Goal: Task Accomplishment & Management: Use online tool/utility

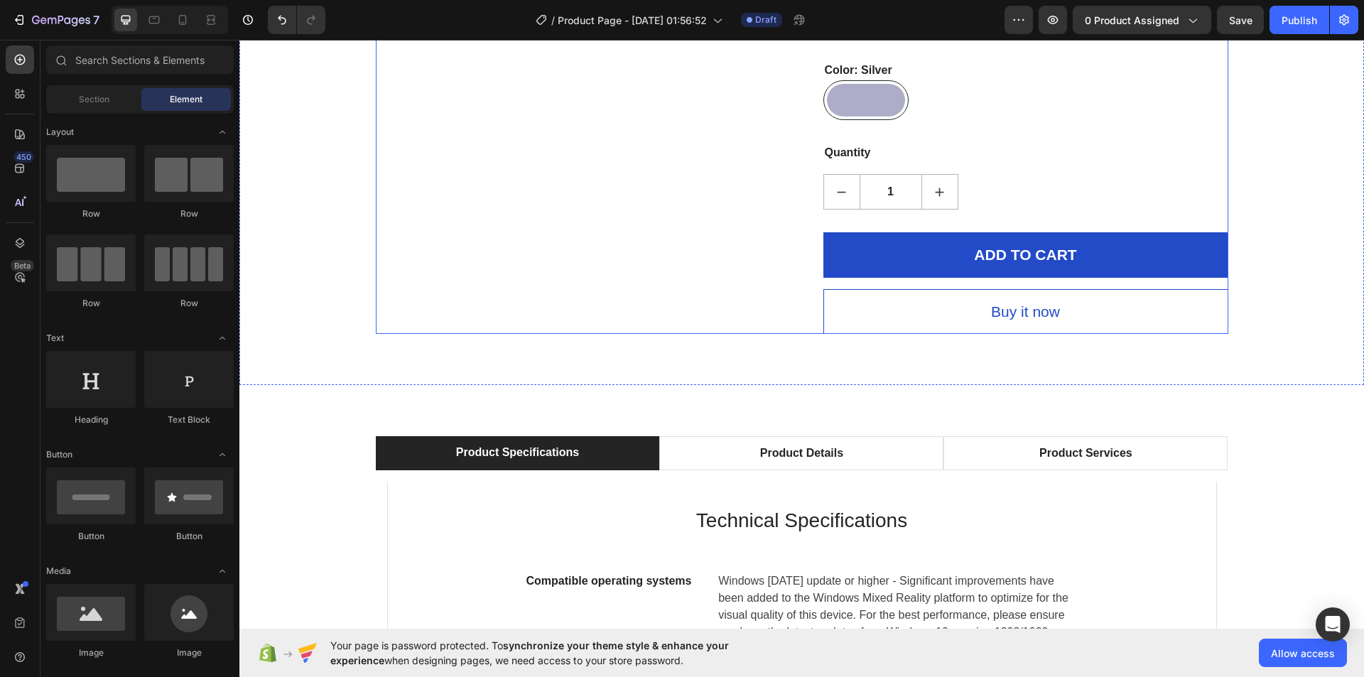
scroll to position [6180, 0]
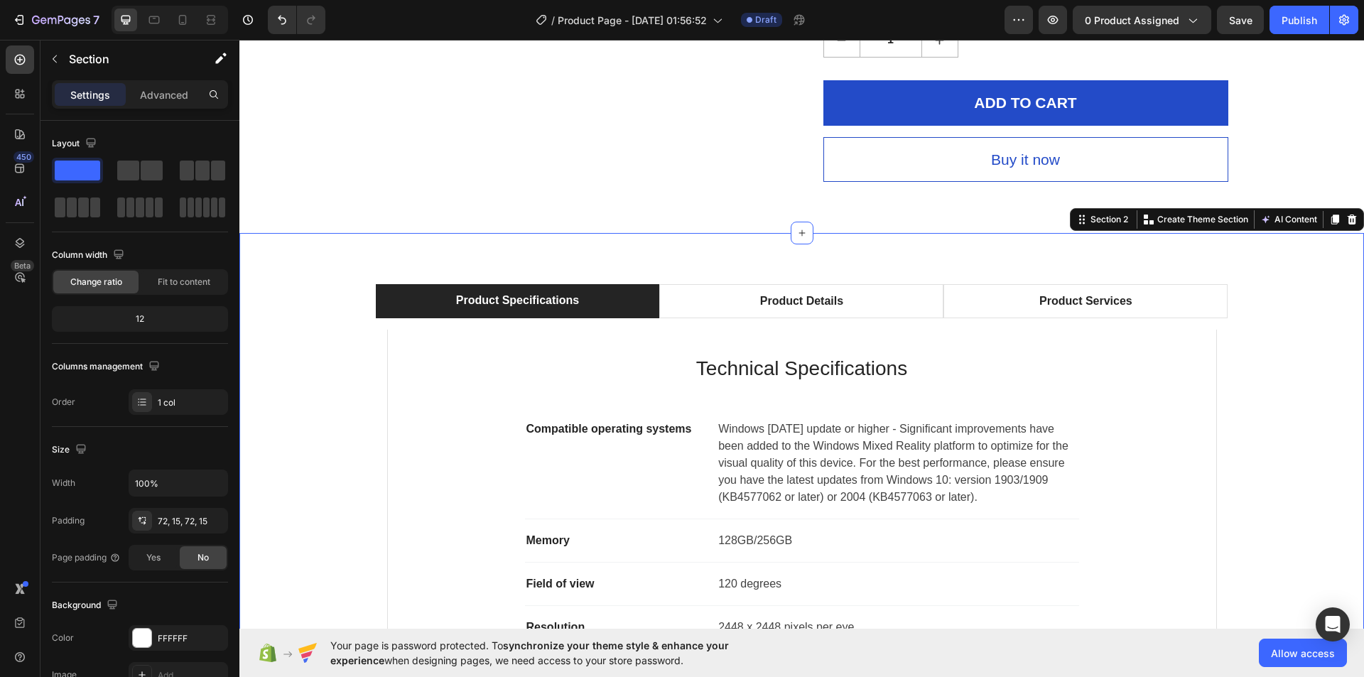
click at [325, 284] on div "Product Specifications Product Details Product Services Technical Specification…" at bounding box center [801, 548] width 1103 height 529
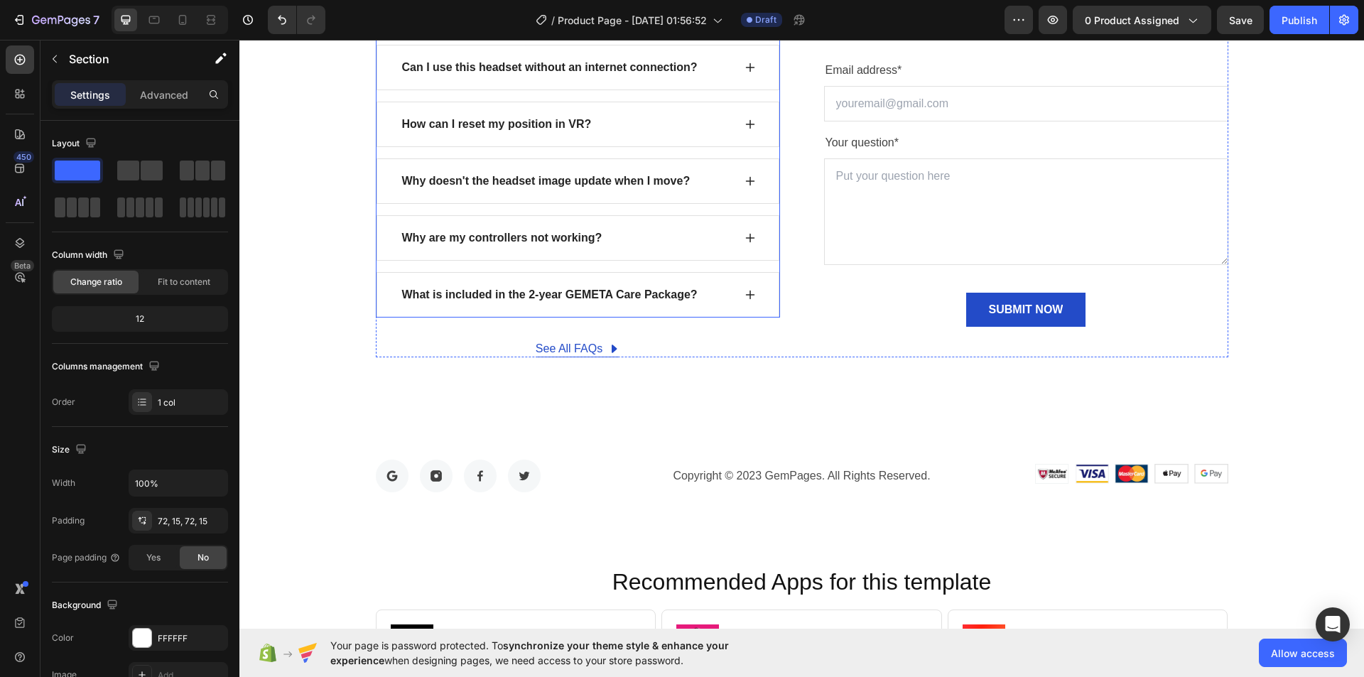
scroll to position [11507, 0]
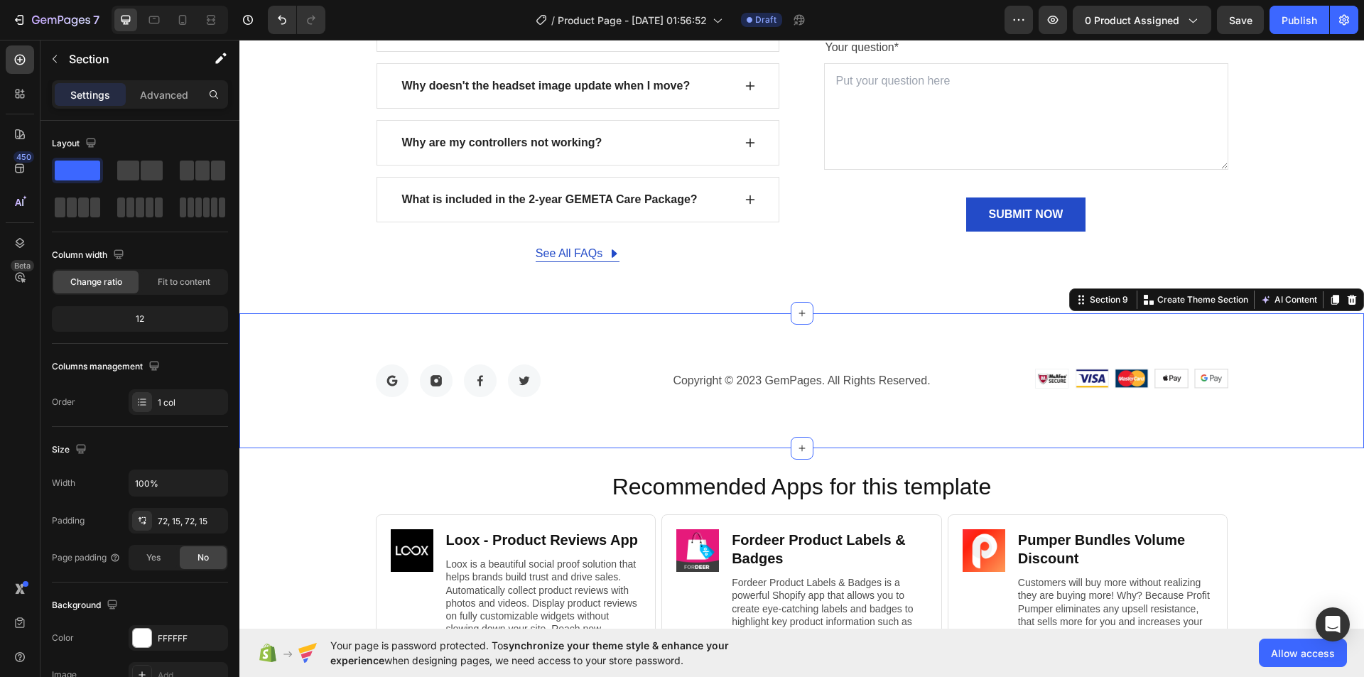
click at [712, 344] on div "Image Image Image Image Row Copyright © 2023 GemPages. All Rights Reserved. Tex…" at bounding box center [801, 380] width 1124 height 135
click at [1347, 303] on icon at bounding box center [1351, 299] width 9 height 10
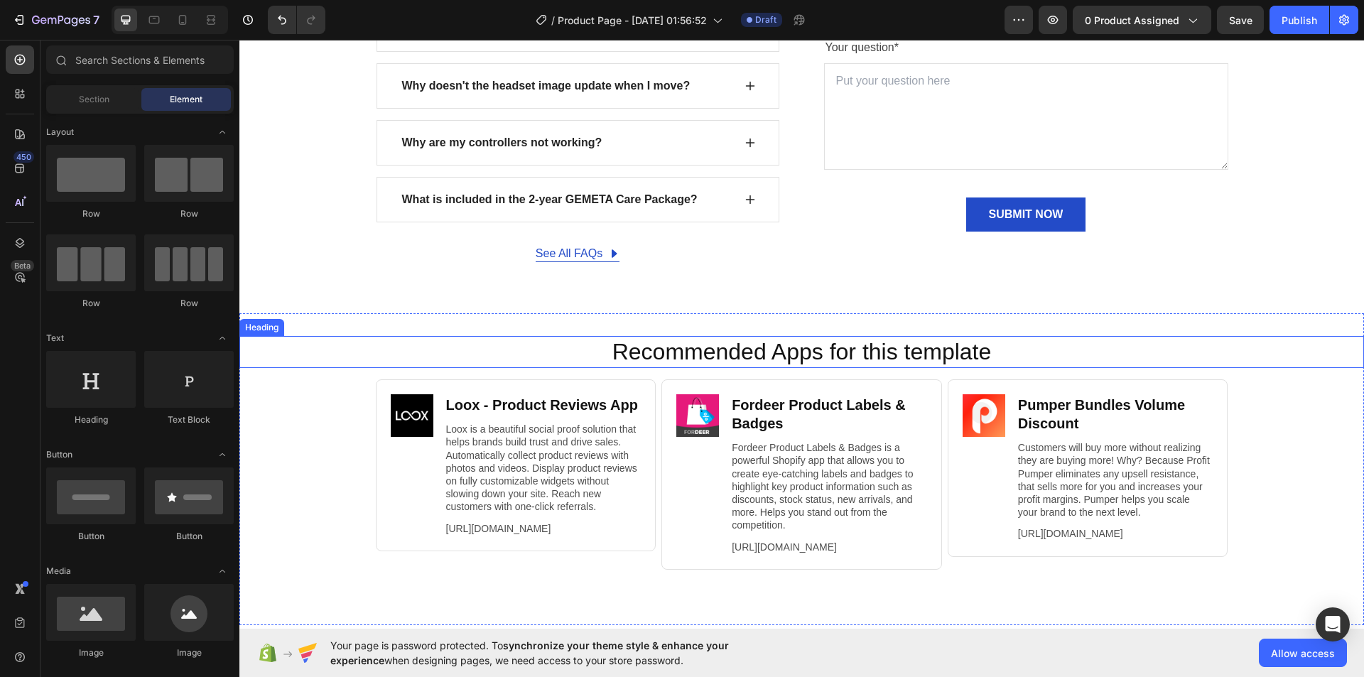
click at [566, 354] on h2 "Recommended Apps for this template" at bounding box center [802, 352] width 1096 height 33
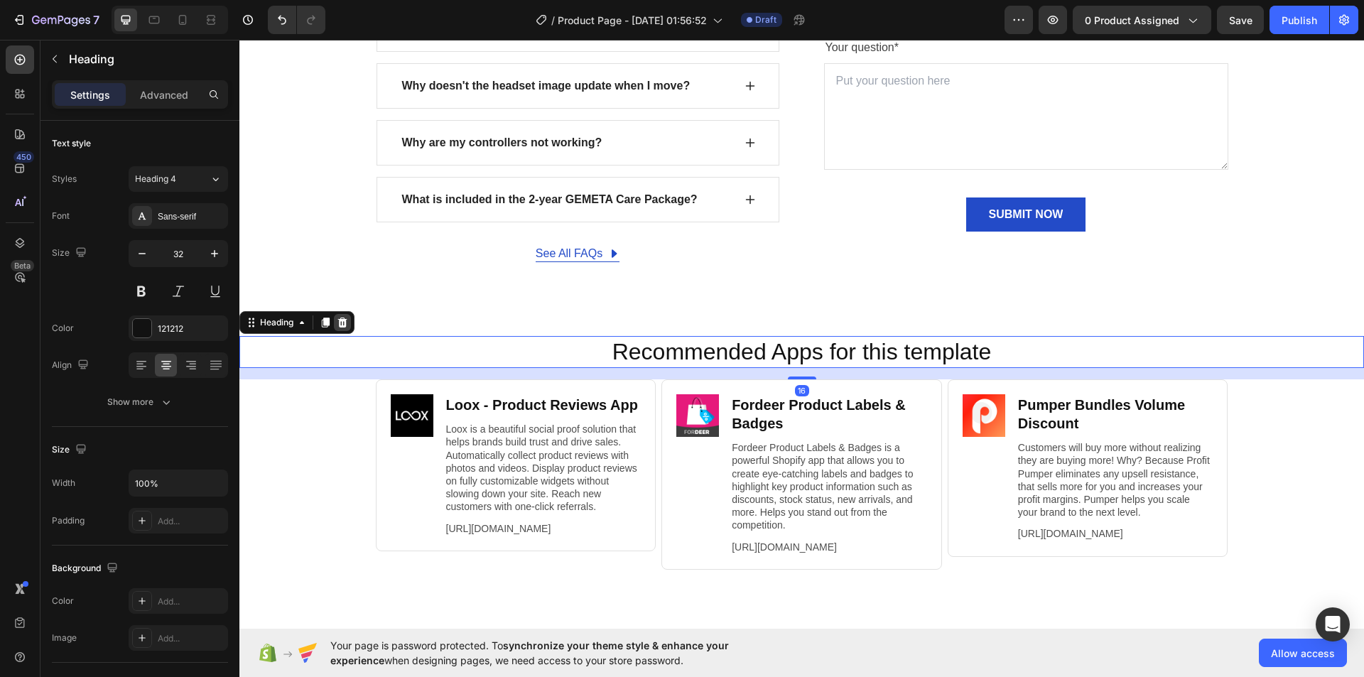
click at [346, 325] on icon at bounding box center [342, 322] width 9 height 10
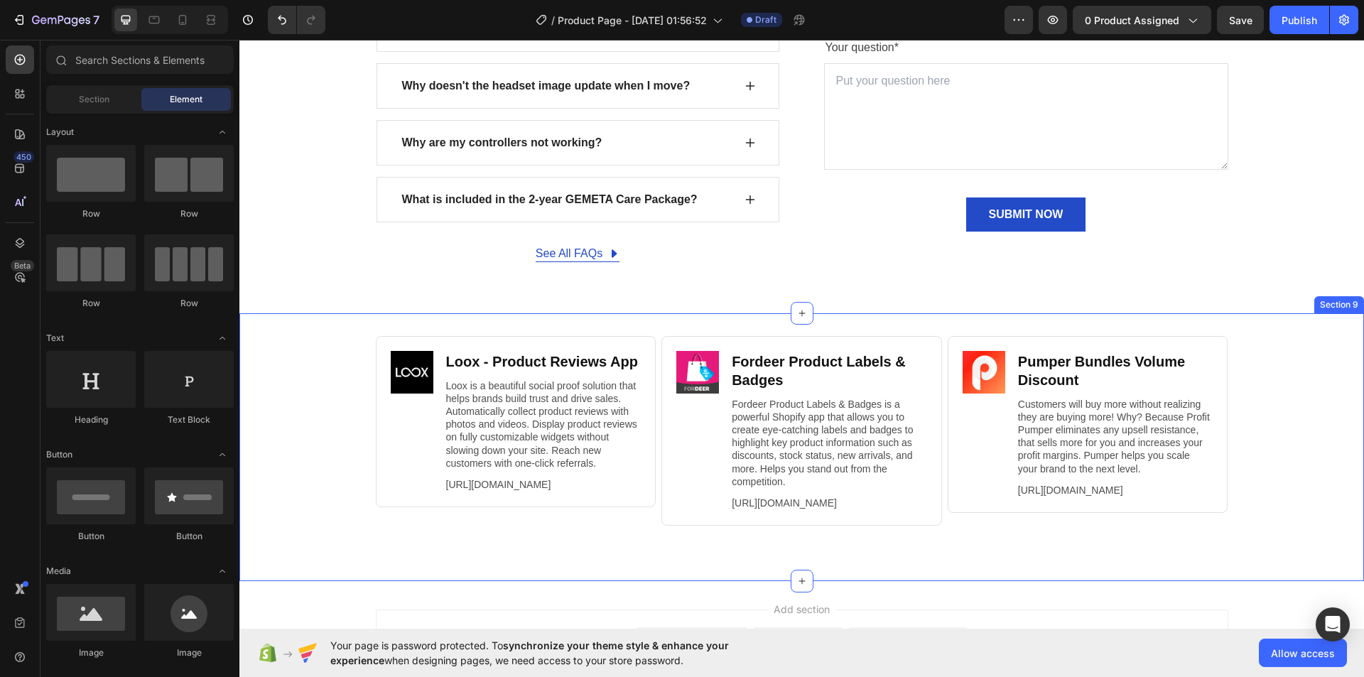
click at [548, 319] on div "Image Loox ‑ Product Reviews App Heading Loox is a beautiful social proof solut…" at bounding box center [801, 447] width 1124 height 268
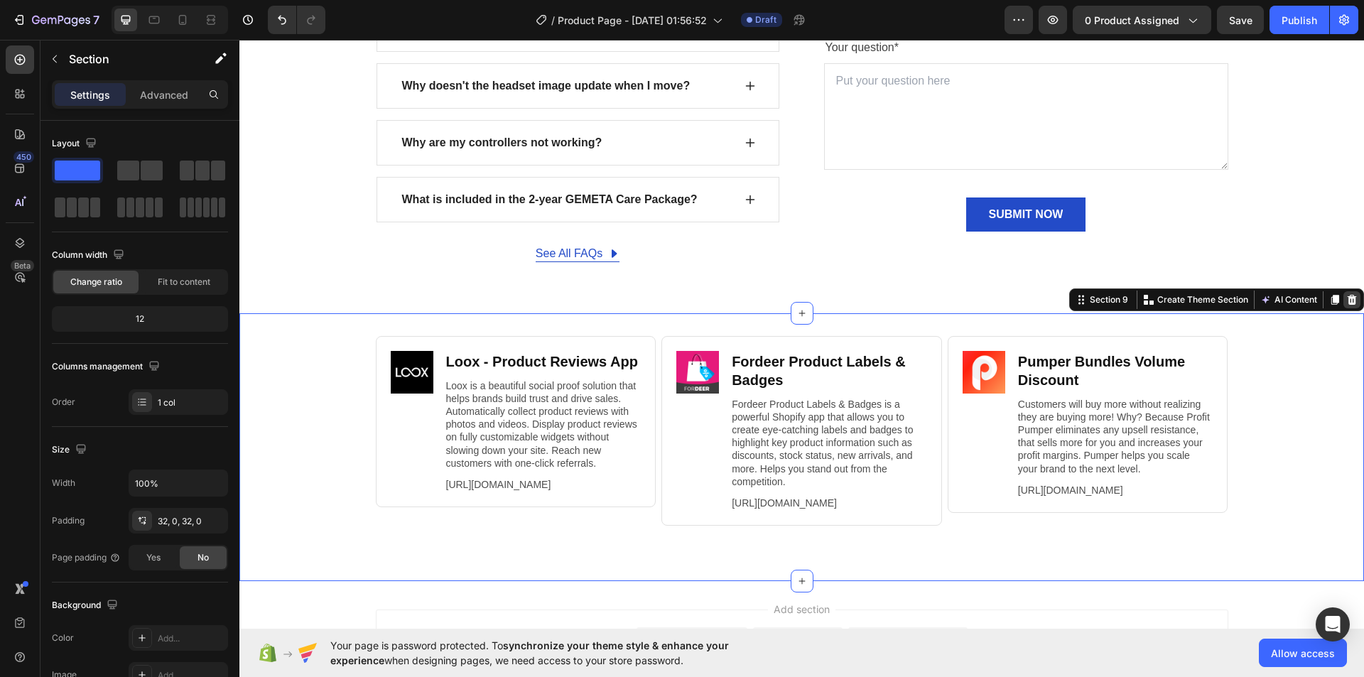
click at [1346, 299] on icon at bounding box center [1351, 299] width 11 height 11
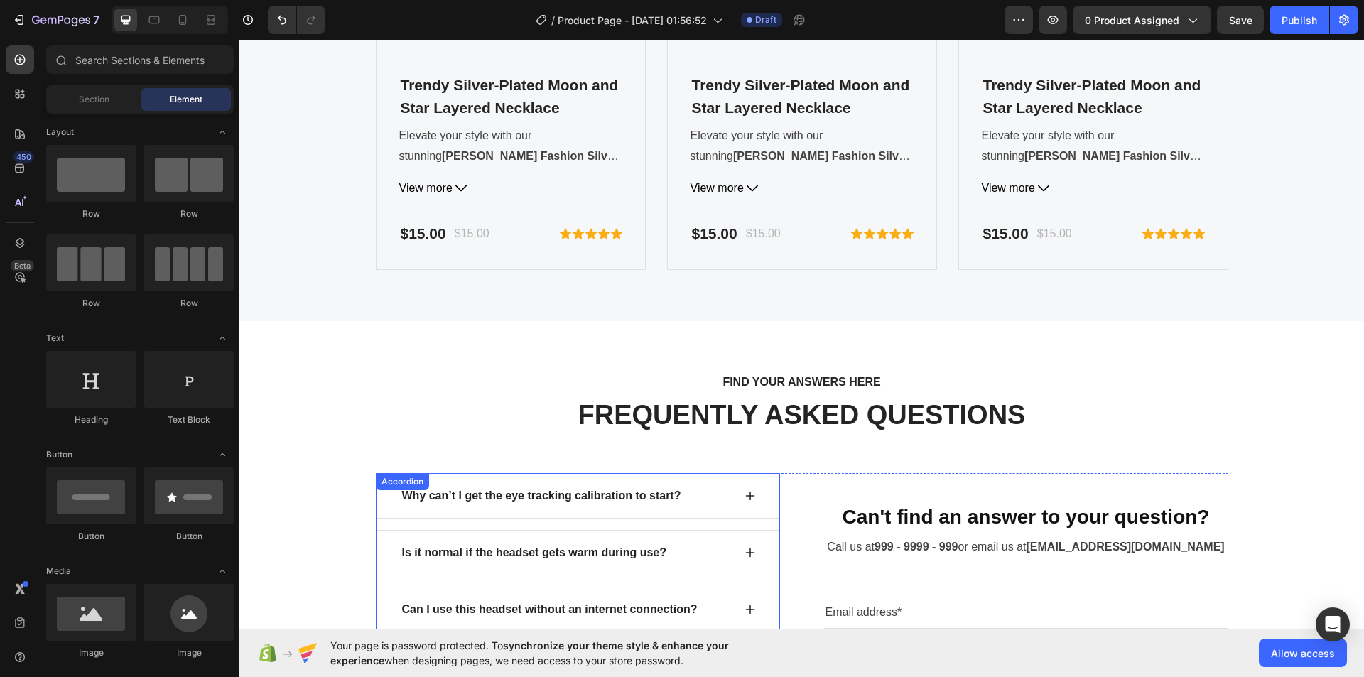
scroll to position [10828, 0]
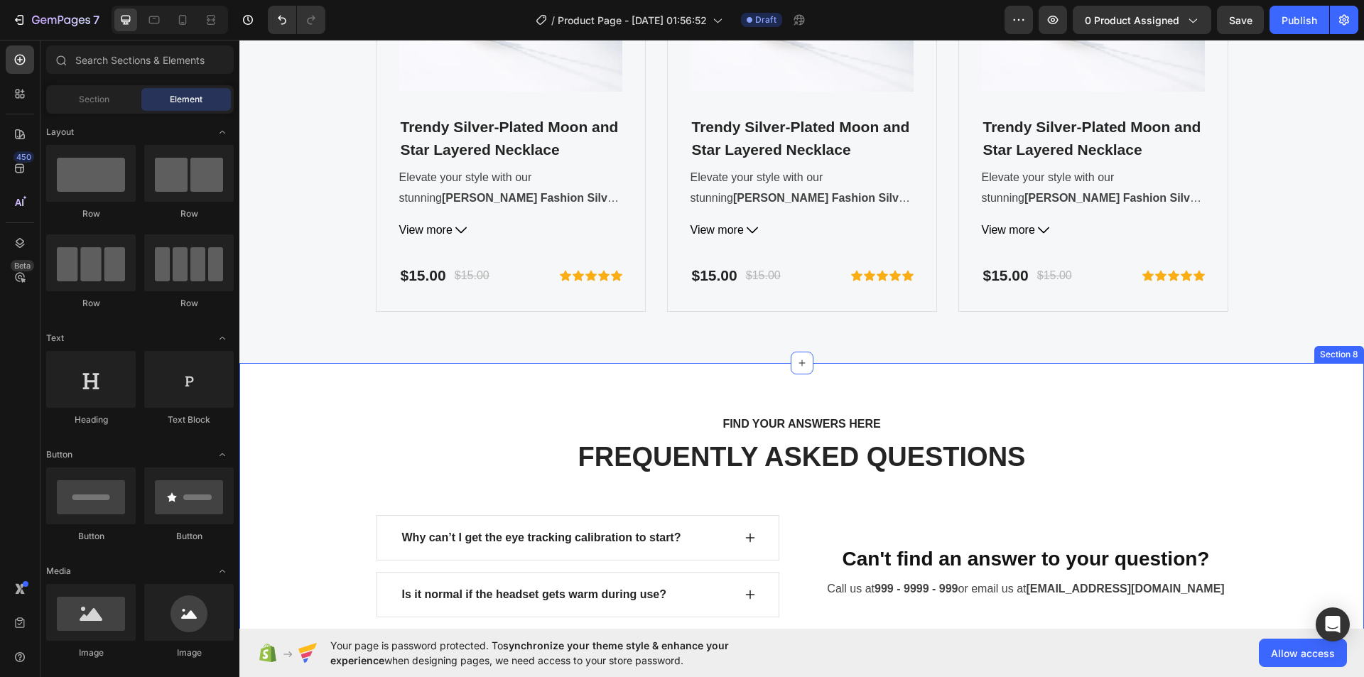
click at [692, 511] on div "FIND YOUR ANSWERS HERE Text block FREQUENTLY ASKED QUESTIONS Heading Row Why ca…" at bounding box center [801, 677] width 1103 height 527
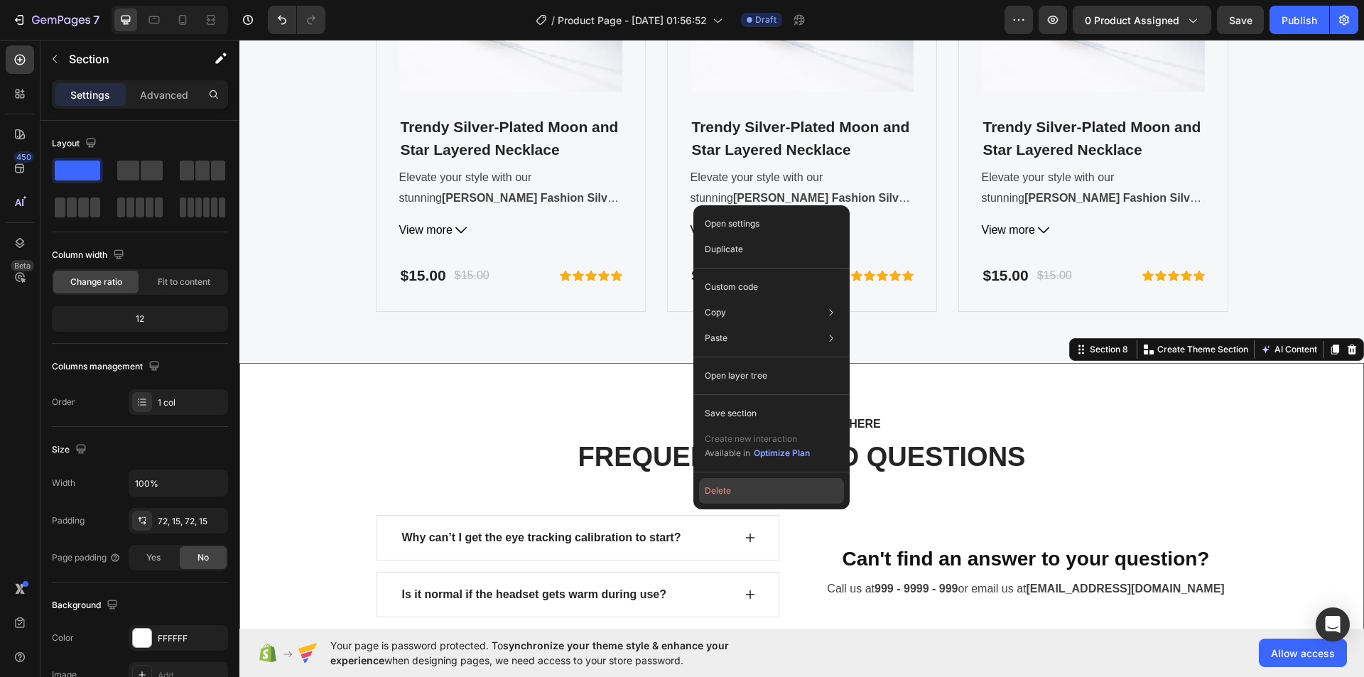
click at [756, 492] on button "Delete" at bounding box center [771, 491] width 145 height 26
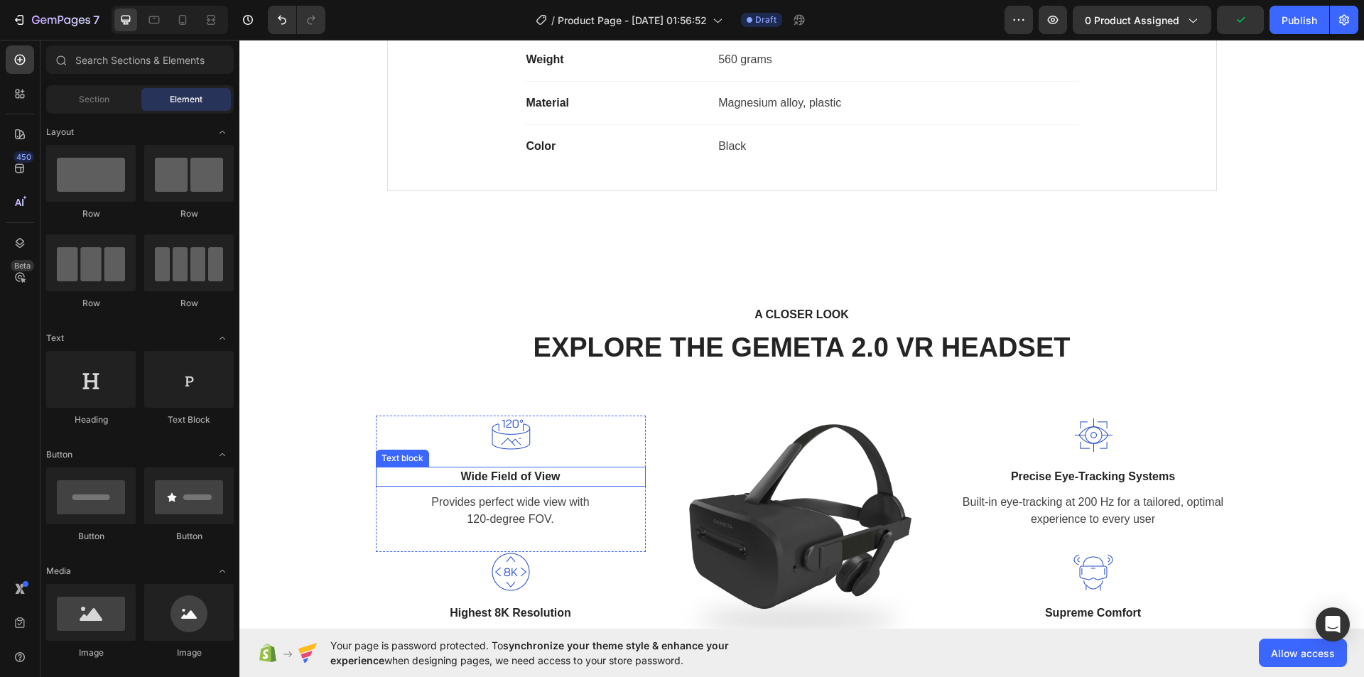
scroll to position [6848, 0]
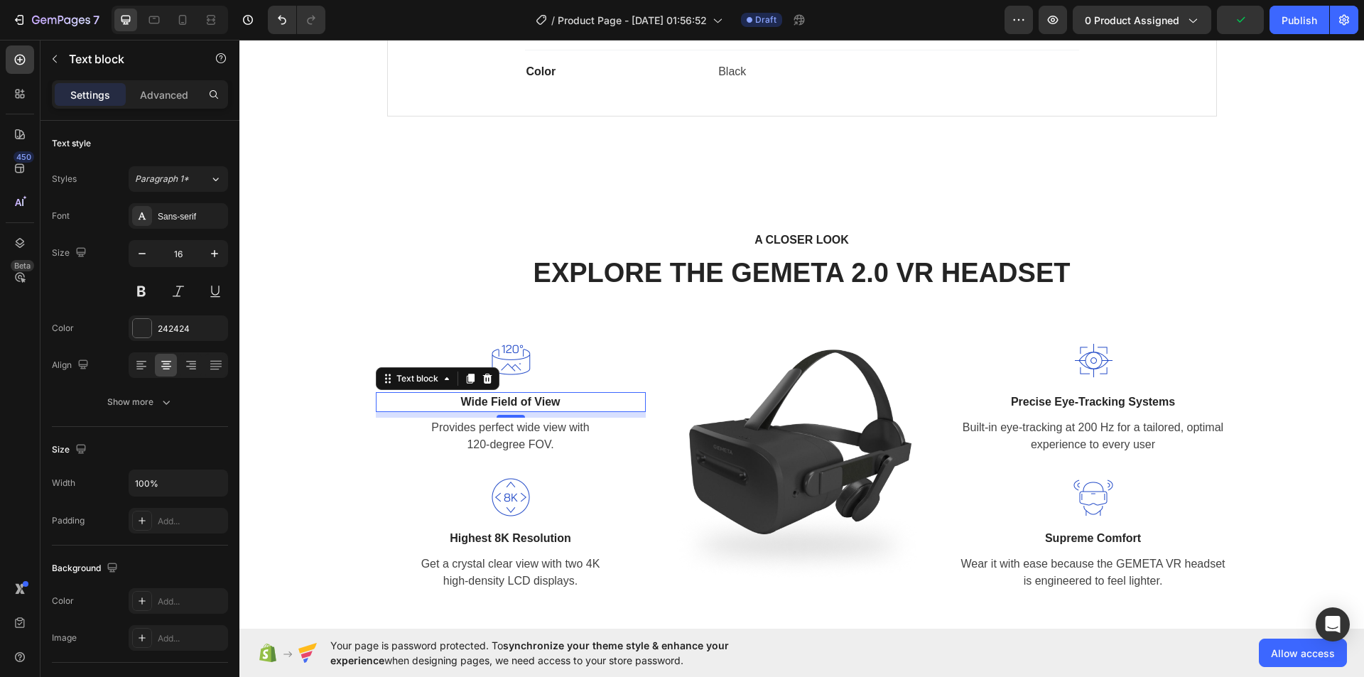
click at [578, 401] on p "Wide Field of View" at bounding box center [510, 402] width 267 height 17
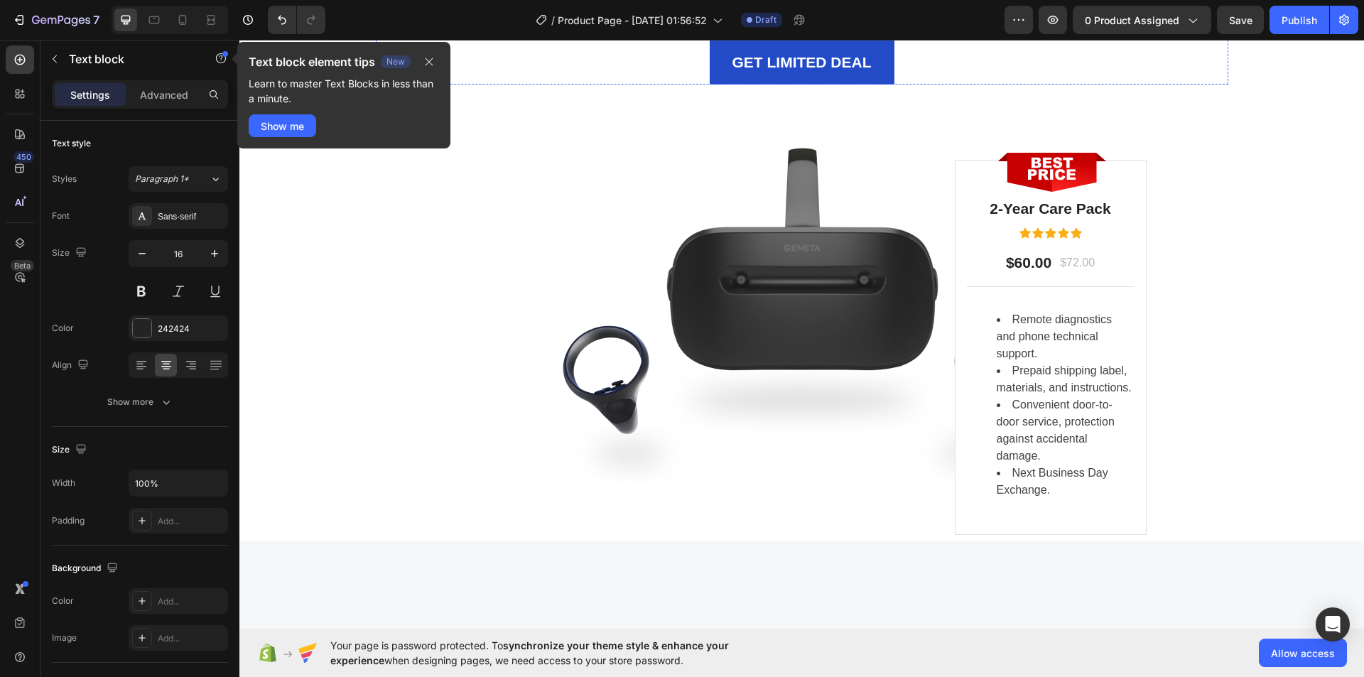
scroll to position [9696, 0]
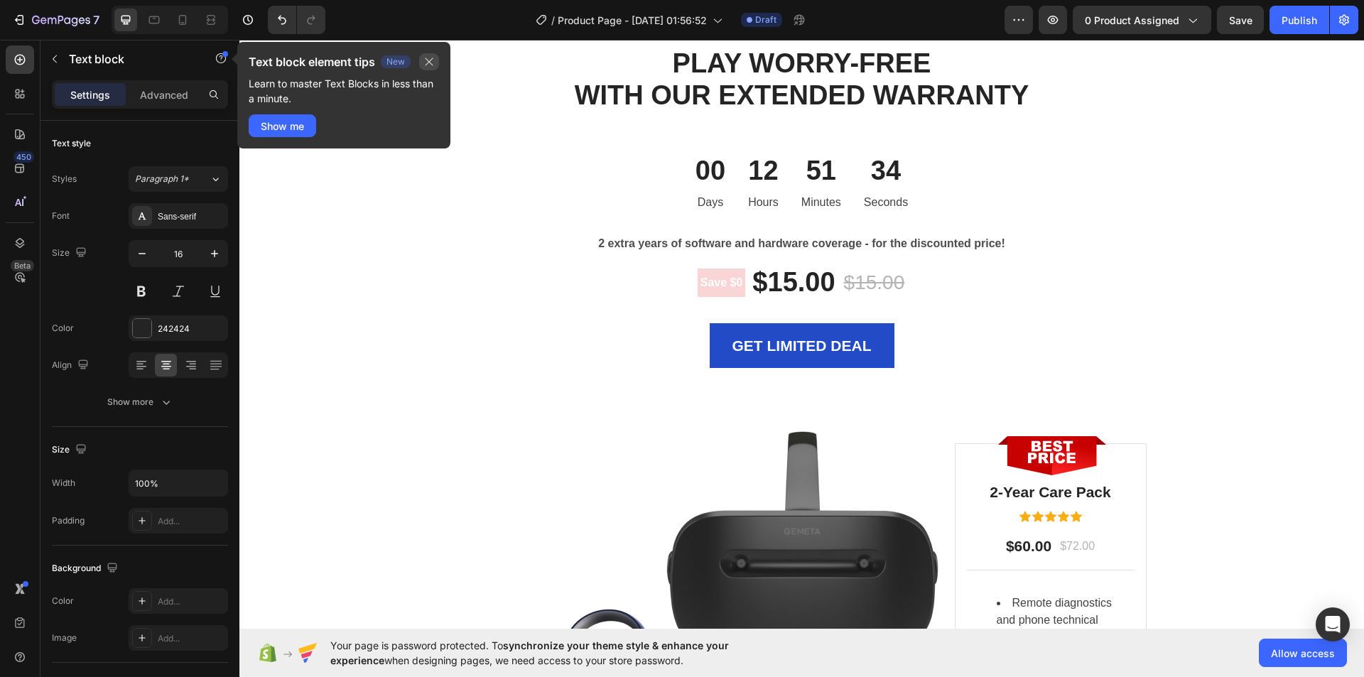
click at [430, 62] on icon "button" at bounding box center [428, 61] width 11 height 11
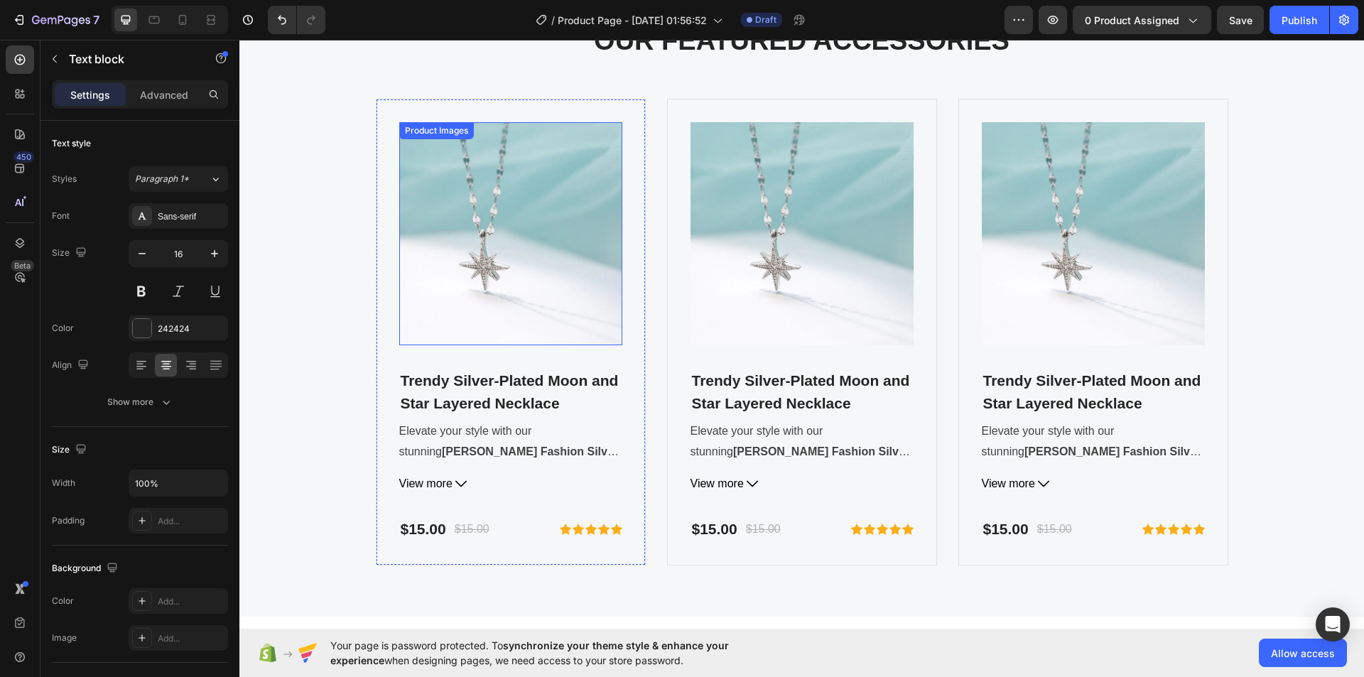
scroll to position [10549, 0]
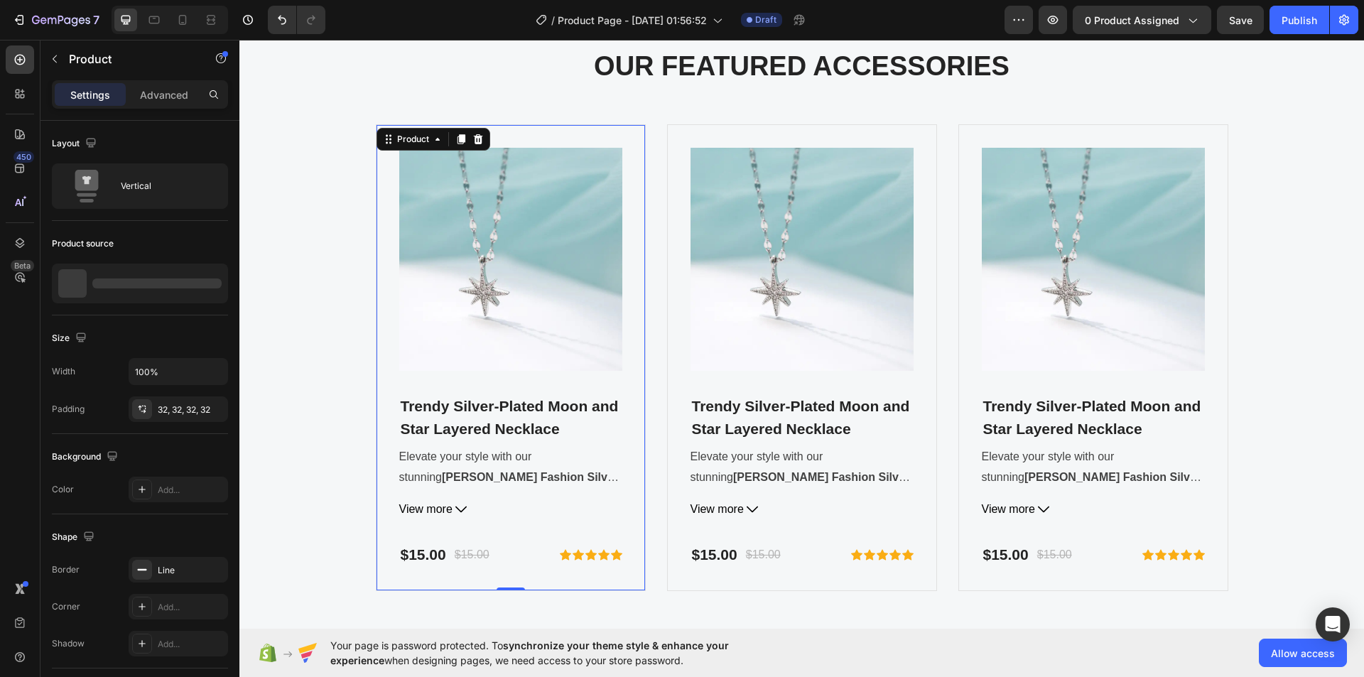
click at [489, 127] on div "Product Images Trendy Silver-Plated Moon and Star Layered Necklace (P) Title El…" at bounding box center [511, 357] width 270 height 467
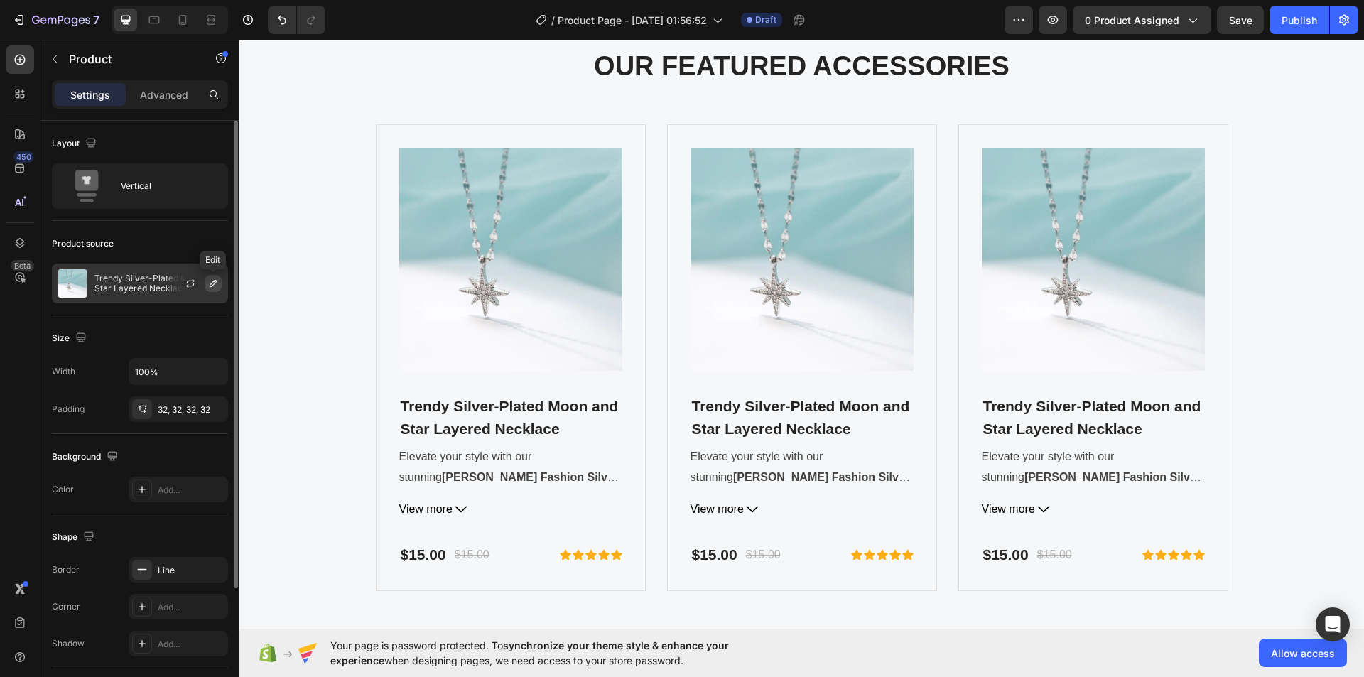
click at [211, 287] on icon "button" at bounding box center [213, 283] width 7 height 7
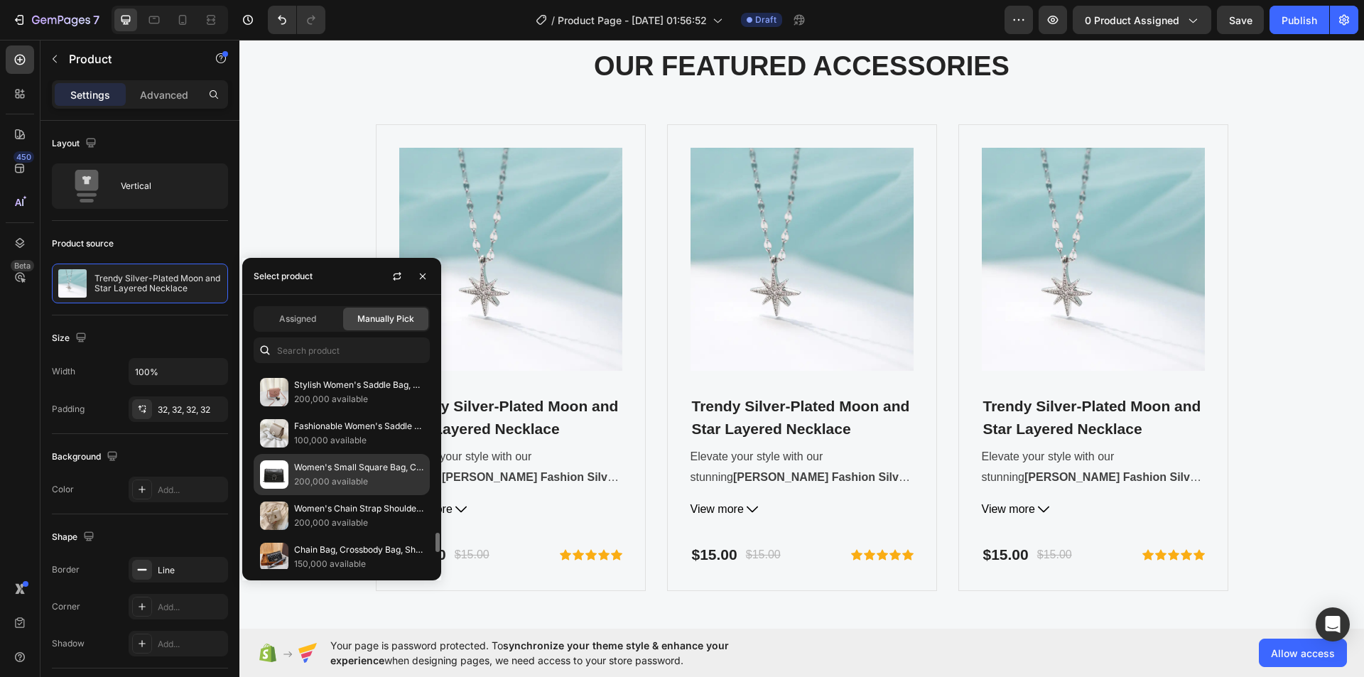
scroll to position [1828, 0]
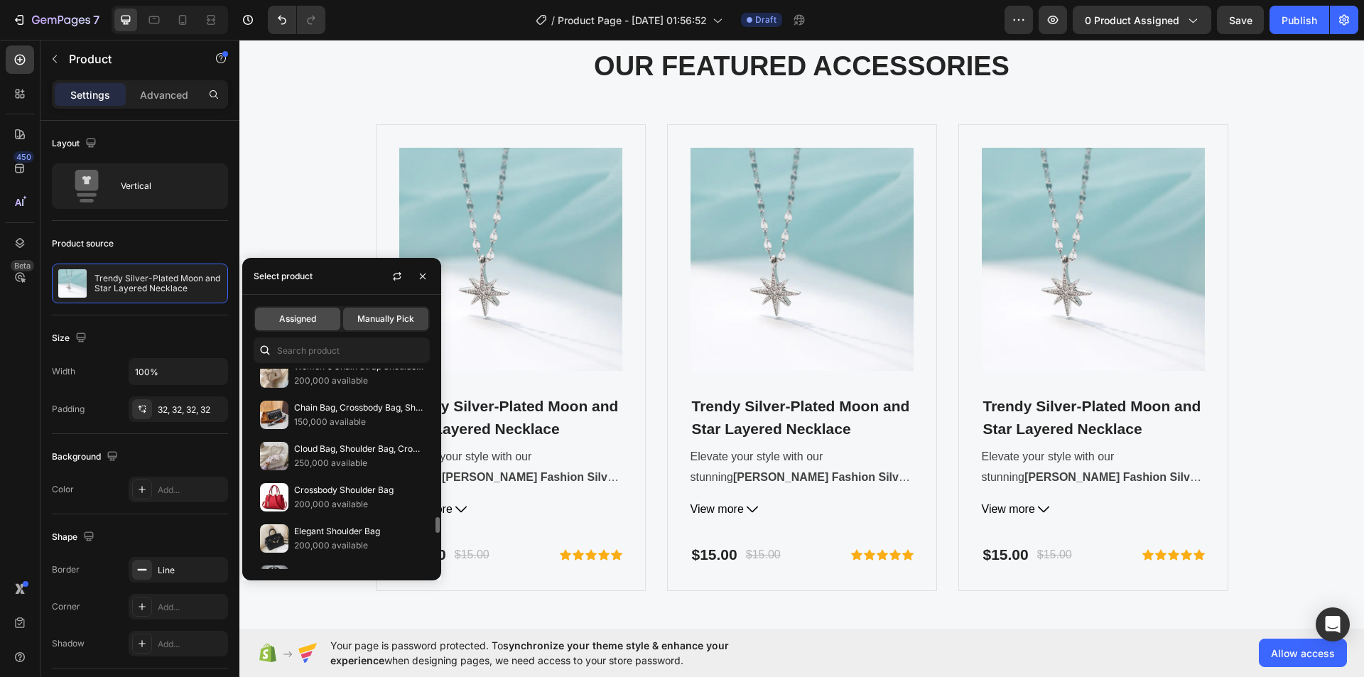
click at [320, 323] on div "Assigned" at bounding box center [297, 319] width 85 height 23
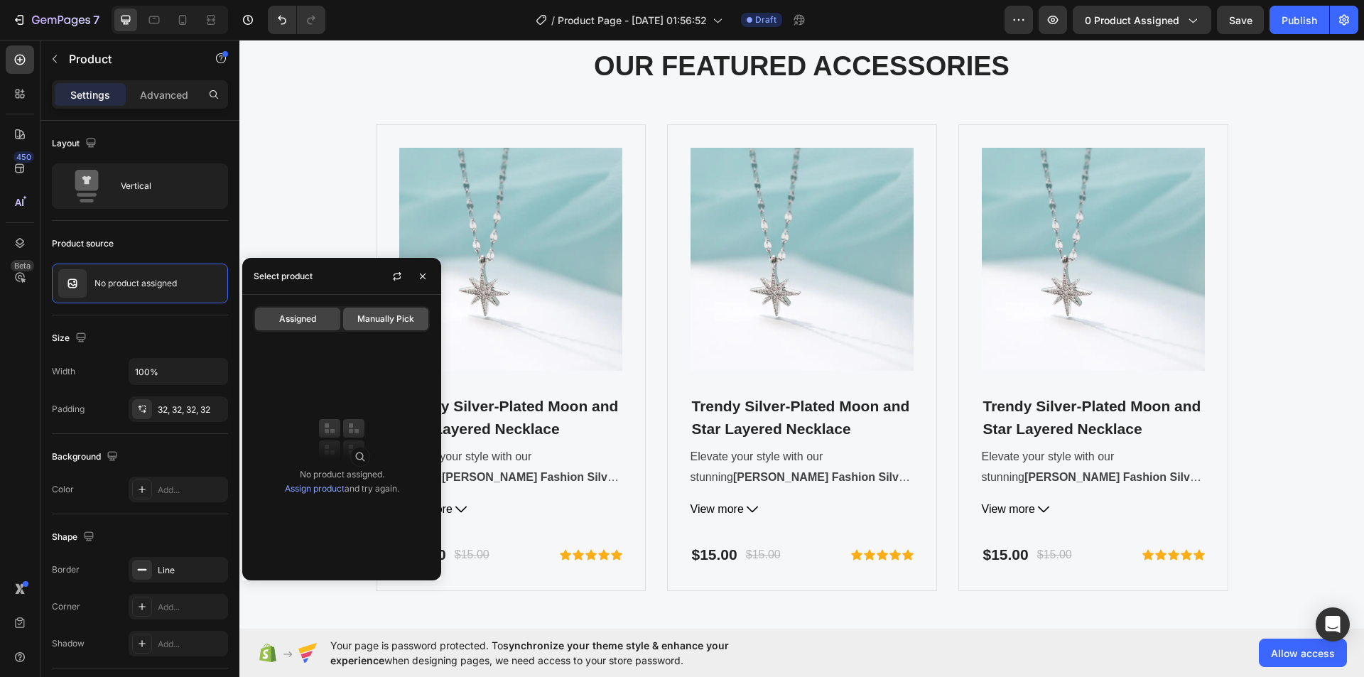
click at [359, 319] on span "Manually Pick" at bounding box center [385, 319] width 57 height 13
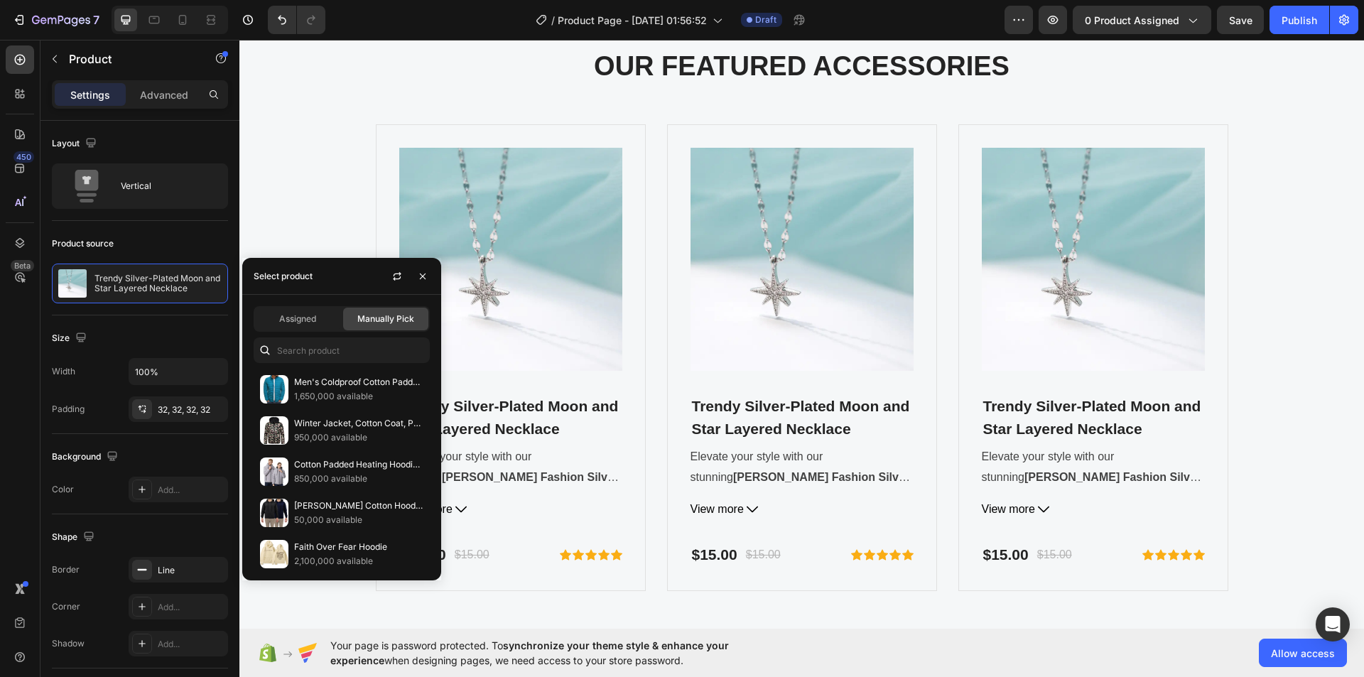
scroll to position [2131, 0]
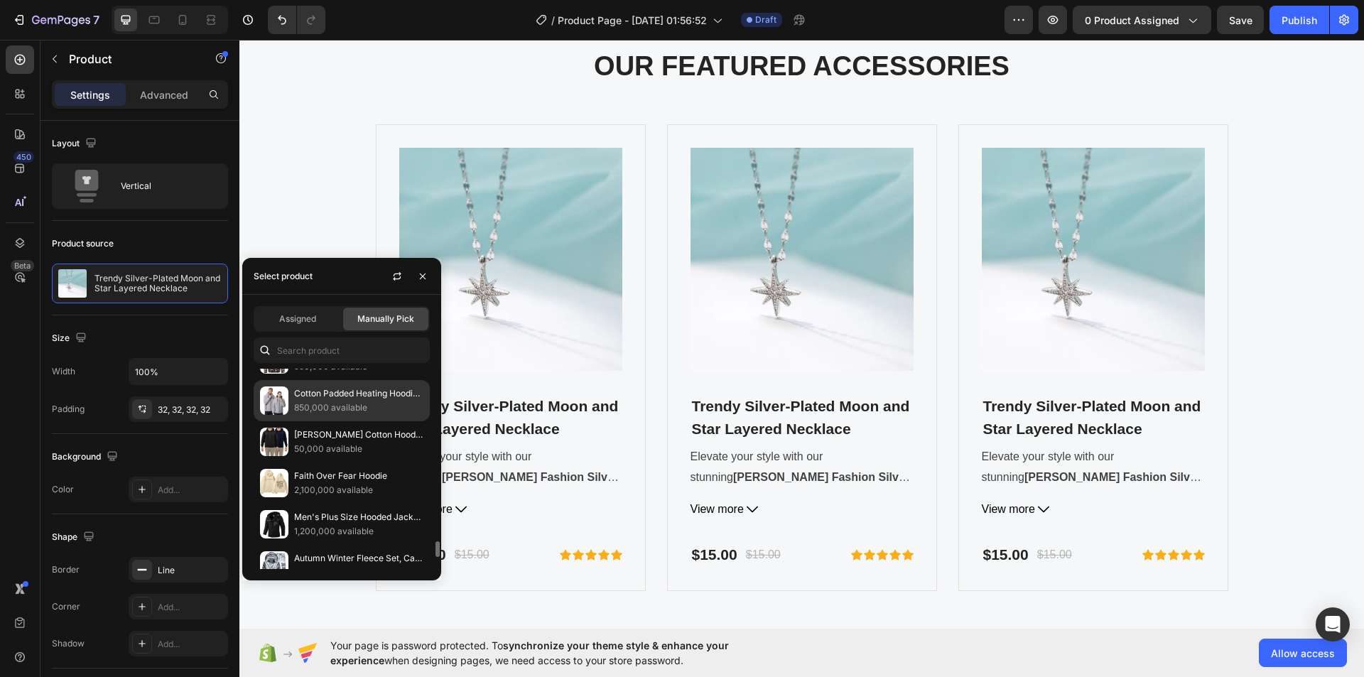
click at [338, 406] on p "850,000 available" at bounding box center [358, 408] width 129 height 14
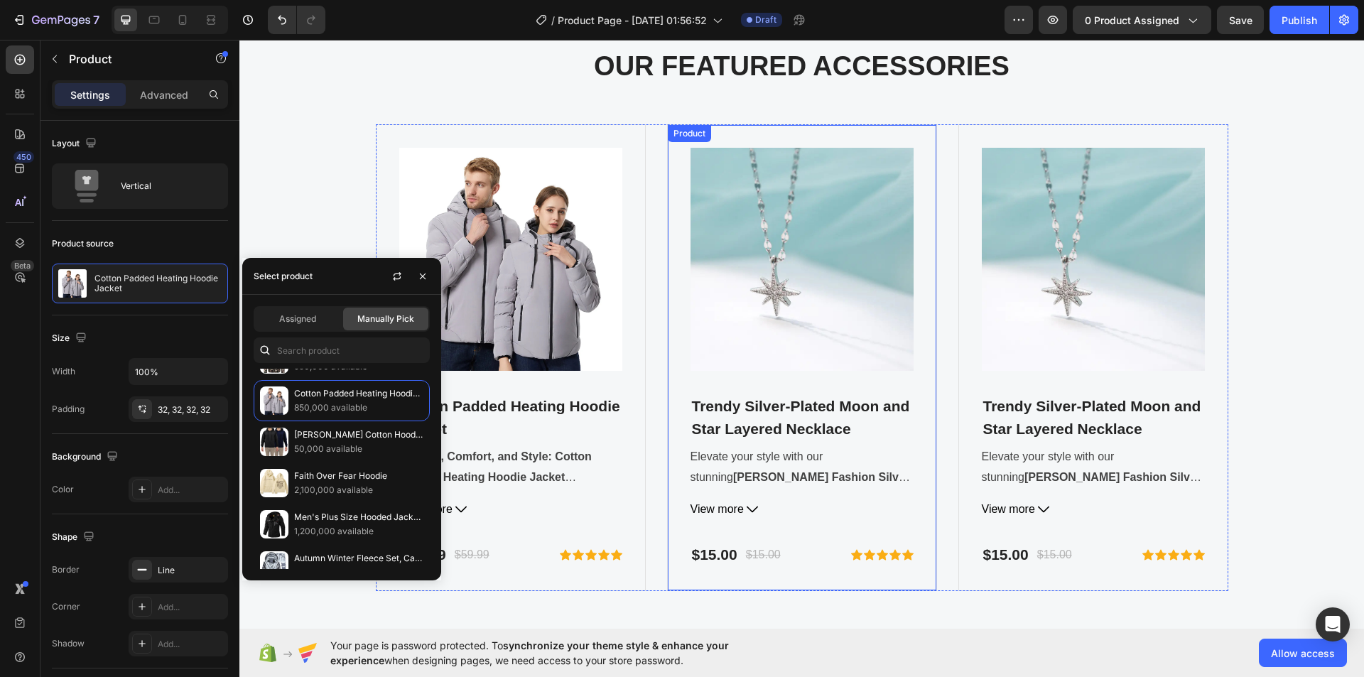
click at [700, 135] on div "Product" at bounding box center [690, 133] width 38 height 13
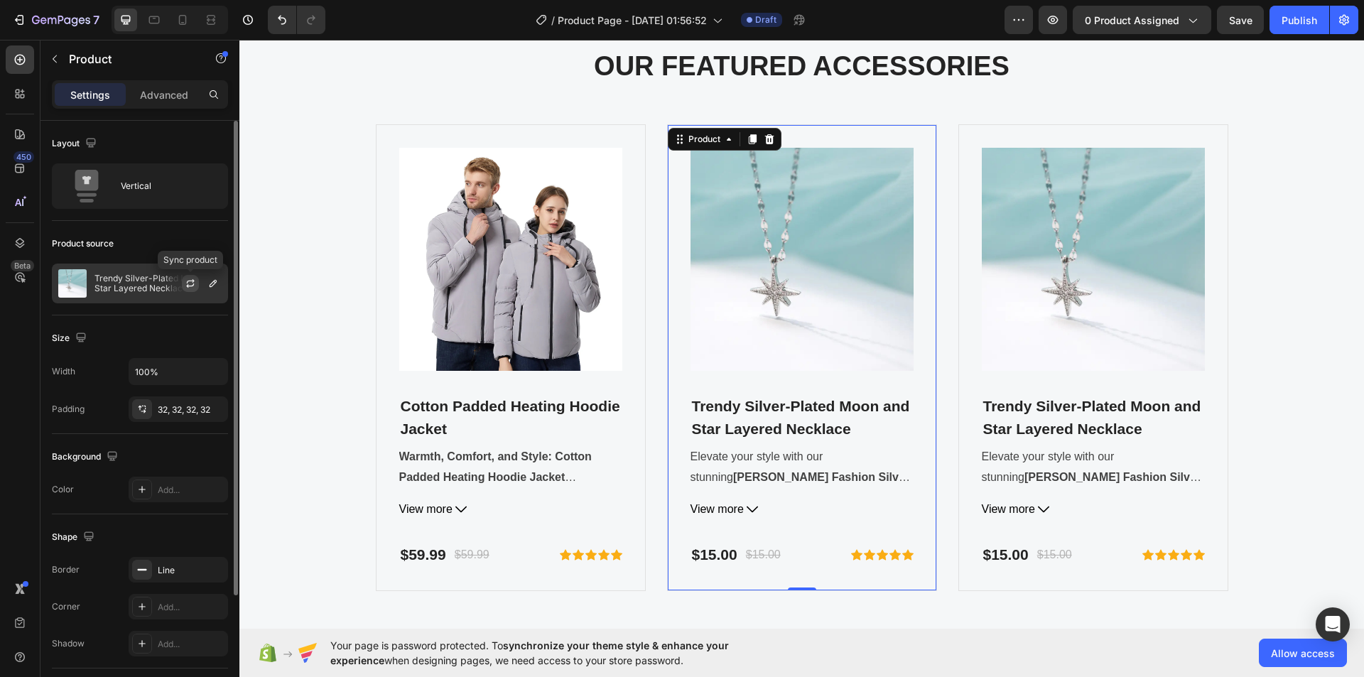
click at [191, 276] on button "button" at bounding box center [190, 283] width 17 height 17
click at [211, 283] on icon "button" at bounding box center [213, 283] width 7 height 7
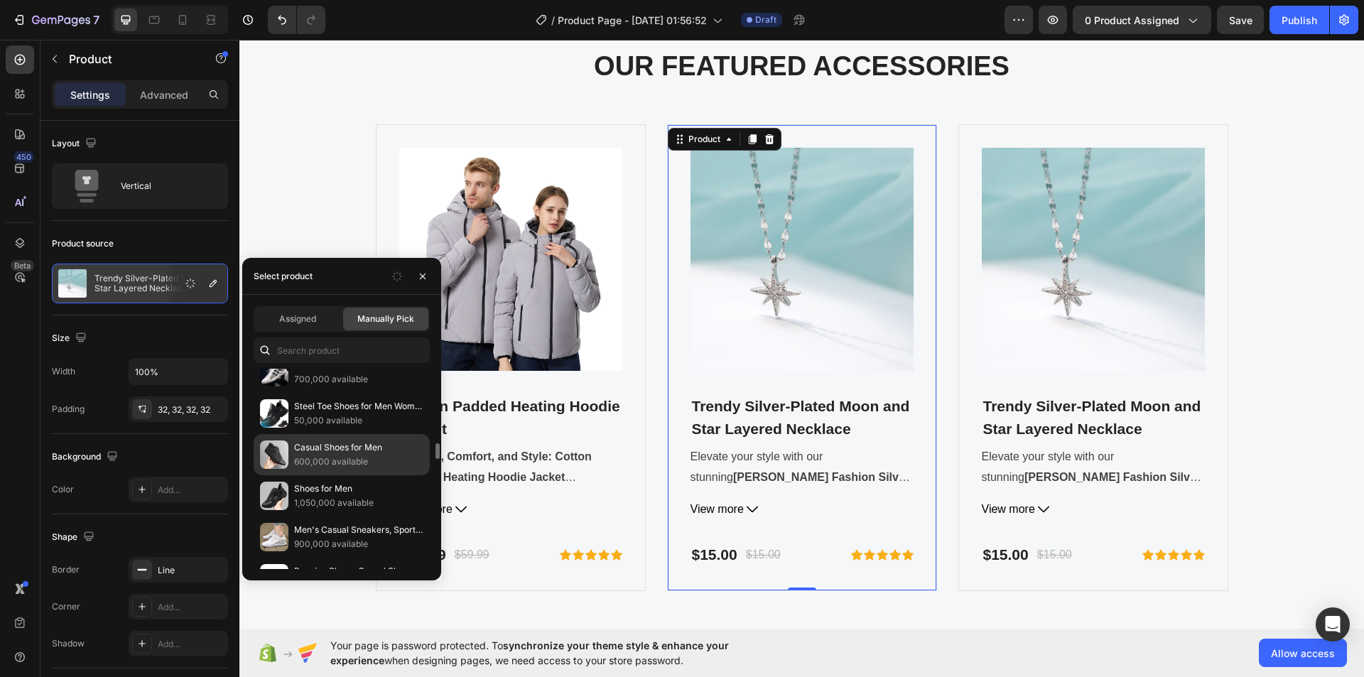
scroll to position [994, 0]
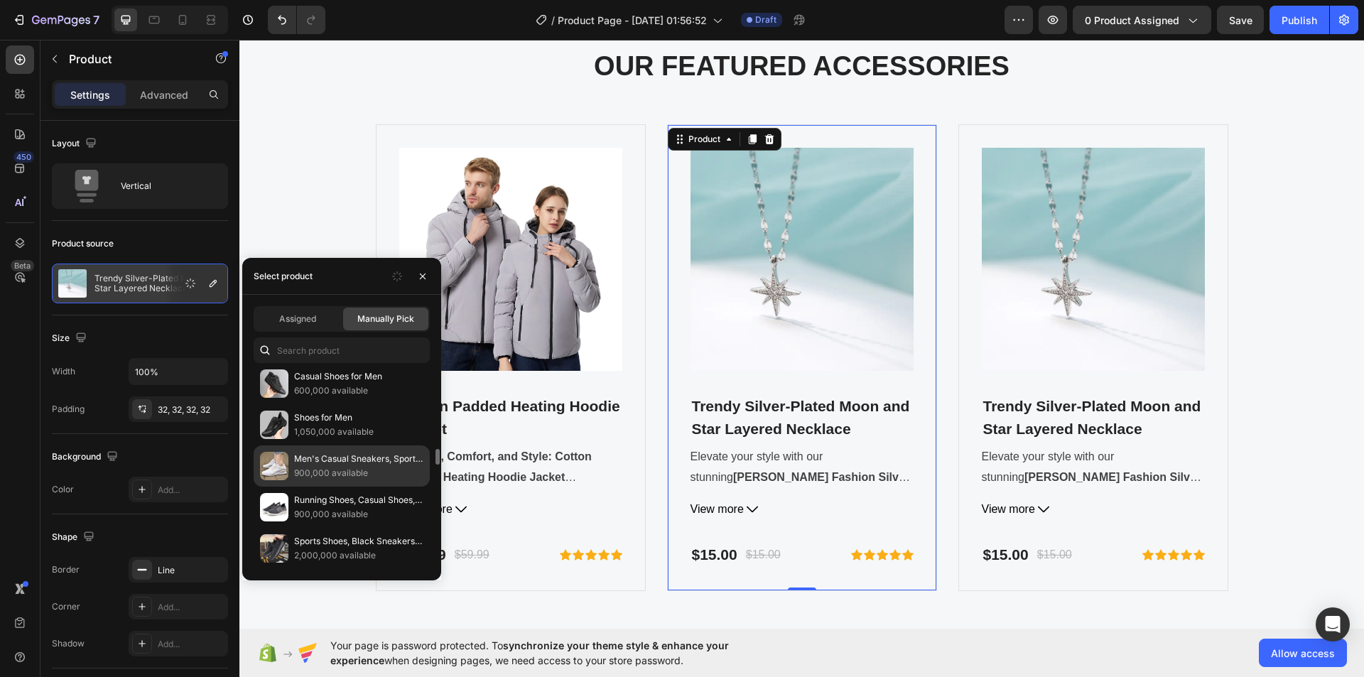
click at [325, 472] on p "900,000 available" at bounding box center [358, 473] width 129 height 14
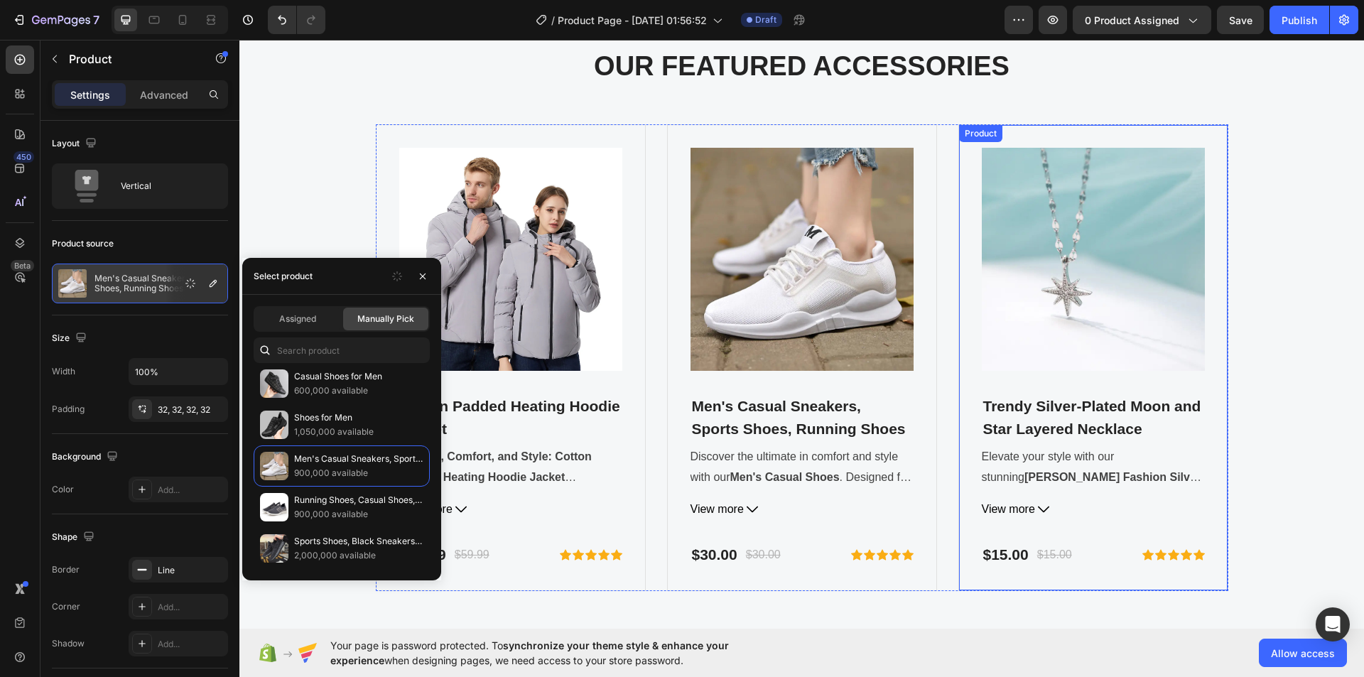
click at [975, 134] on div "Product" at bounding box center [981, 133] width 38 height 13
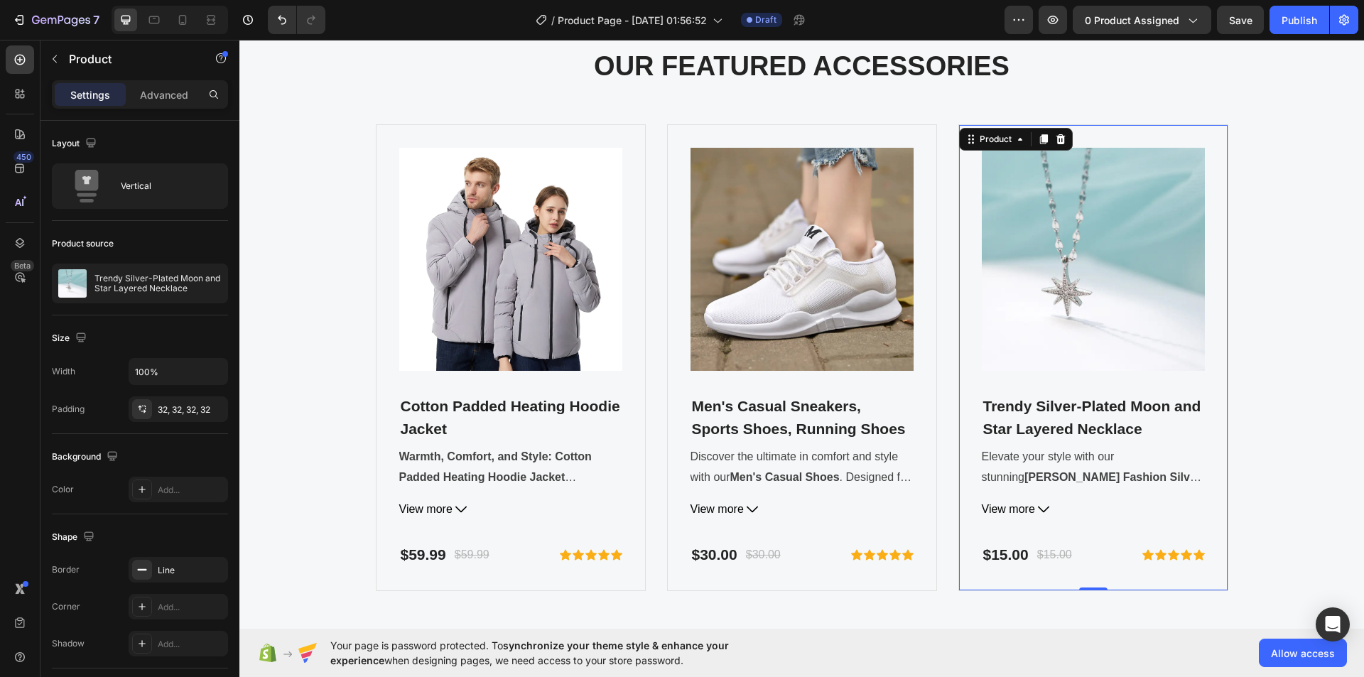
click at [968, 173] on div "Product Images Trendy Silver-Plated Moon and Star Layered Necklace (P) Title El…" at bounding box center [1093, 357] width 270 height 467
click at [208, 281] on icon "button" at bounding box center [212, 283] width 11 height 11
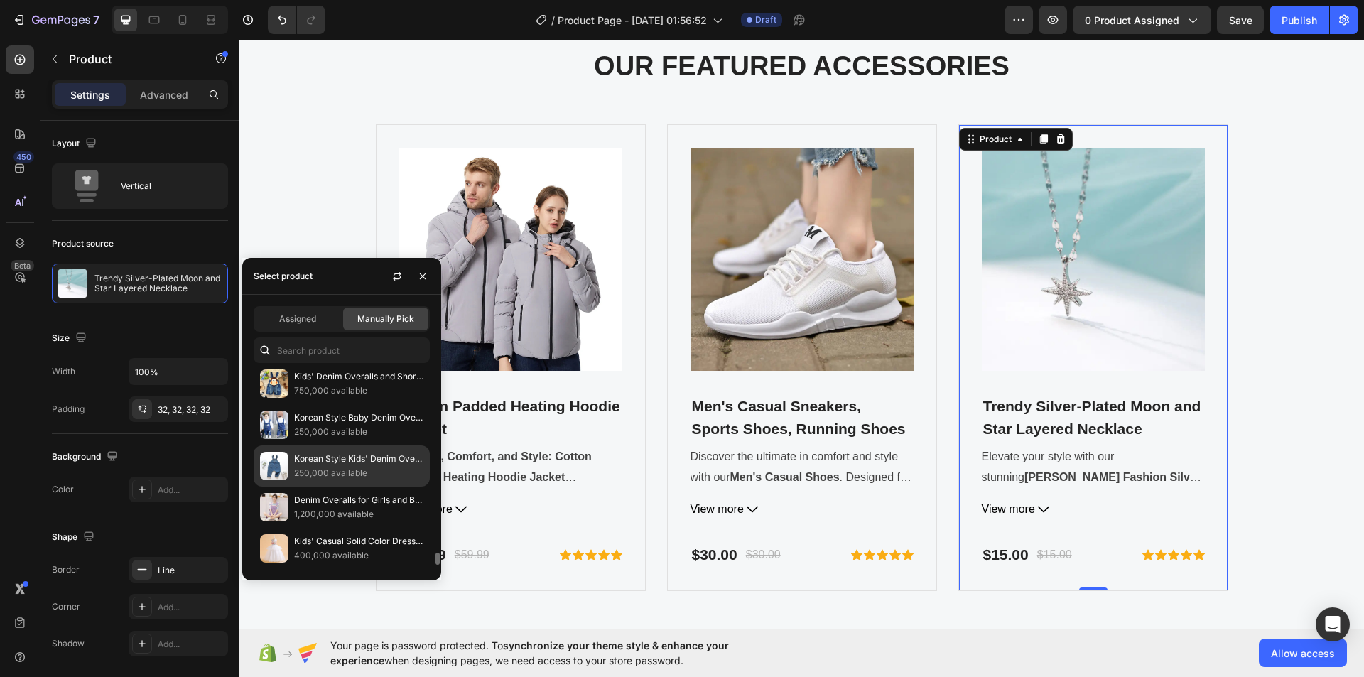
scroll to position [3121, 0]
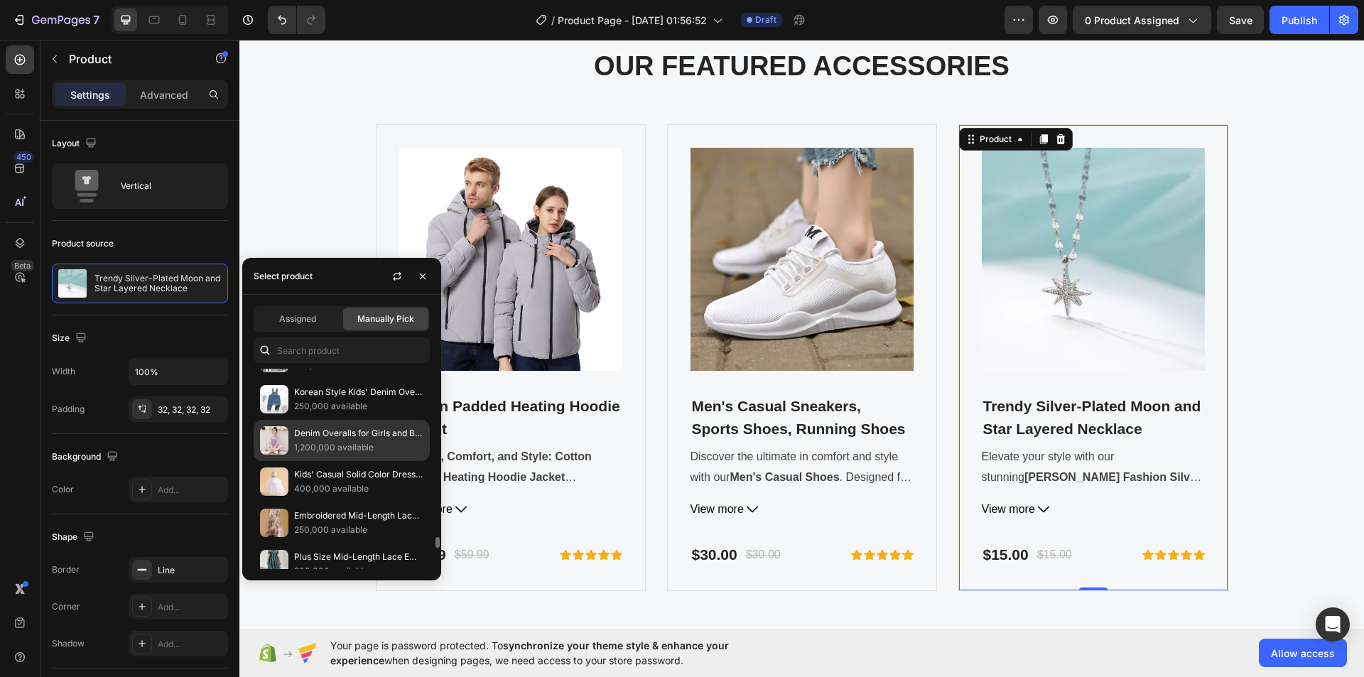
click at [335, 432] on p "Denim Overalls for Girls and Big Kids' Summer Wear" at bounding box center [358, 433] width 129 height 14
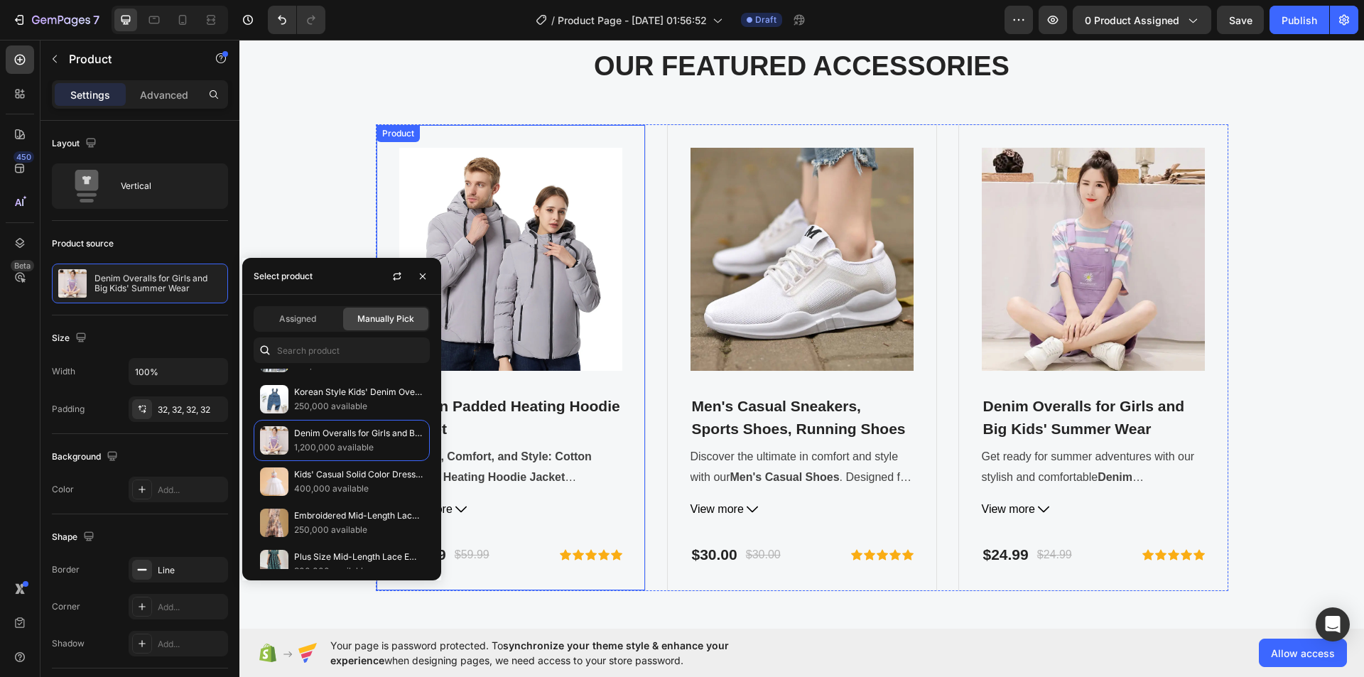
click at [339, 150] on div "FOR GEMETA 2.0 VR HEADSET Text block OUR FEATURED ACCESSORIES Heading Product I…" at bounding box center [801, 306] width 1103 height 567
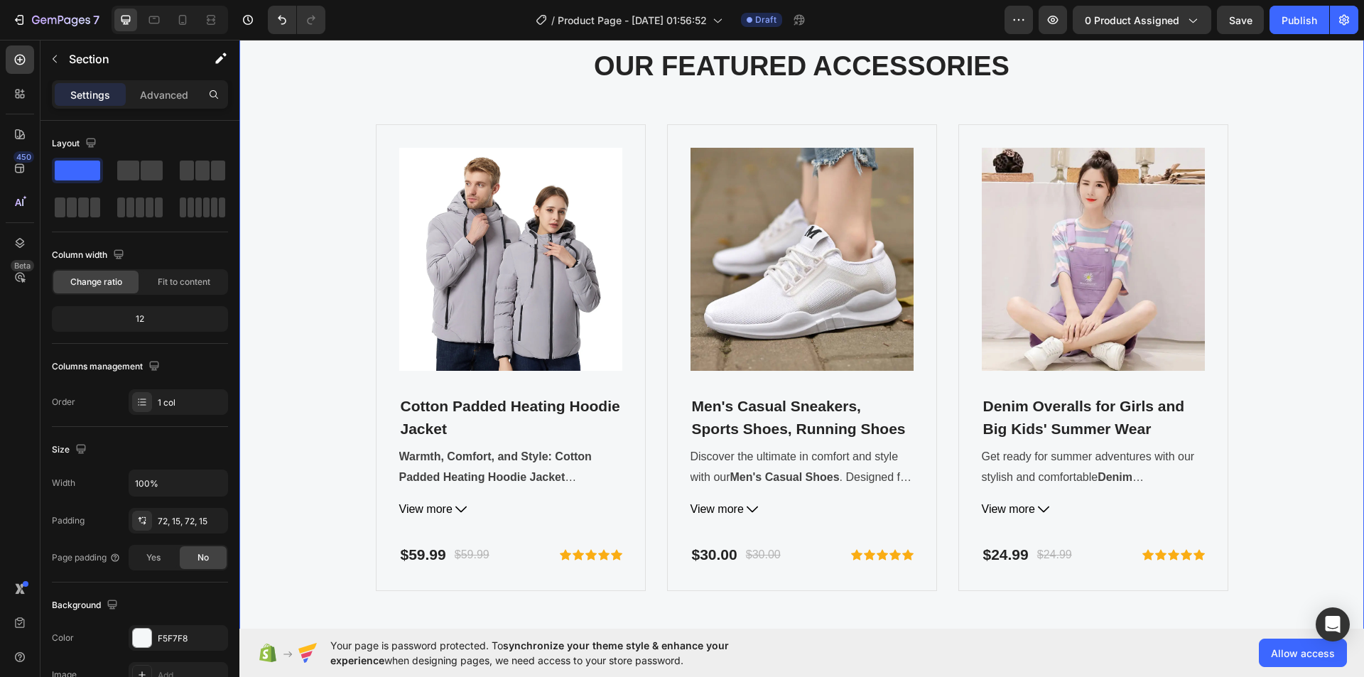
drag, startPoint x: 320, startPoint y: 102, endPoint x: 320, endPoint y: 93, distance: 8.6
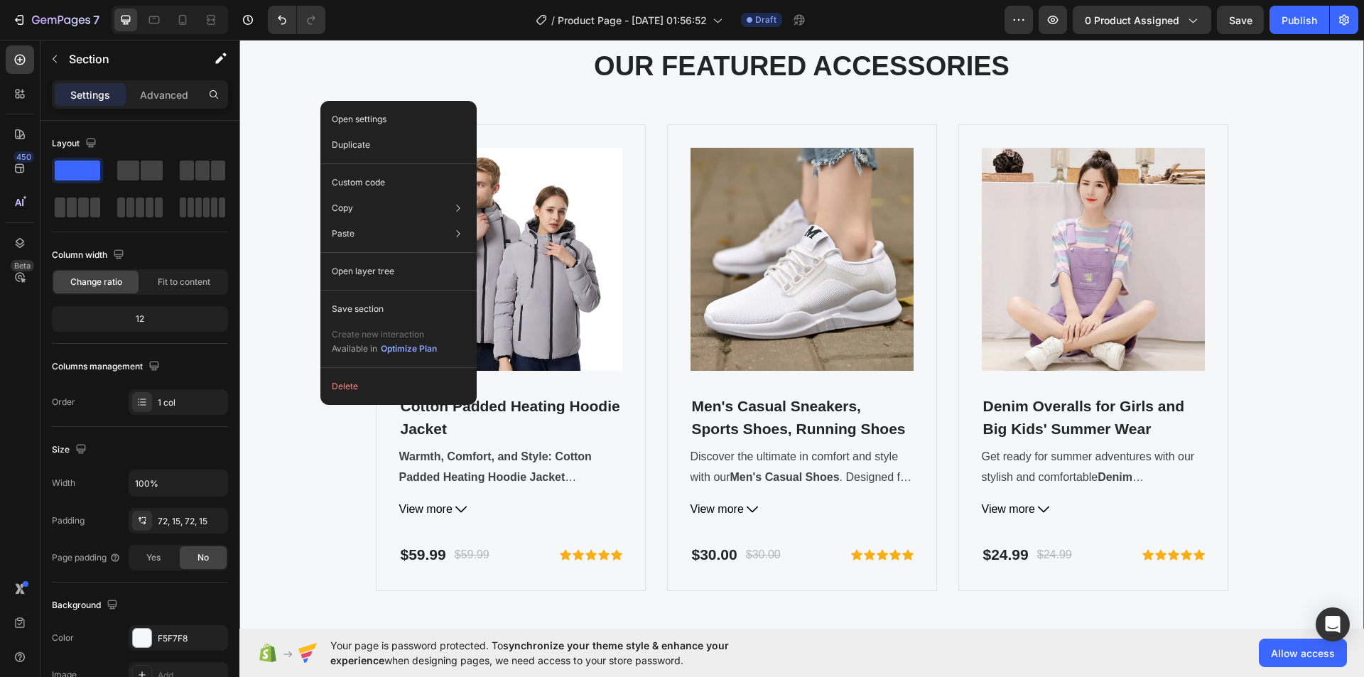
click at [319, 92] on div "FOR GEMETA 2.0 VR HEADSET Text block OUR FEATURED ACCESSORIES Heading Product I…" at bounding box center [801, 306] width 1103 height 567
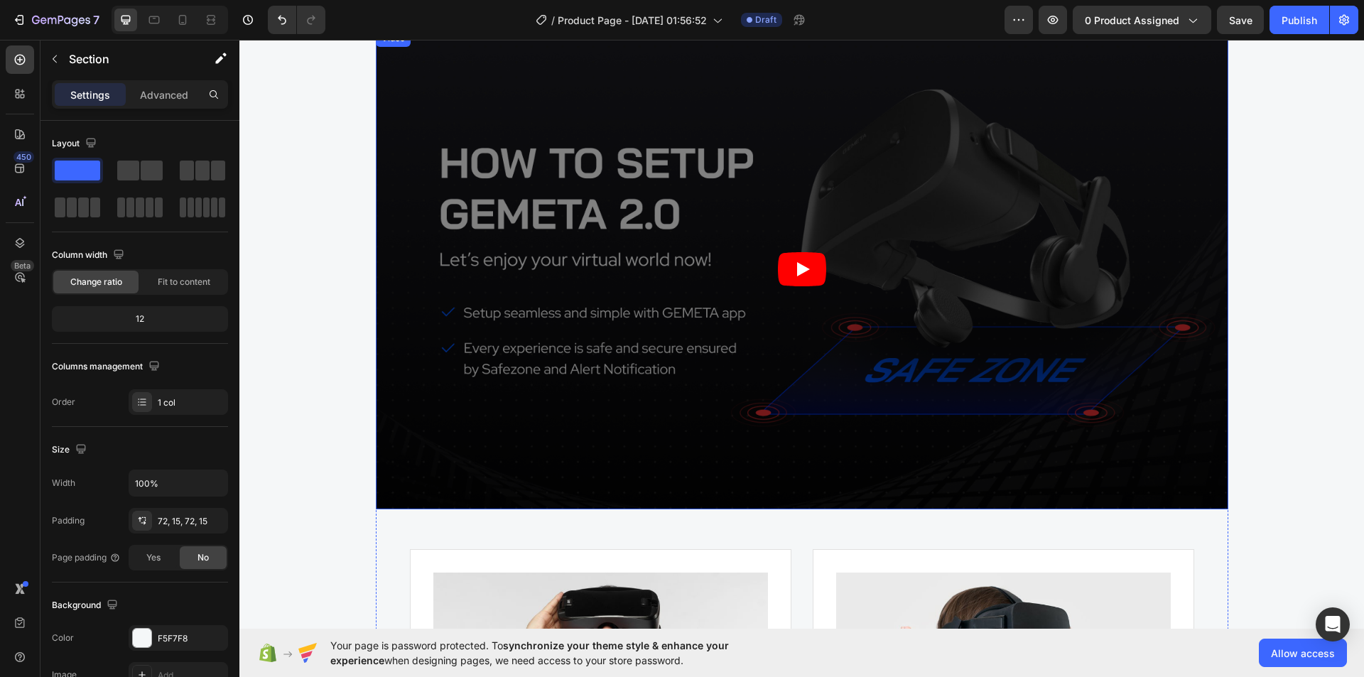
scroll to position [8024, 0]
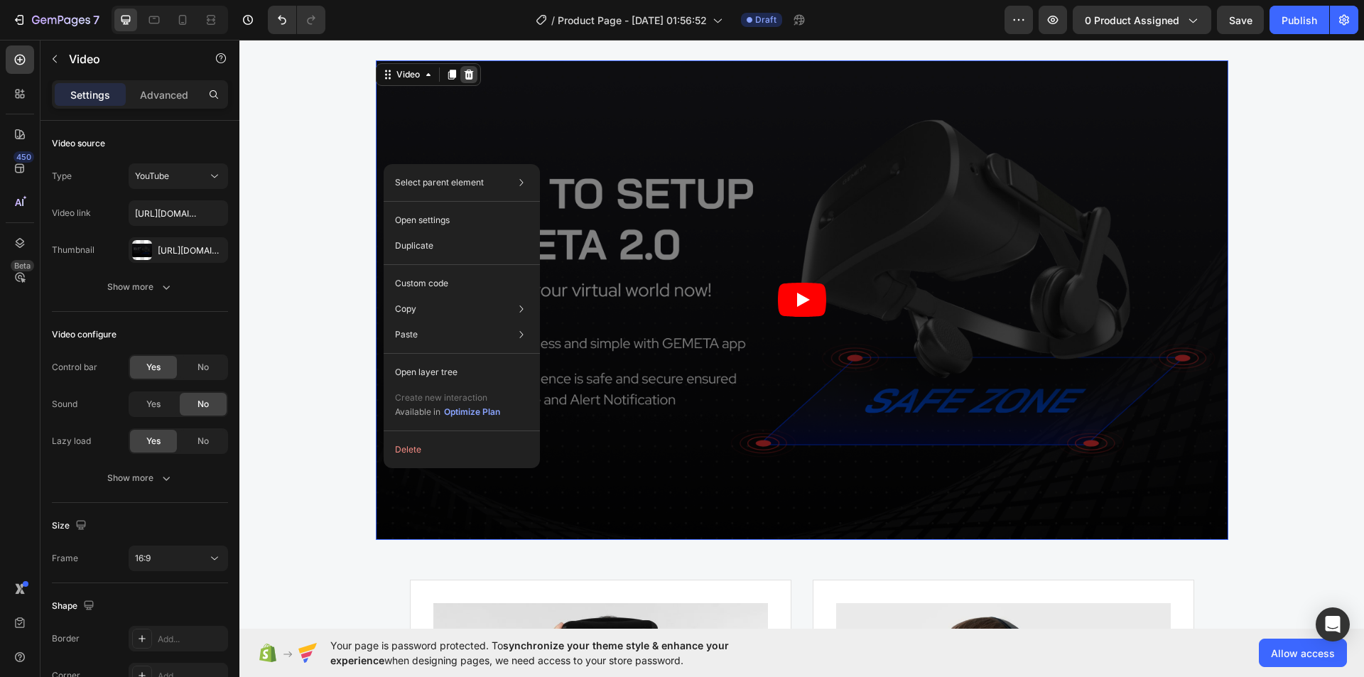
click at [463, 79] on icon at bounding box center [468, 74] width 11 height 11
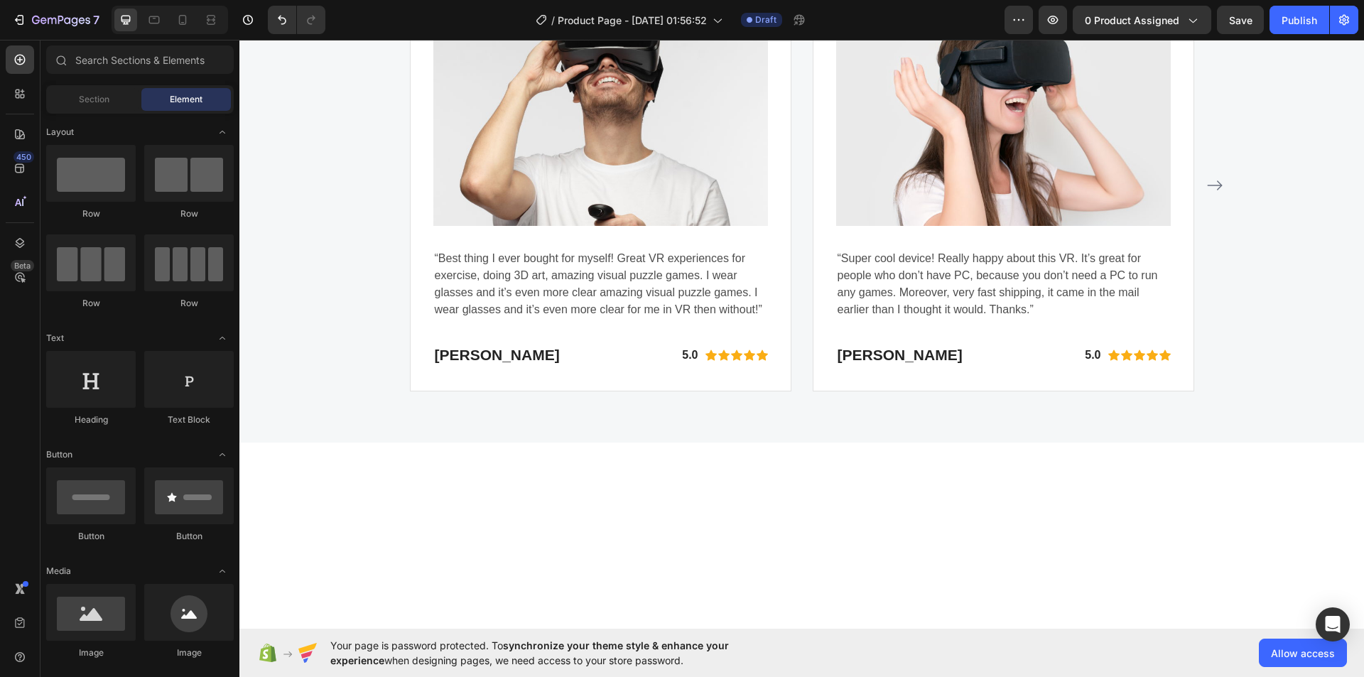
scroll to position [8104, 0]
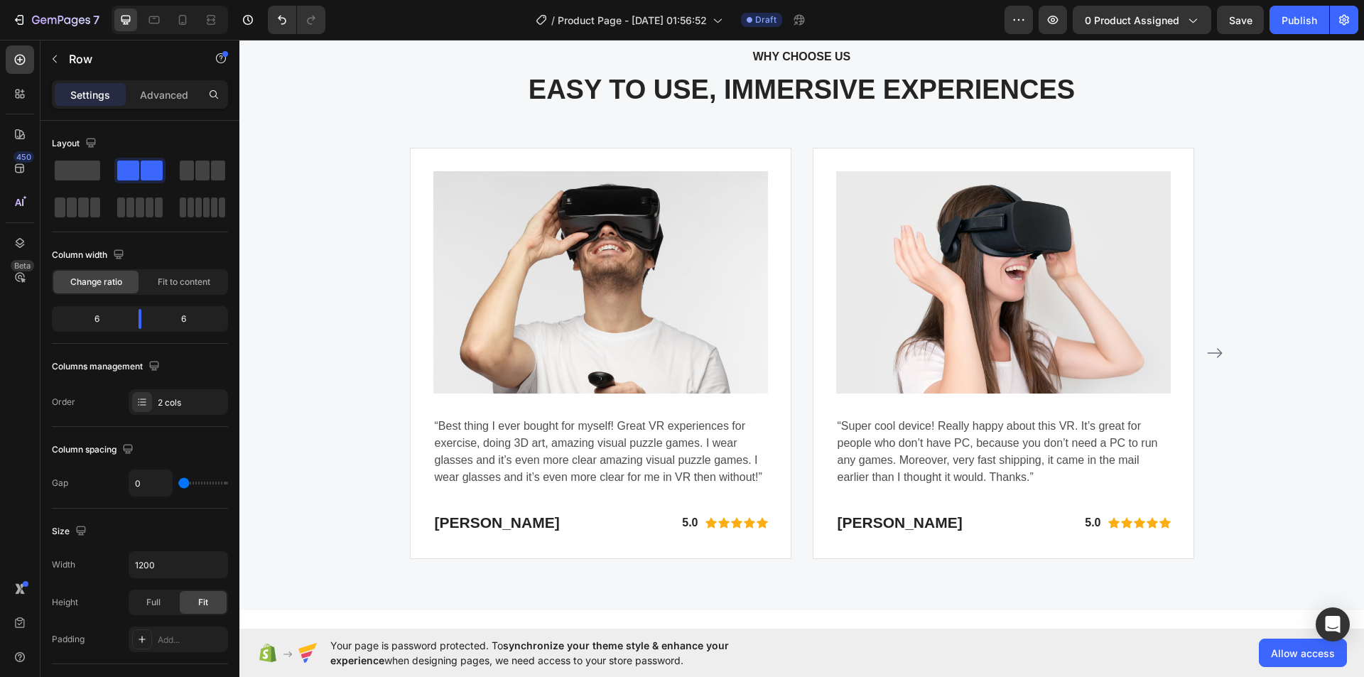
scroll to position [7891, 0]
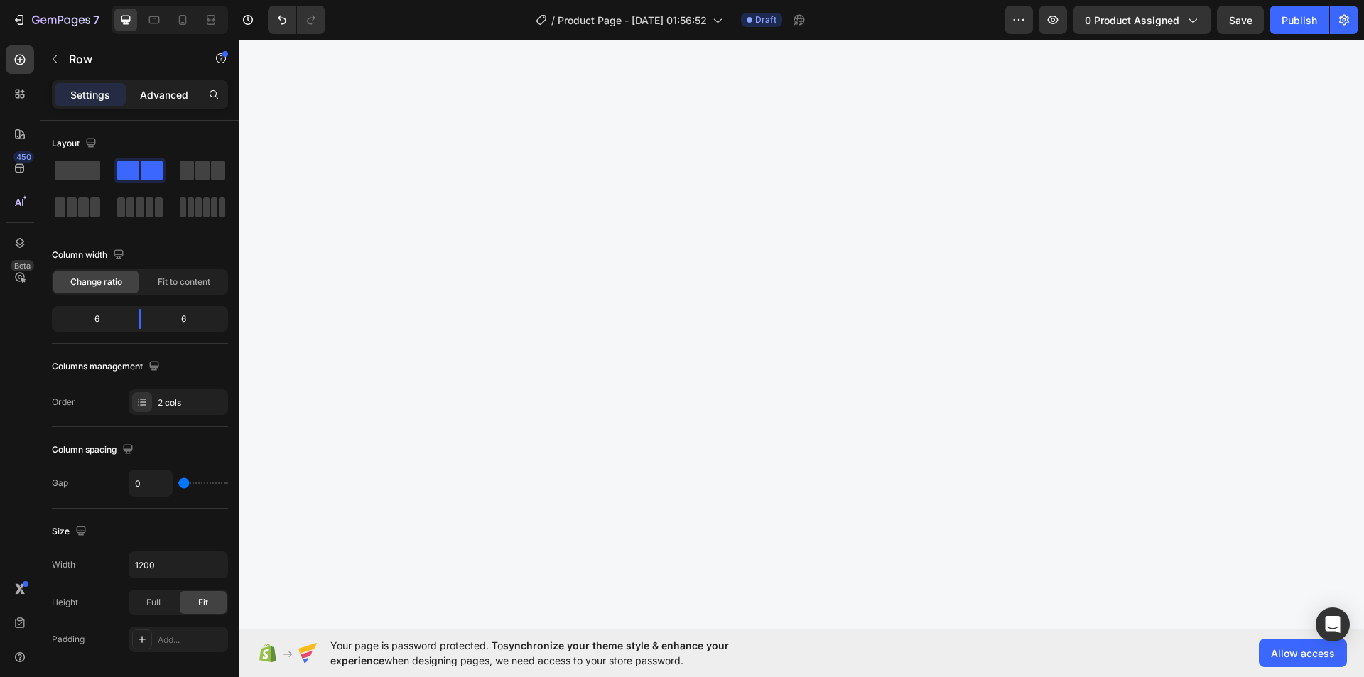
click at [146, 89] on p "Advanced" at bounding box center [164, 94] width 48 height 15
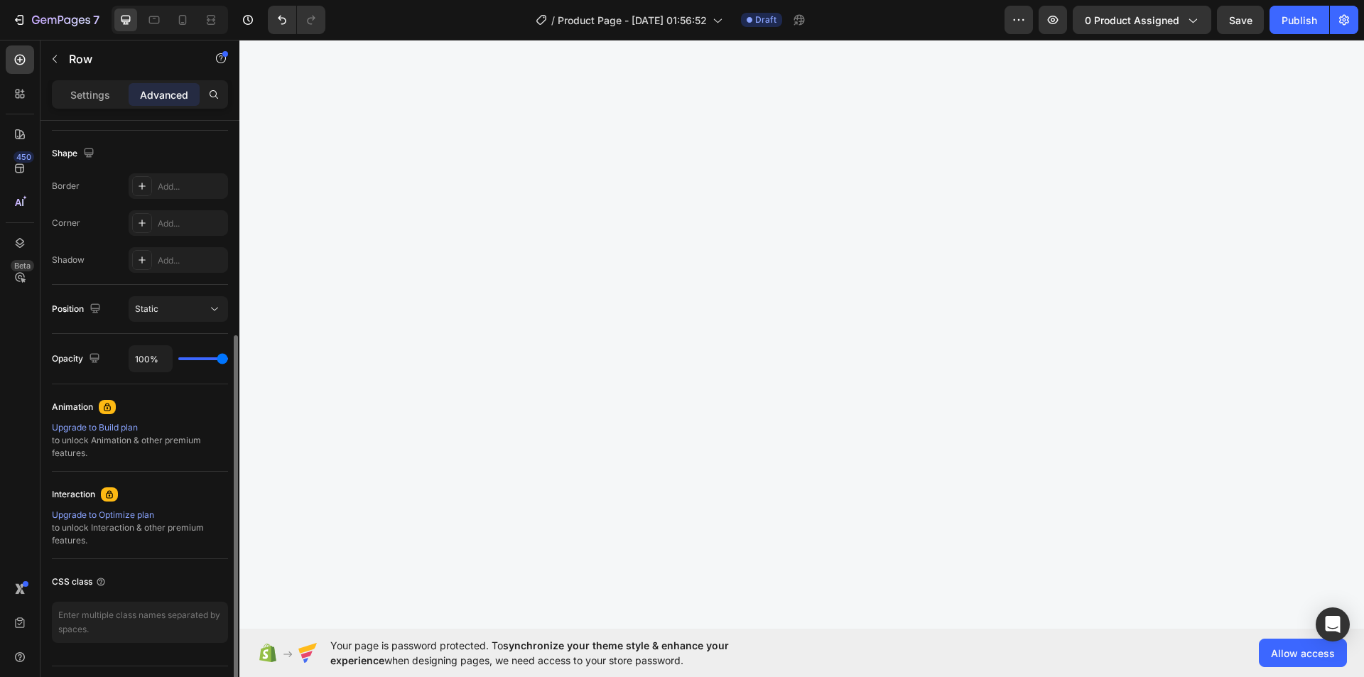
scroll to position [389, 0]
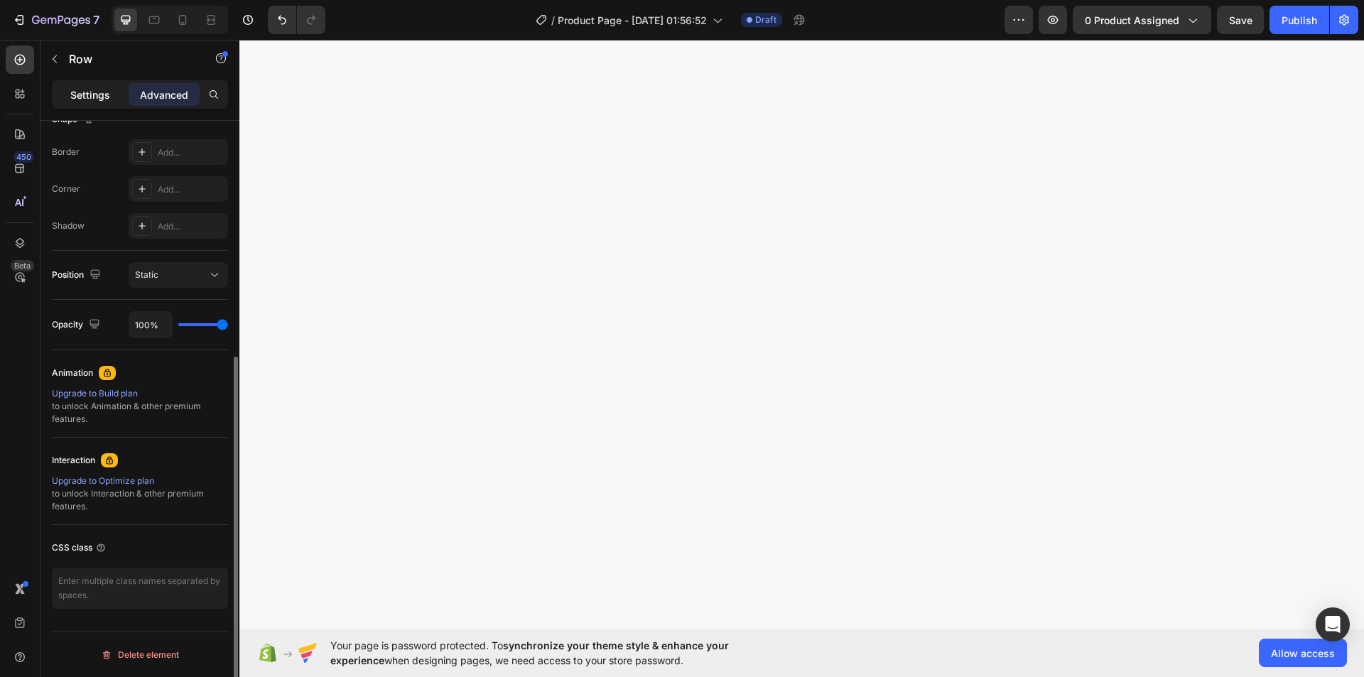
click at [85, 103] on div "Settings" at bounding box center [90, 94] width 71 height 23
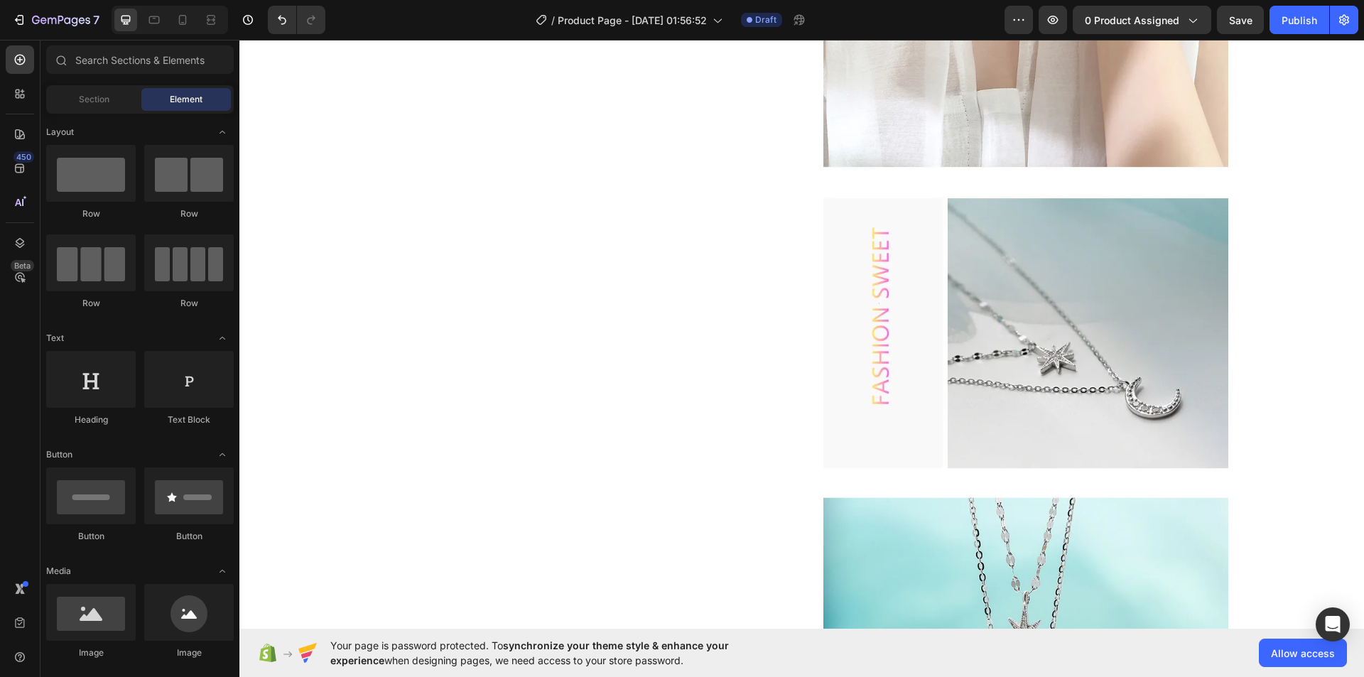
scroll to position [0, 0]
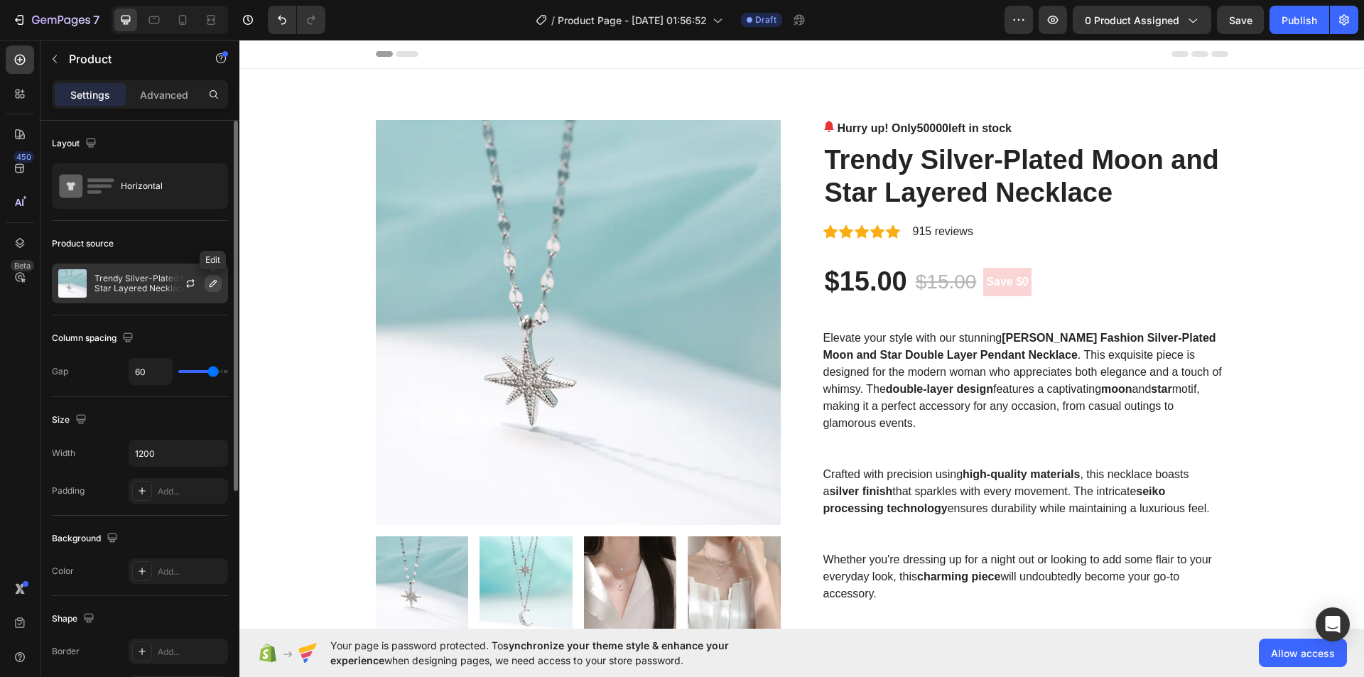
click at [212, 282] on icon "button" at bounding box center [212, 283] width 11 height 11
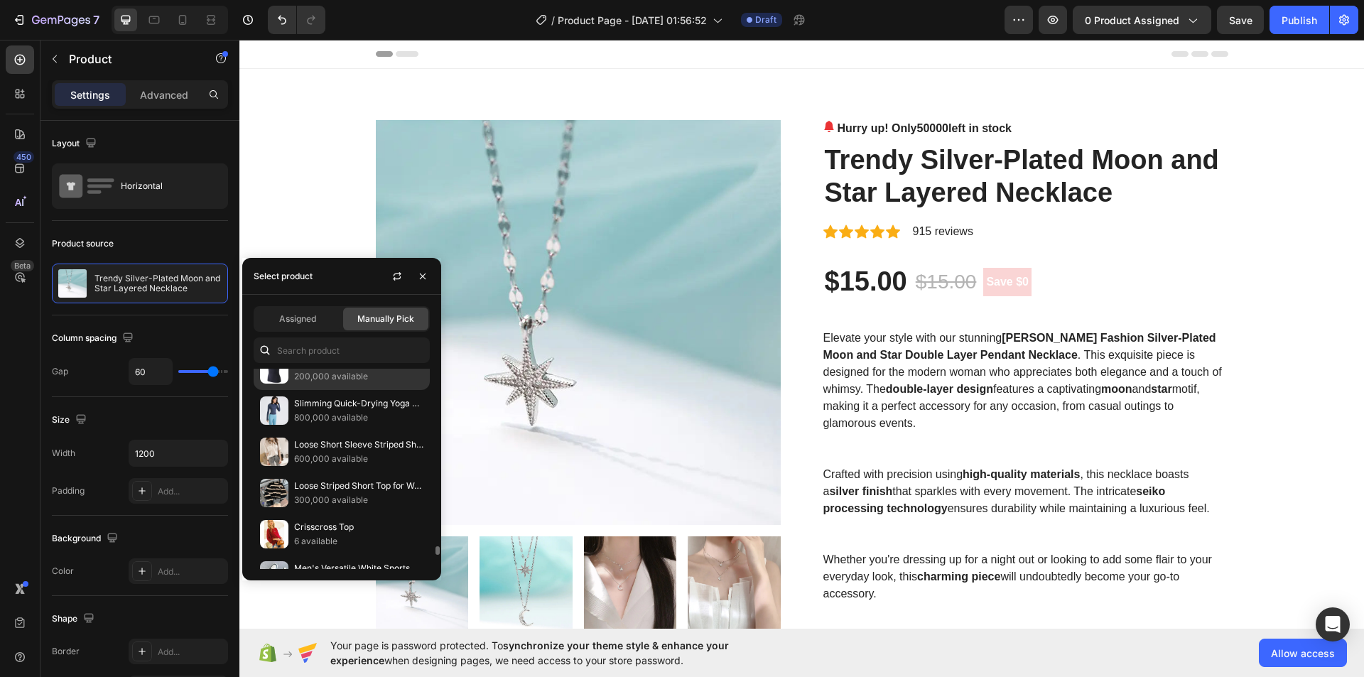
scroll to position [4087, 0]
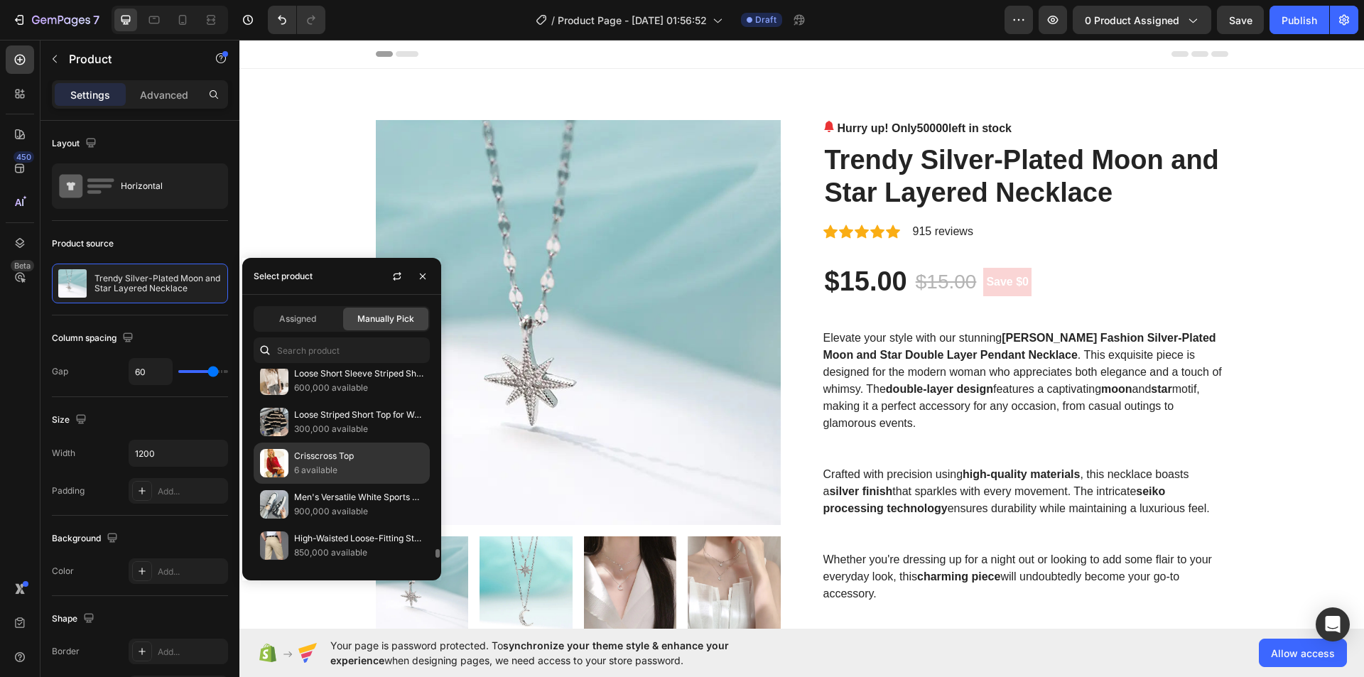
click at [330, 454] on p "Crisscross Top" at bounding box center [358, 456] width 129 height 14
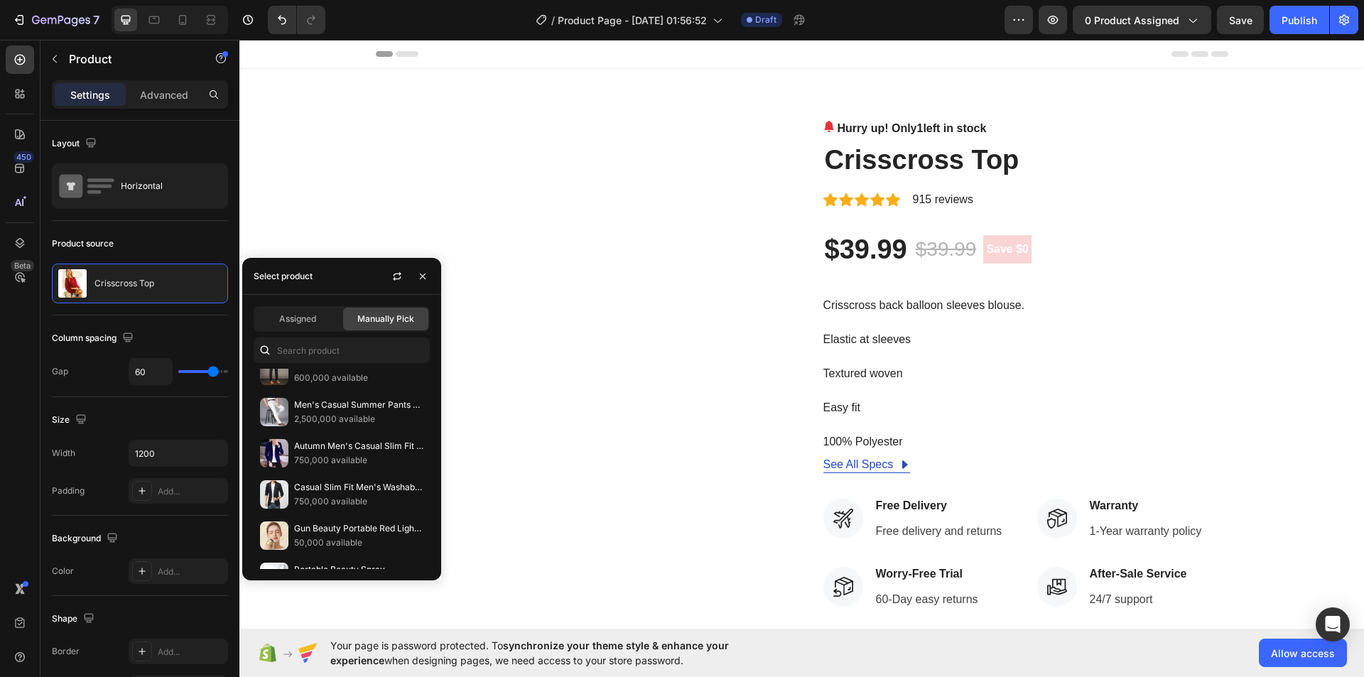
scroll to position [4868, 0]
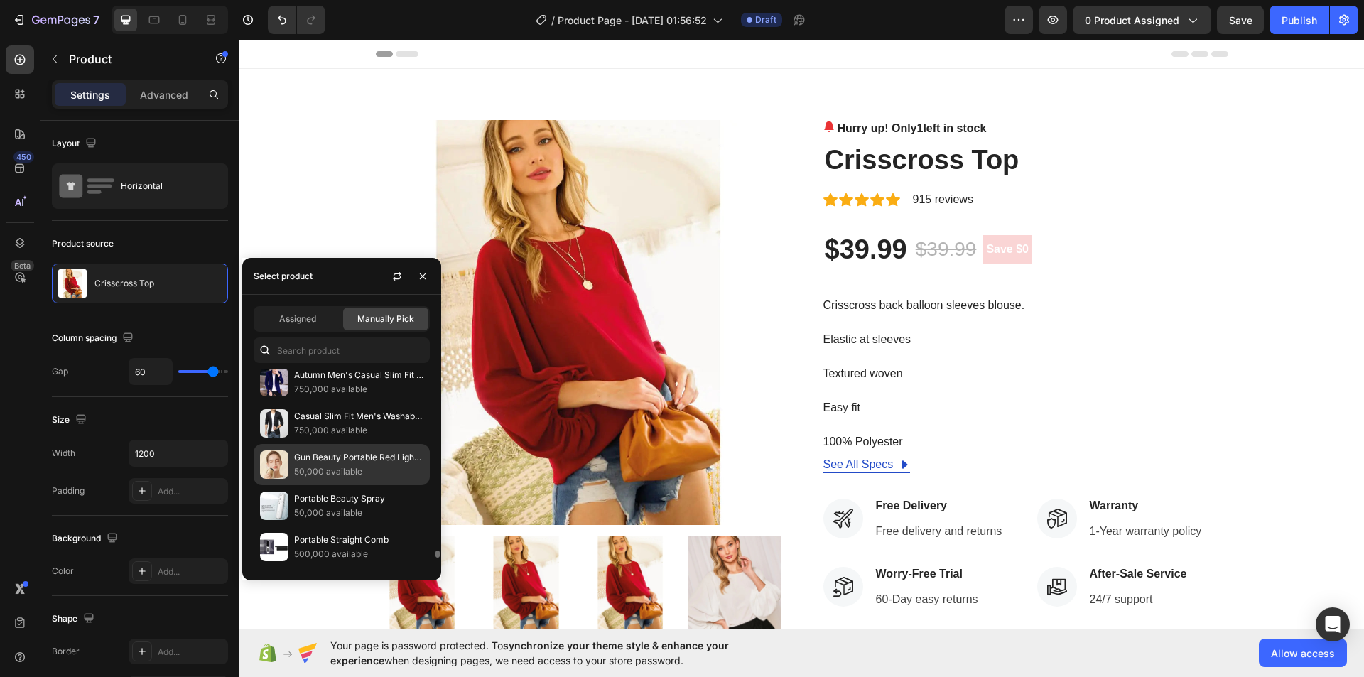
click at [322, 454] on p "Gun Beauty Portable Red Light Instrument" at bounding box center [358, 457] width 129 height 14
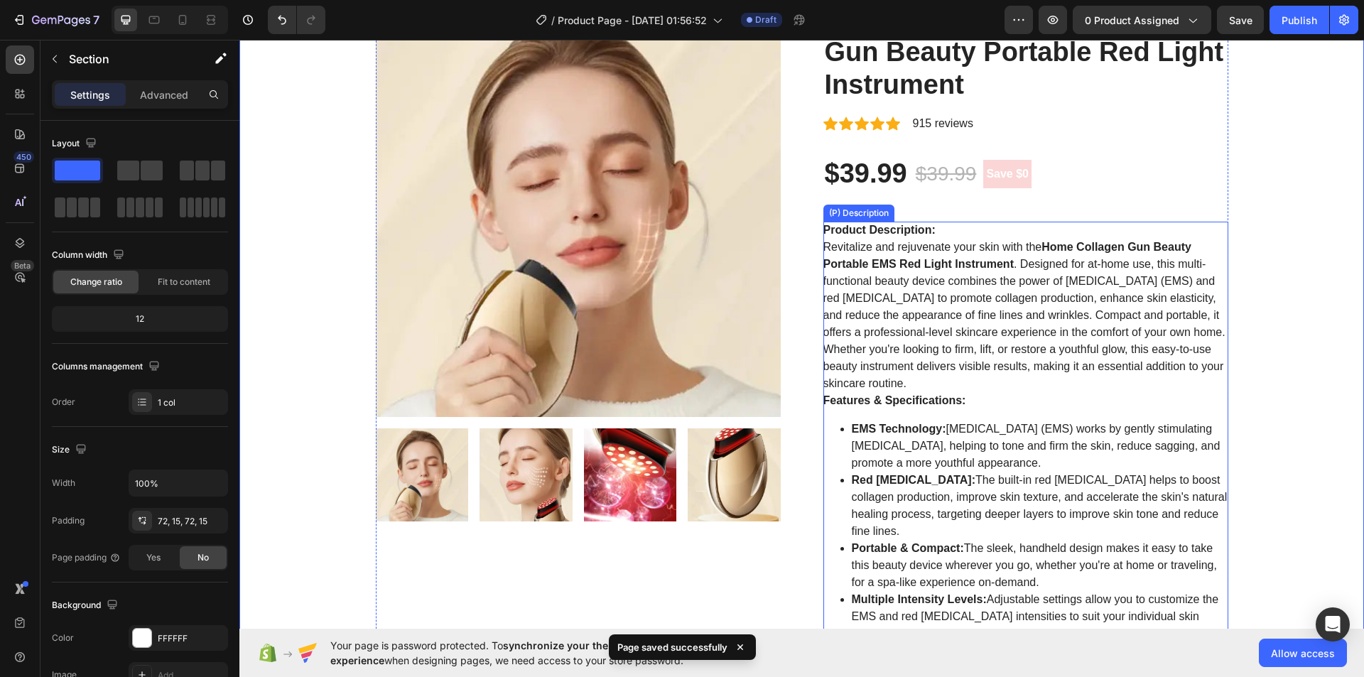
scroll to position [142, 0]
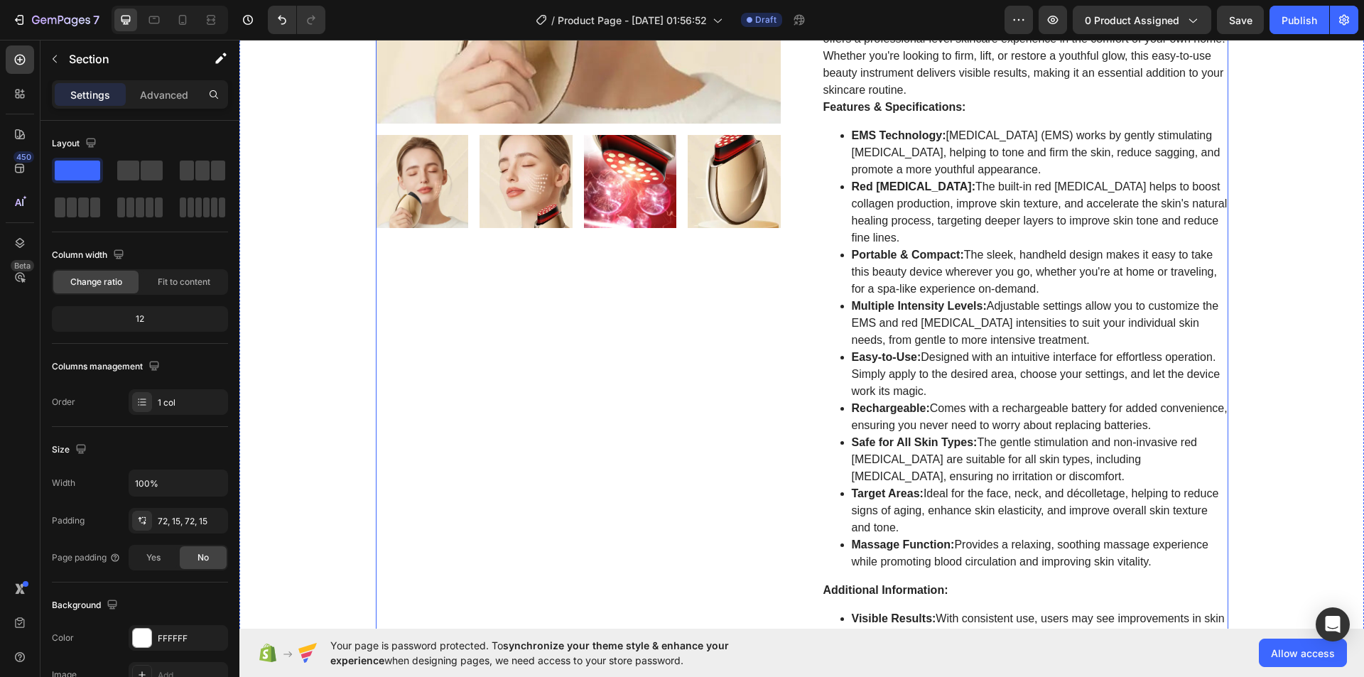
scroll to position [426, 0]
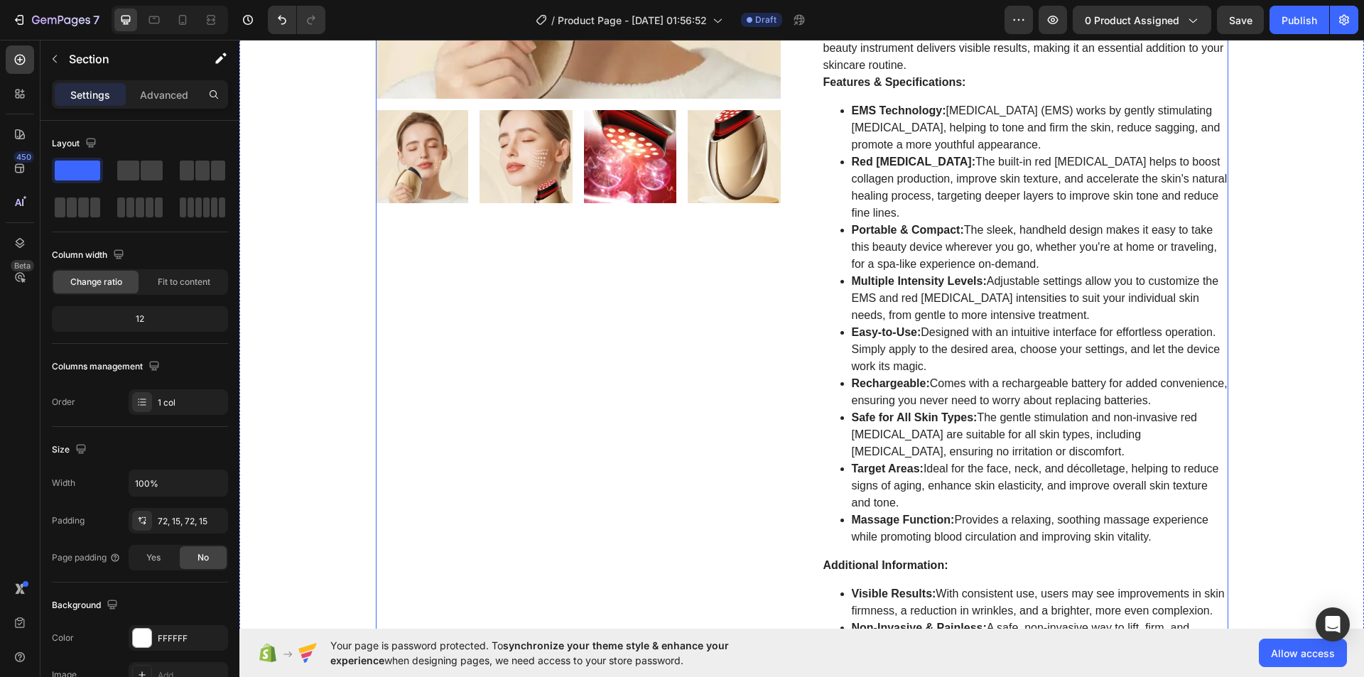
click at [635, 339] on div "Product Images" at bounding box center [578, 484] width 405 height 1580
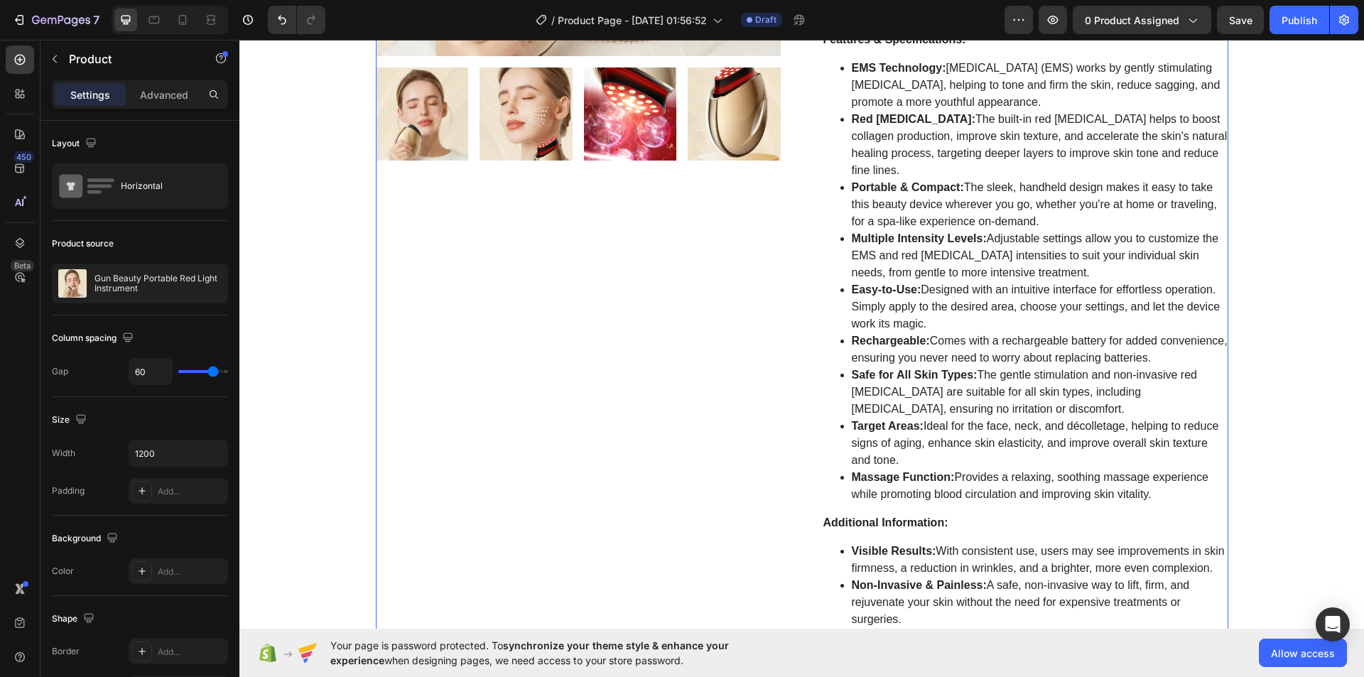
scroll to position [568, 0]
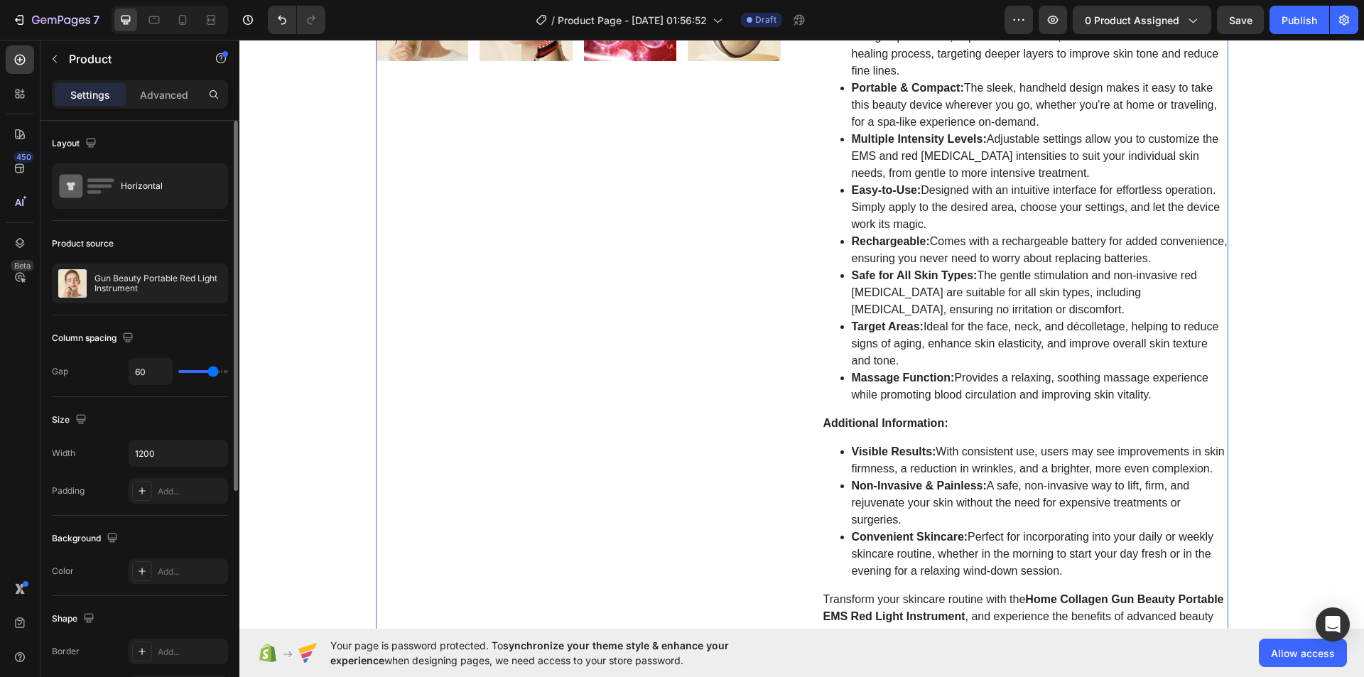
type input "47"
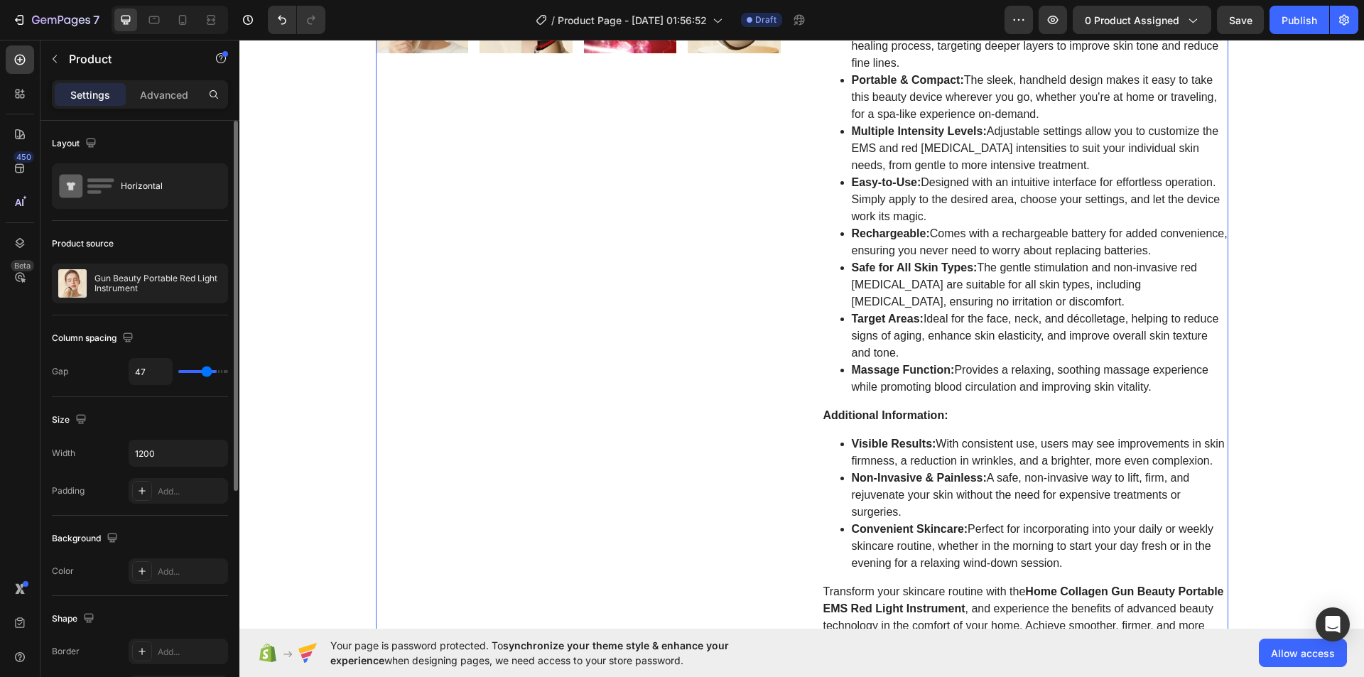
type input "39"
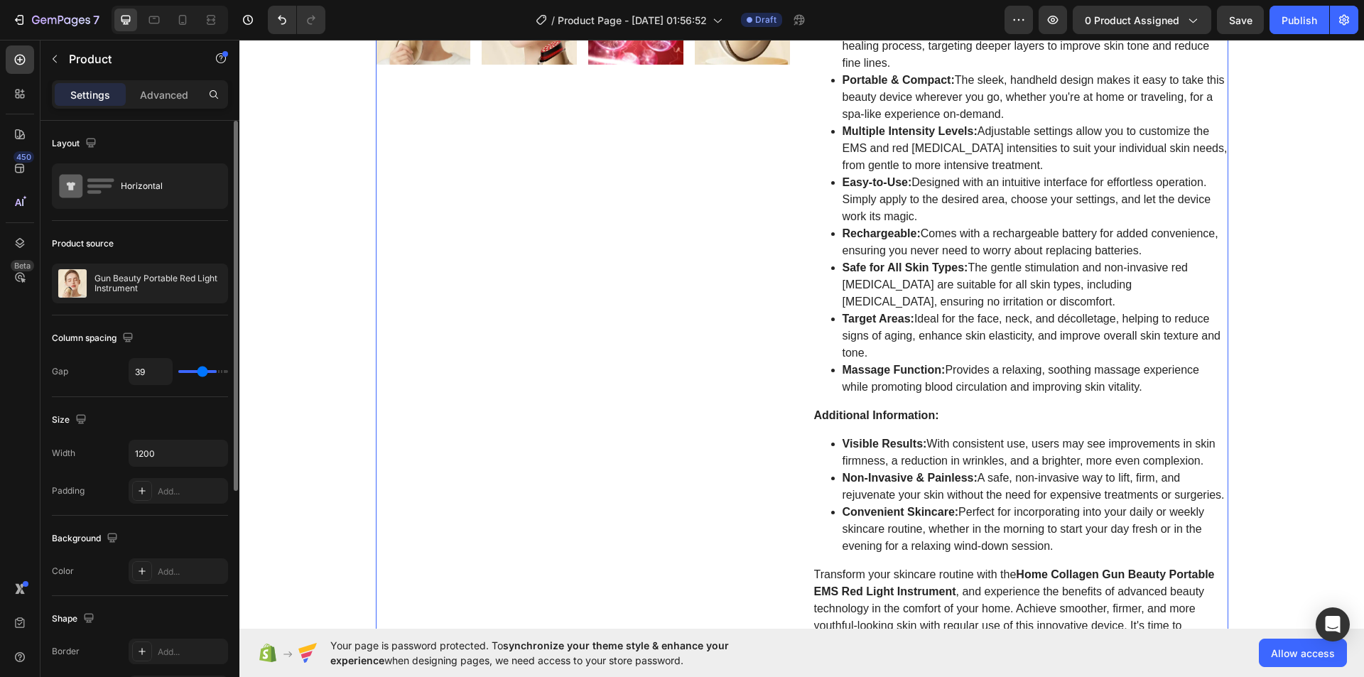
type input "34"
type input "31"
type input "24"
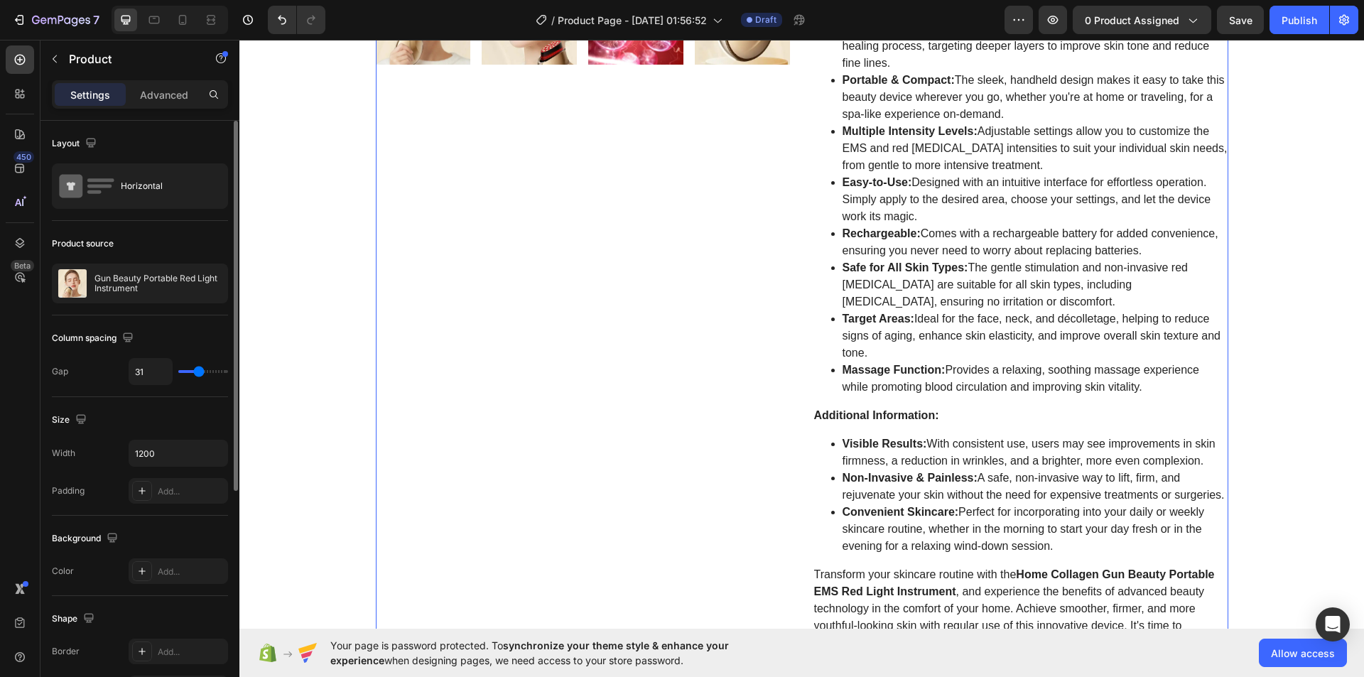
type input "24"
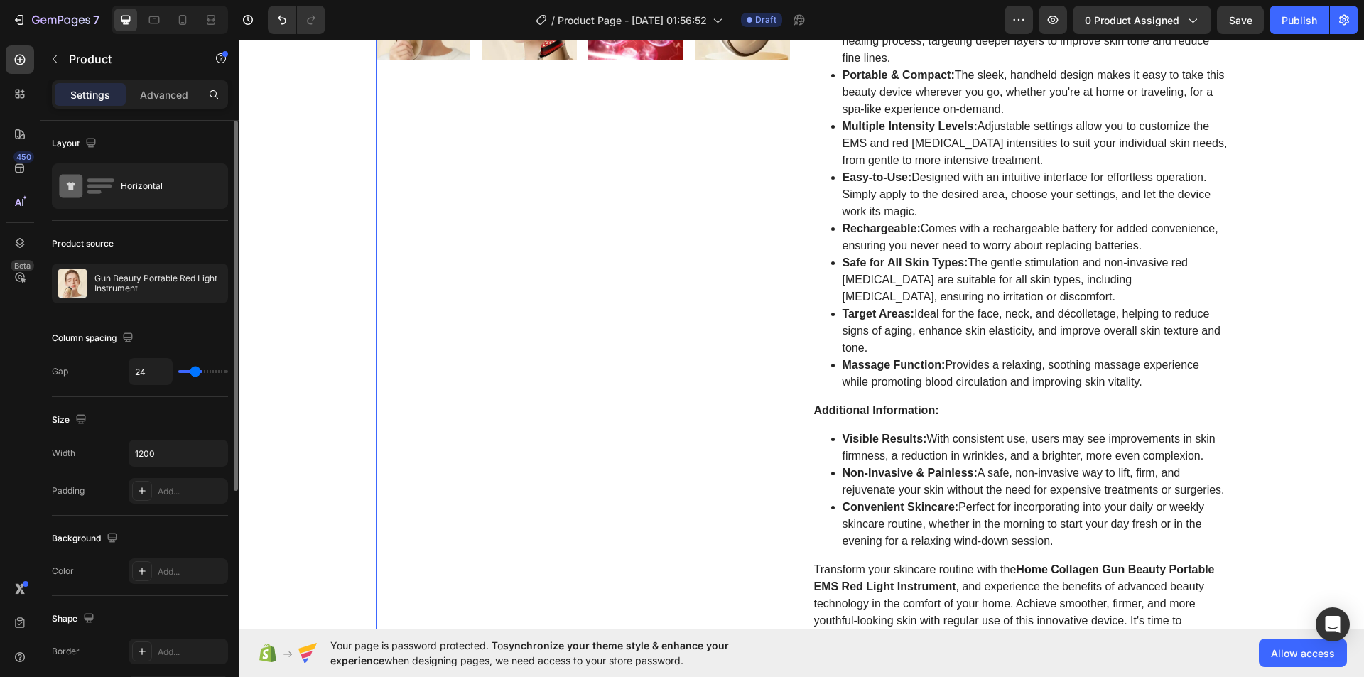
type input "22"
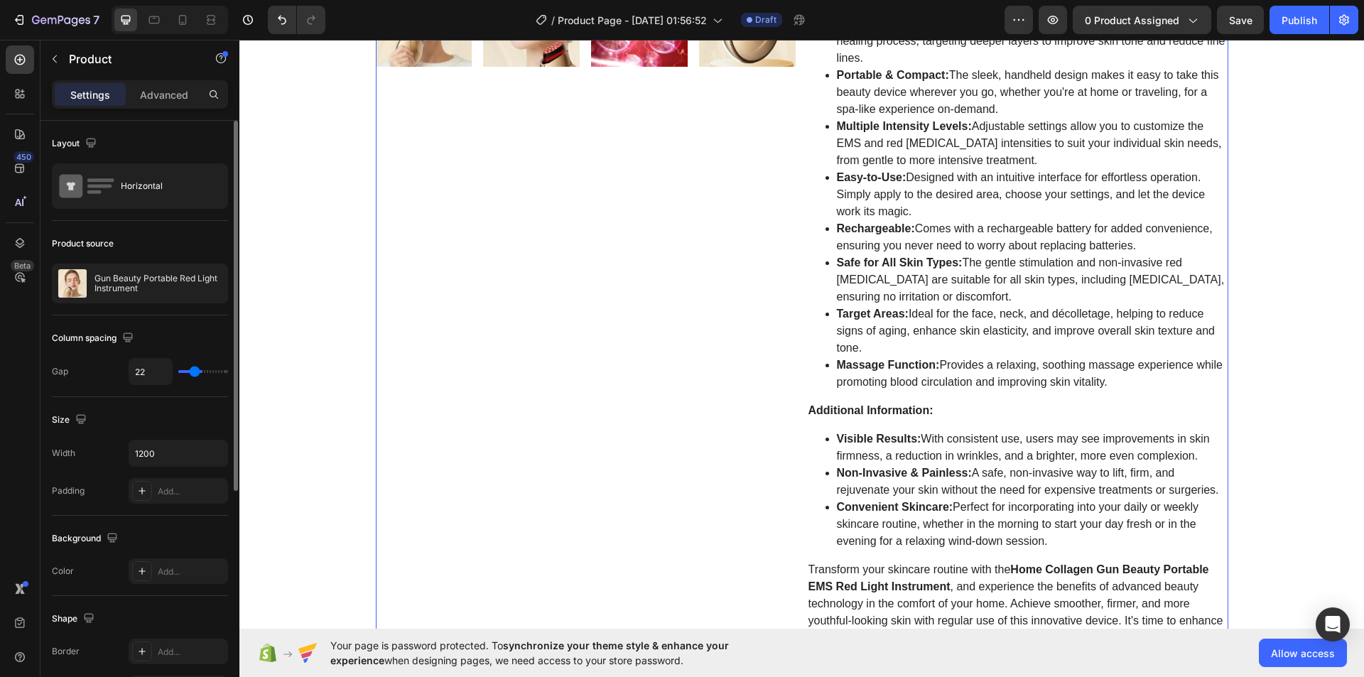
type input "18"
type input "13"
type input "10"
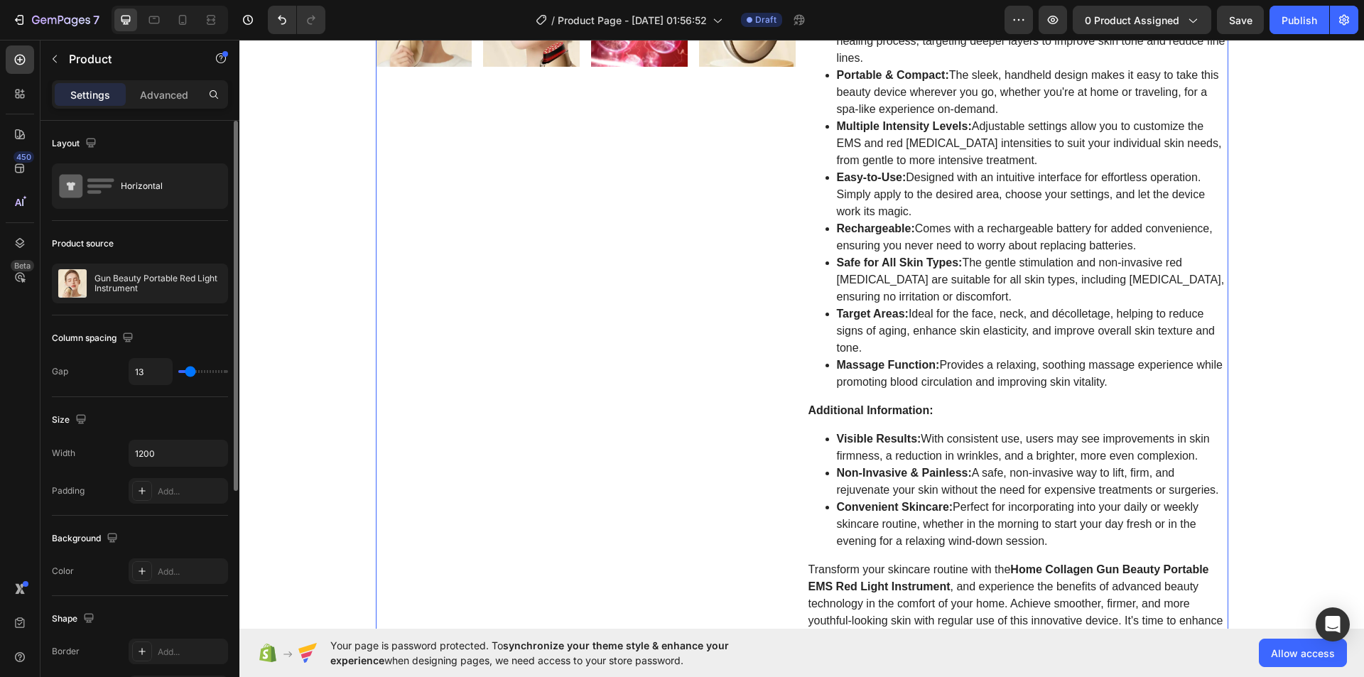
type input "10"
type input "6"
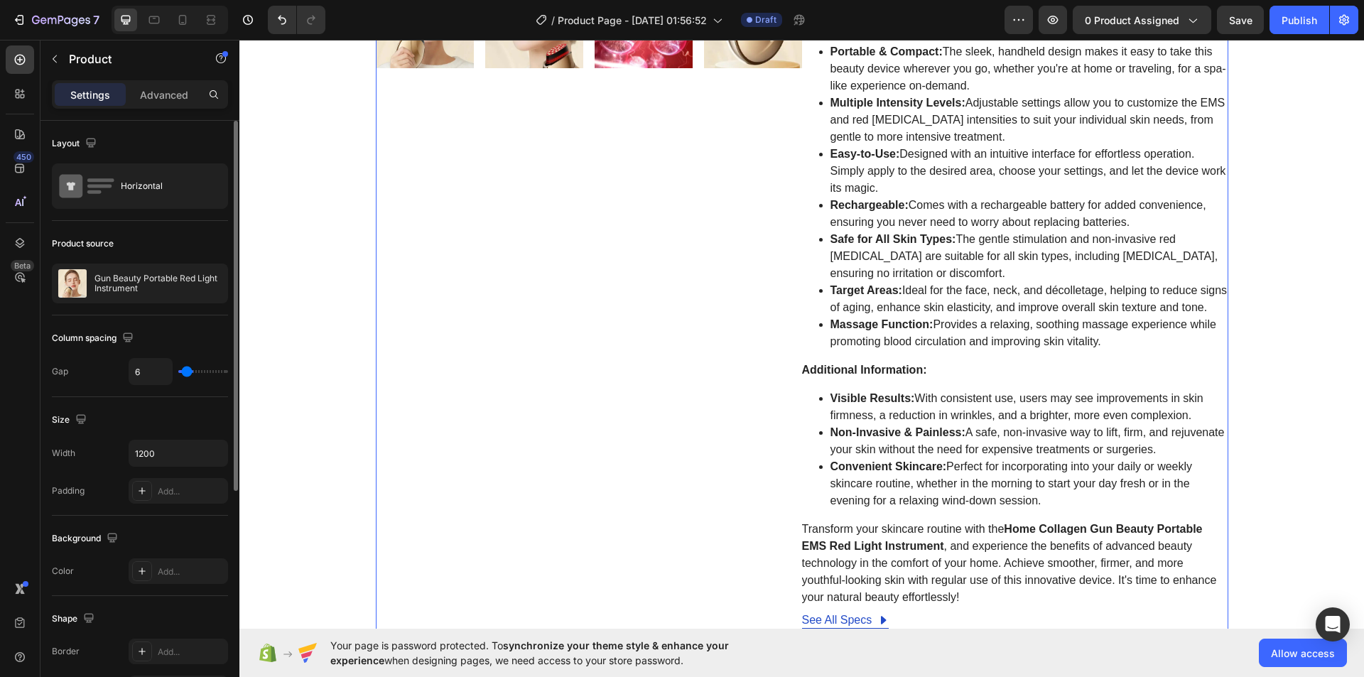
type input "0"
drag, startPoint x: 211, startPoint y: 368, endPoint x: 166, endPoint y: 353, distance: 47.2
type input "0"
click at [178, 370] on input "range" at bounding box center [203, 371] width 50 height 3
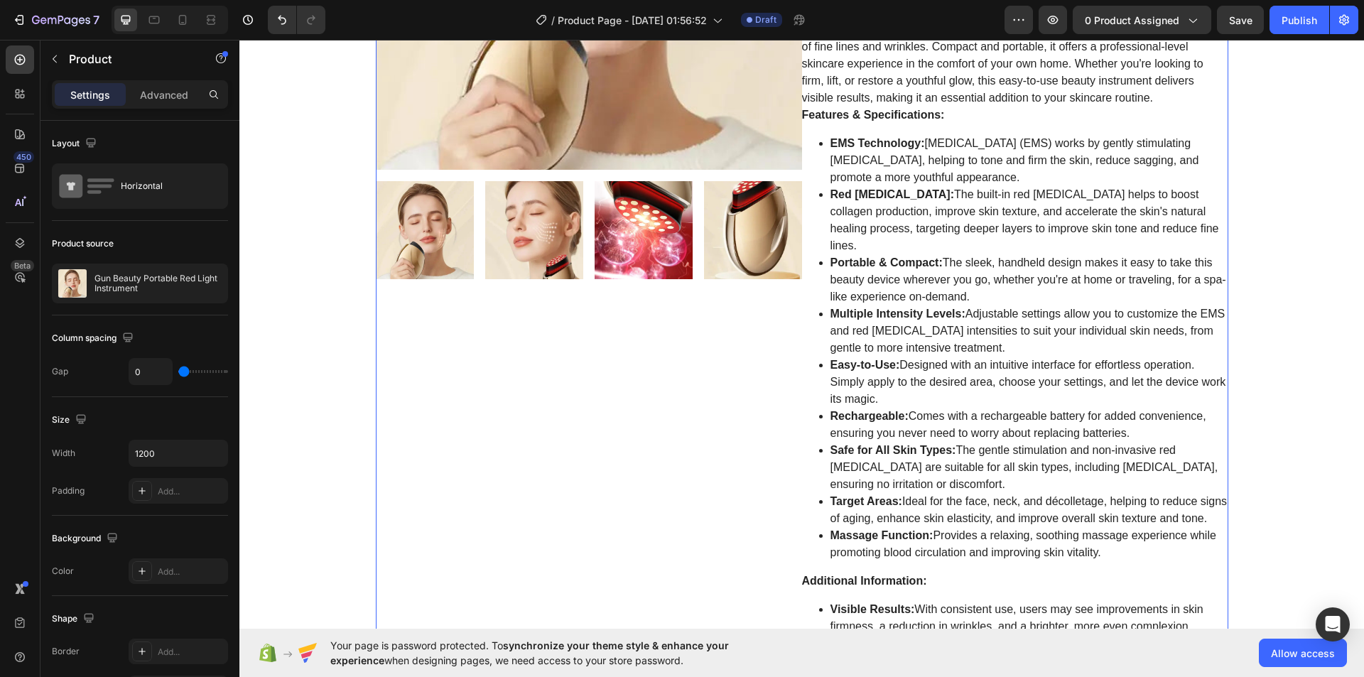
scroll to position [163, 0]
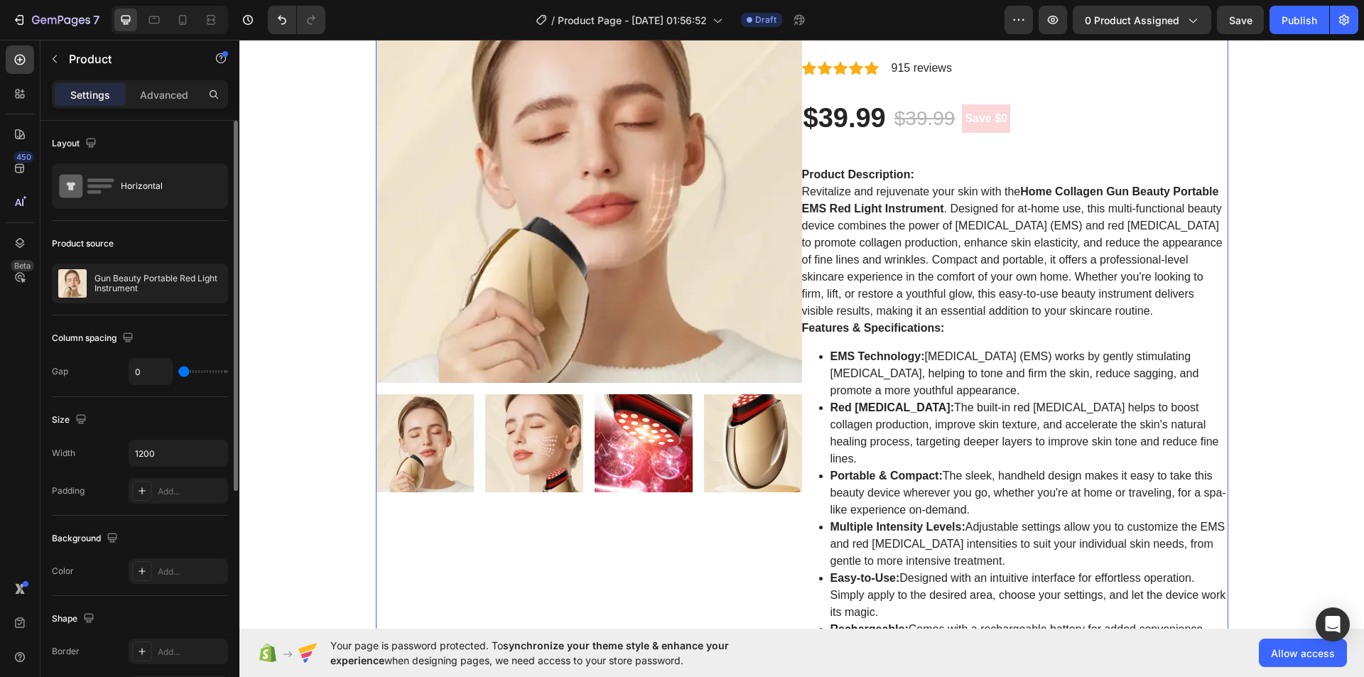
type input "1"
type input "22"
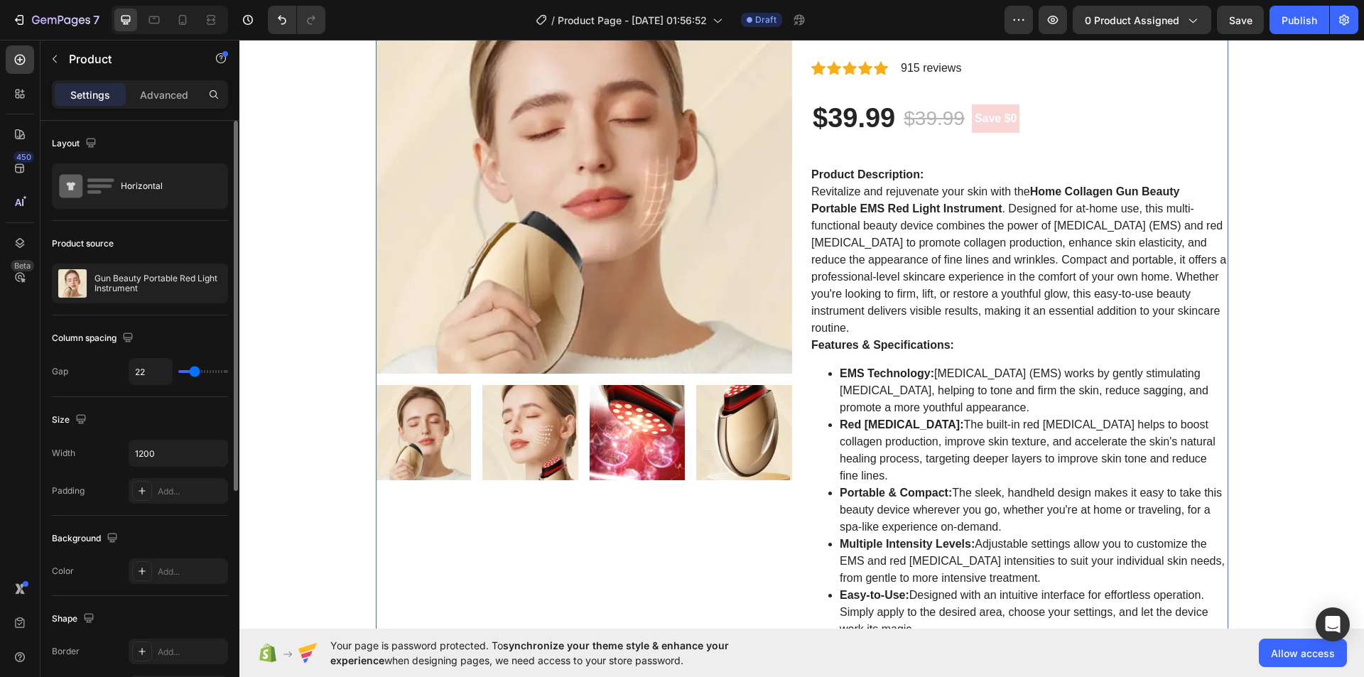
type input "27"
type input "50"
type input "59"
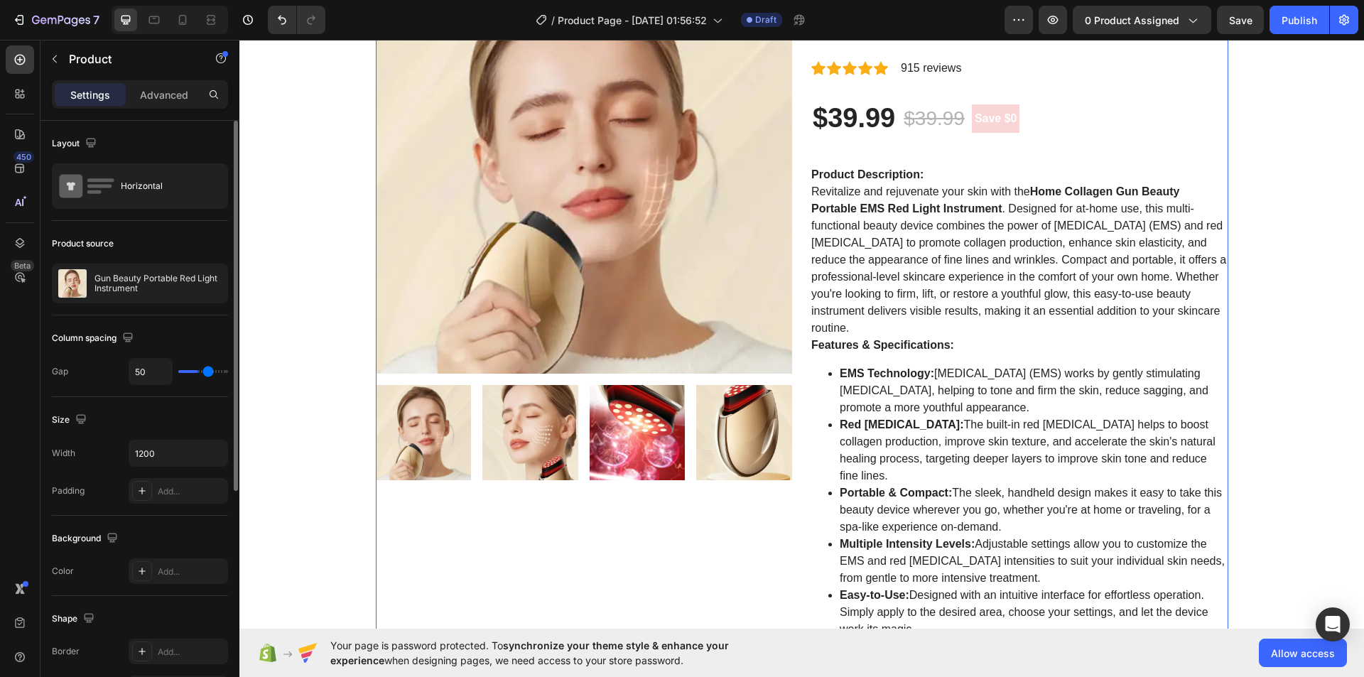
type input "59"
type input "61"
type input "64"
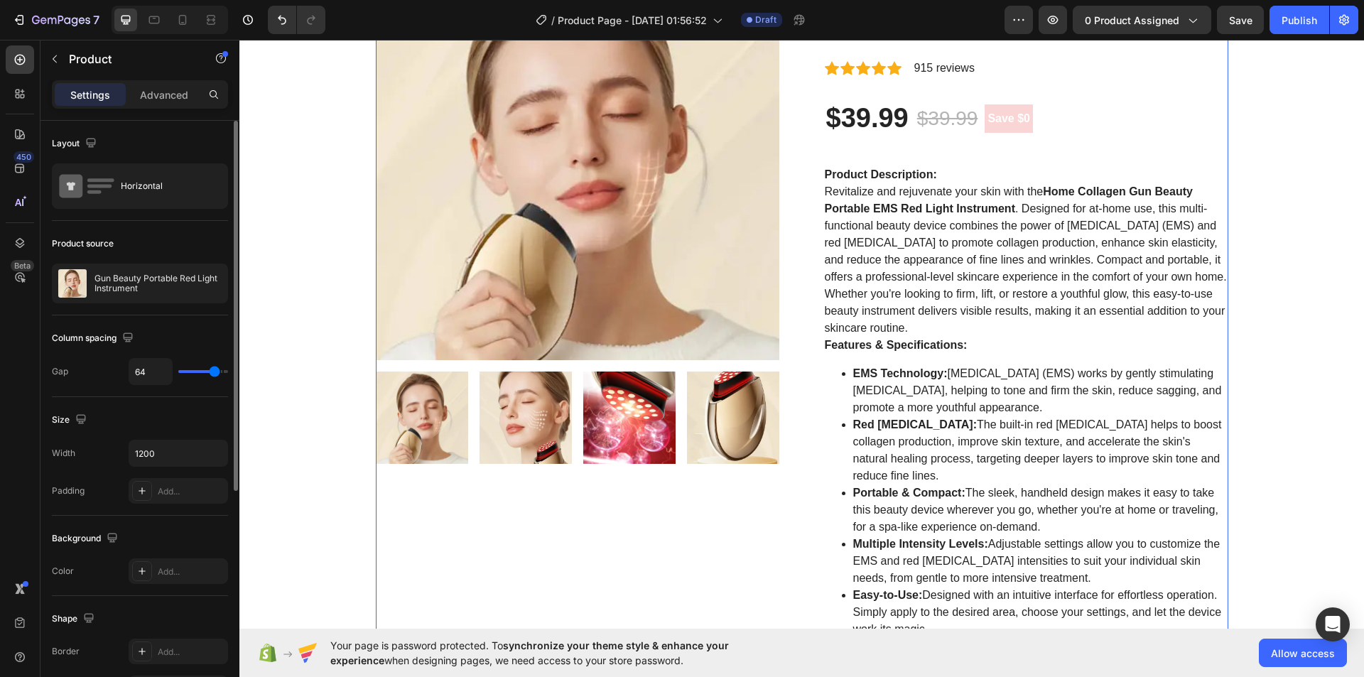
type input "65"
type input "67"
type input "68"
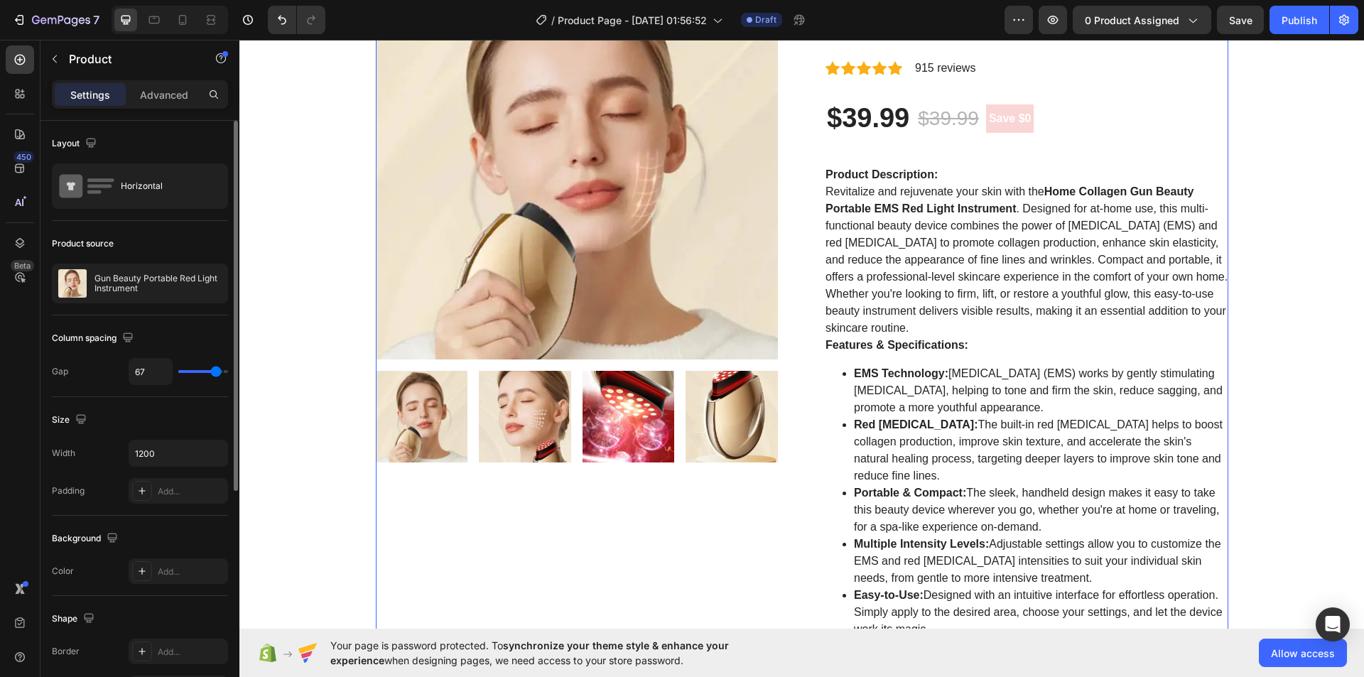
type input "68"
type input "79"
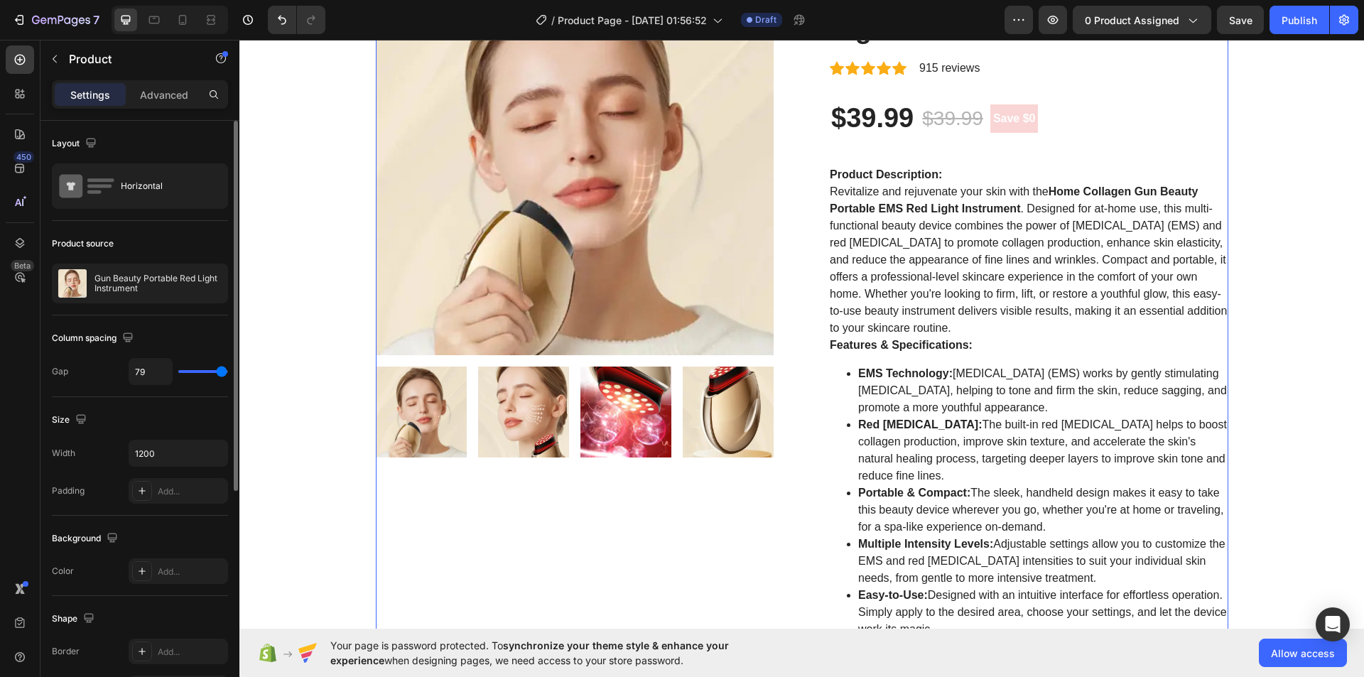
type input "67"
type input "65"
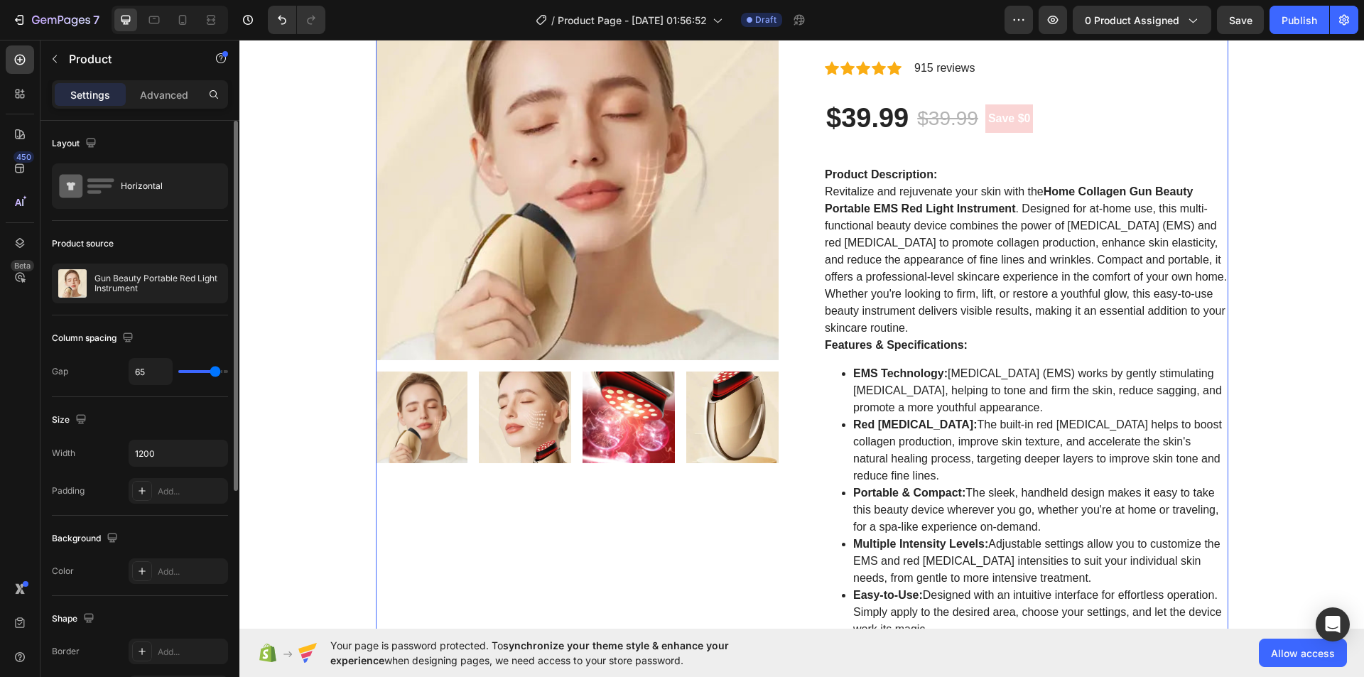
drag, startPoint x: 180, startPoint y: 371, endPoint x: 215, endPoint y: 368, distance: 35.6
type input "65"
click at [215, 370] on input "range" at bounding box center [203, 371] width 50 height 3
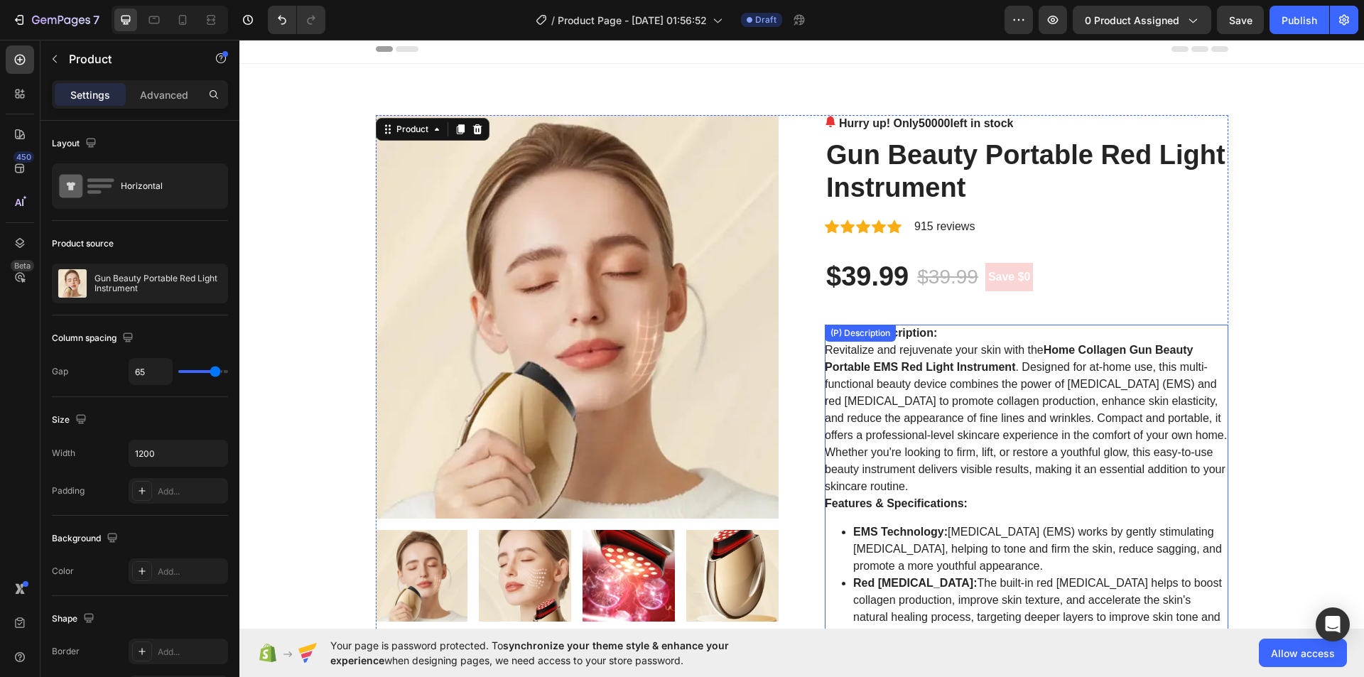
scroll to position [0, 0]
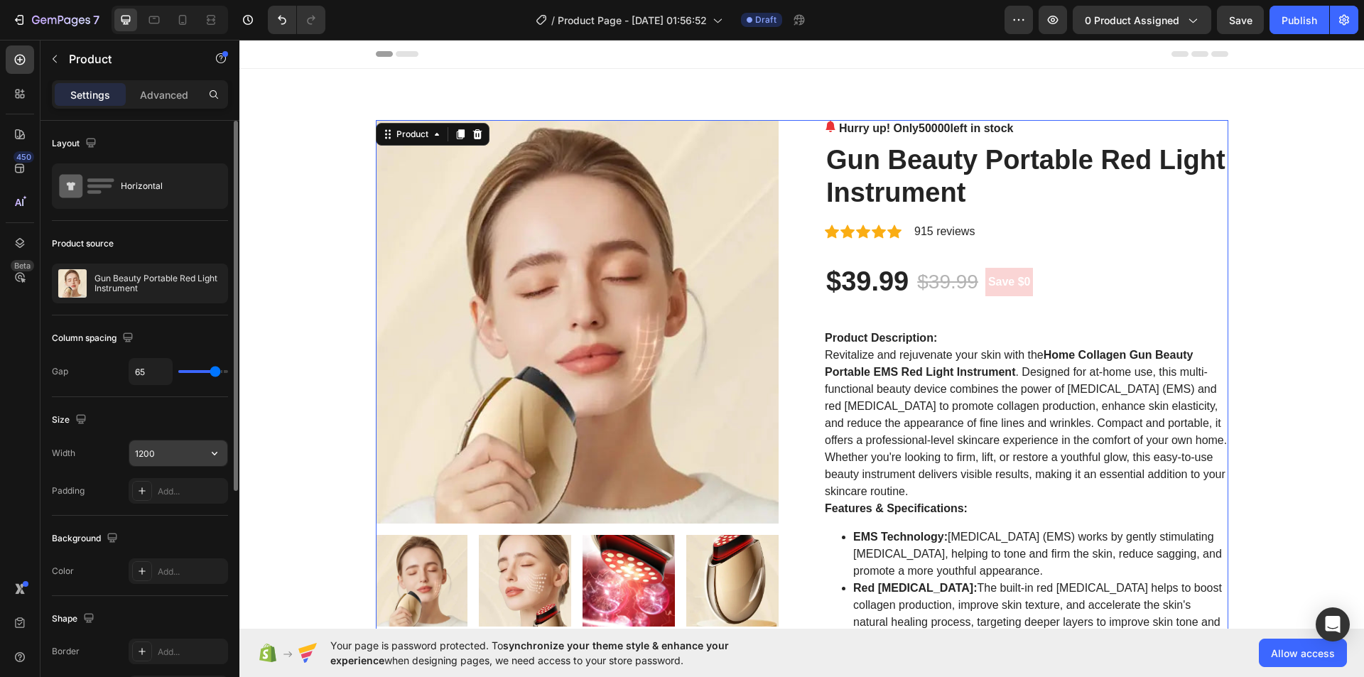
click at [170, 458] on input "1200" at bounding box center [178, 453] width 98 height 26
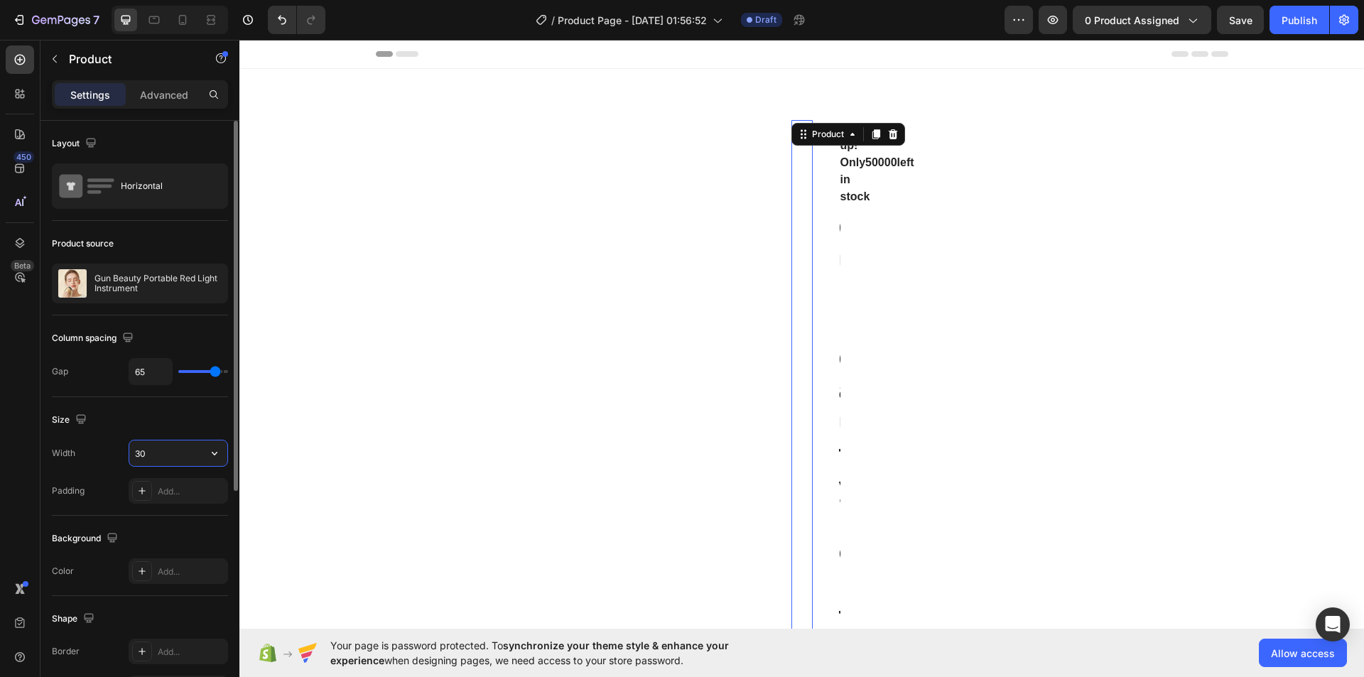
type input "3"
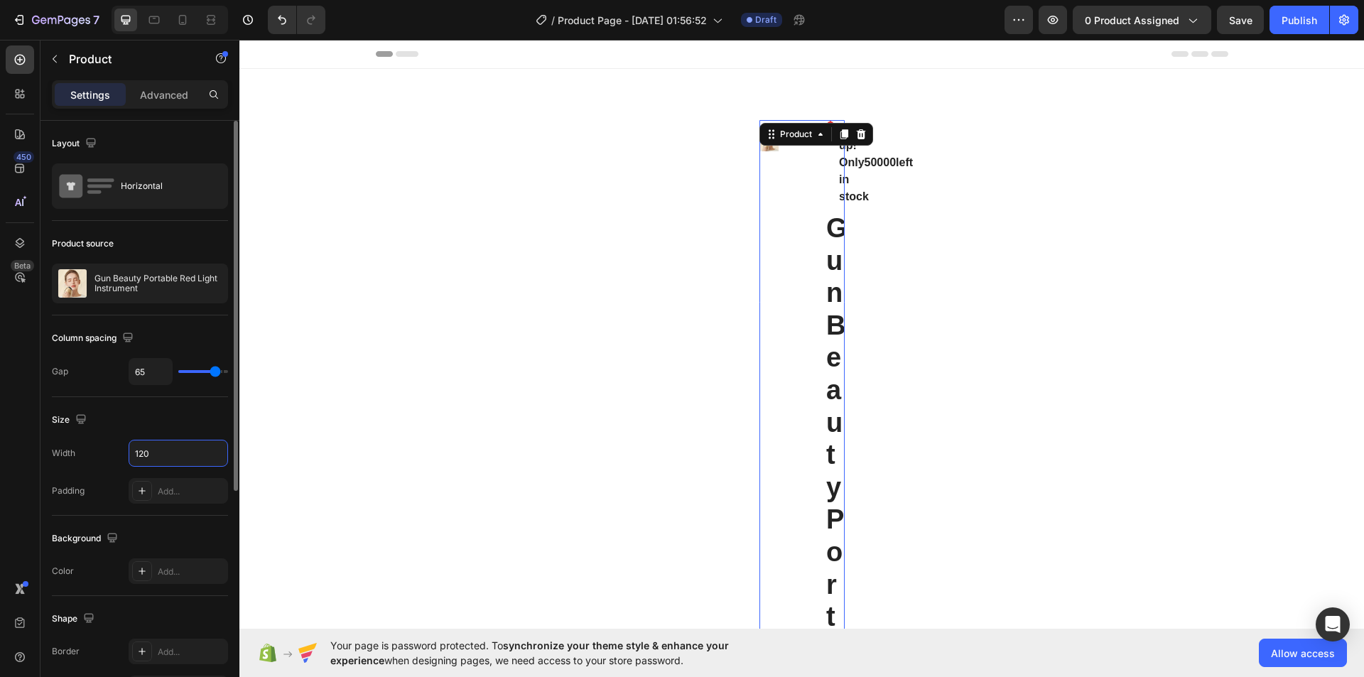
type input "1200"
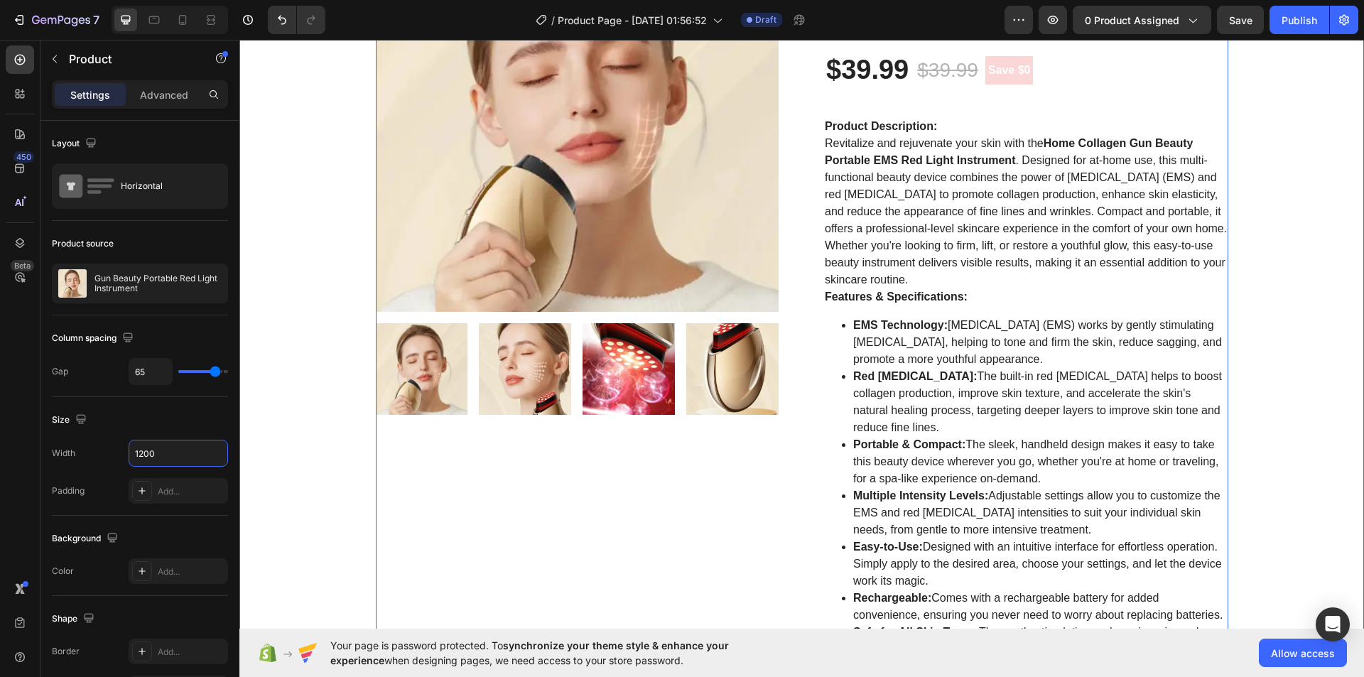
scroll to position [142, 0]
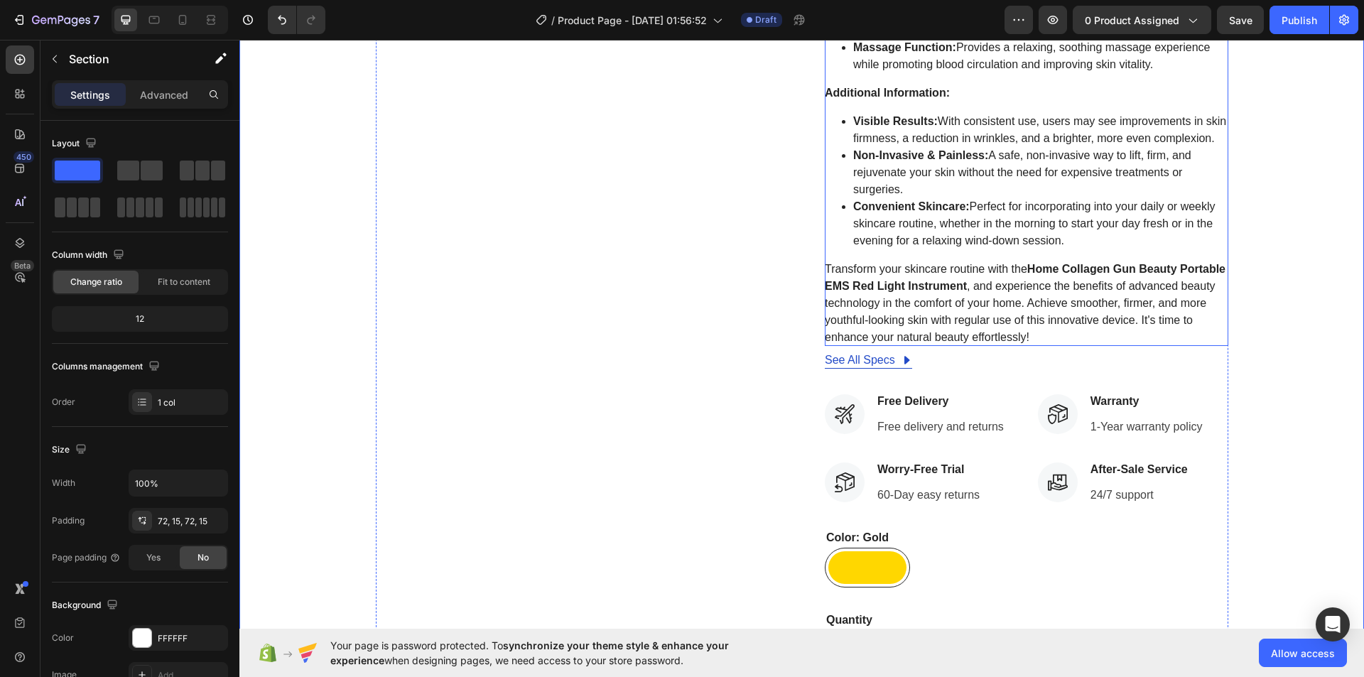
scroll to position [923, 0]
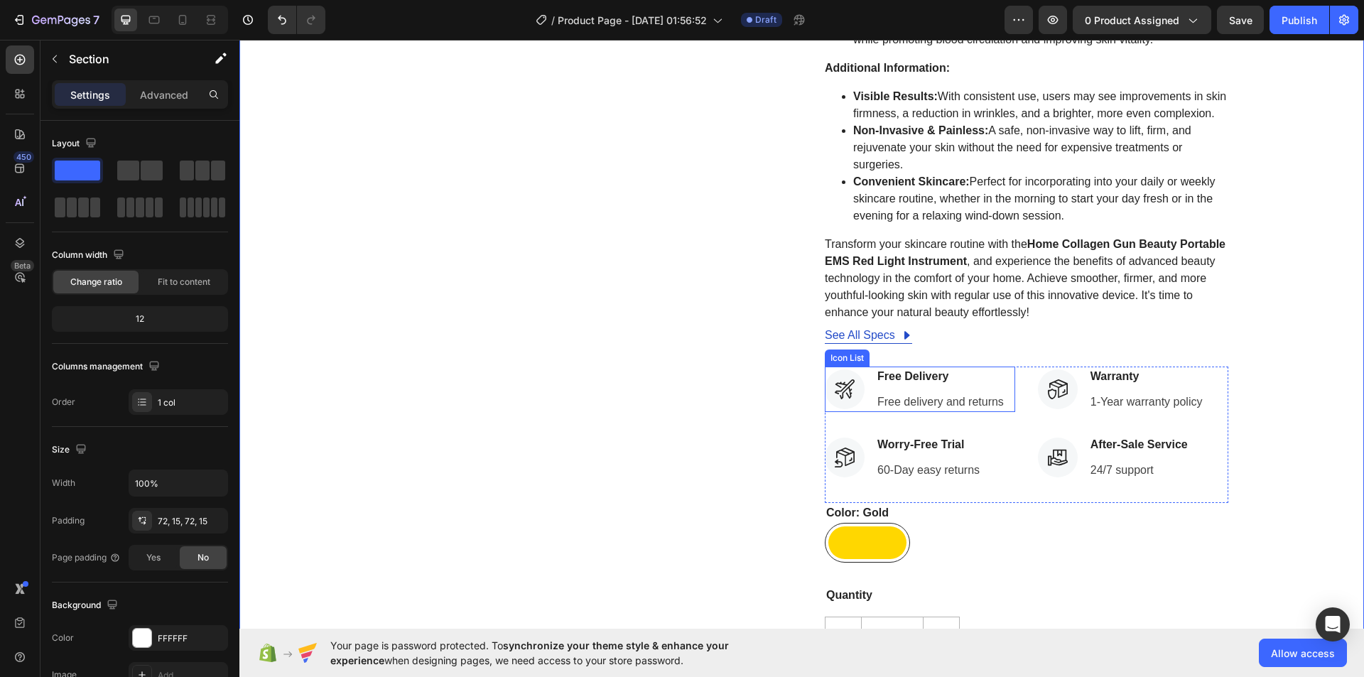
click at [961, 406] on div "Free Delivery Text block Free delivery and returns Text block" at bounding box center [940, 389] width 129 height 45
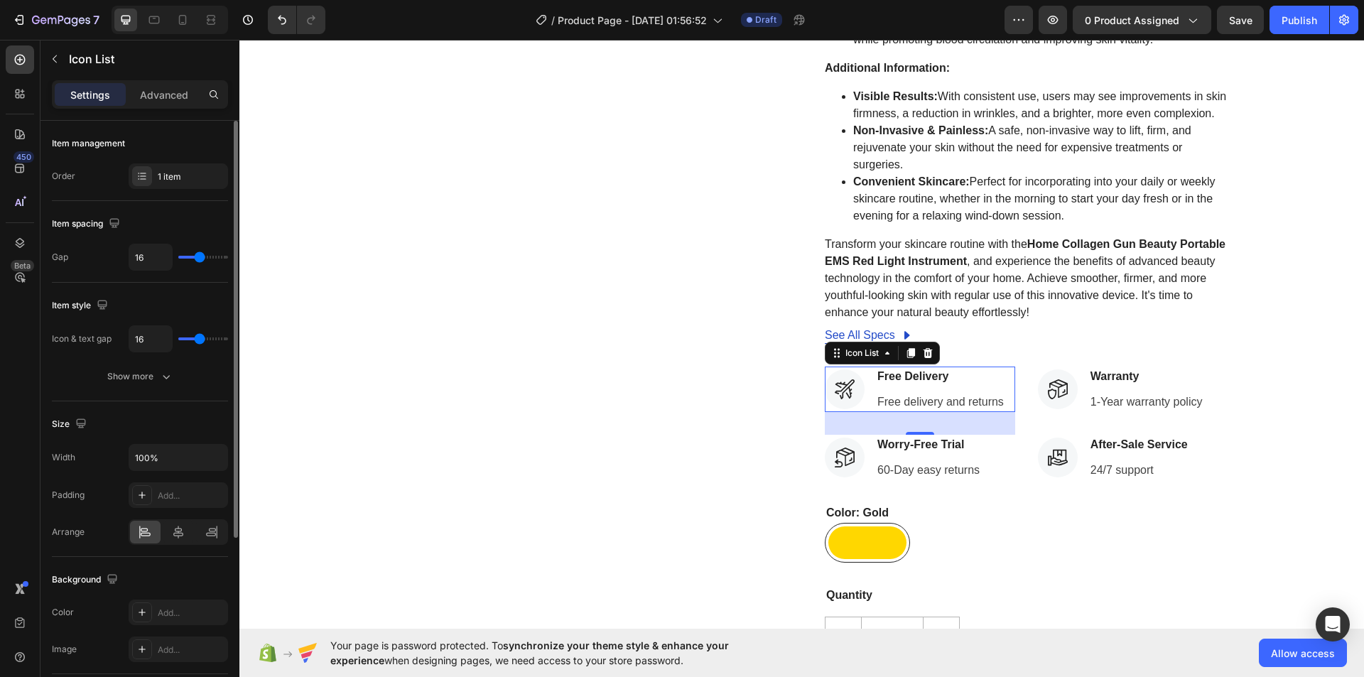
scroll to position [256, 0]
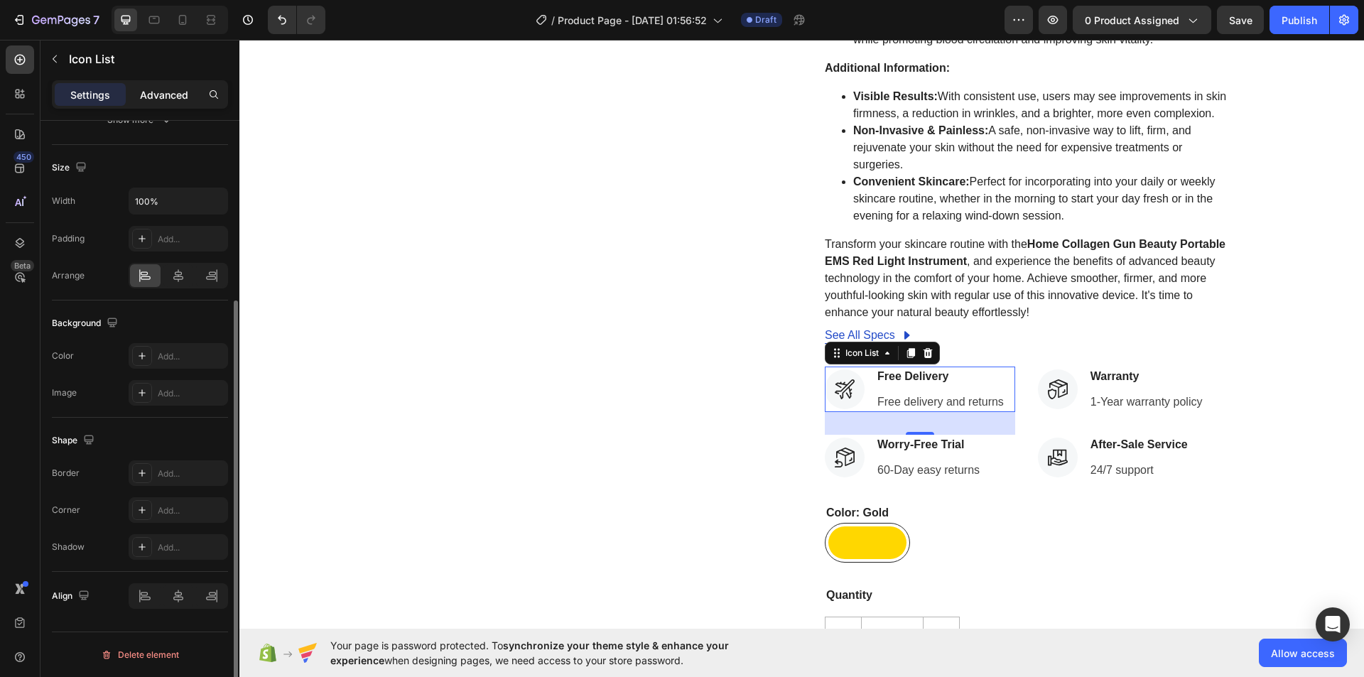
click at [179, 97] on p "Advanced" at bounding box center [164, 94] width 48 height 15
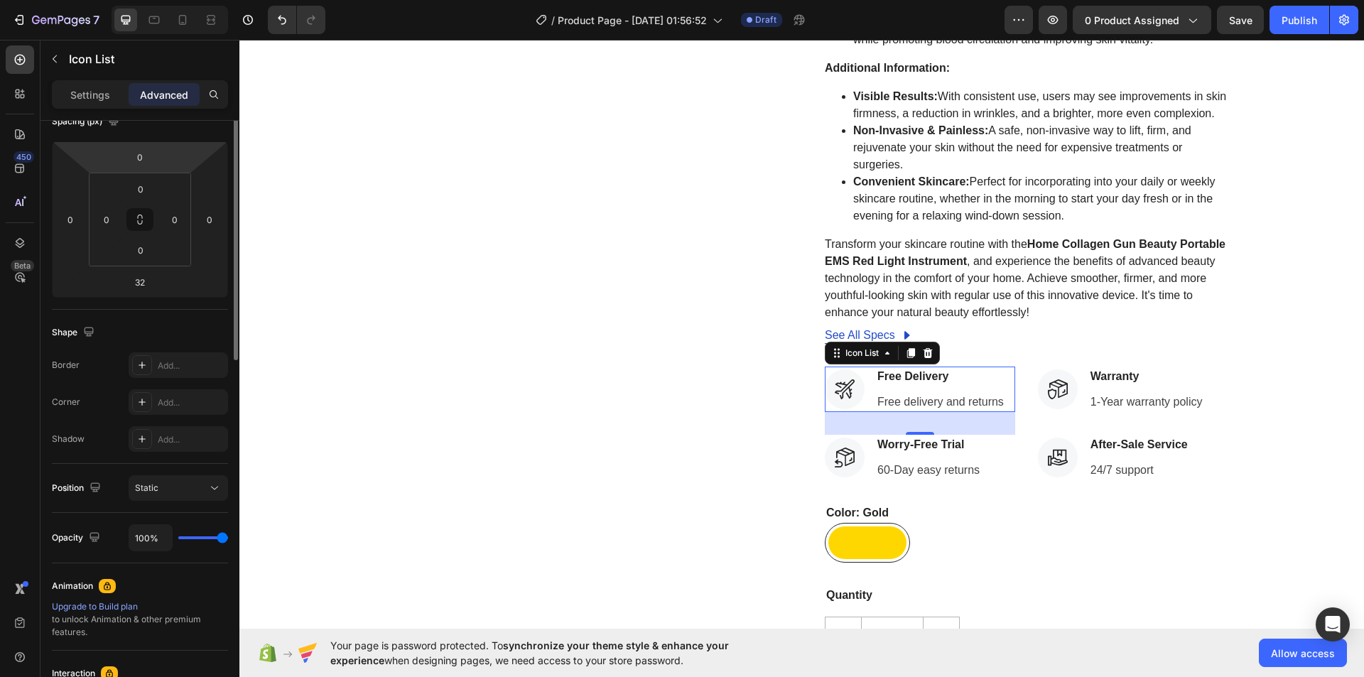
scroll to position [0, 0]
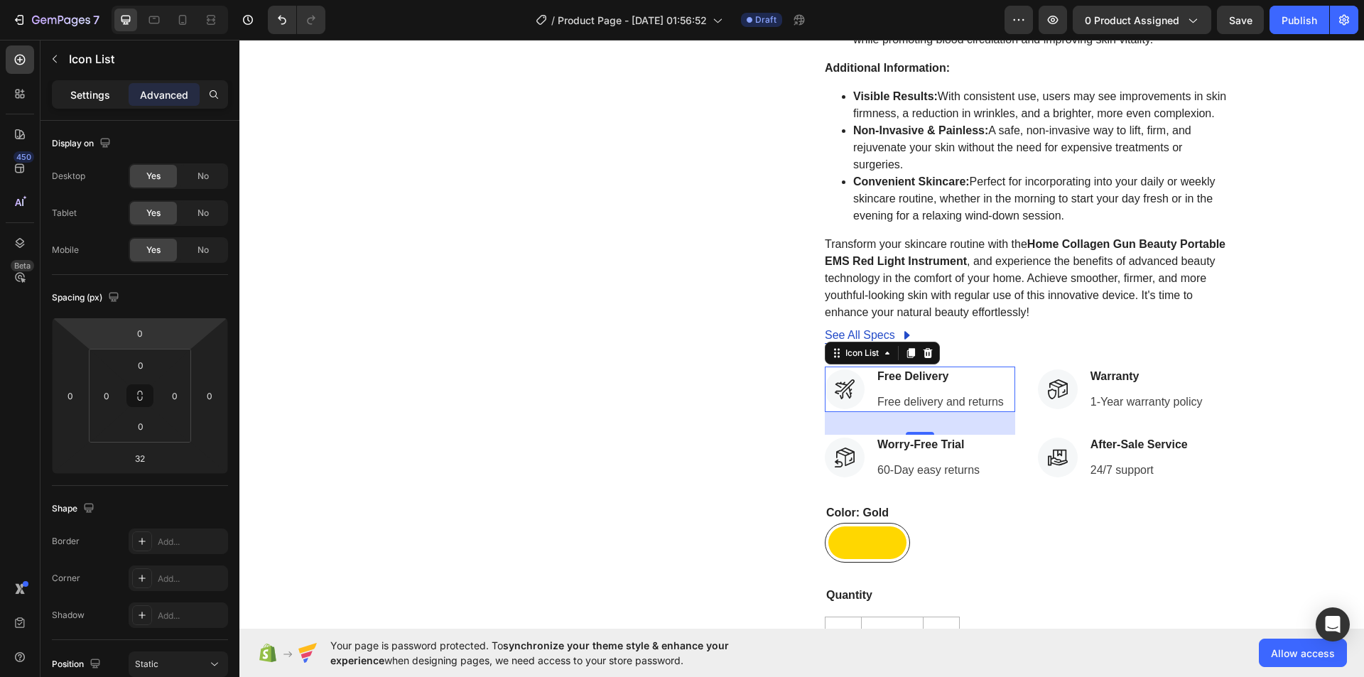
click at [95, 92] on p "Settings" at bounding box center [90, 94] width 40 height 15
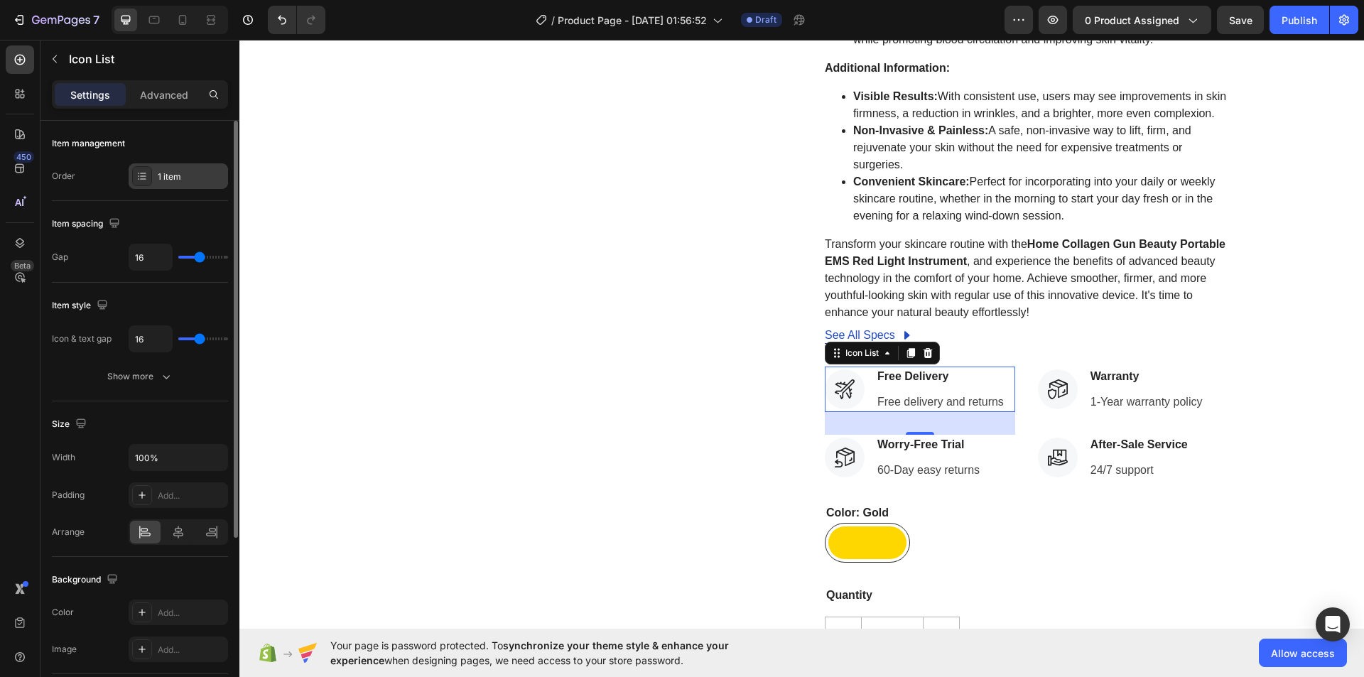
click at [143, 180] on icon at bounding box center [141, 175] width 11 height 11
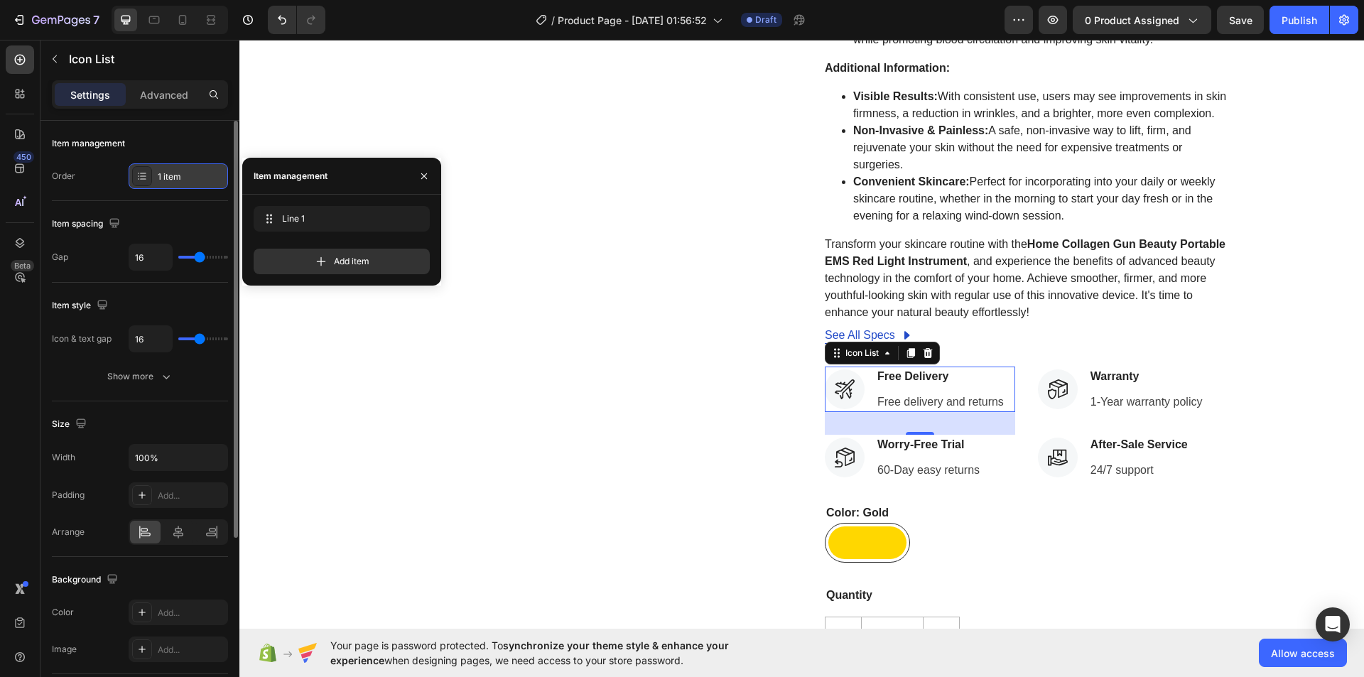
click at [143, 180] on icon at bounding box center [141, 175] width 11 height 11
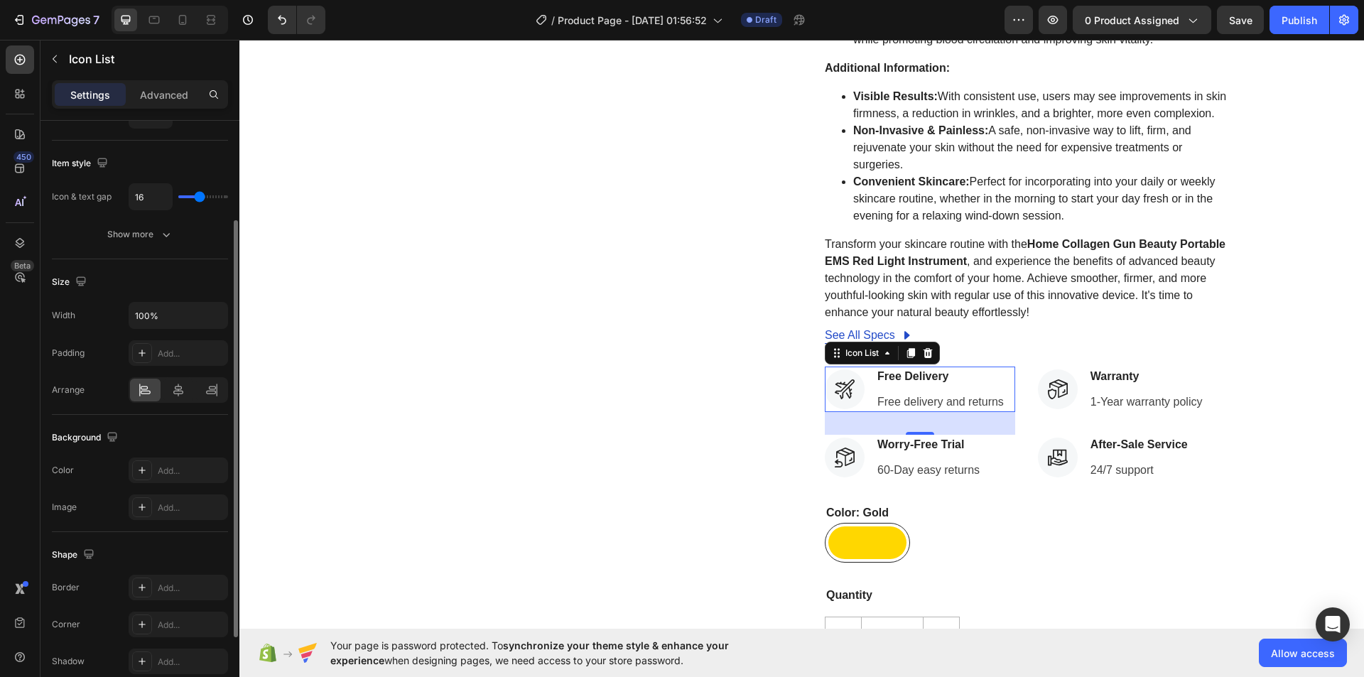
scroll to position [256, 0]
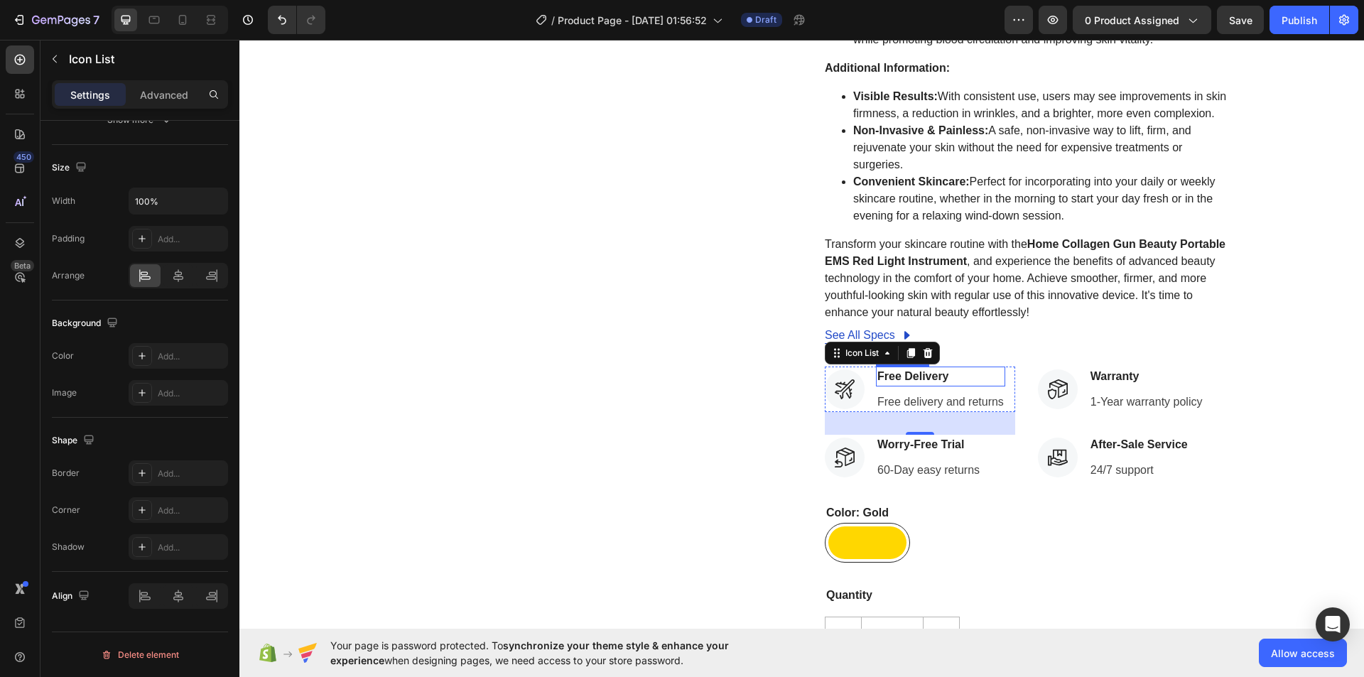
click at [928, 385] on p "Free Delivery" at bounding box center [940, 376] width 126 height 17
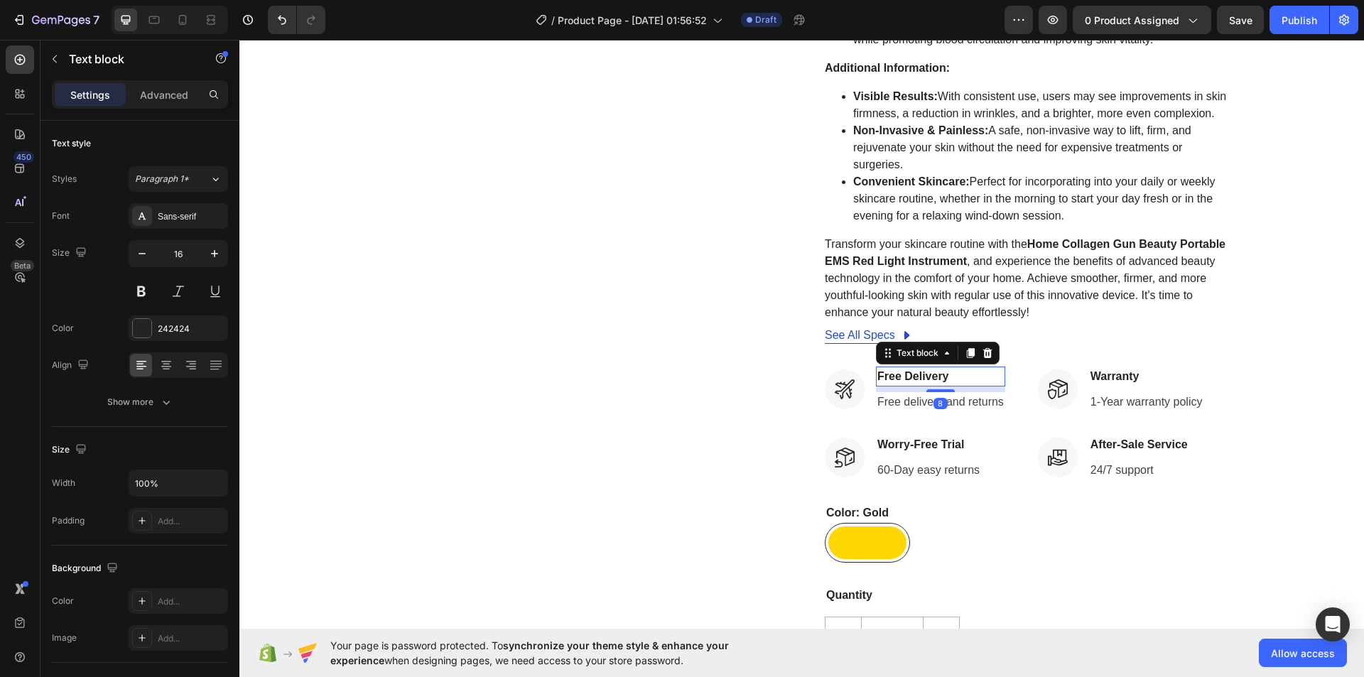
click at [945, 385] on p "Free Delivery" at bounding box center [940, 376] width 126 height 17
drag, startPoint x: 947, startPoint y: 393, endPoint x: 843, endPoint y: 381, distance: 104.4
click at [843, 381] on div "Icon Free Delivery Text block 8 Free delivery and returns Text block Icon List" at bounding box center [920, 389] width 190 height 45
click at [1104, 385] on p "Warranty" at bounding box center [1146, 376] width 112 height 17
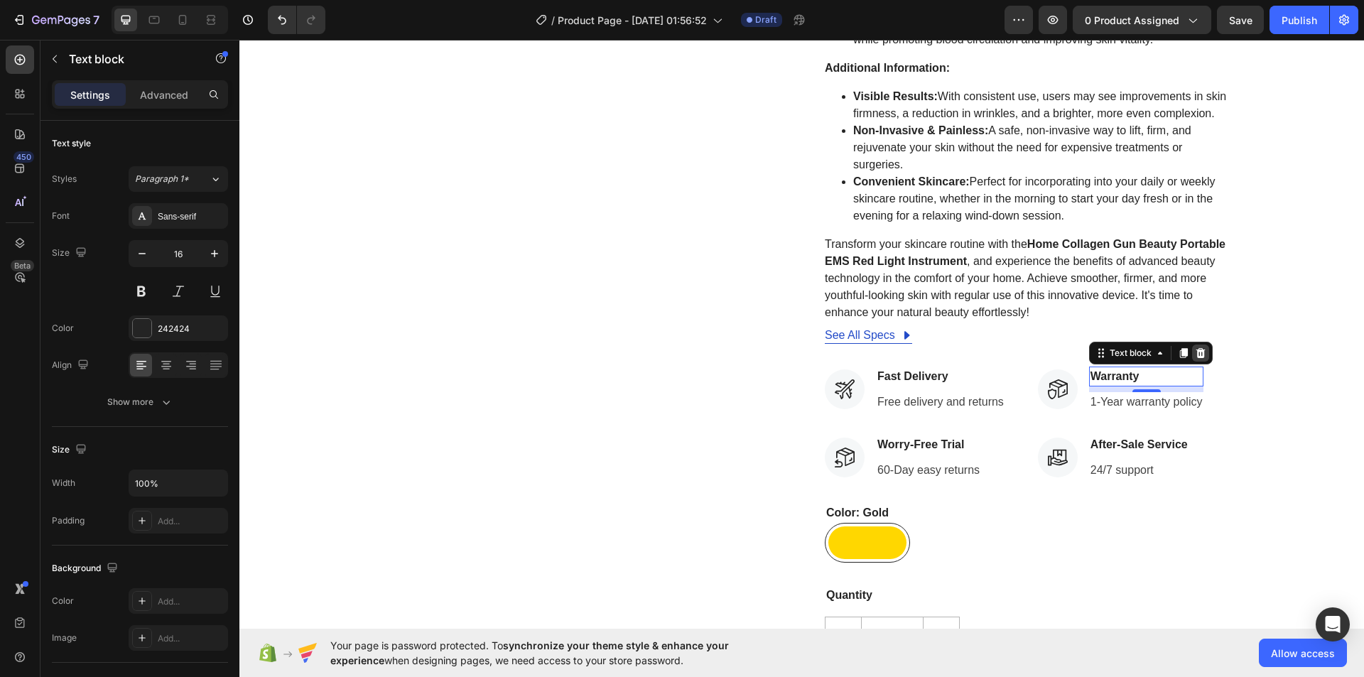
click at [1195, 358] on icon at bounding box center [1199, 353] width 9 height 10
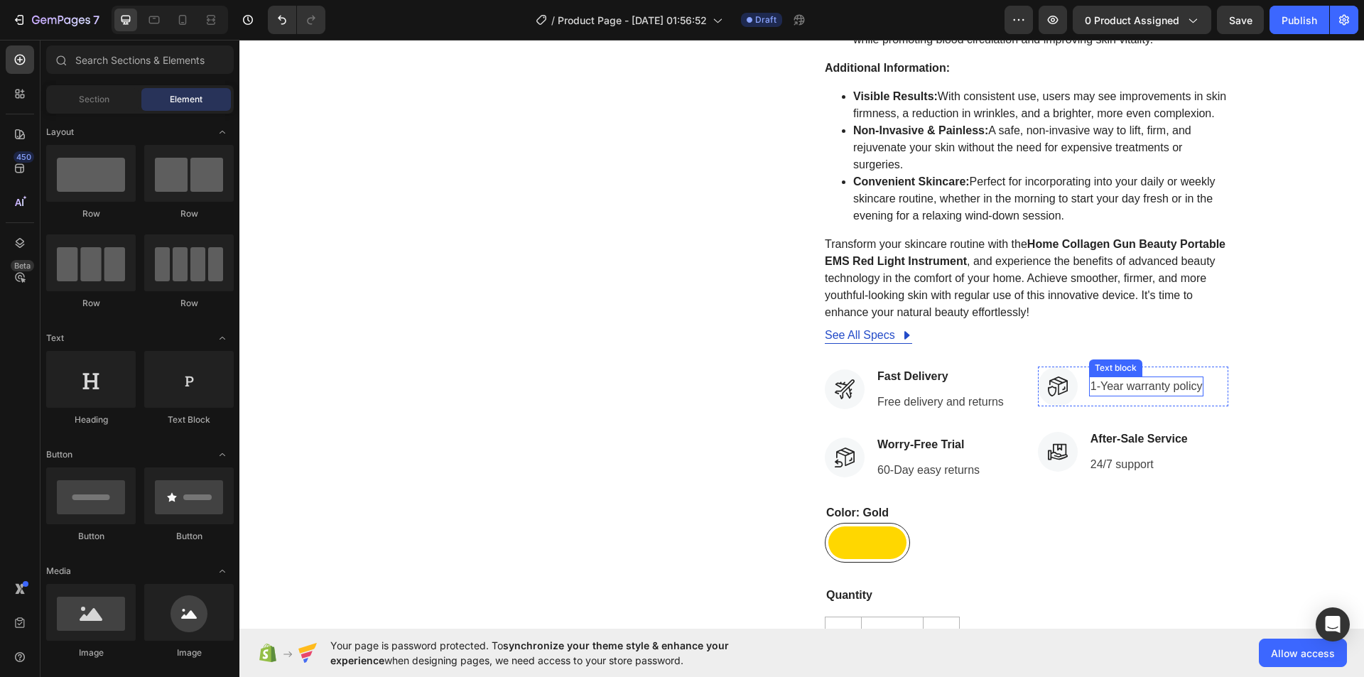
click at [1138, 395] on p "1-Year warranty policy" at bounding box center [1146, 386] width 112 height 17
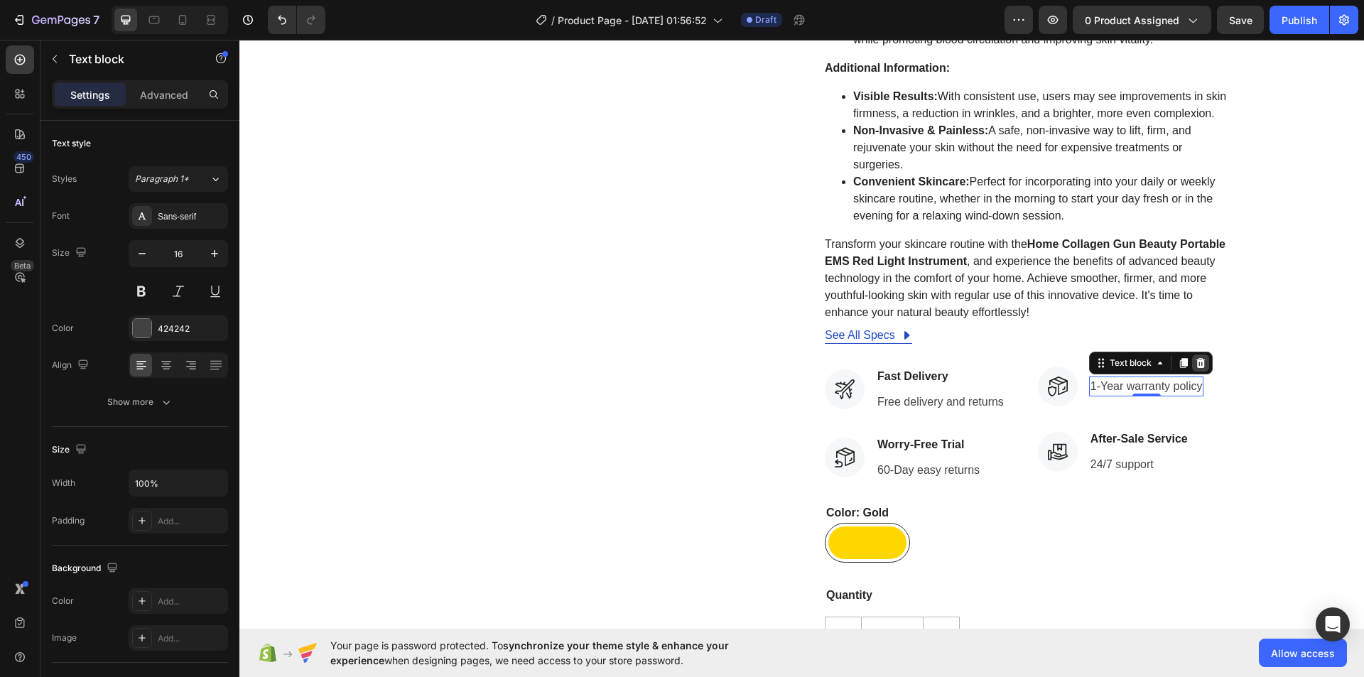
click at [1198, 368] on icon at bounding box center [1199, 363] width 9 height 10
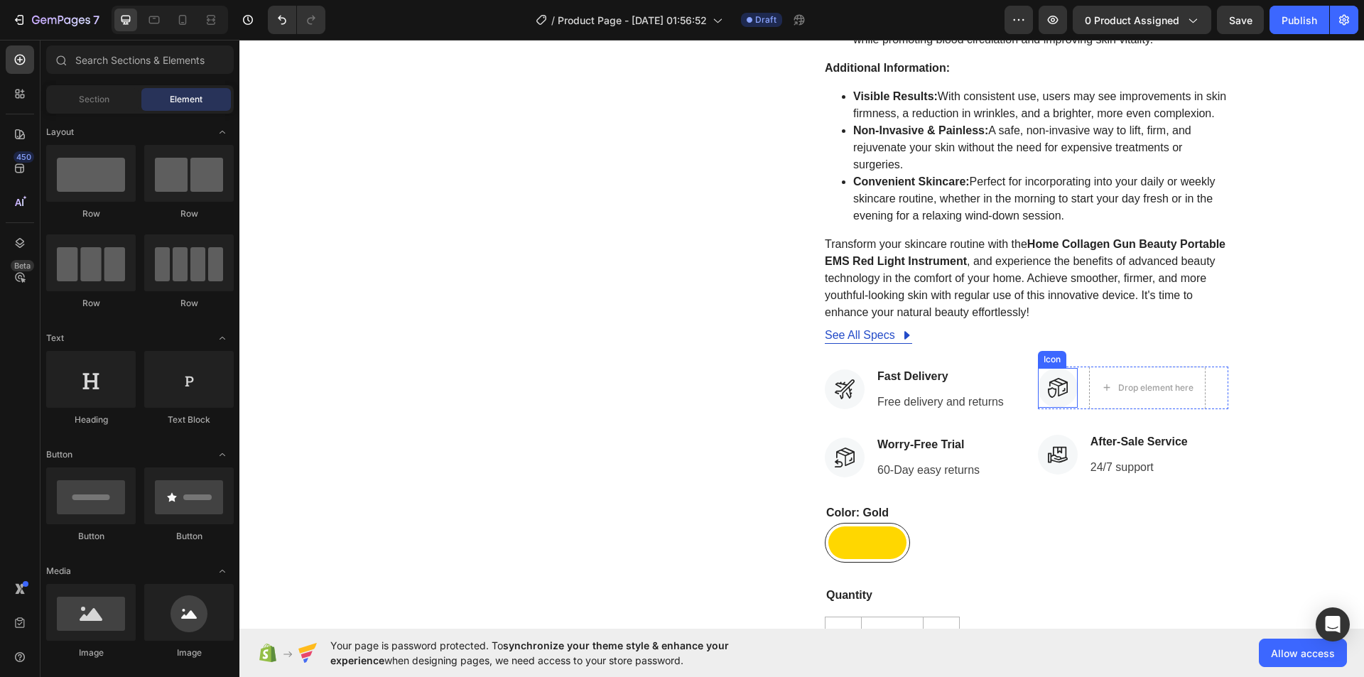
click at [1068, 404] on div at bounding box center [1058, 388] width 40 height 40
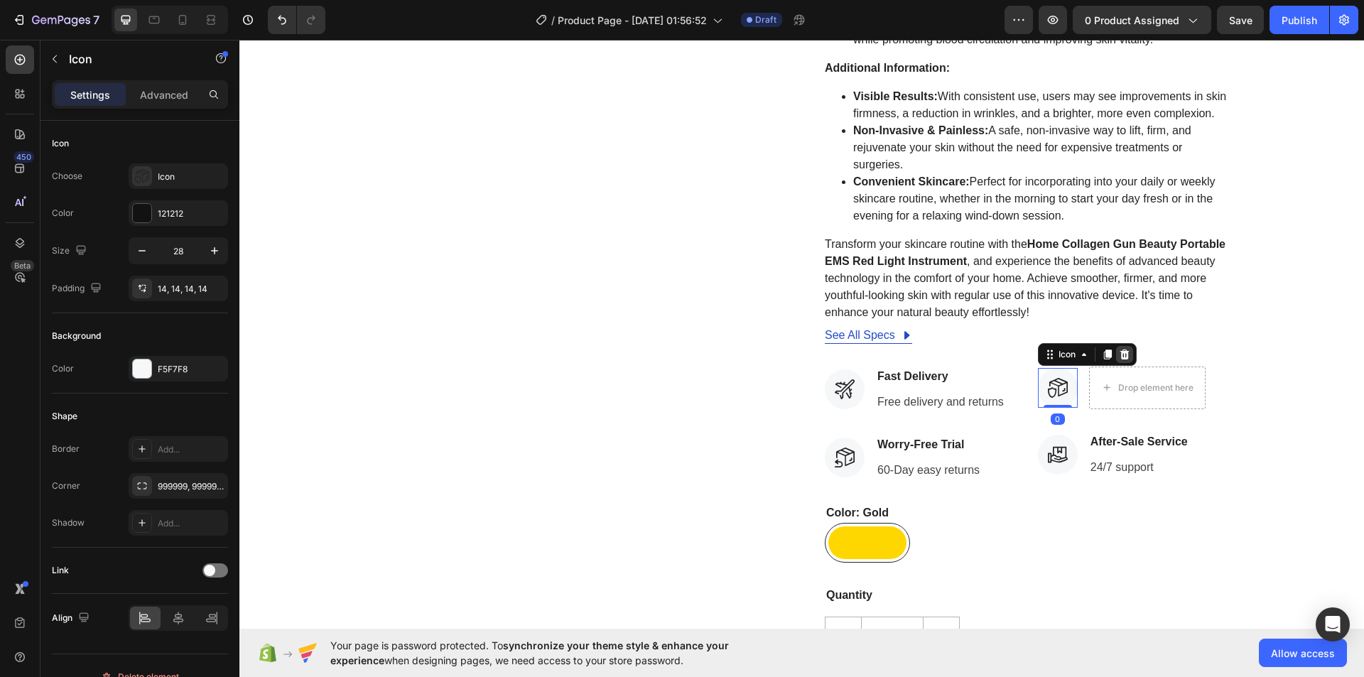
click at [1119, 359] on icon at bounding box center [1123, 354] width 9 height 10
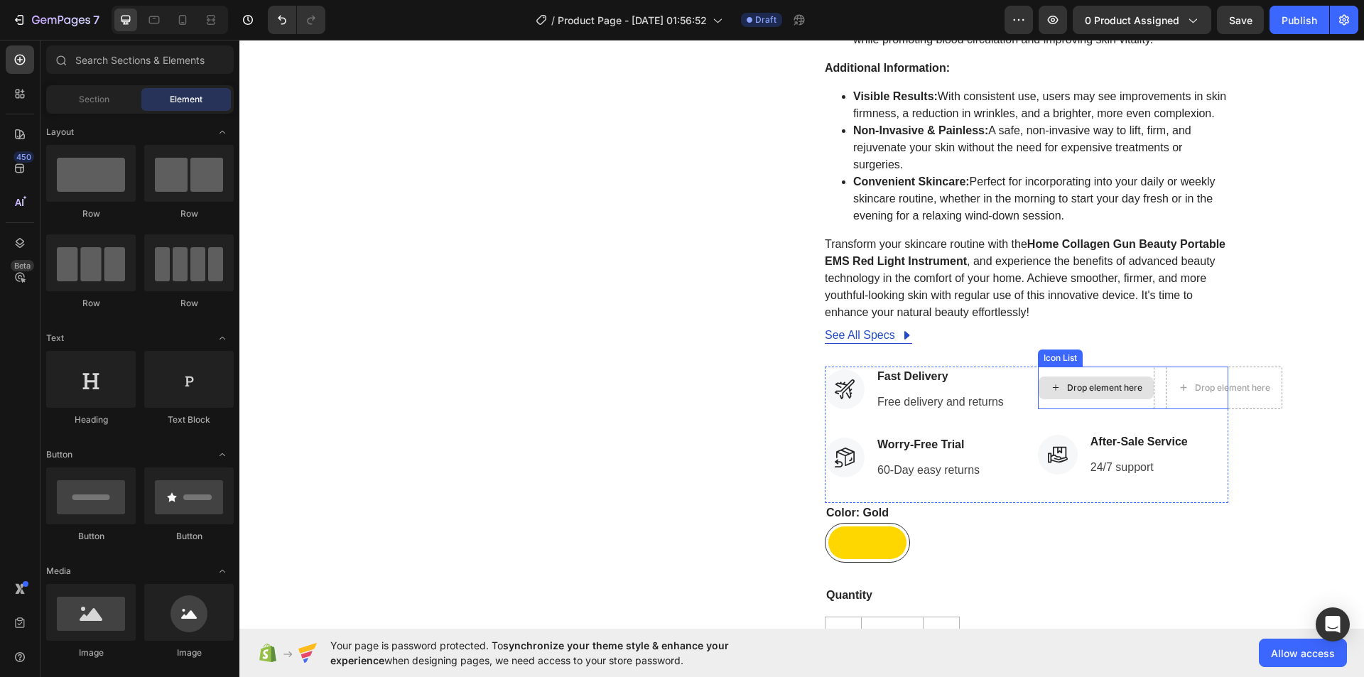
click at [1139, 393] on div "Drop element here" at bounding box center [1095, 387] width 115 height 23
click at [1135, 388] on div "Drop element here" at bounding box center [1096, 388] width 116 height 43
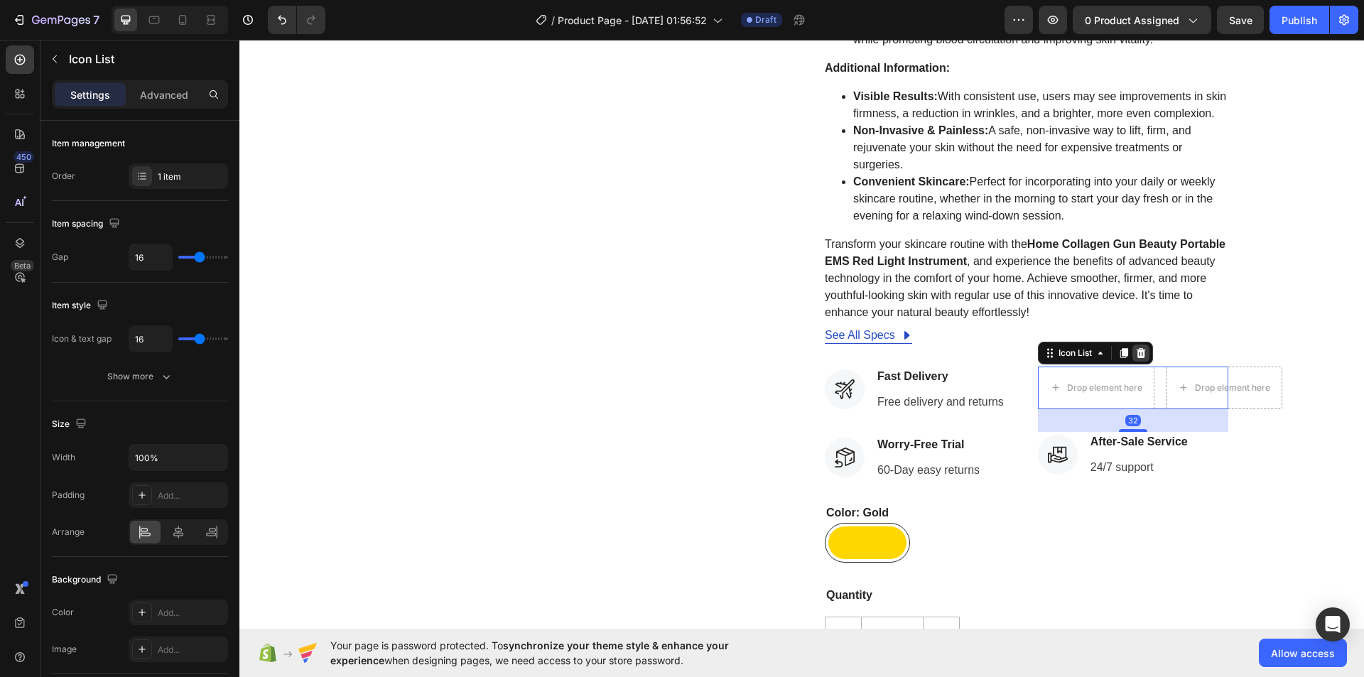
click at [1141, 359] on icon at bounding box center [1140, 352] width 11 height 11
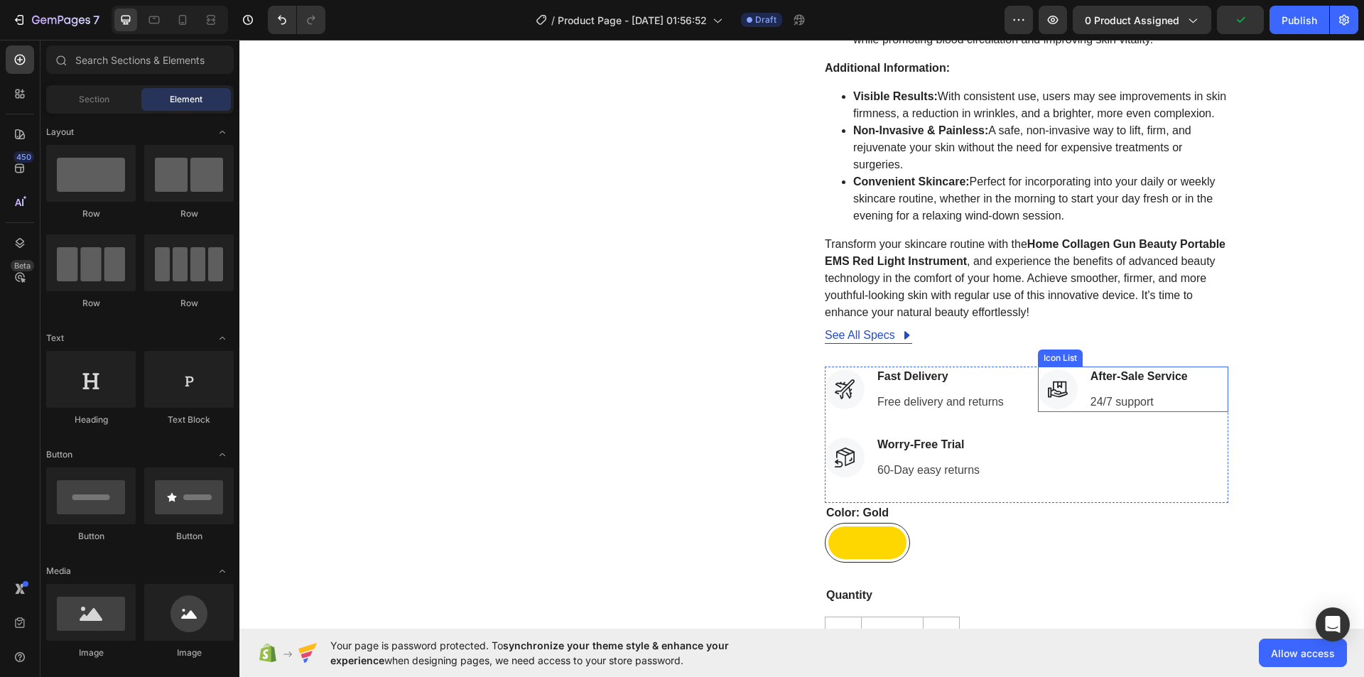
click at [1156, 407] on div "After-Sale Service Text block 24/7 support Text block" at bounding box center [1139, 389] width 100 height 45
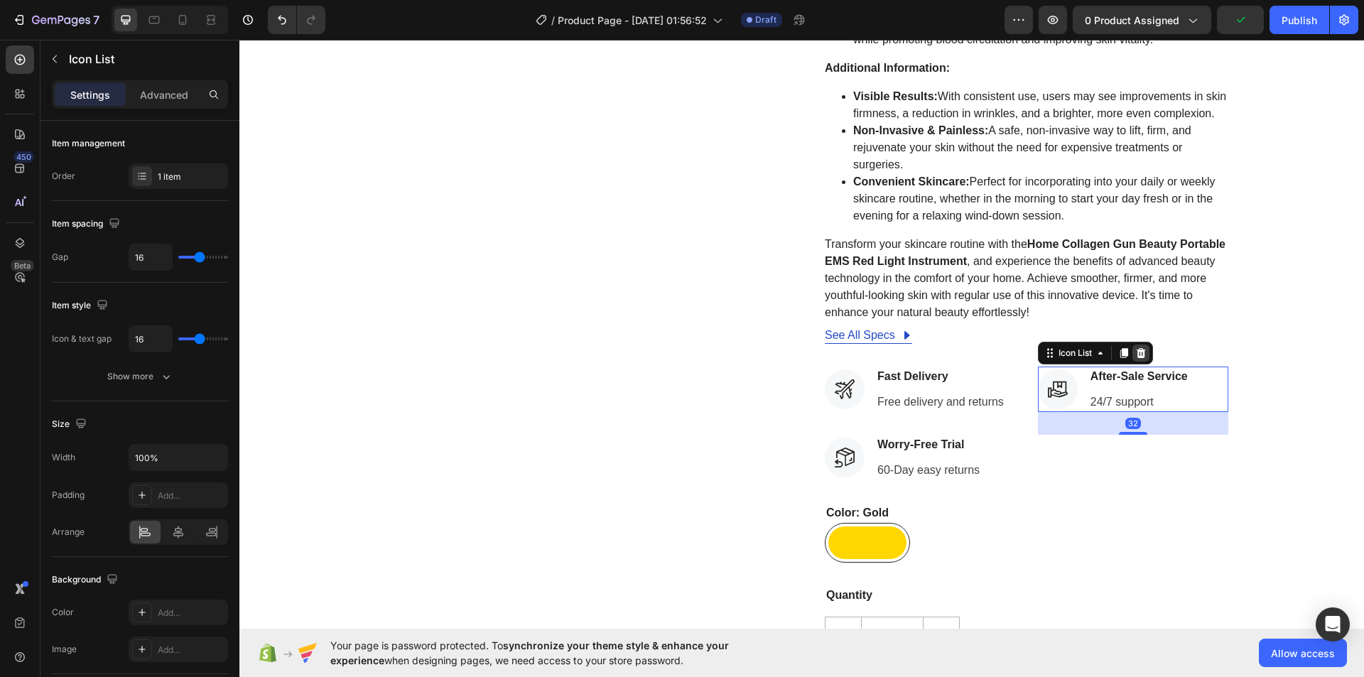
click at [1138, 358] on icon at bounding box center [1140, 353] width 9 height 10
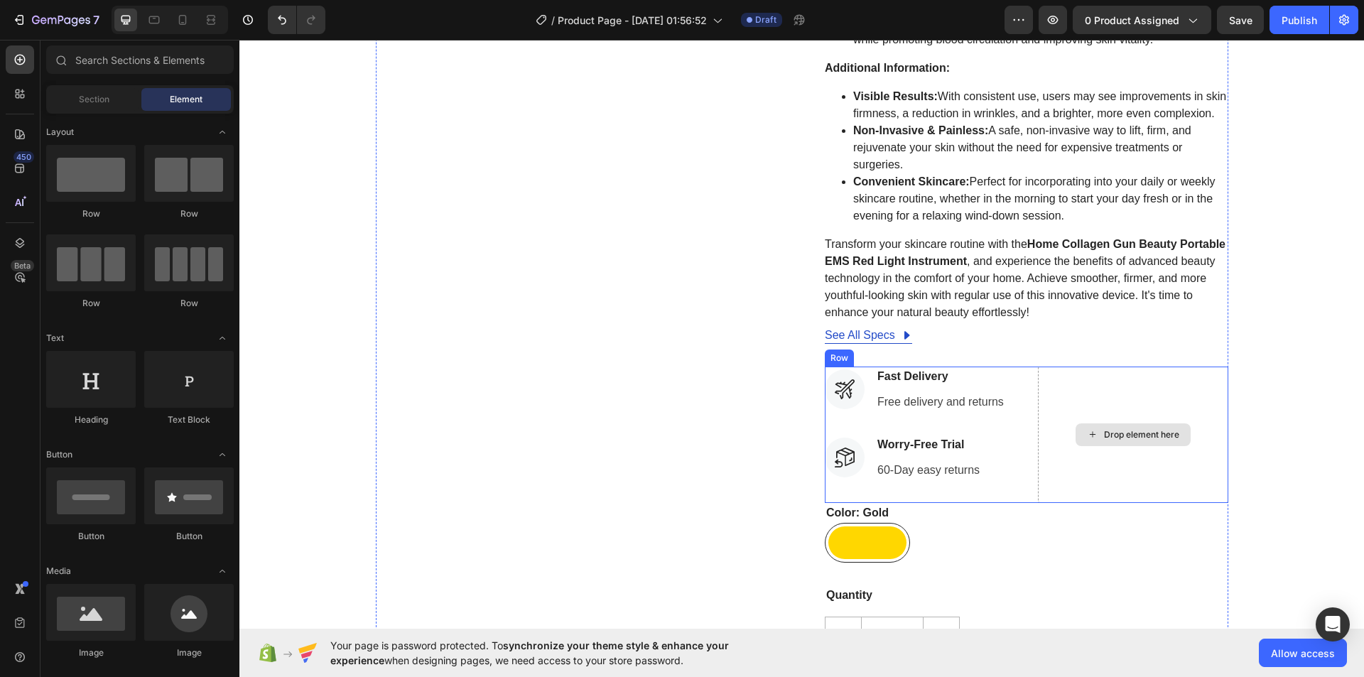
click at [1125, 414] on div "Drop element here" at bounding box center [1133, 435] width 190 height 136
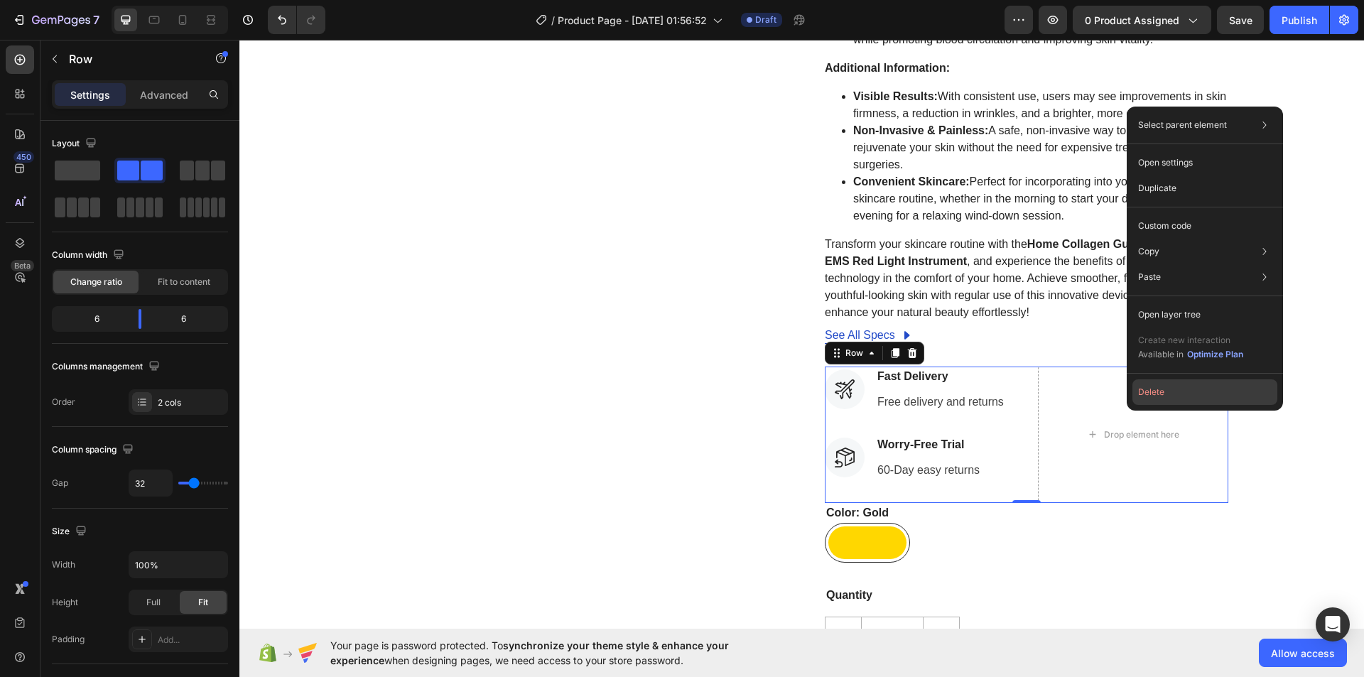
click at [1151, 384] on button "Delete" at bounding box center [1204, 392] width 145 height 26
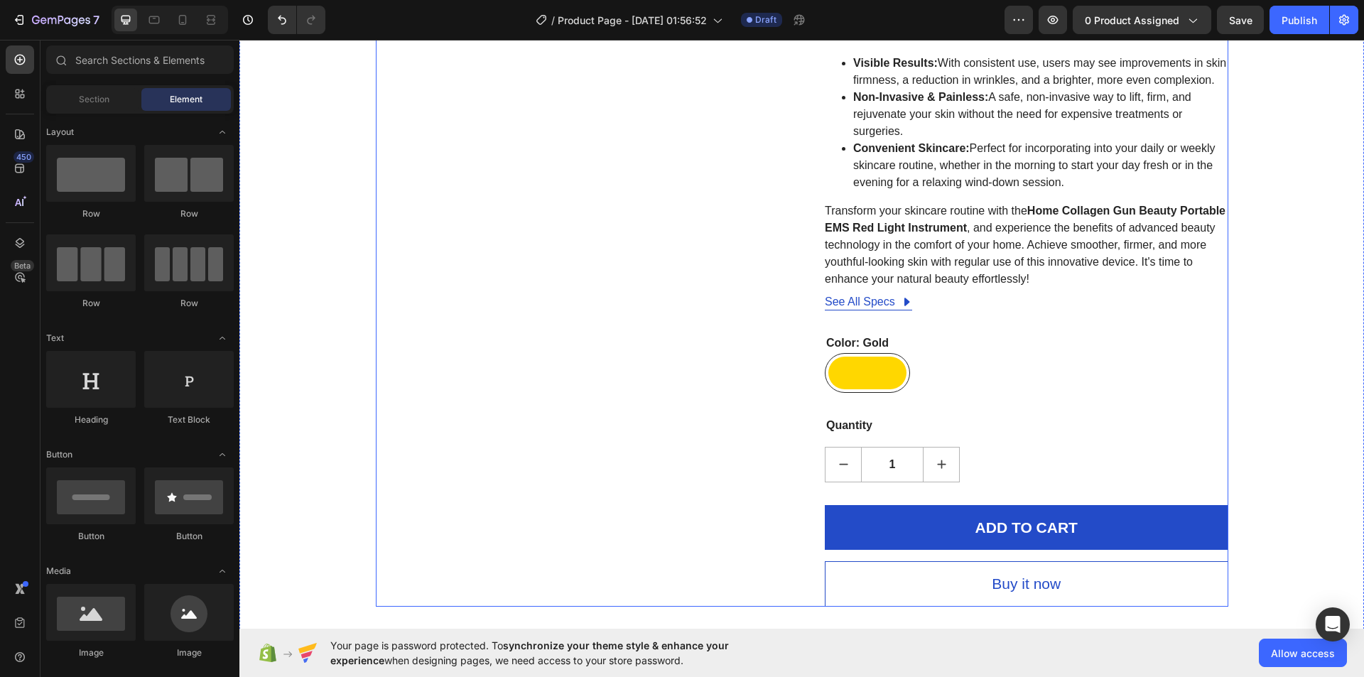
scroll to position [923, 0]
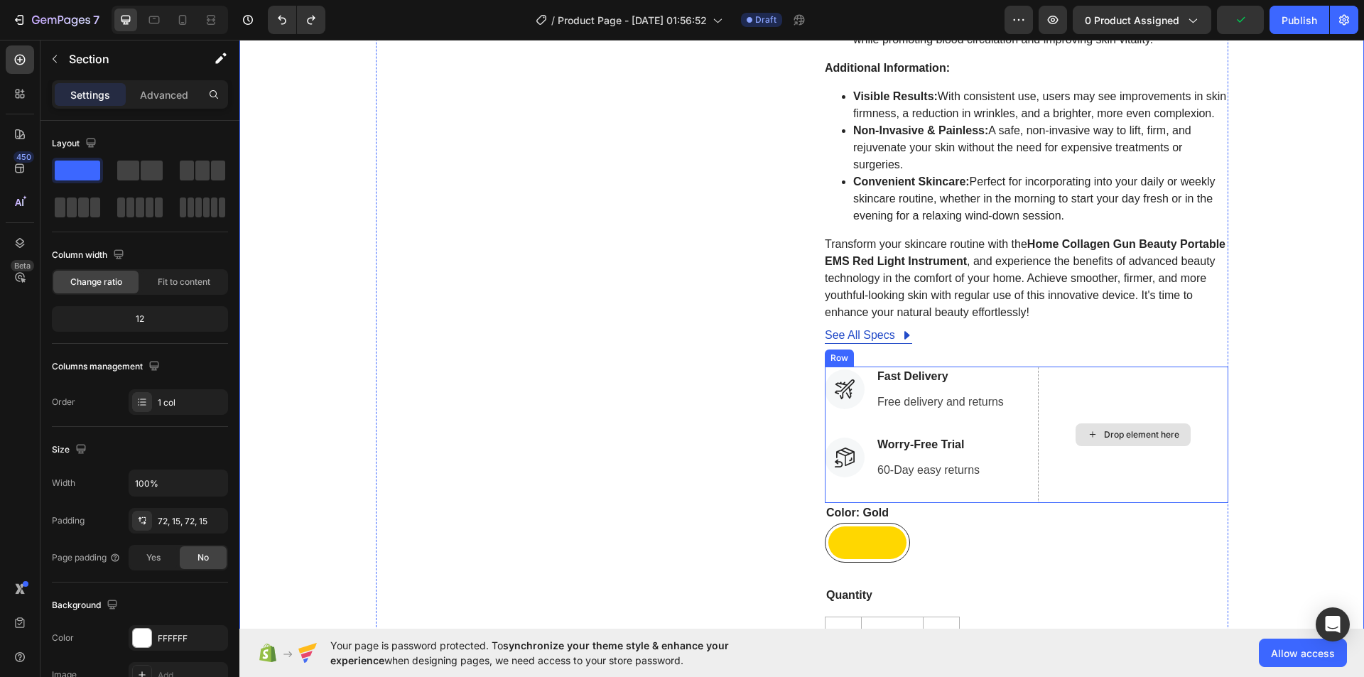
click at [1103, 400] on div "Drop element here" at bounding box center [1133, 435] width 190 height 136
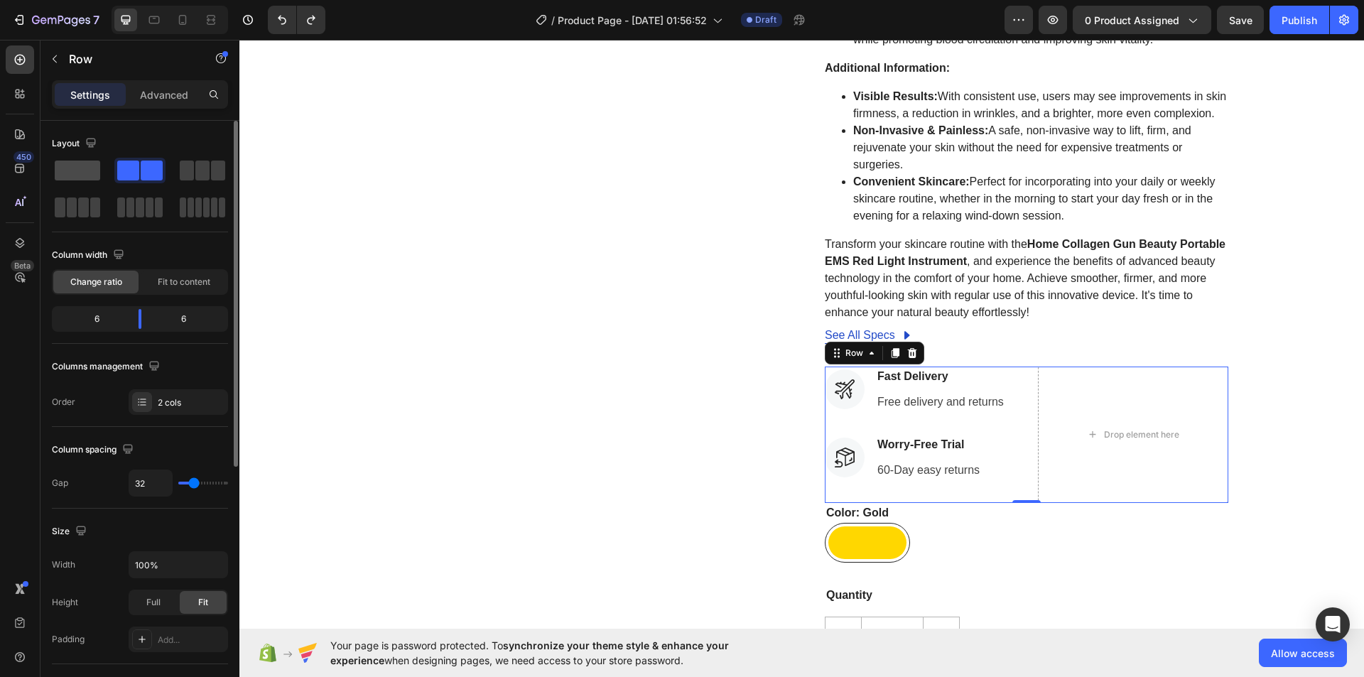
click at [85, 173] on span at bounding box center [77, 171] width 45 height 20
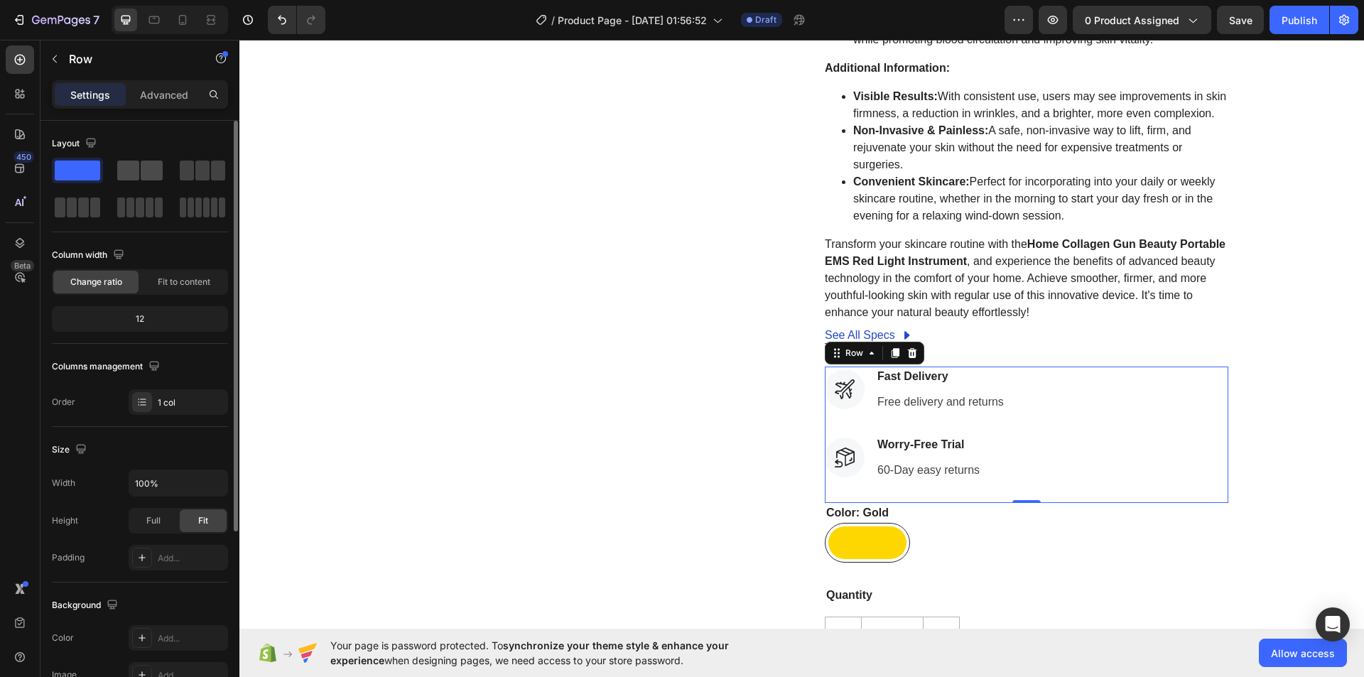
click at [141, 165] on span at bounding box center [152, 171] width 22 height 20
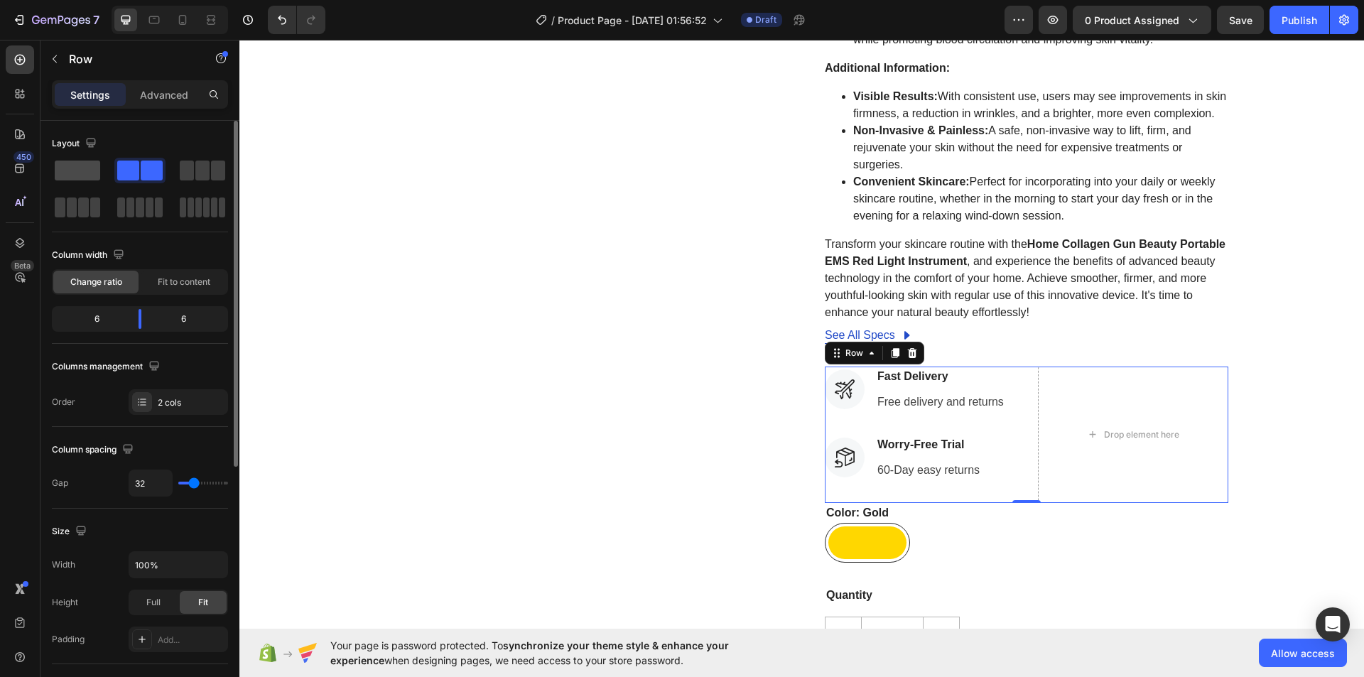
click at [77, 165] on span at bounding box center [77, 171] width 45 height 20
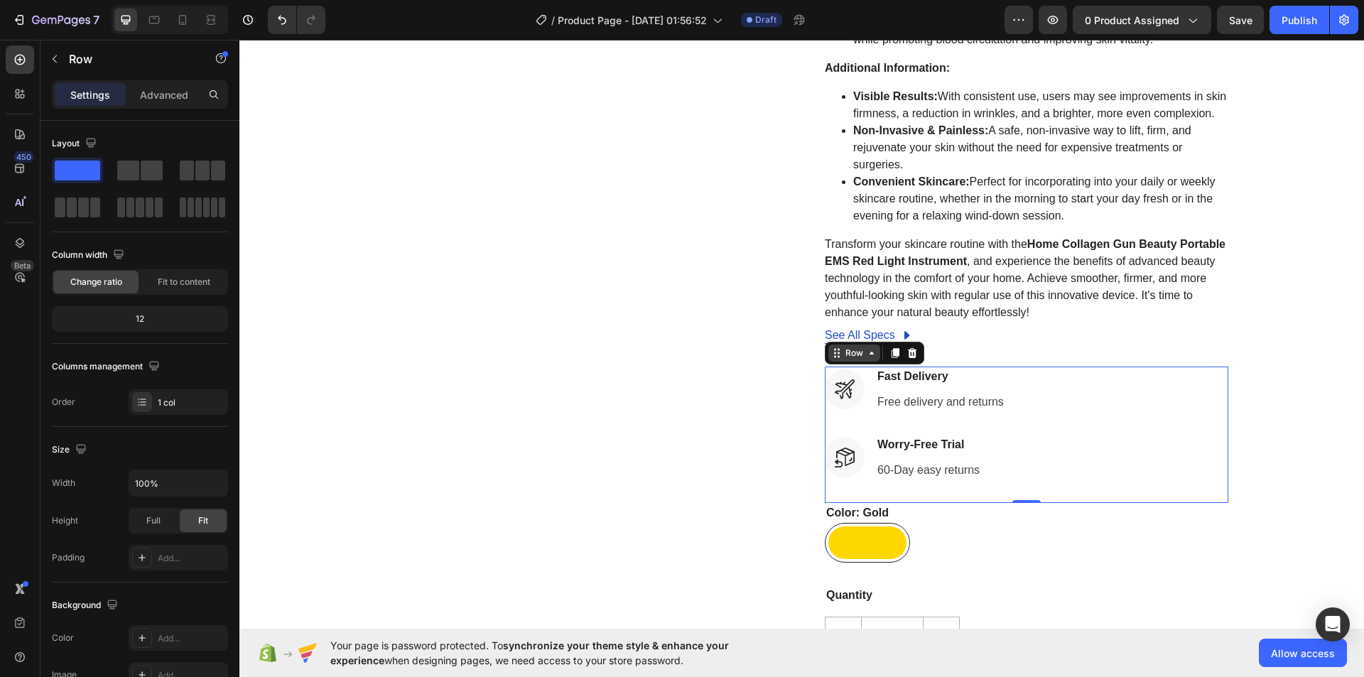
click at [832, 359] on icon at bounding box center [836, 352] width 11 height 11
click at [904, 407] on div "Fast Delivery Text block Free delivery and returns Text block" at bounding box center [940, 389] width 129 height 45
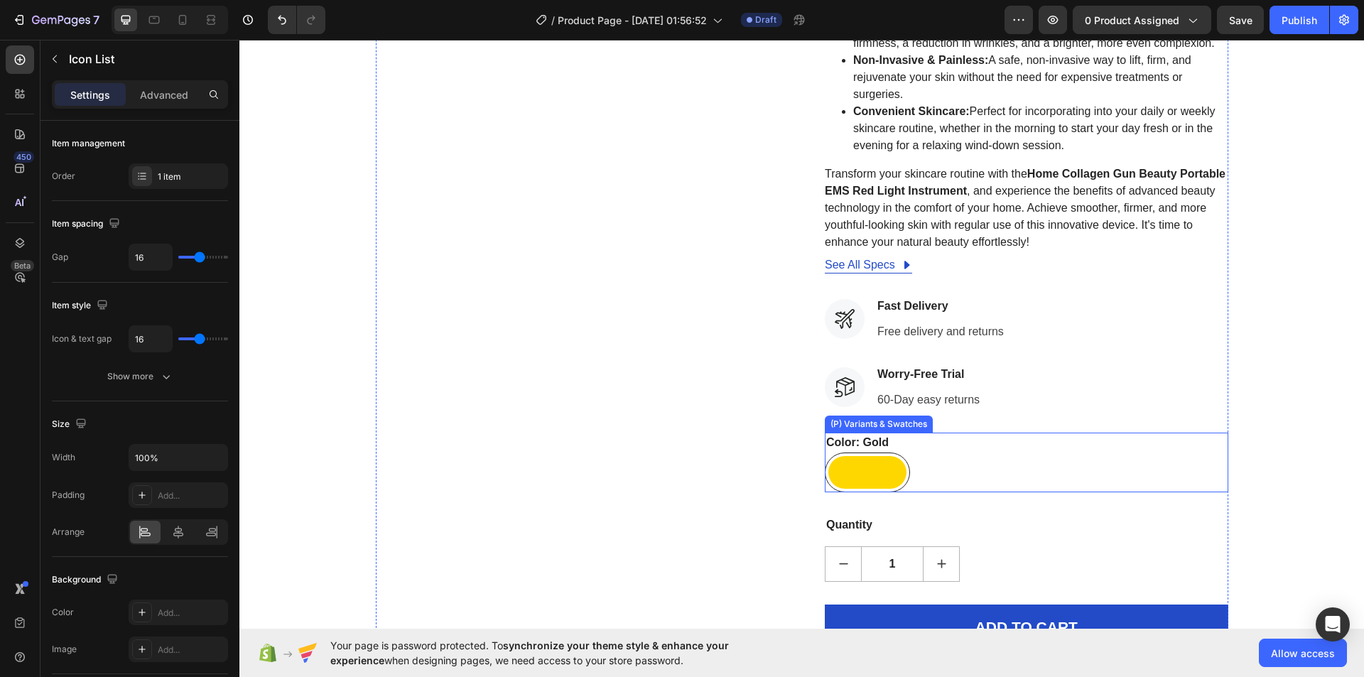
scroll to position [994, 0]
click at [879, 479] on div at bounding box center [867, 471] width 78 height 33
click at [825, 452] on input "Gold Gold" at bounding box center [824, 451] width 1 height 1
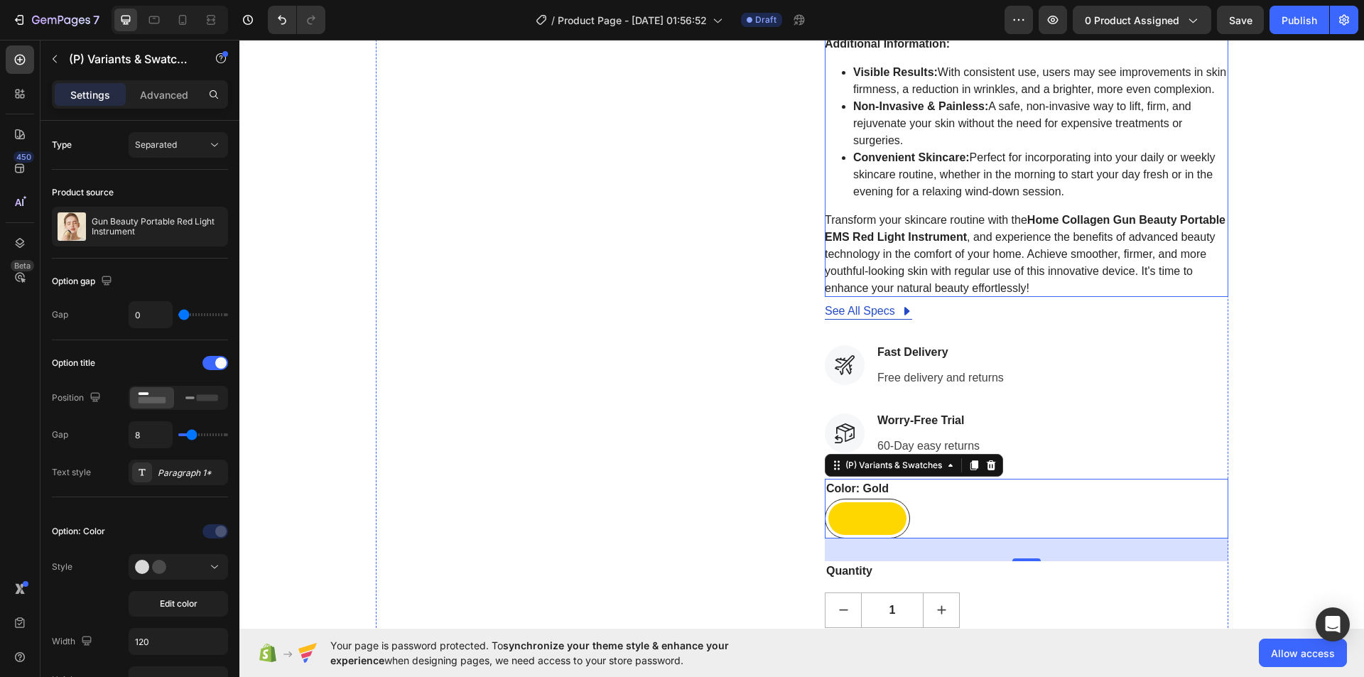
scroll to position [923, 0]
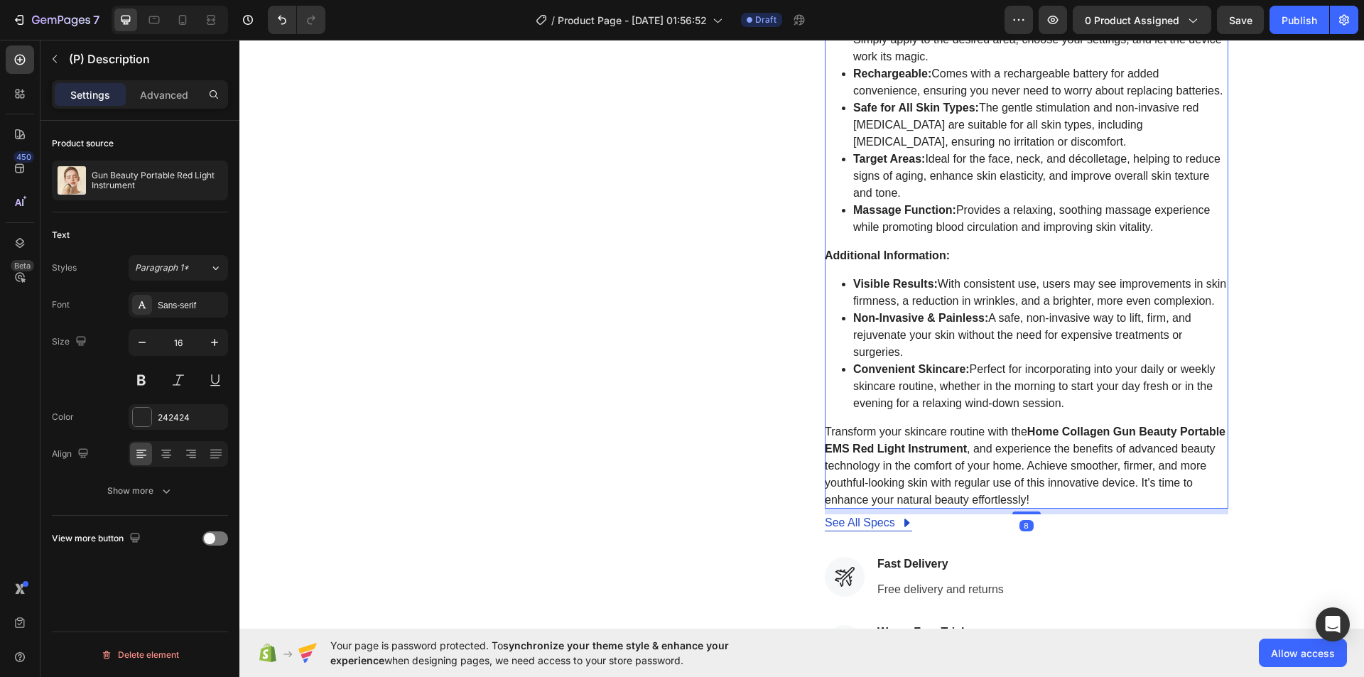
scroll to position [710, 0]
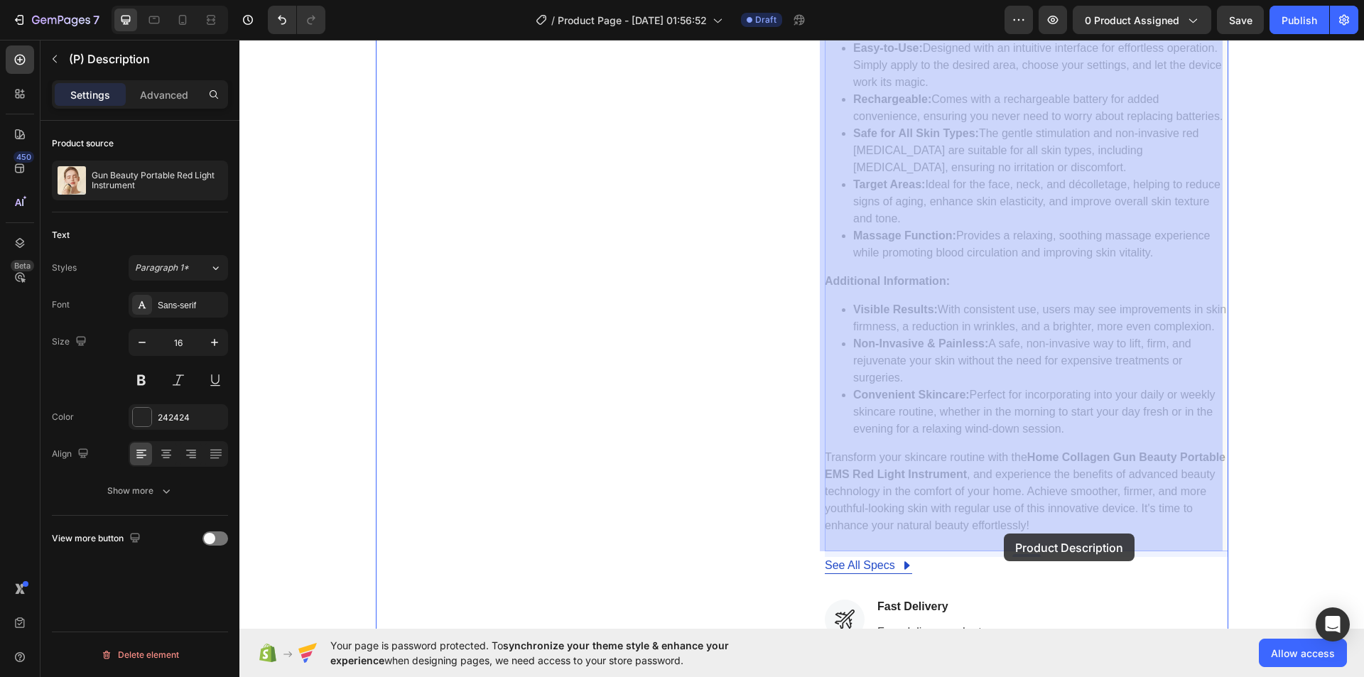
drag, startPoint x: 1032, startPoint y: 536, endPoint x: 1040, endPoint y: 505, distance: 31.5
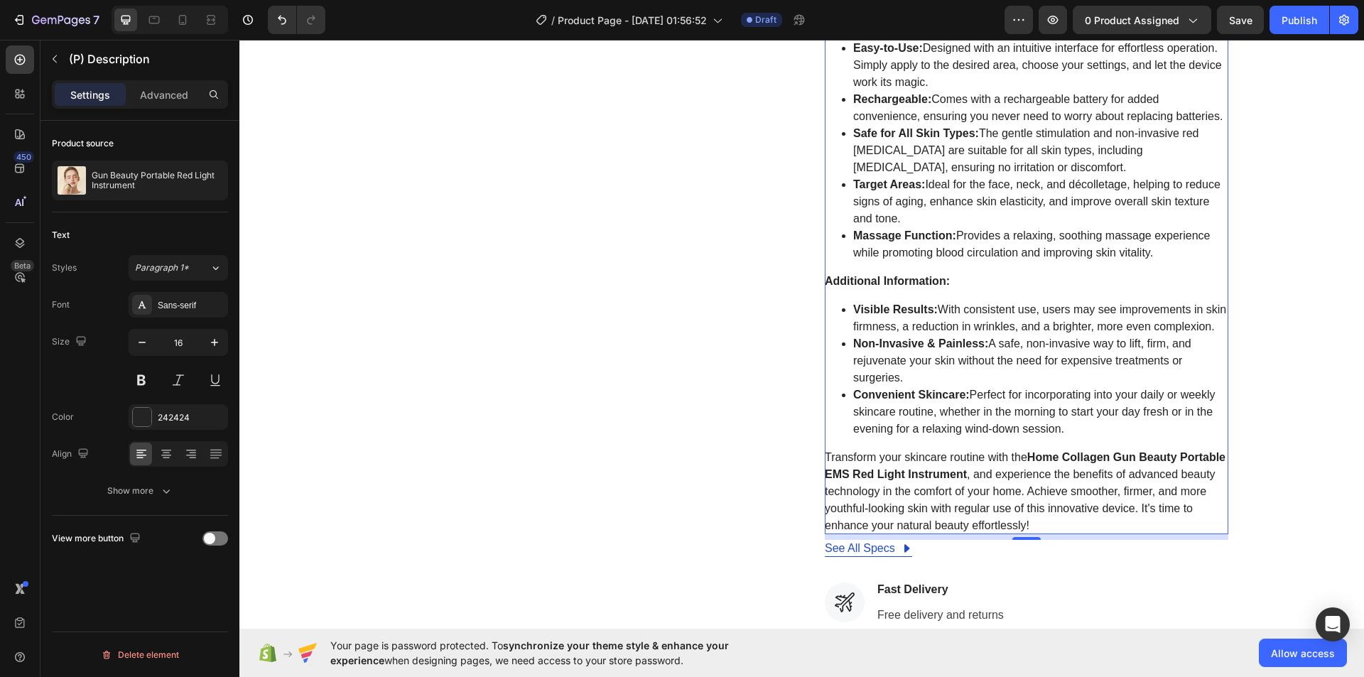
click at [1029, 486] on p "Transform your skincare routine with the Home Collagen Gun Beauty Portable EMS …" at bounding box center [1025, 491] width 401 height 80
click at [857, 428] on li "Convenient Skincare: Perfect for incorporating into your daily or weekly skinca…" at bounding box center [1040, 411] width 375 height 51
click at [879, 386] on li "Non-Invasive & Painless: A safe, non-invasive way to lift, firm, and rejuvenate…" at bounding box center [1040, 360] width 375 height 51
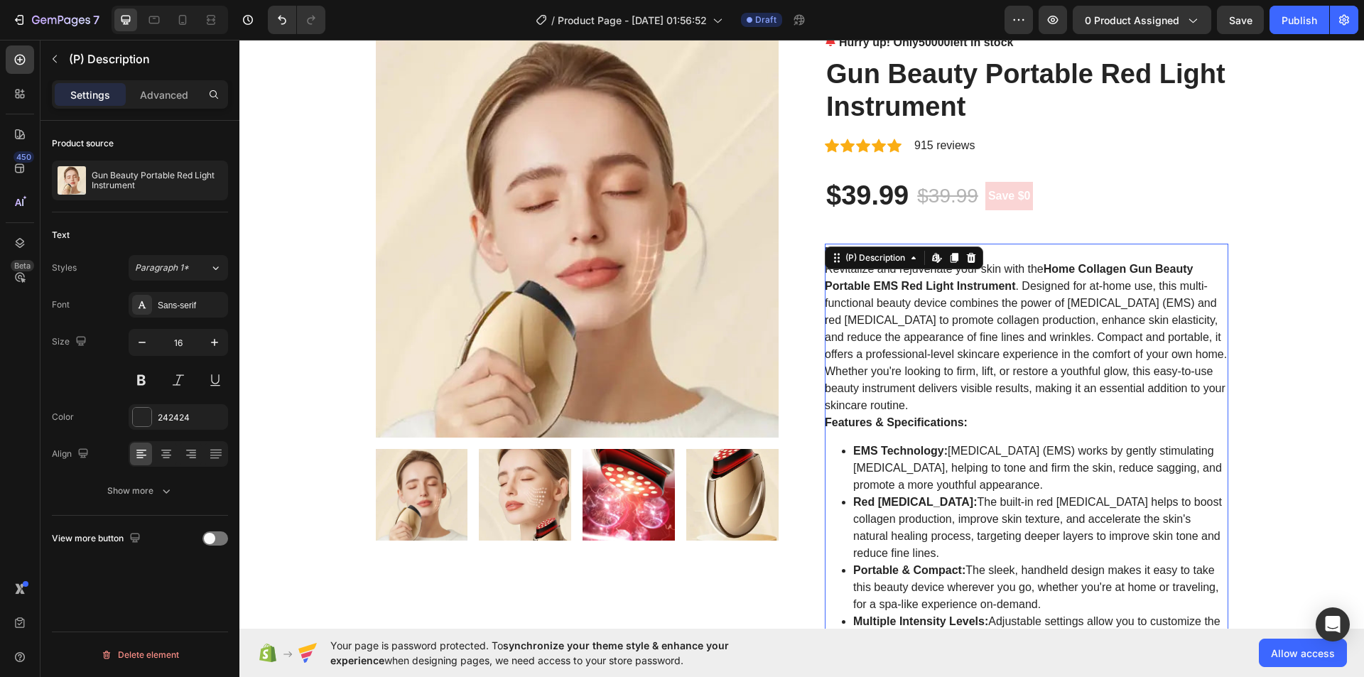
scroll to position [71, 0]
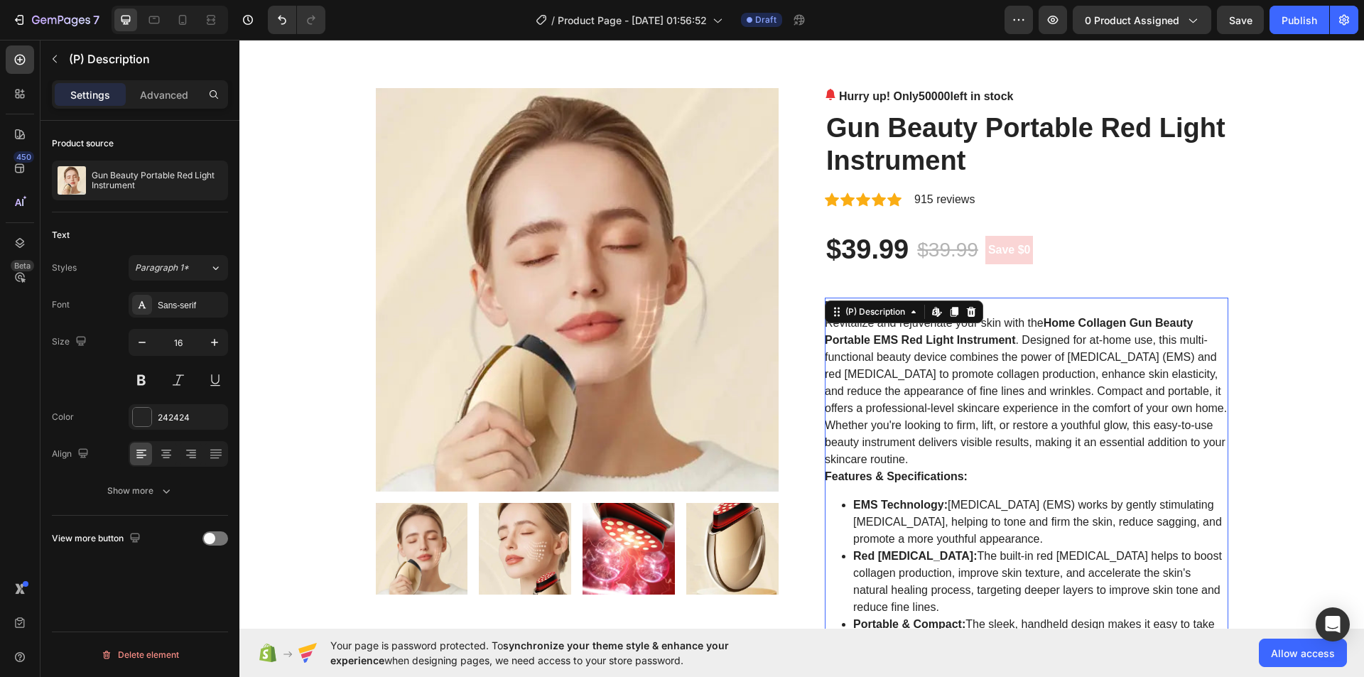
scroll to position [0, 0]
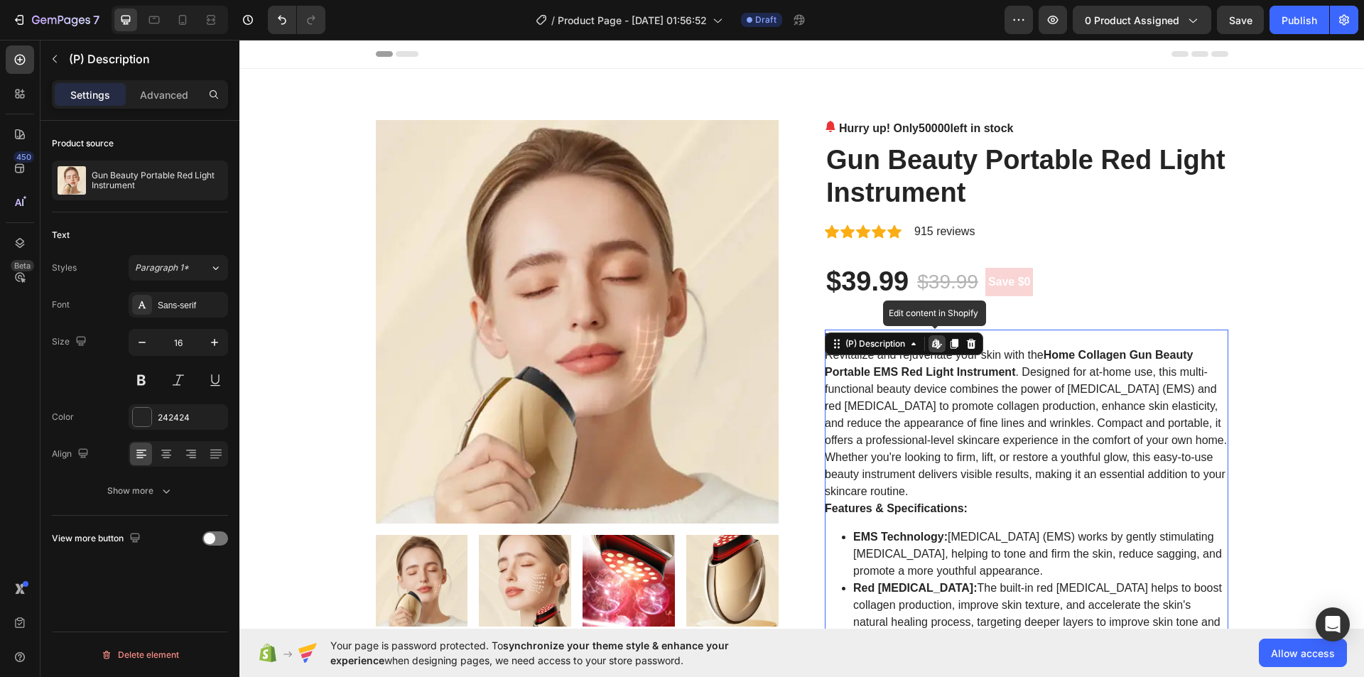
click at [932, 345] on icon at bounding box center [935, 343] width 6 height 9
click at [1065, 394] on p "Revitalize and rejuvenate your skin with the Home Collagen Gun Beauty Portable …" at bounding box center [1026, 423] width 402 height 148
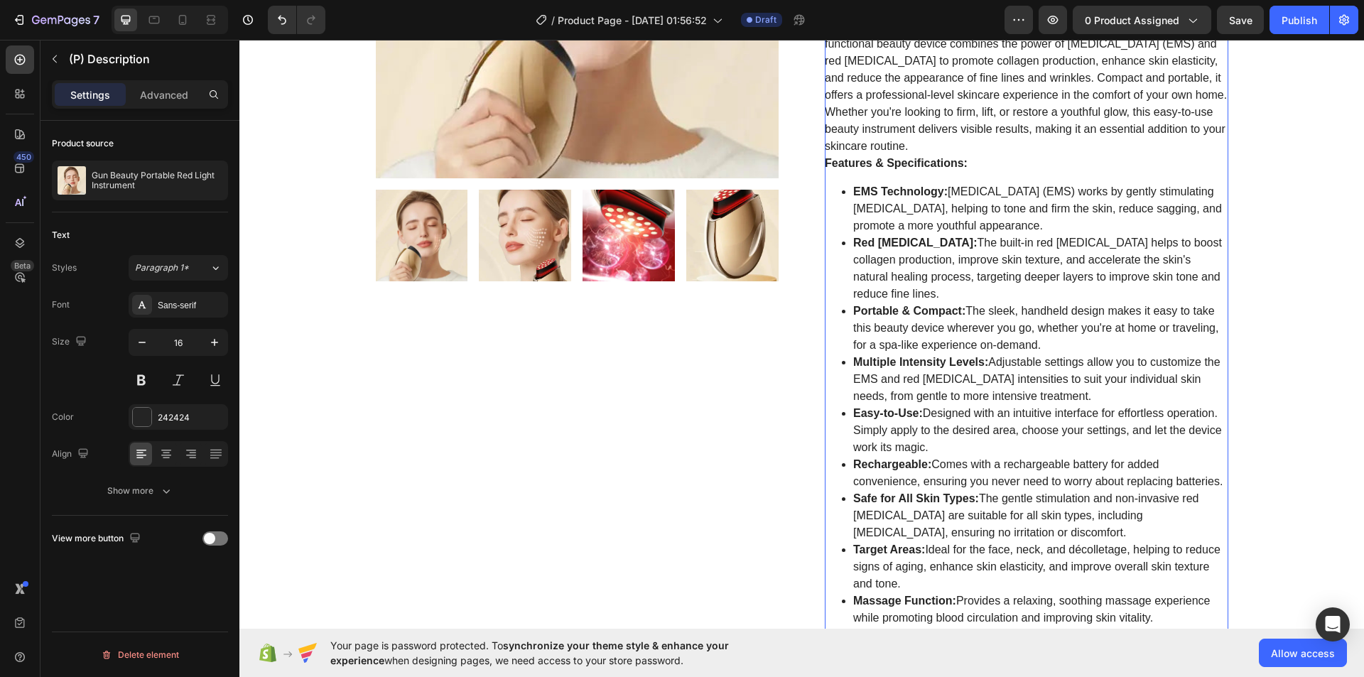
scroll to position [426, 0]
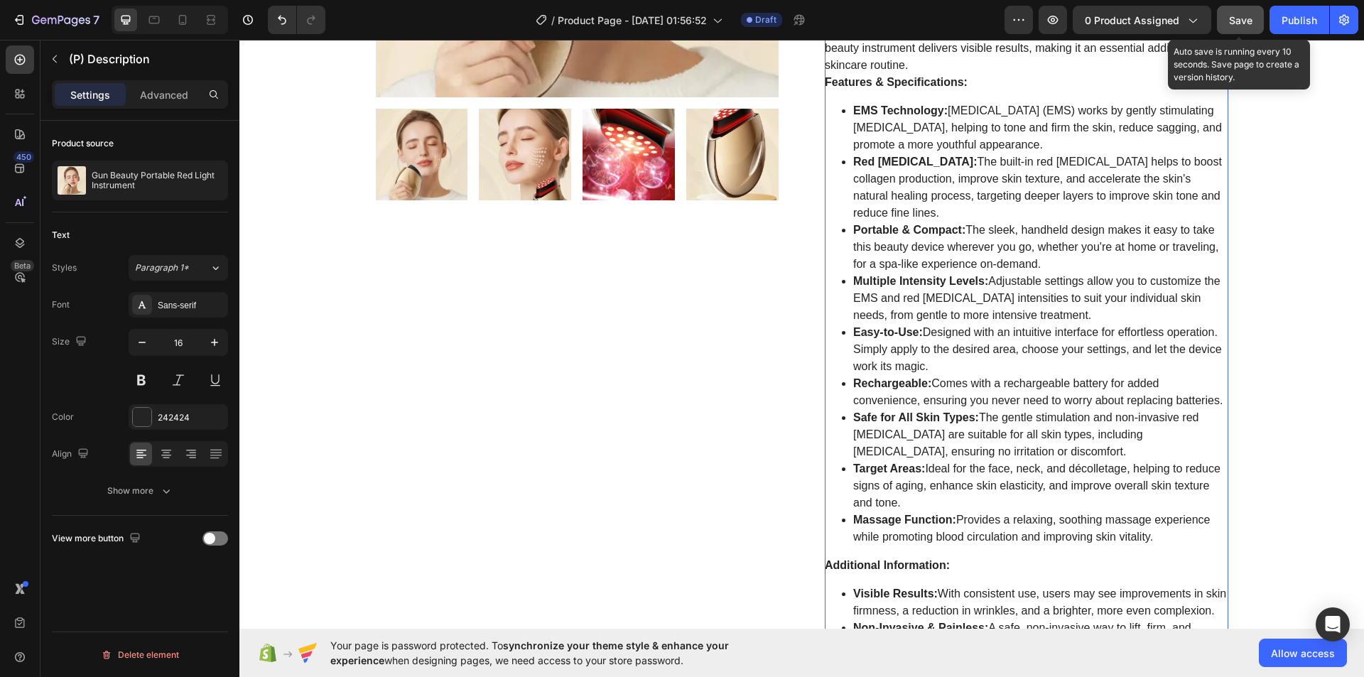
click at [1242, 19] on span "Save" at bounding box center [1240, 20] width 23 height 12
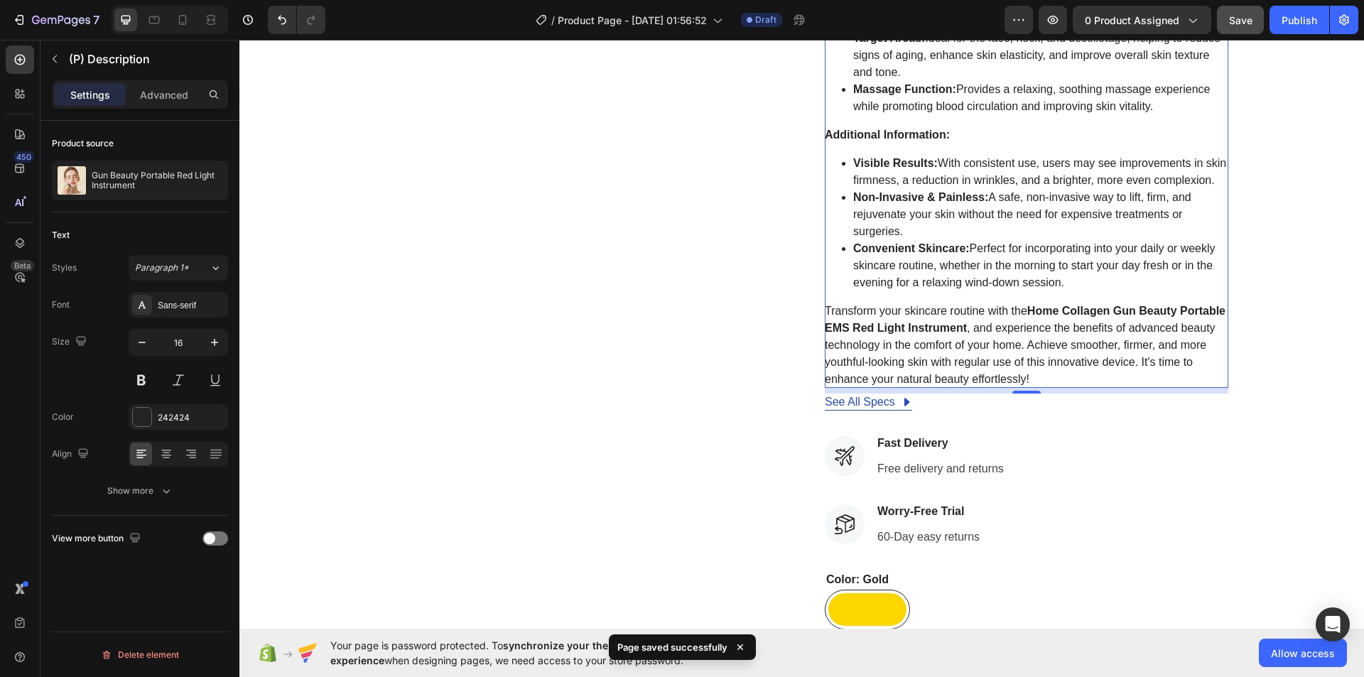
scroll to position [923, 0]
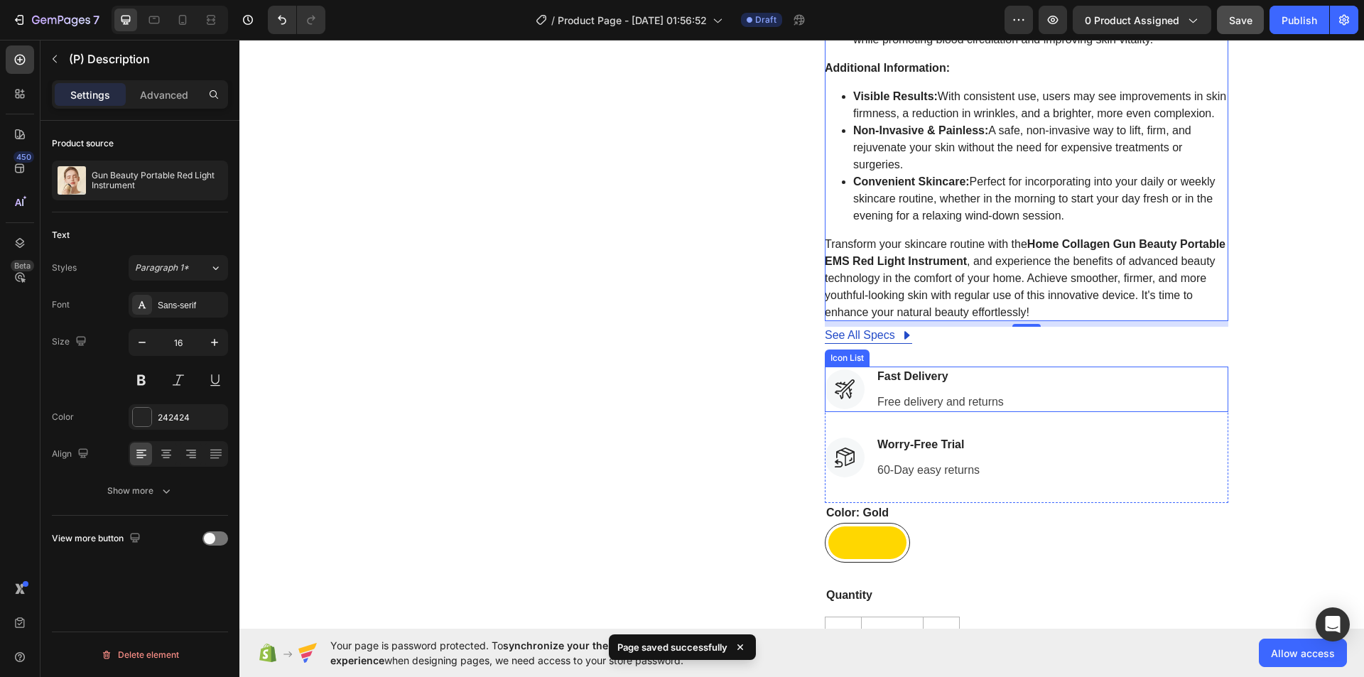
click at [1023, 393] on div "Icon Fast Delivery Text block Free delivery and returns Text block" at bounding box center [1026, 389] width 403 height 45
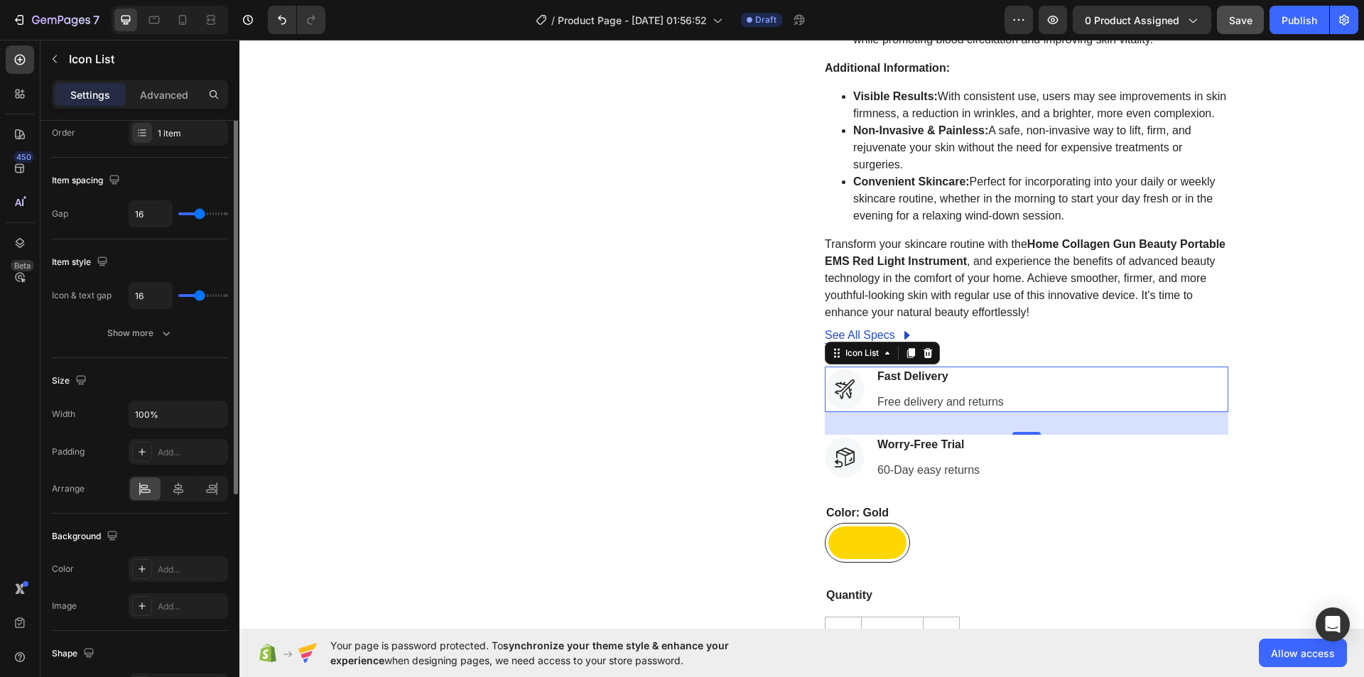
scroll to position [0, 0]
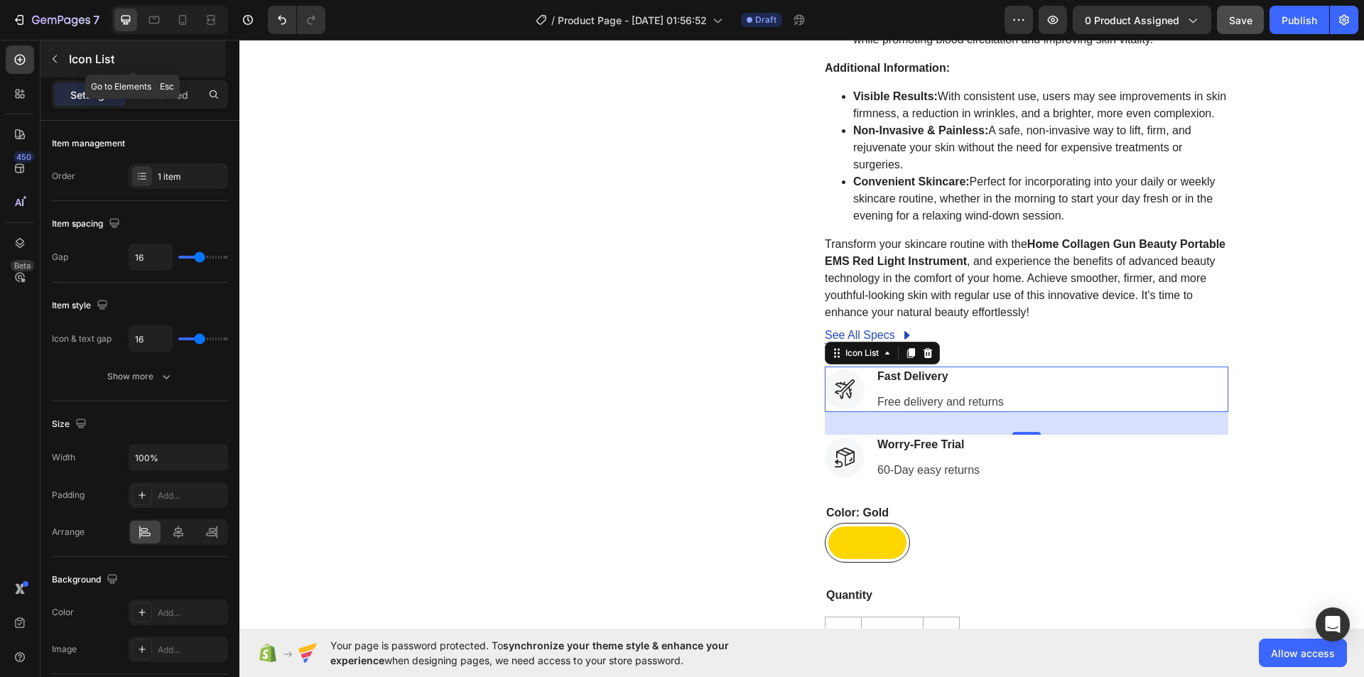
click at [51, 53] on icon "button" at bounding box center [54, 58] width 11 height 11
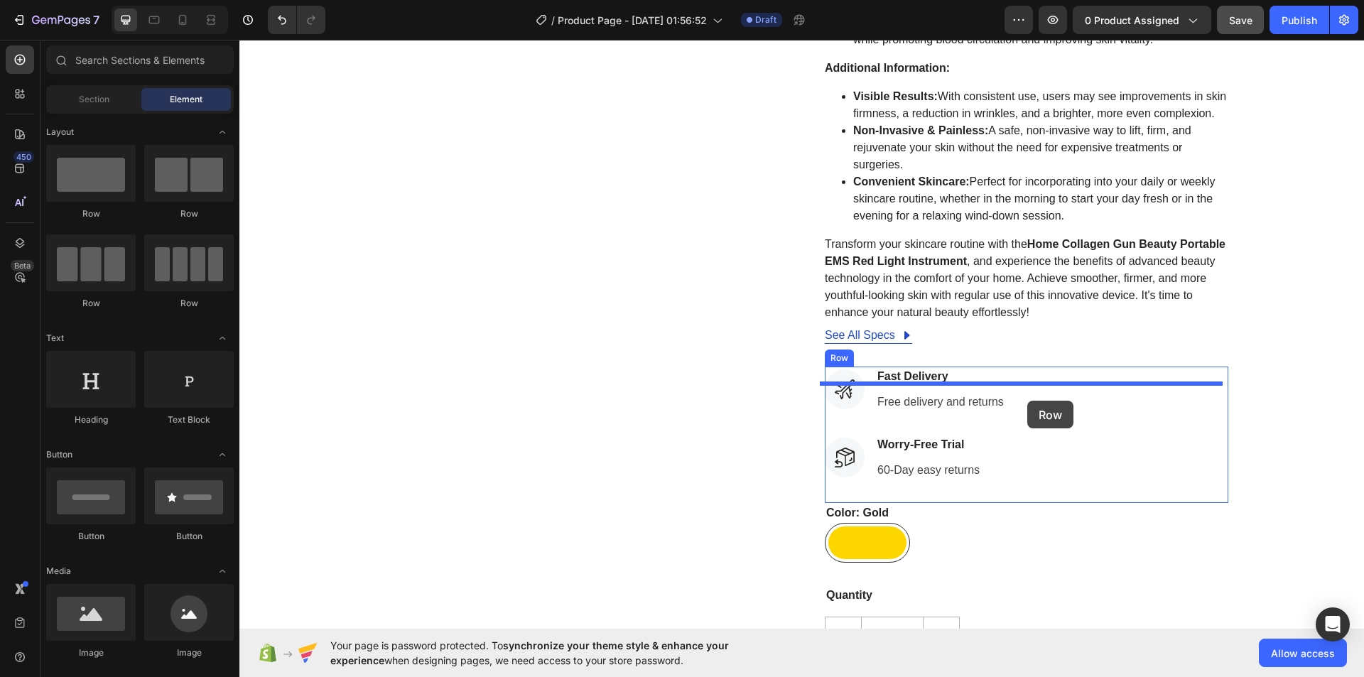
drag, startPoint x: 522, startPoint y: 361, endPoint x: 1027, endPoint y: 401, distance: 506.6
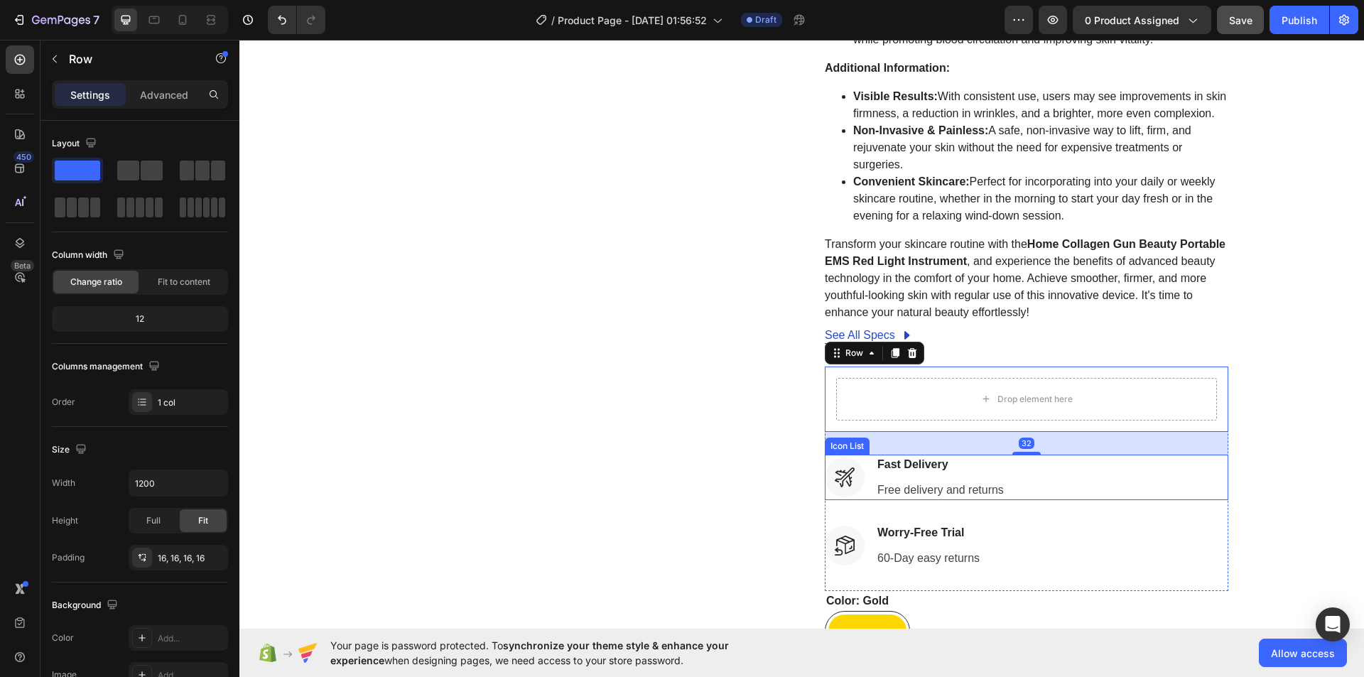
click at [1060, 500] on div "Icon Fast Delivery Text block Free delivery and returns Text block" at bounding box center [1026, 477] width 403 height 45
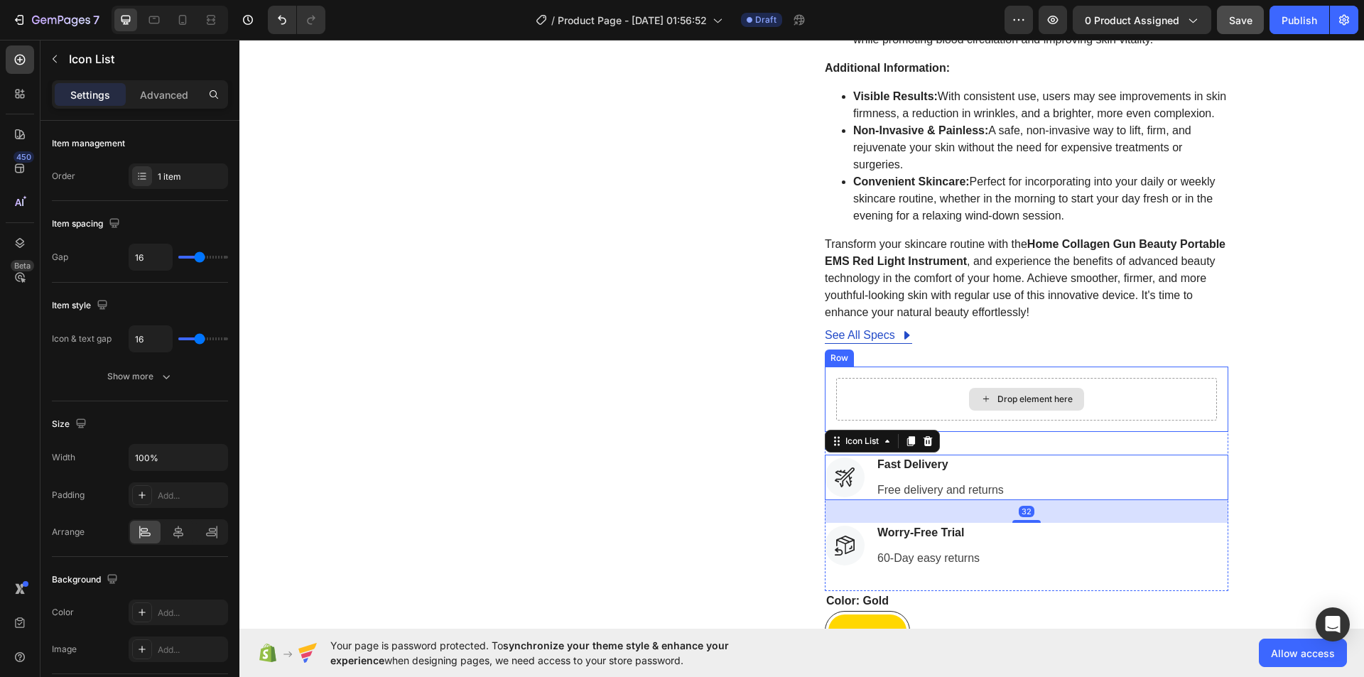
click at [886, 396] on div "Drop element here" at bounding box center [1026, 399] width 381 height 43
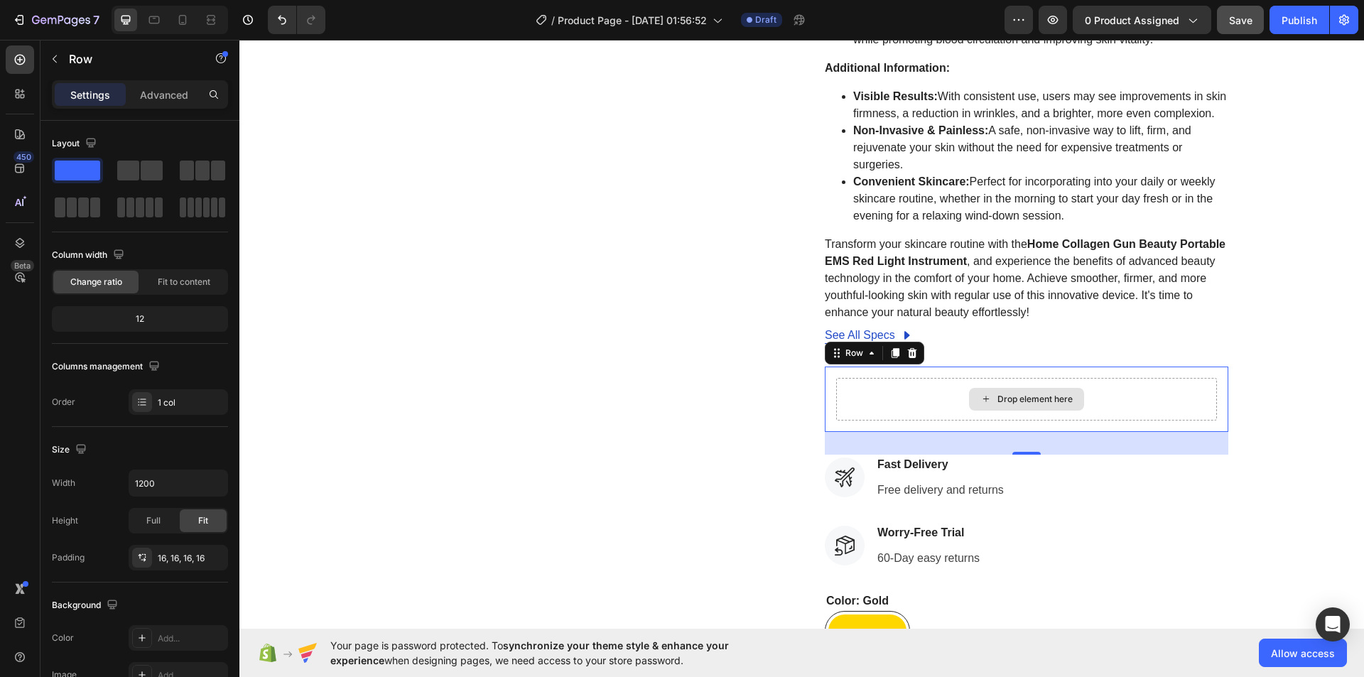
drag, startPoint x: 253, startPoint y: 161, endPoint x: 554, endPoint y: 303, distance: 333.0
click at [143, 165] on span at bounding box center [152, 171] width 22 height 20
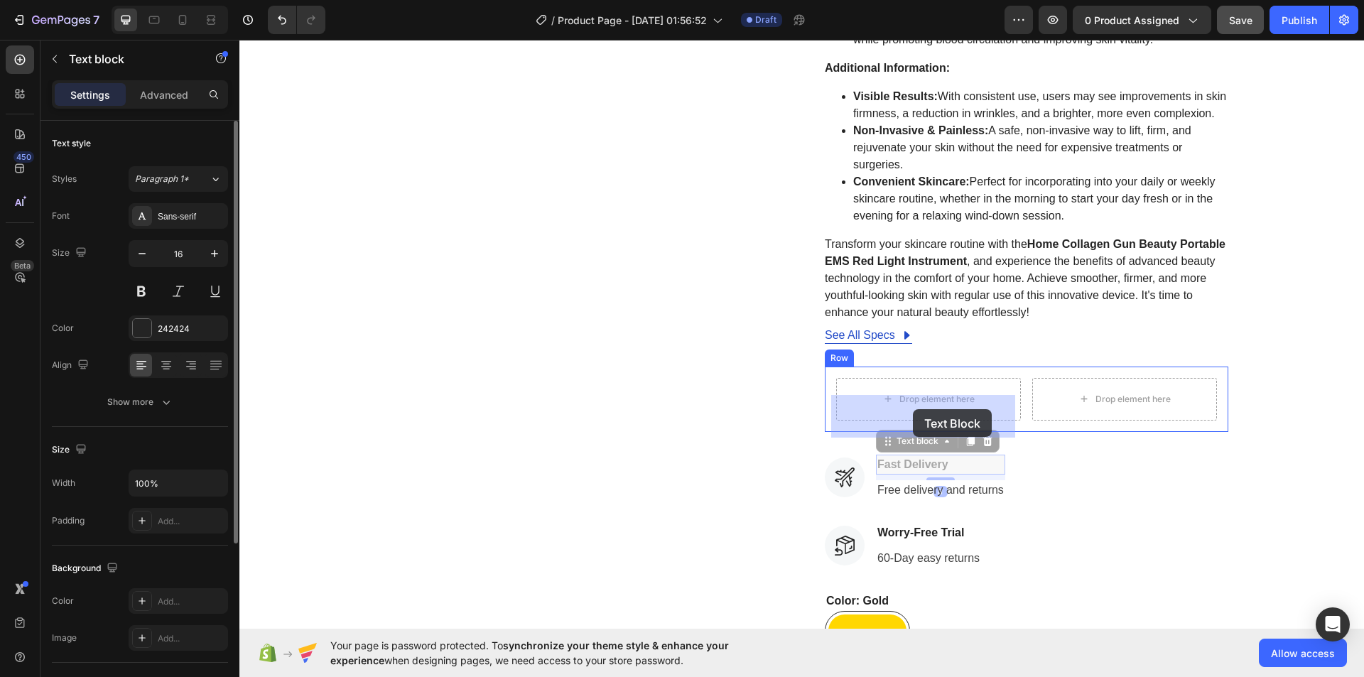
drag, startPoint x: 918, startPoint y: 491, endPoint x: 913, endPoint y: 411, distance: 80.4
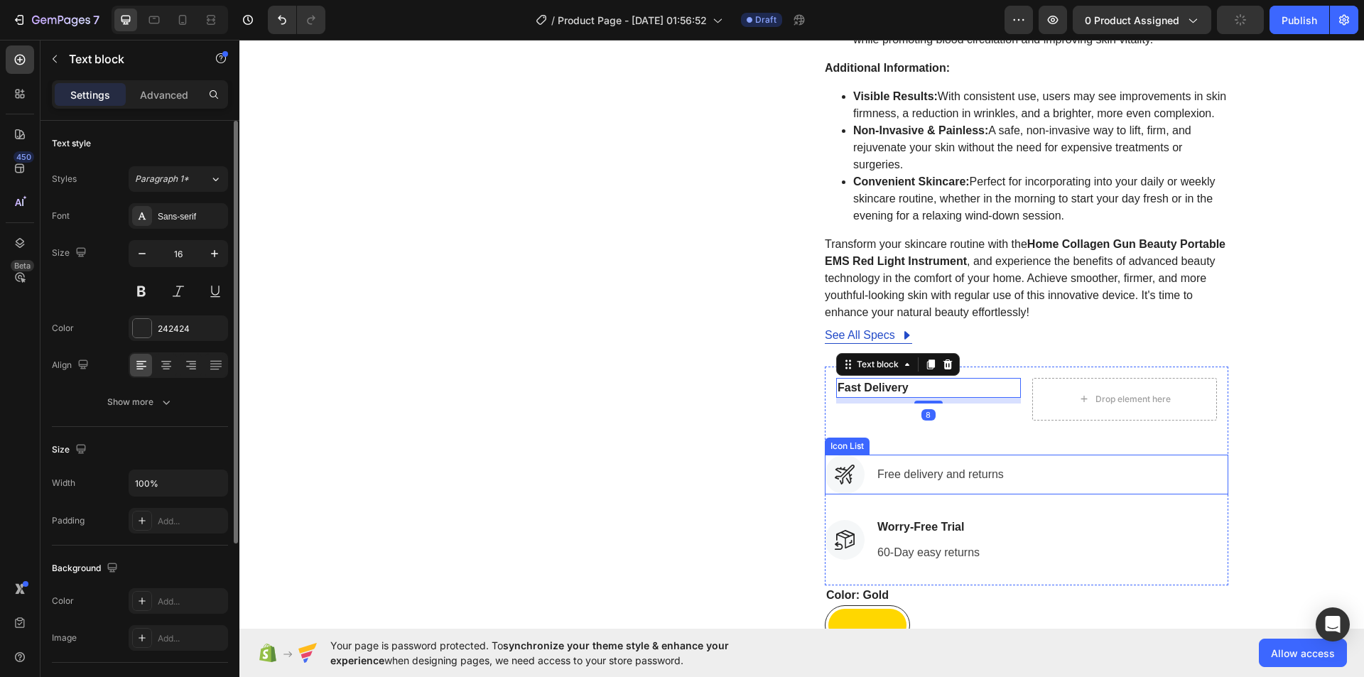
click at [1089, 481] on div "Icon Free delivery and returns Text block" at bounding box center [1026, 475] width 403 height 40
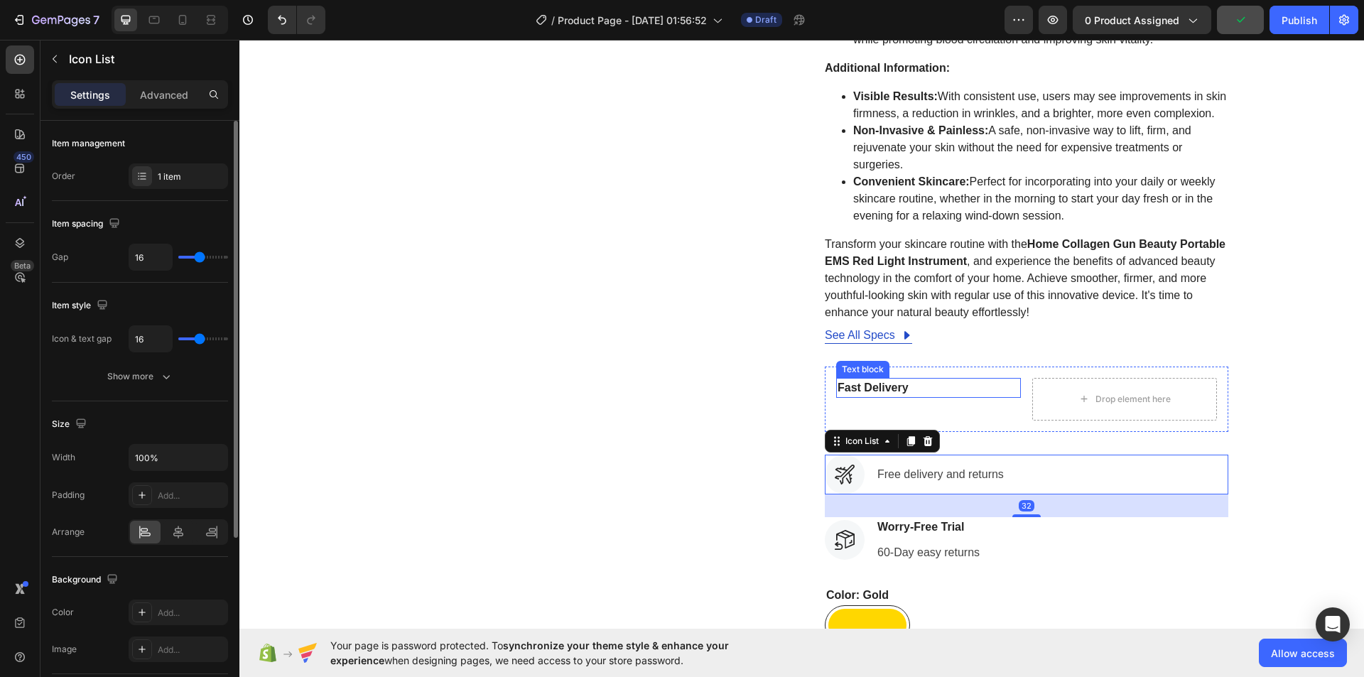
click at [916, 396] on p "Fast Delivery" at bounding box center [928, 387] width 182 height 17
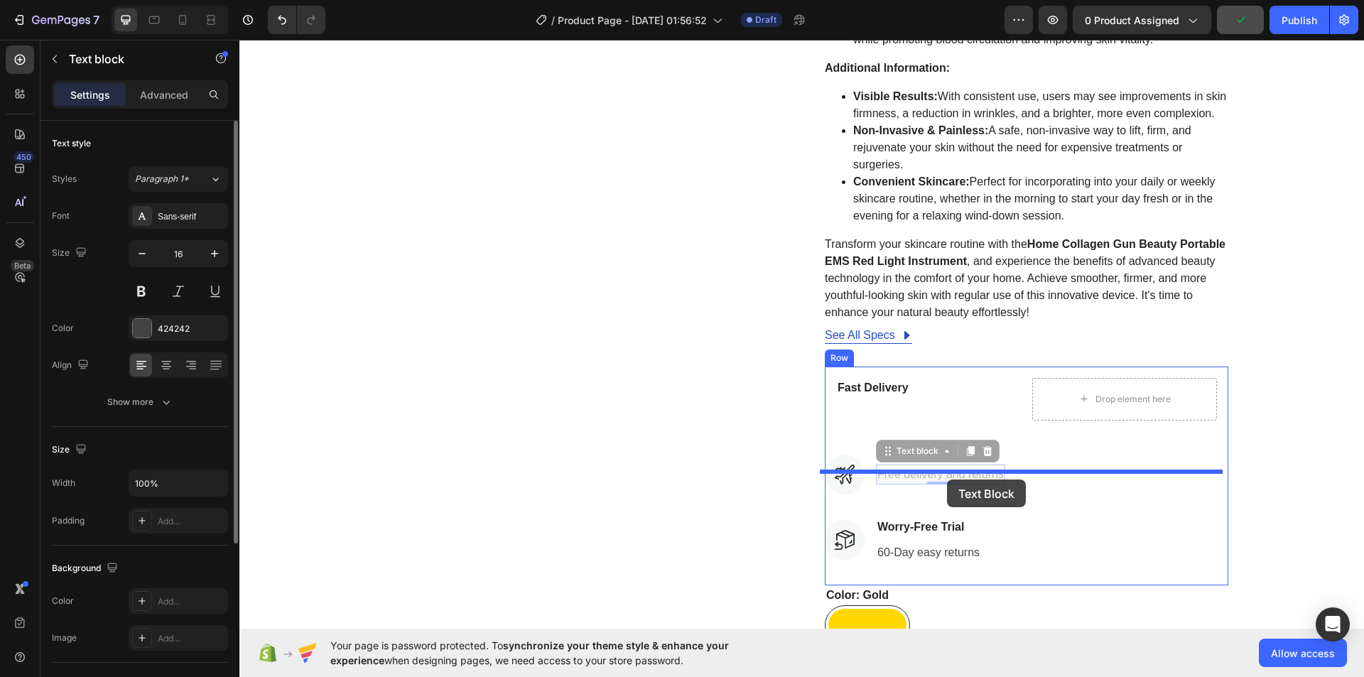
drag, startPoint x: 930, startPoint y: 494, endPoint x: 947, endPoint y: 479, distance: 22.2
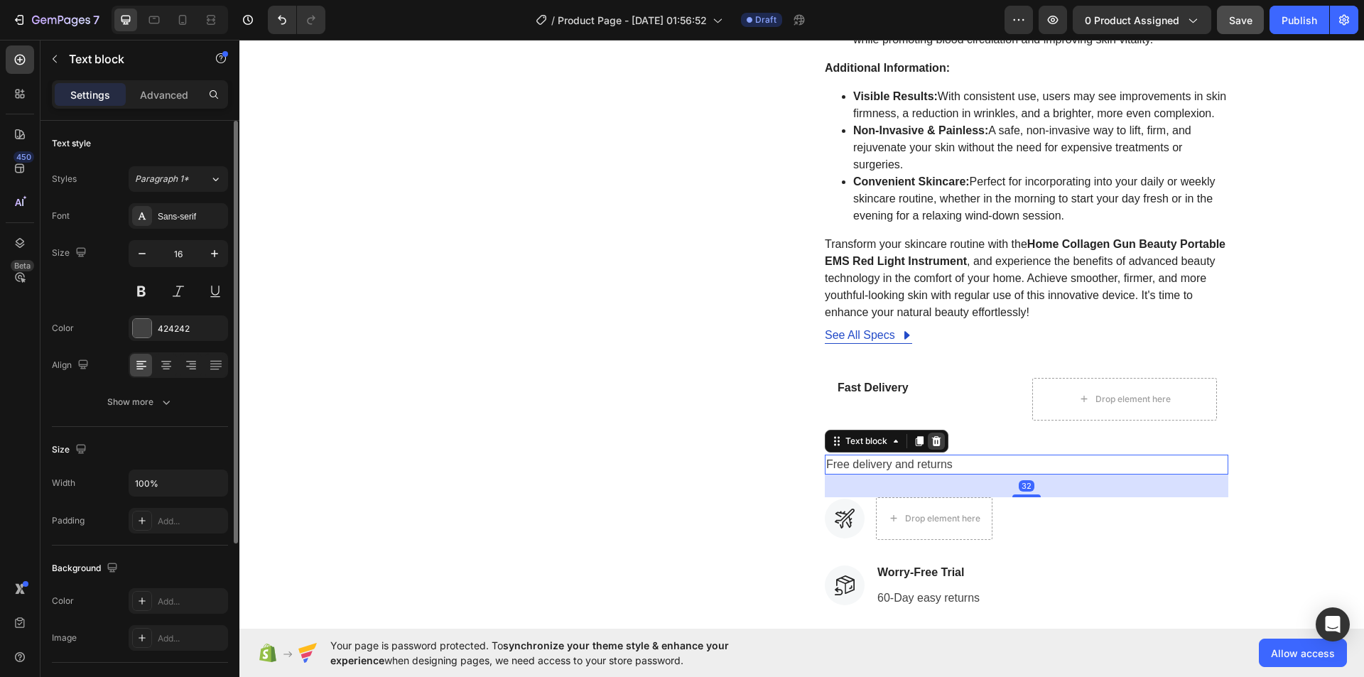
click at [931, 447] on icon at bounding box center [935, 440] width 11 height 11
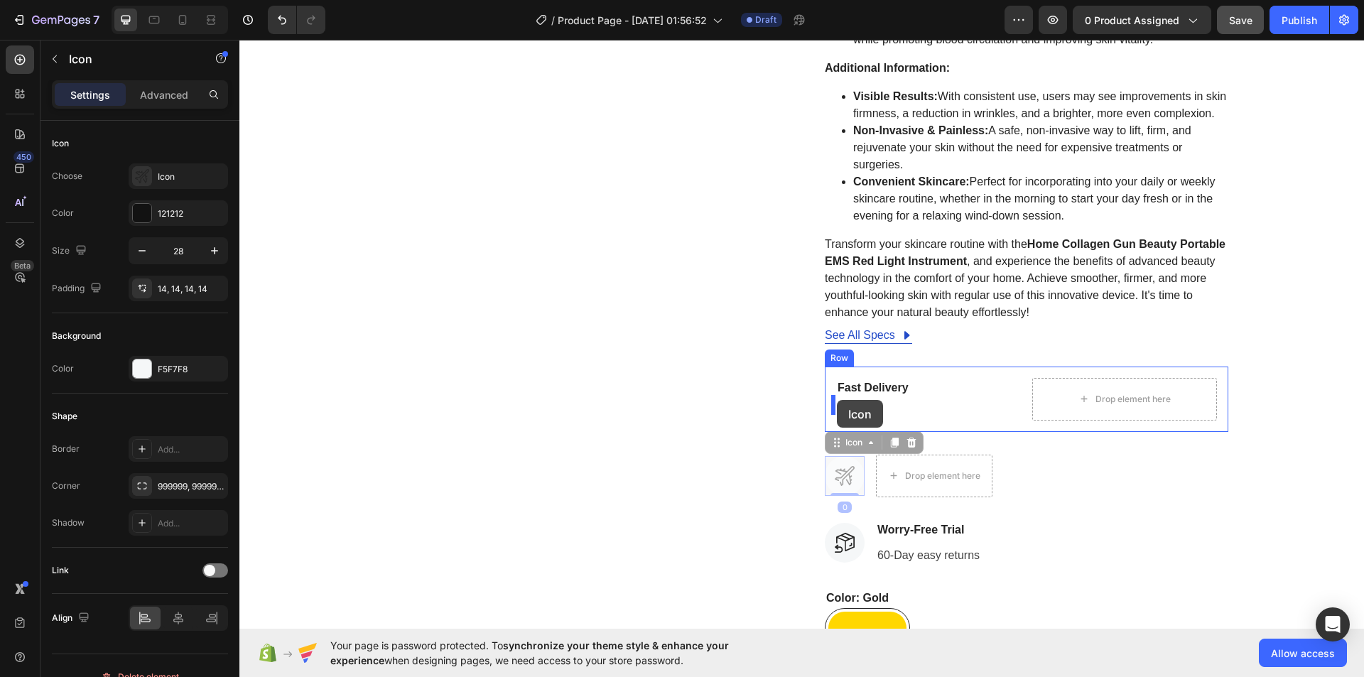
drag, startPoint x: 850, startPoint y: 493, endPoint x: 837, endPoint y: 400, distance: 93.9
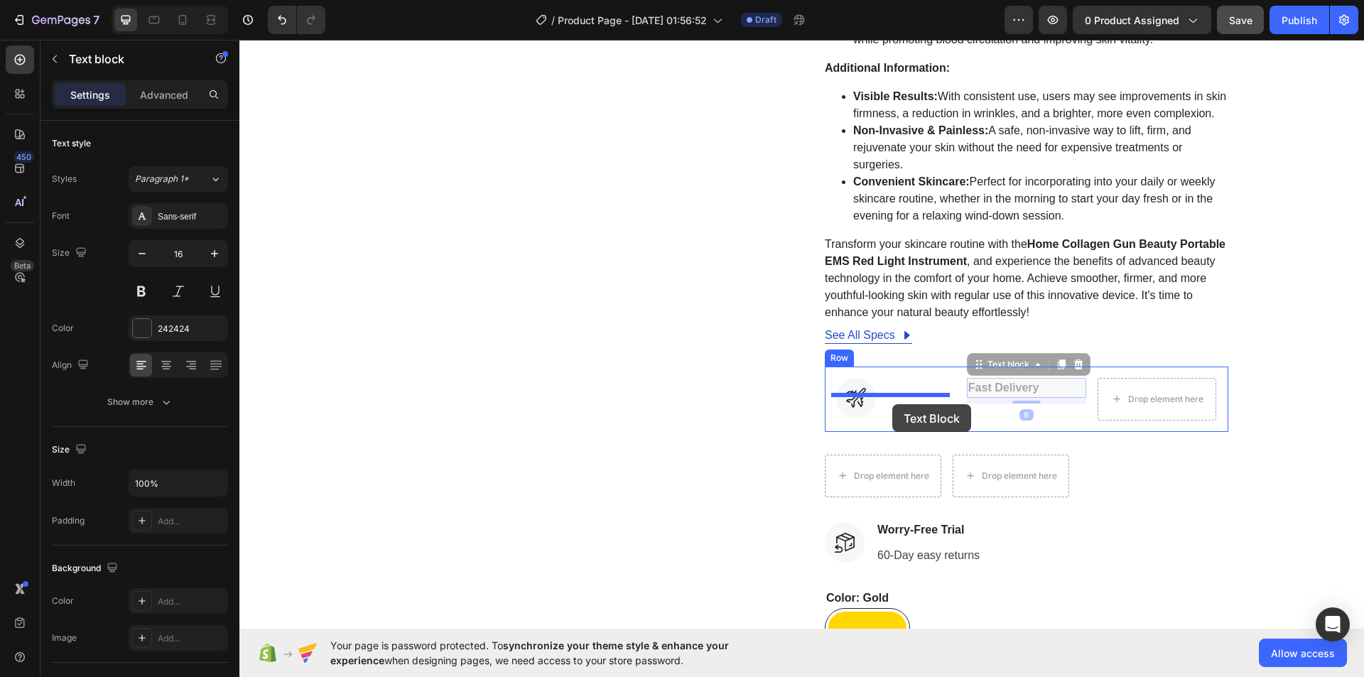
drag, startPoint x: 984, startPoint y: 403, endPoint x: 892, endPoint y: 404, distance: 91.6
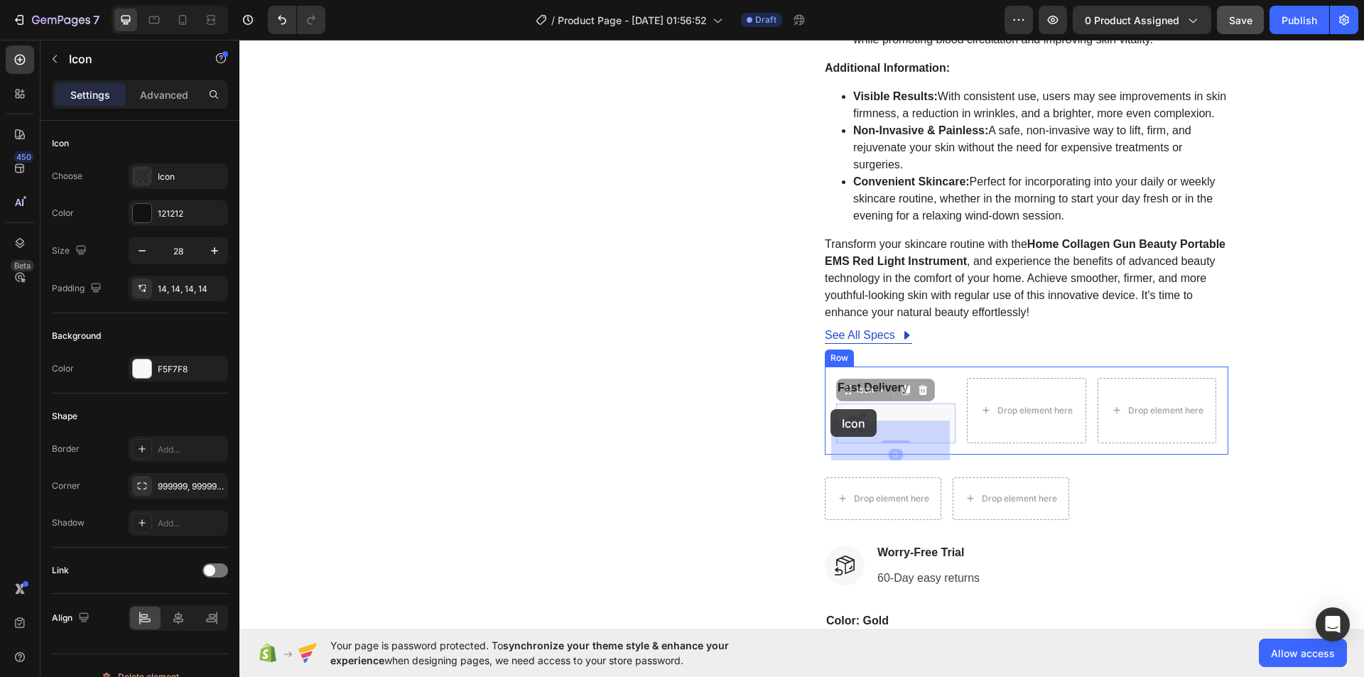
drag, startPoint x: 852, startPoint y: 441, endPoint x: 830, endPoint y: 409, distance: 38.4
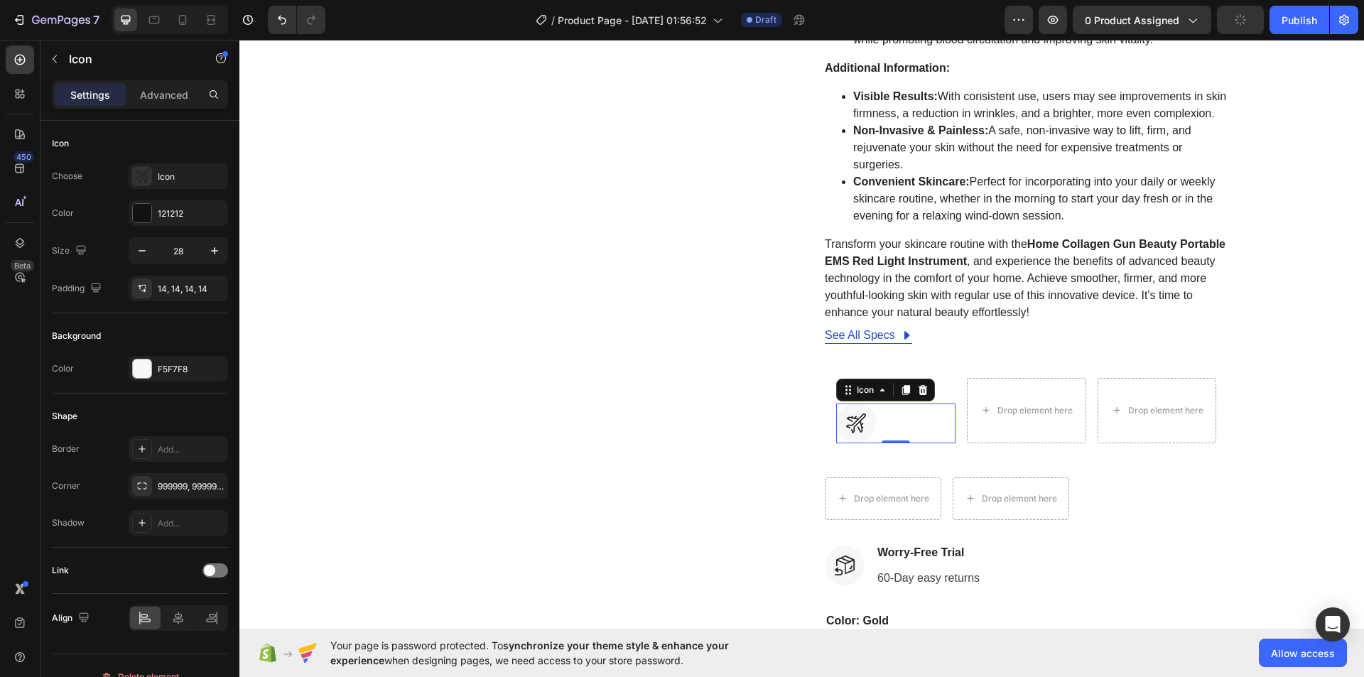
click at [899, 438] on div "Icon 0" at bounding box center [895, 423] width 119 height 40
click at [933, 431] on div "Icon 0" at bounding box center [895, 423] width 119 height 40
click at [946, 379] on div "Hurry up! Only 50000 left in stock (P) Stock Counter Gun Beauty Portable Red Li…" at bounding box center [1026, 41] width 403 height 1688
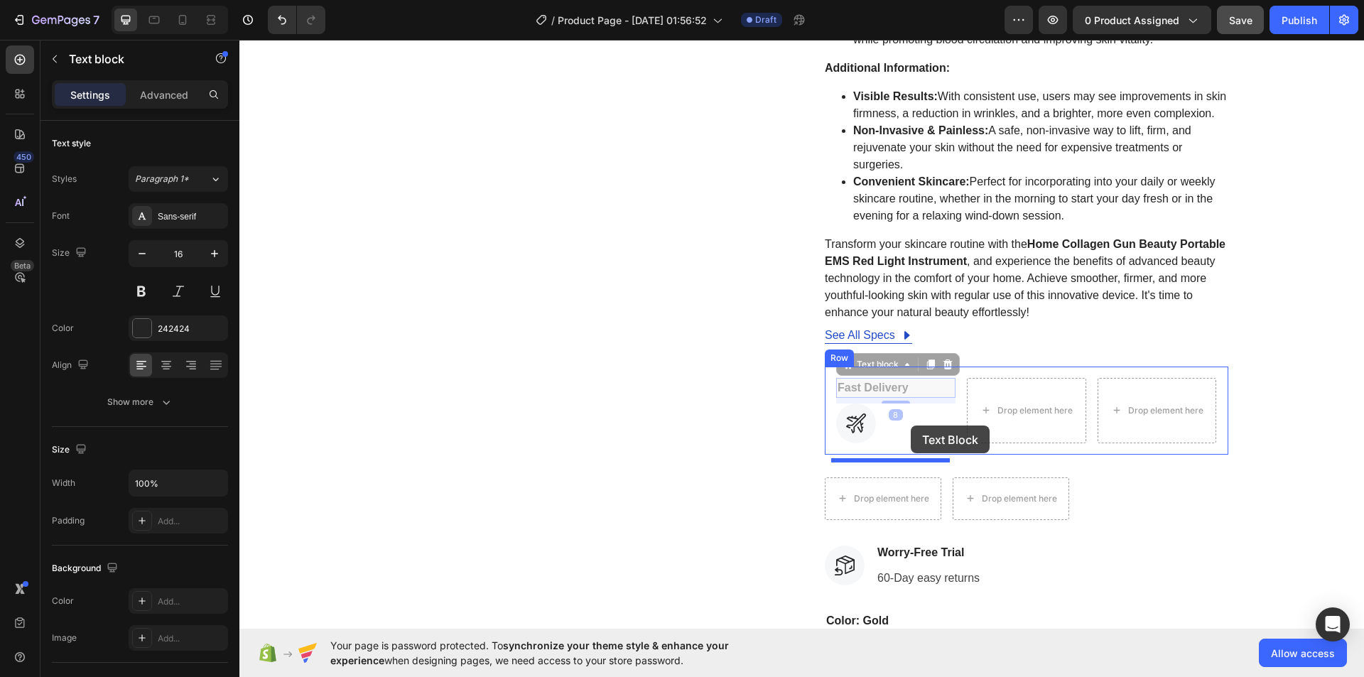
drag, startPoint x: 879, startPoint y: 408, endPoint x: 911, endPoint y: 425, distance: 36.6
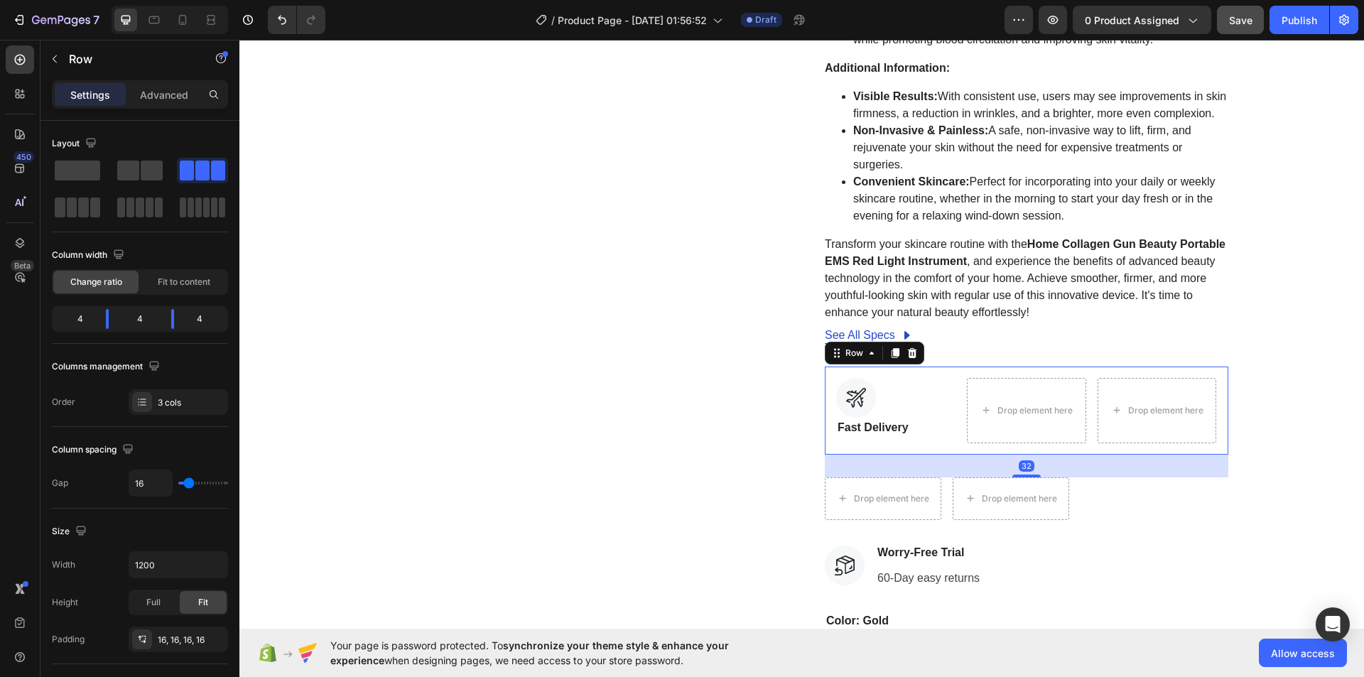
click at [1157, 455] on div "Icon Fast Delivery Text block Drop element here Drop element here Row 32" at bounding box center [1026, 411] width 403 height 88
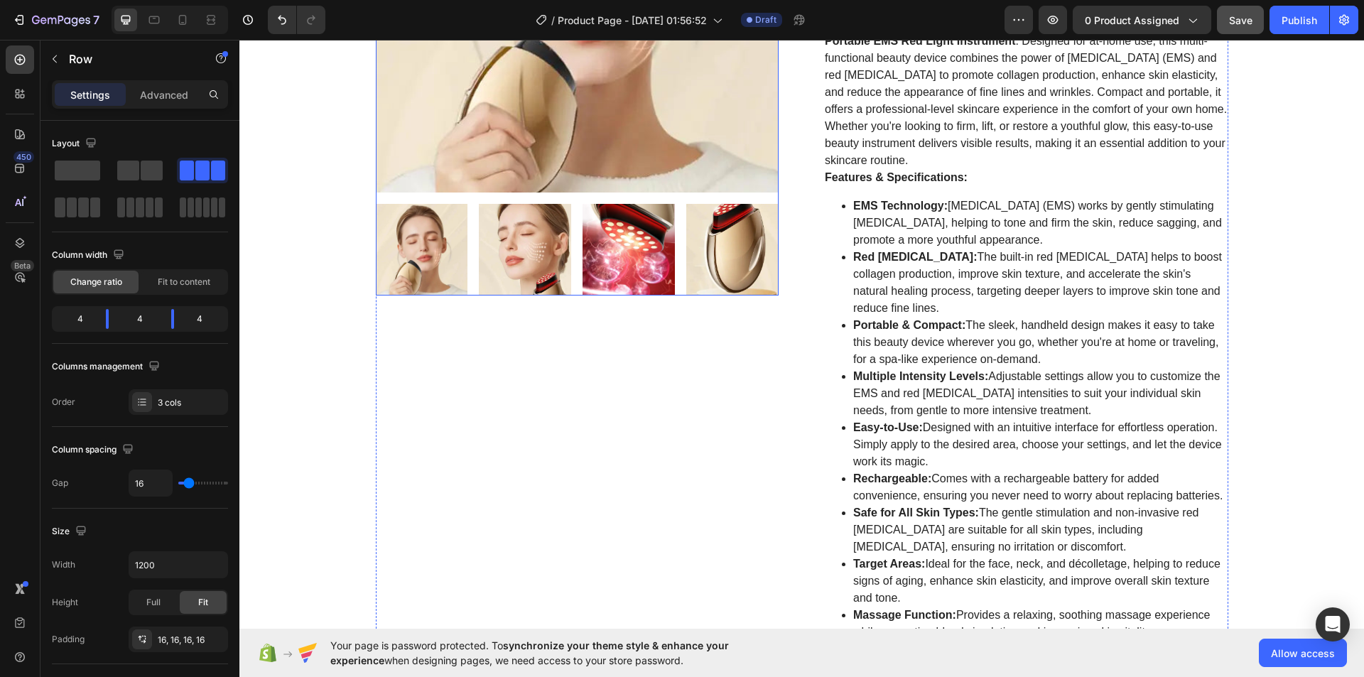
scroll to position [355, 0]
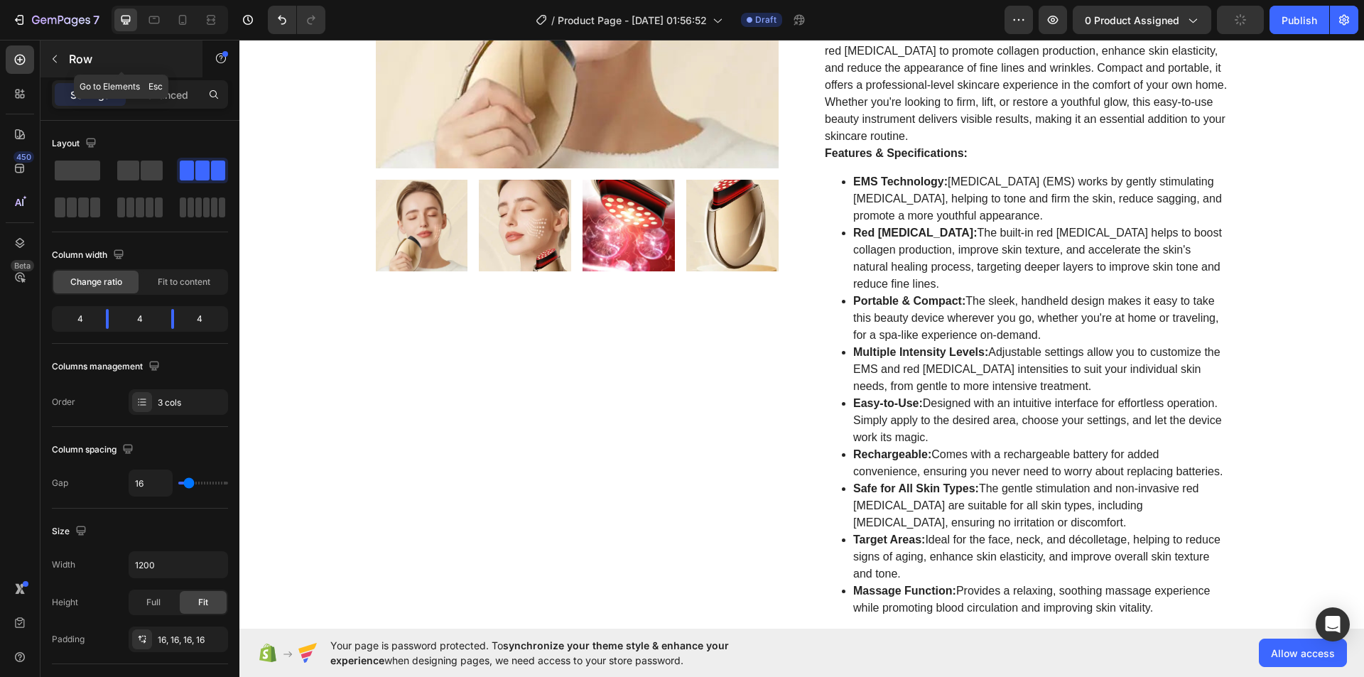
click at [47, 53] on button "button" at bounding box center [54, 59] width 23 height 23
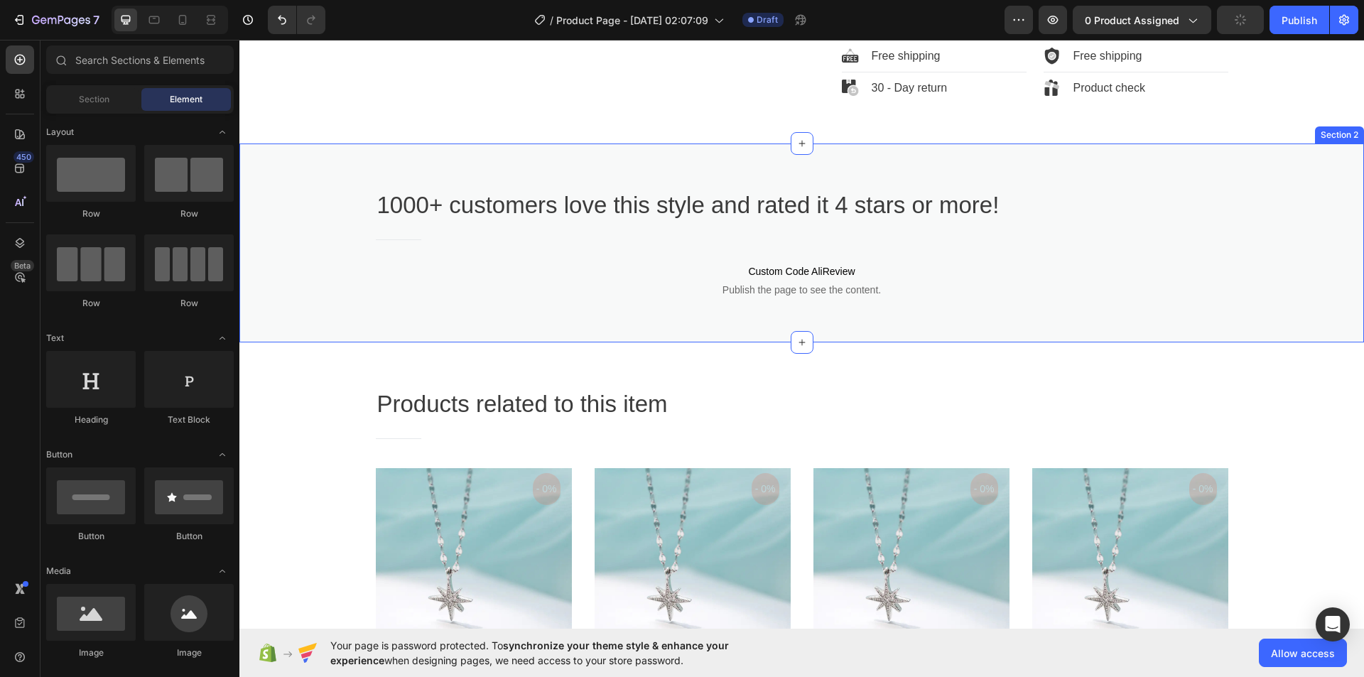
scroll to position [994, 0]
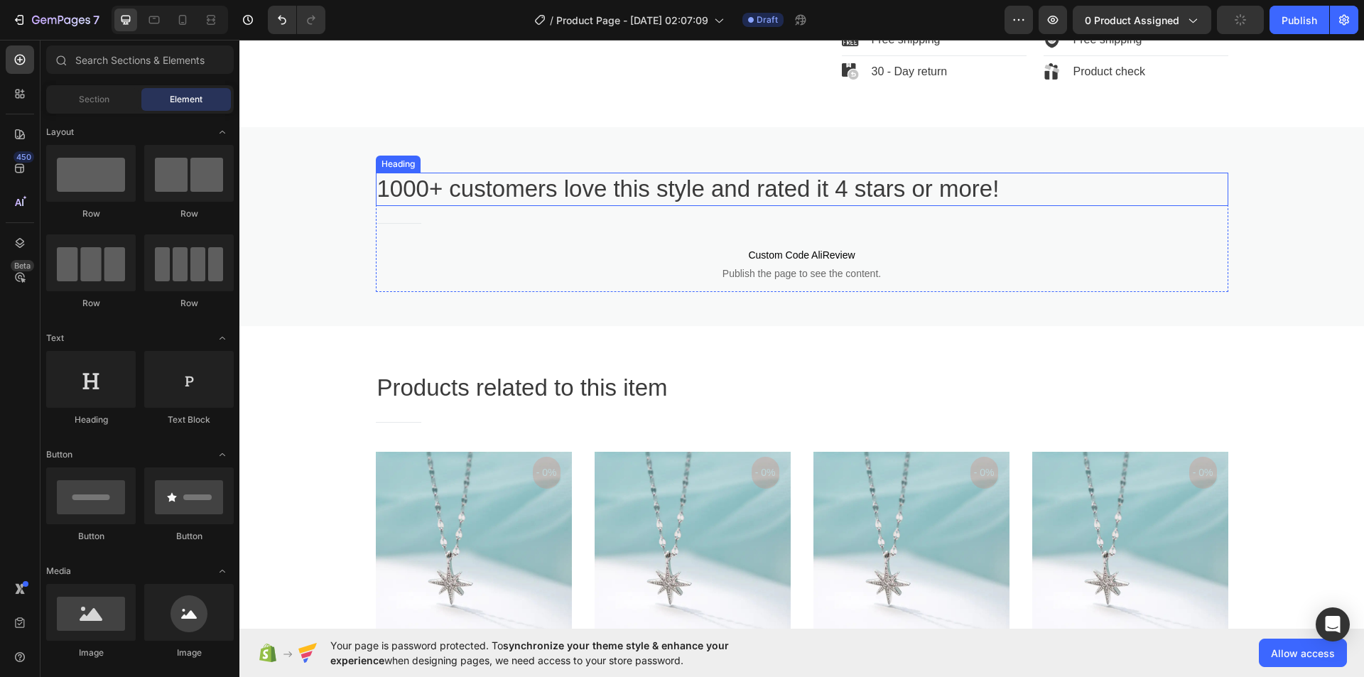
click at [626, 205] on p "1000+ customers love this style and rated it 4 stars or more!" at bounding box center [802, 189] width 850 height 31
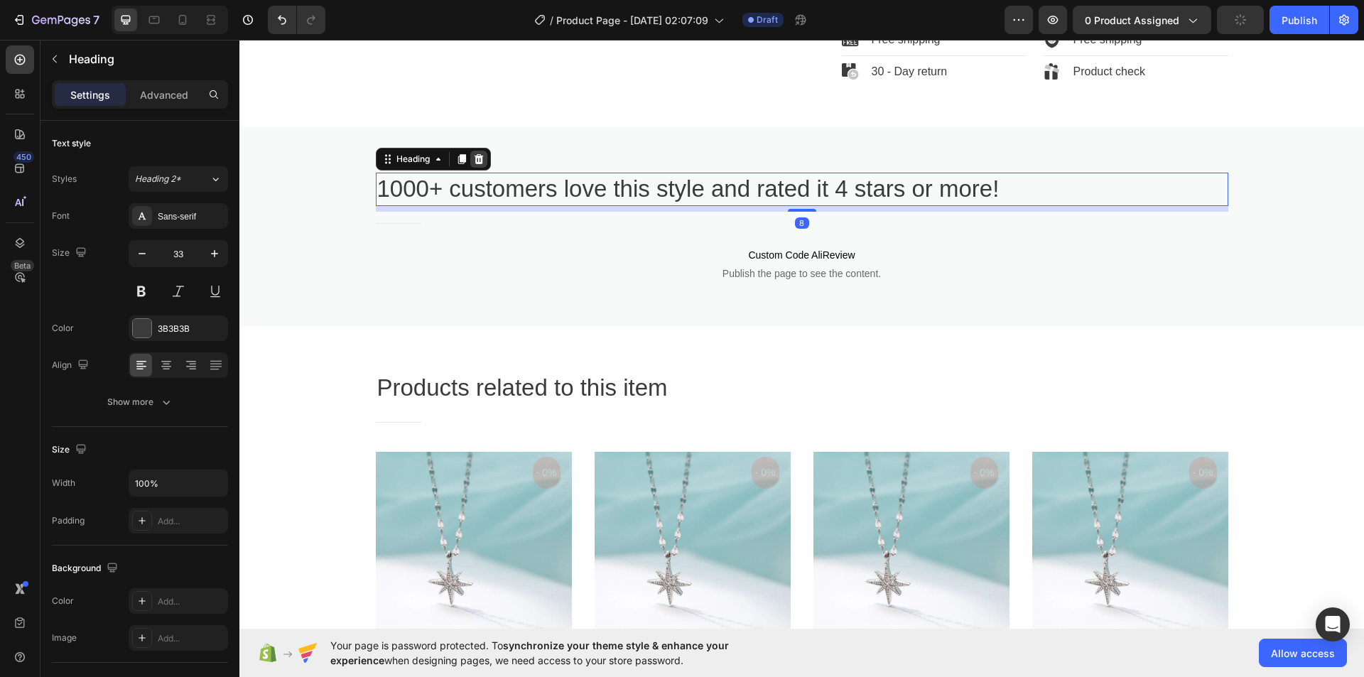
click at [477, 164] on icon at bounding box center [478, 159] width 9 height 10
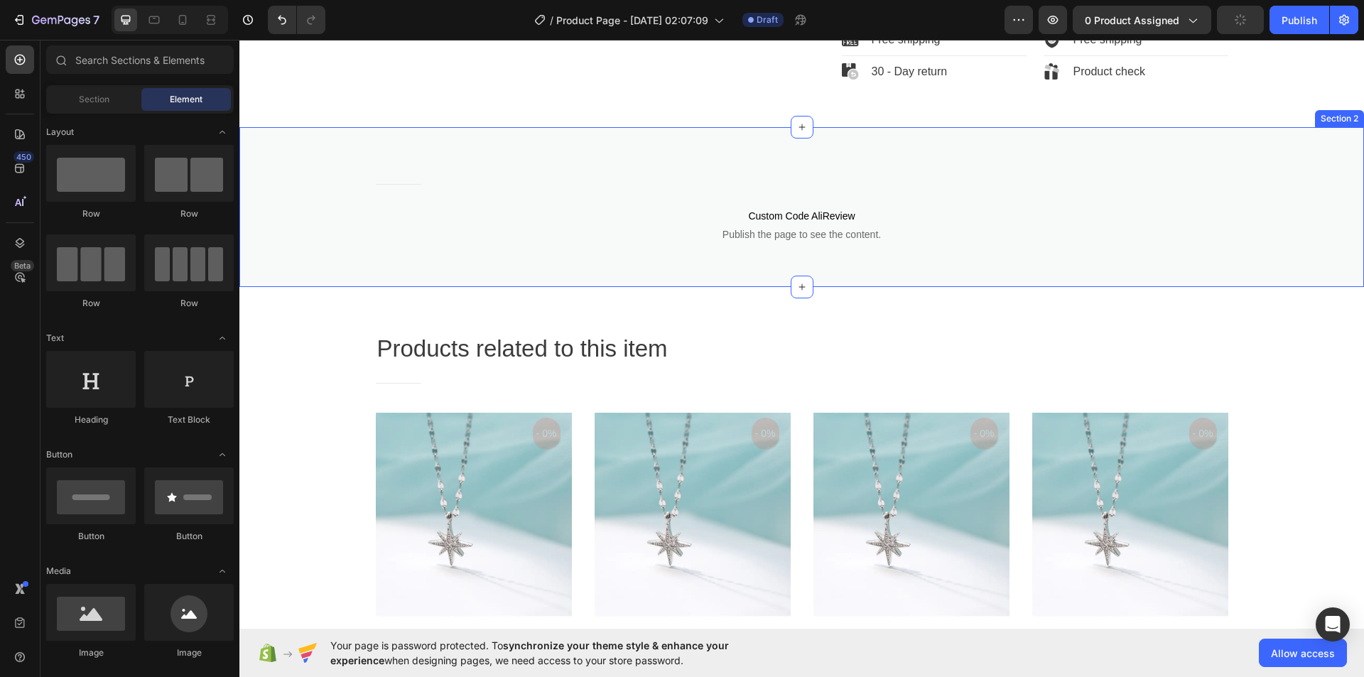
click at [499, 172] on div "Title Line Custom Code AliReview Publish the page to see the content. Custom Co…" at bounding box center [801, 207] width 1124 height 160
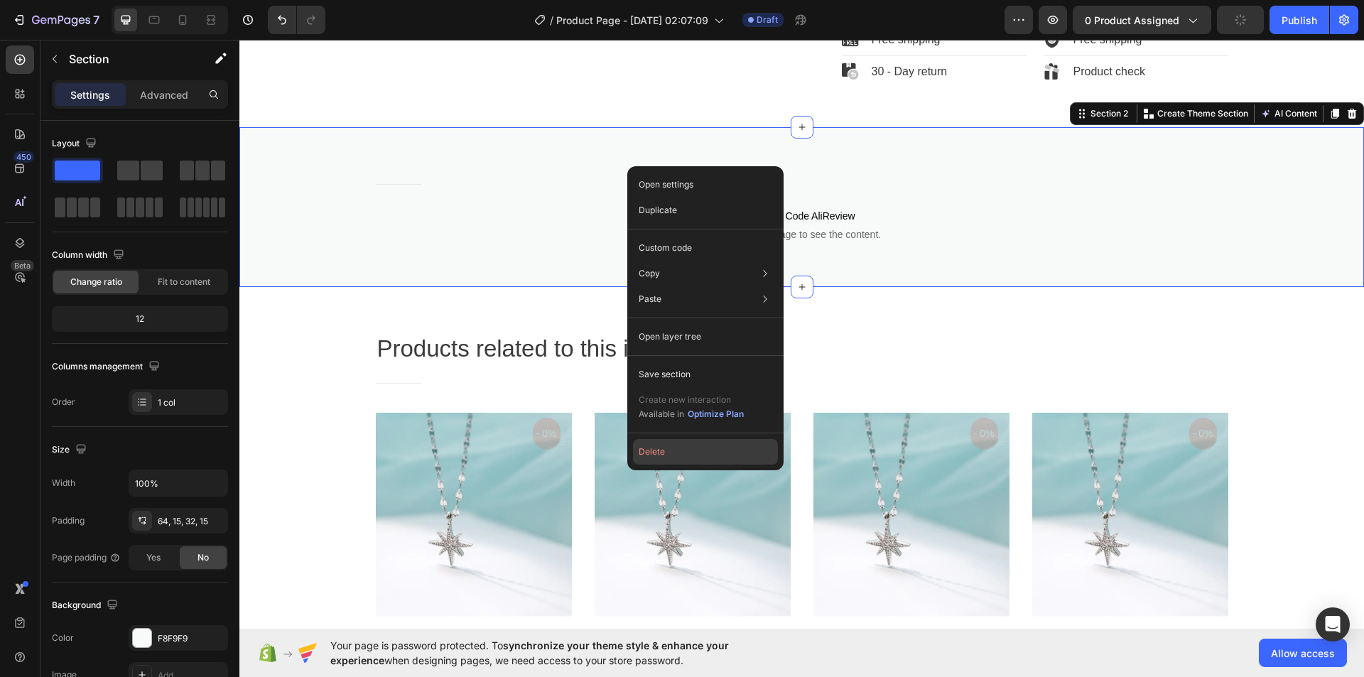
click at [667, 452] on button "Delete" at bounding box center [705, 452] width 145 height 26
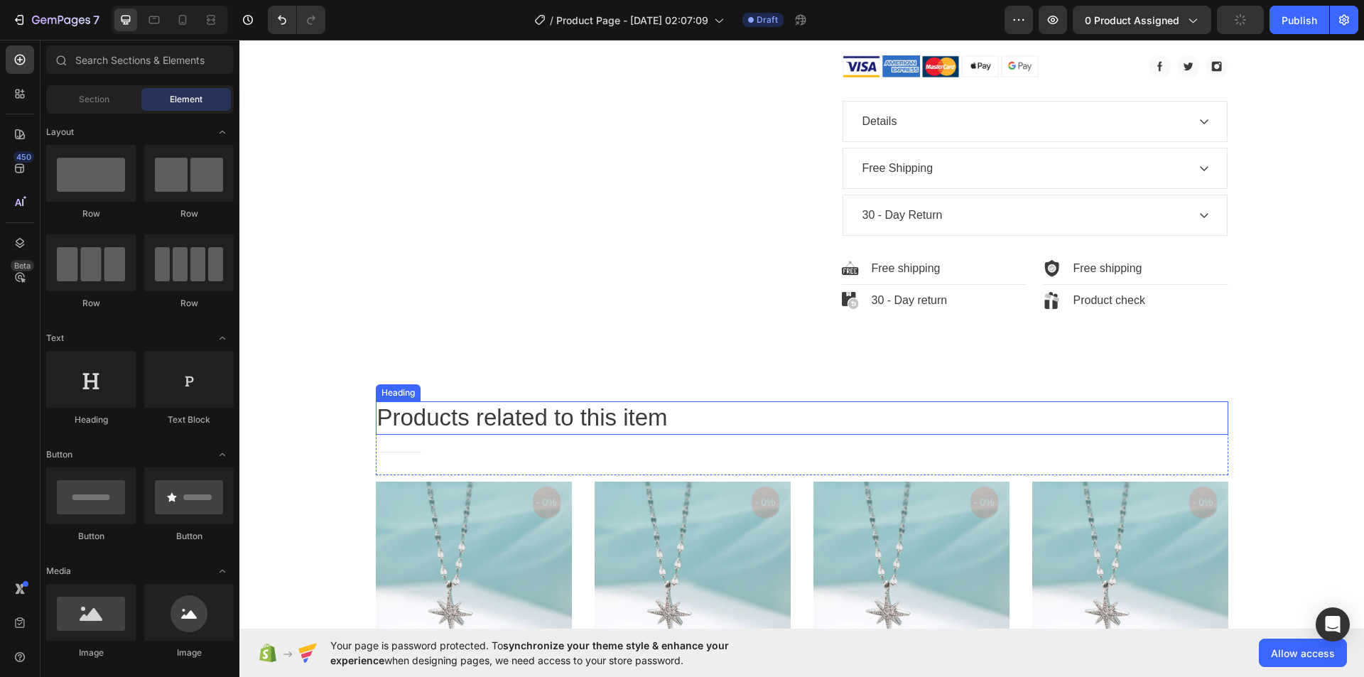
scroll to position [781, 0]
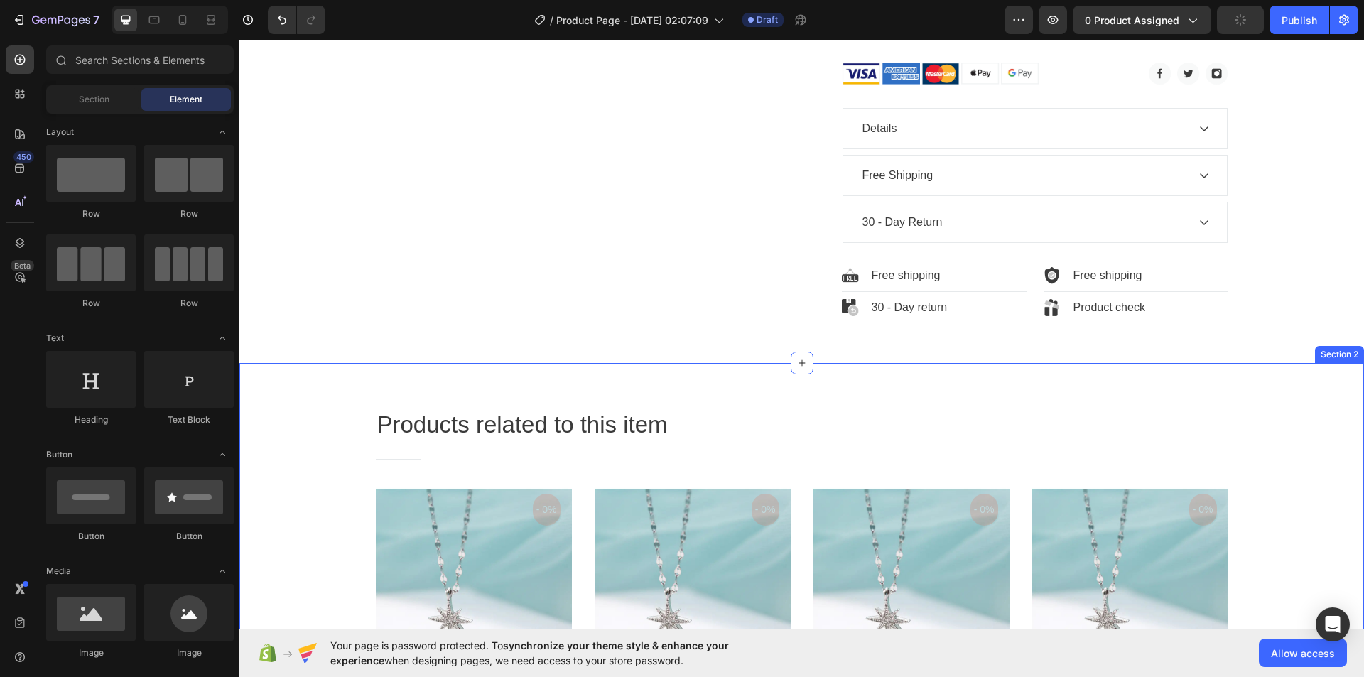
click at [725, 369] on div "Products related to this item Heading Title Line Row Product Images - 0% Produc…" at bounding box center [801, 639] width 1124 height 553
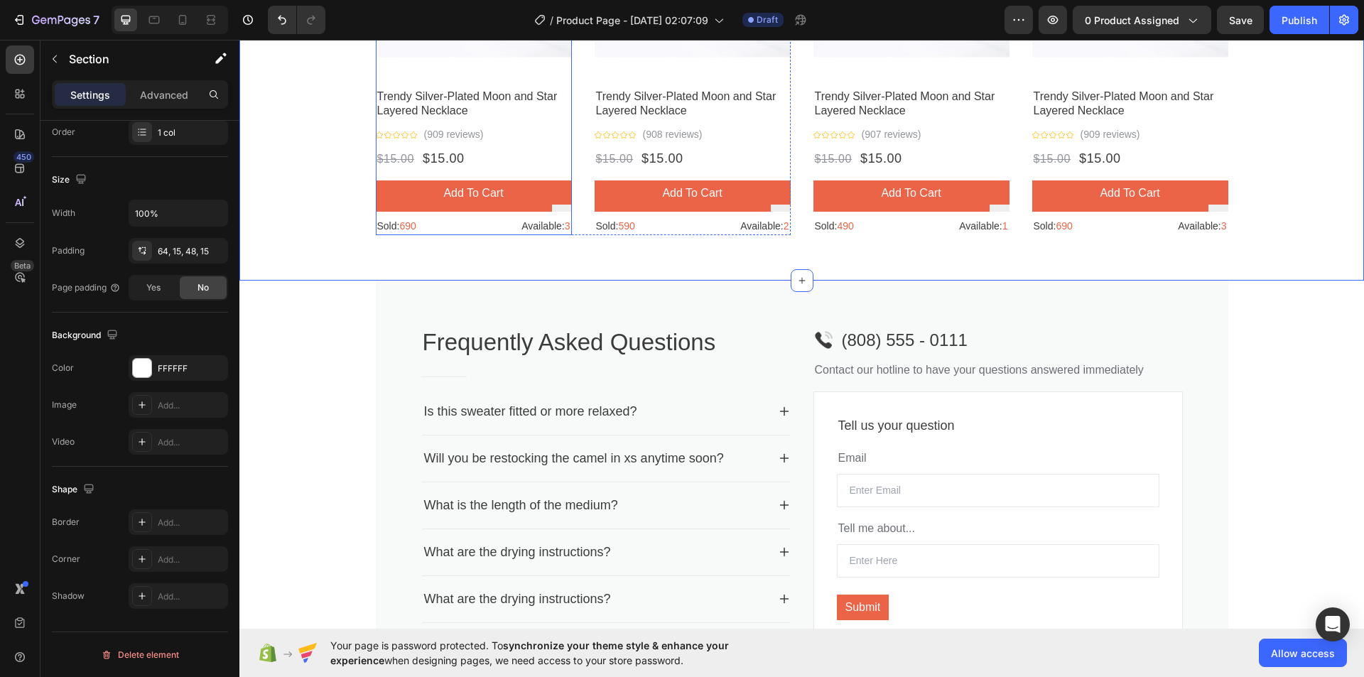
scroll to position [1492, 0]
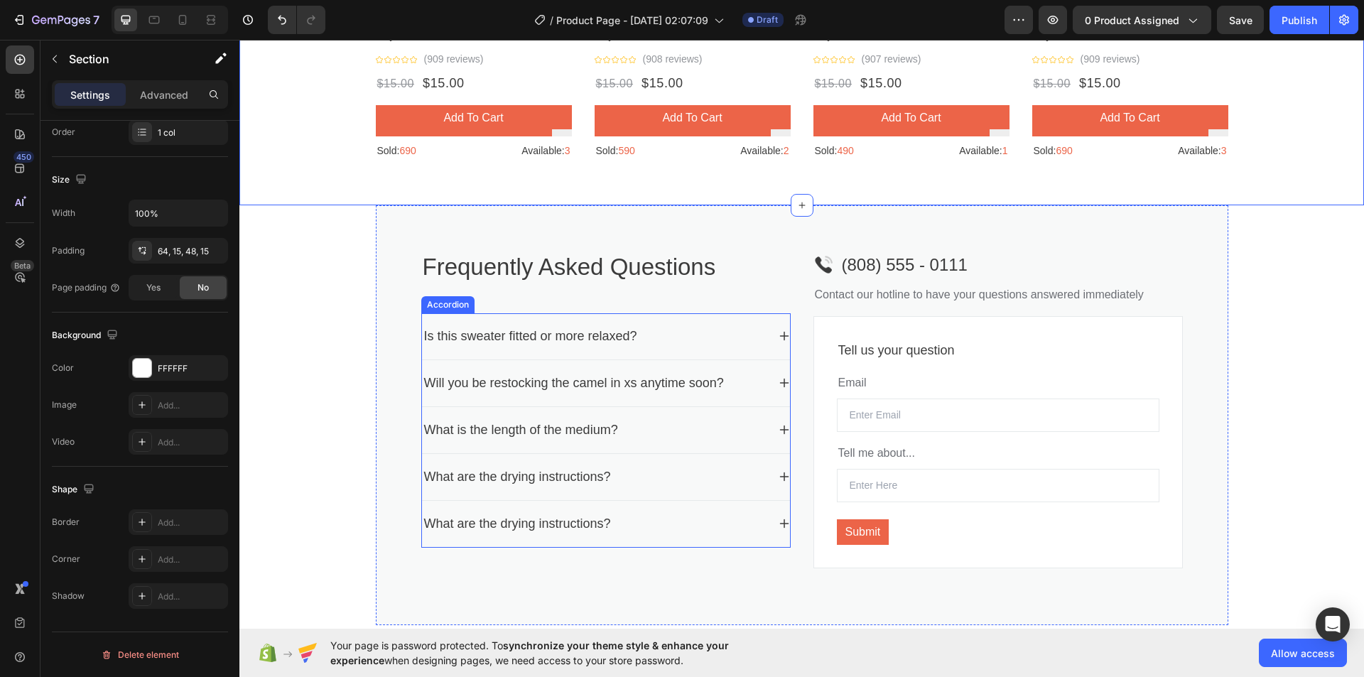
click at [778, 337] on icon at bounding box center [783, 335] width 11 height 11
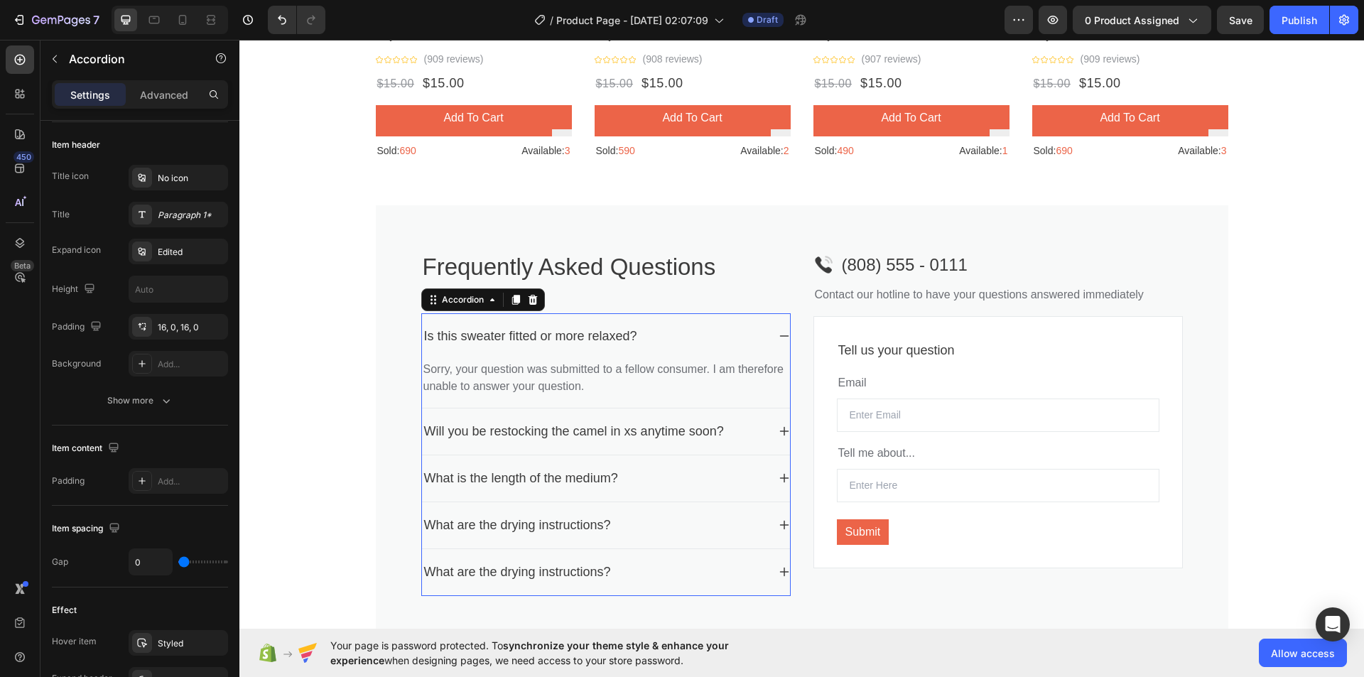
scroll to position [0, 0]
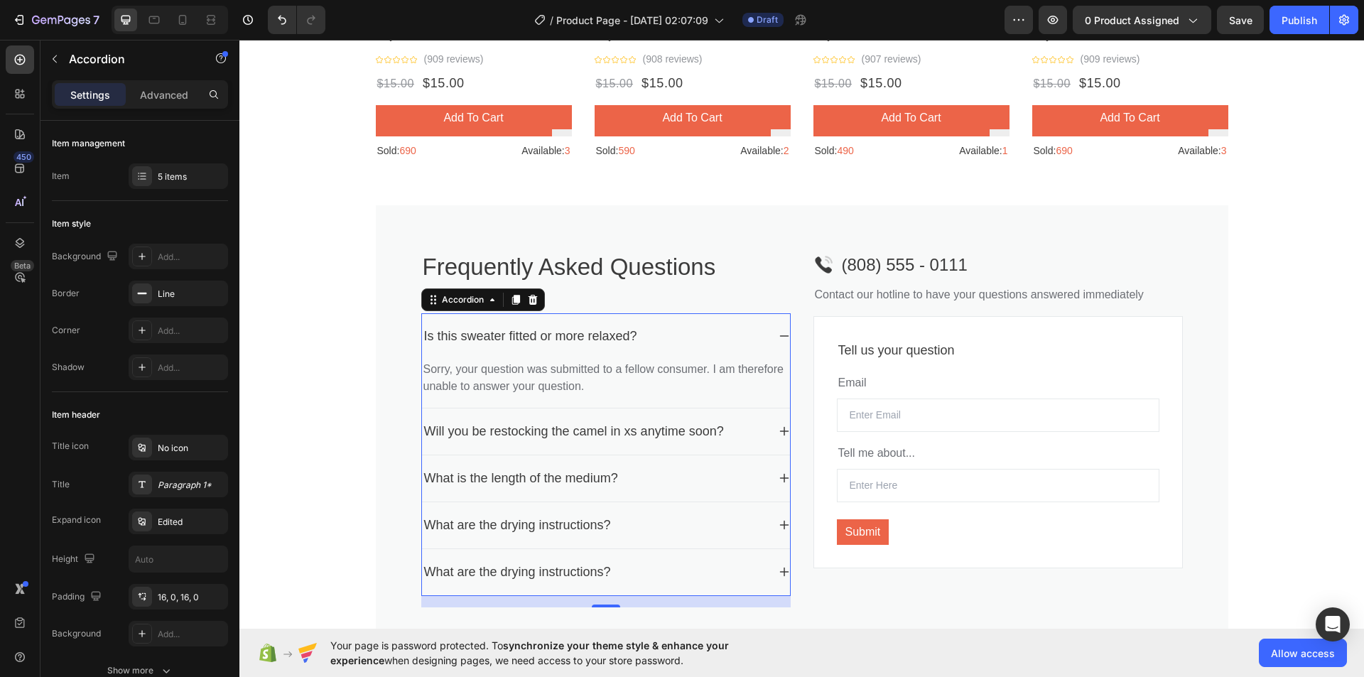
click at [778, 337] on icon at bounding box center [783, 335] width 11 height 11
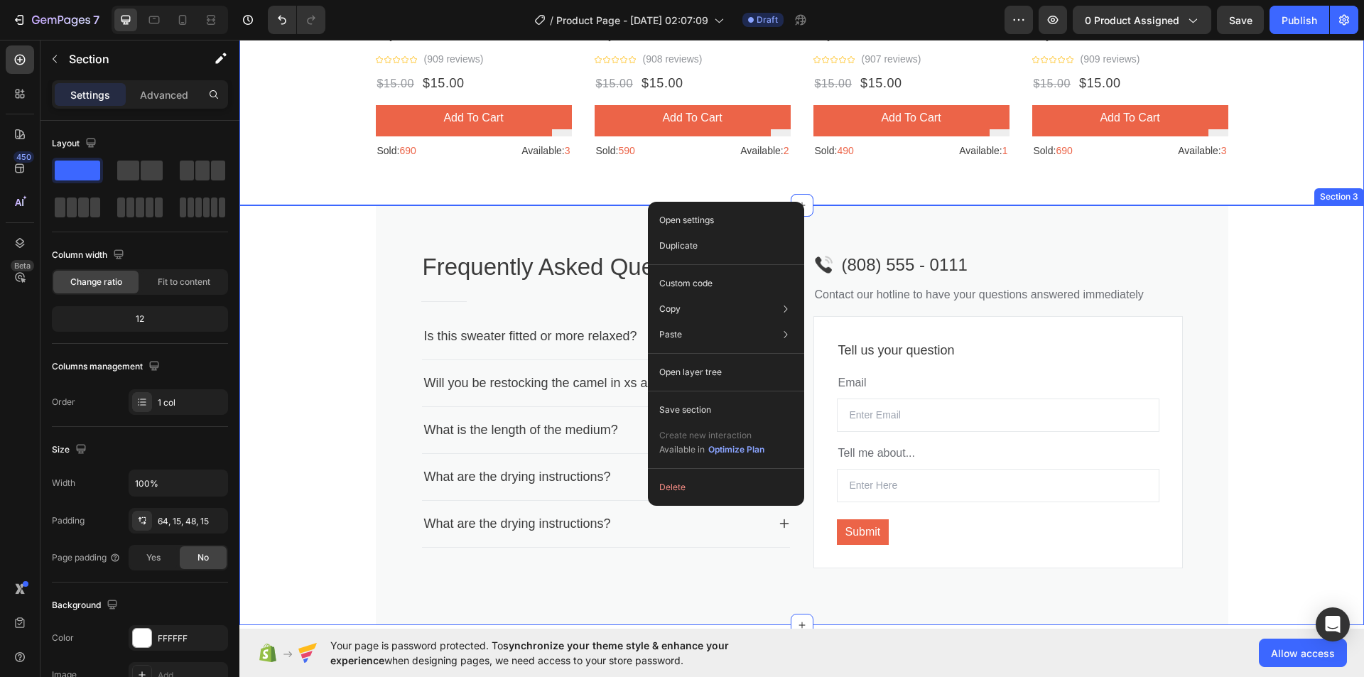
click at [356, 273] on div "Frequently Asked Questions Heading Title Line Is this sweater fitted or more re…" at bounding box center [801, 415] width 1124 height 420
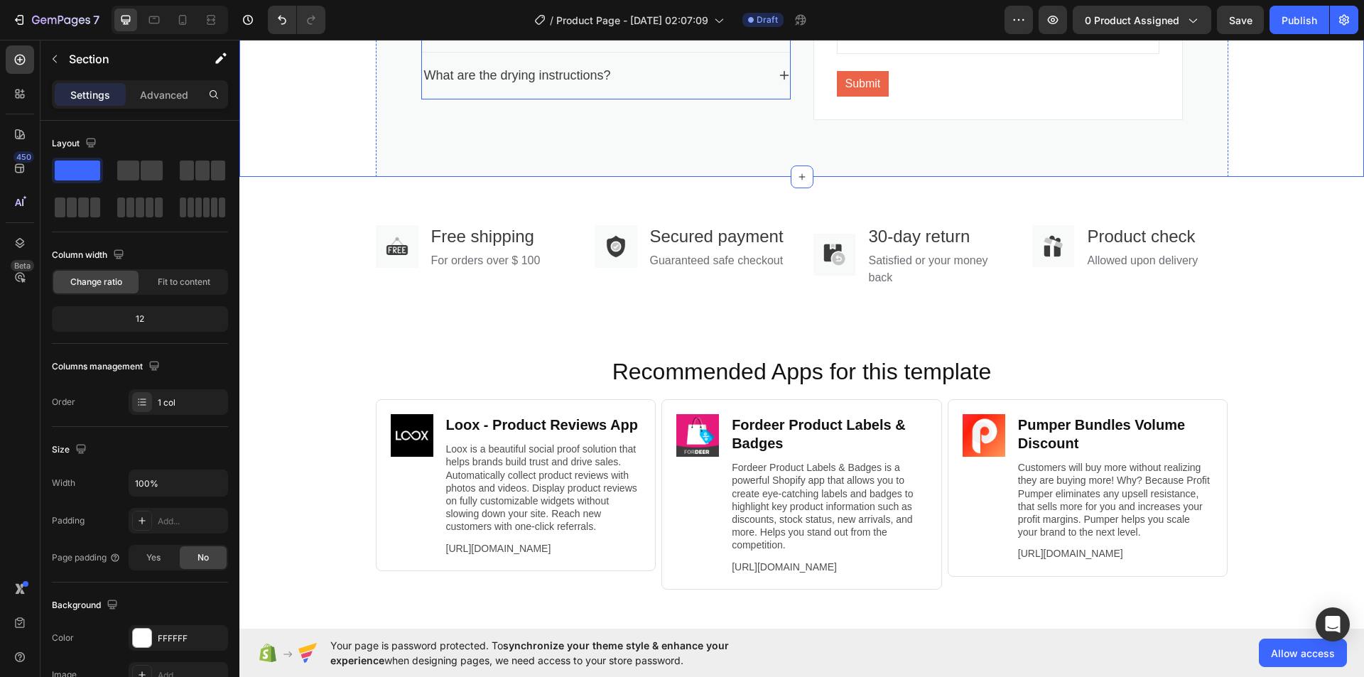
scroll to position [1989, 0]
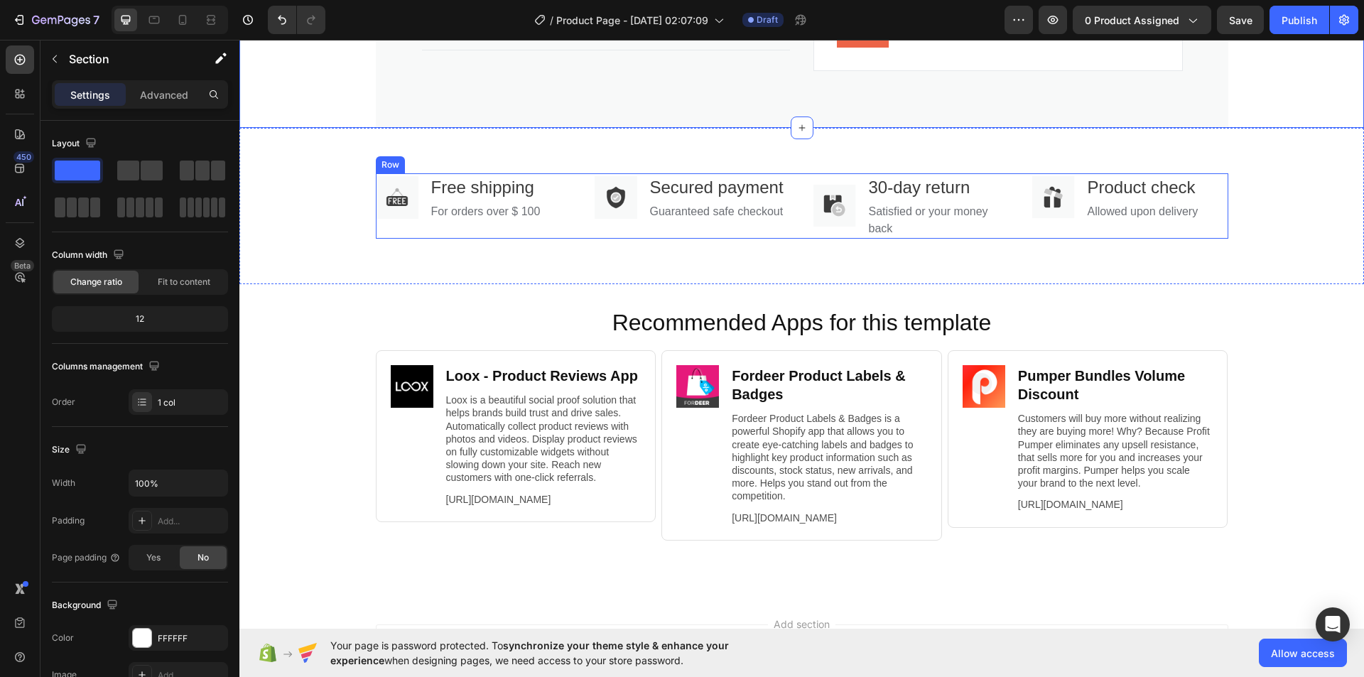
click at [560, 230] on div "Image Free shipping Text block For orders over $ 100 Text block Row" at bounding box center [474, 205] width 196 height 65
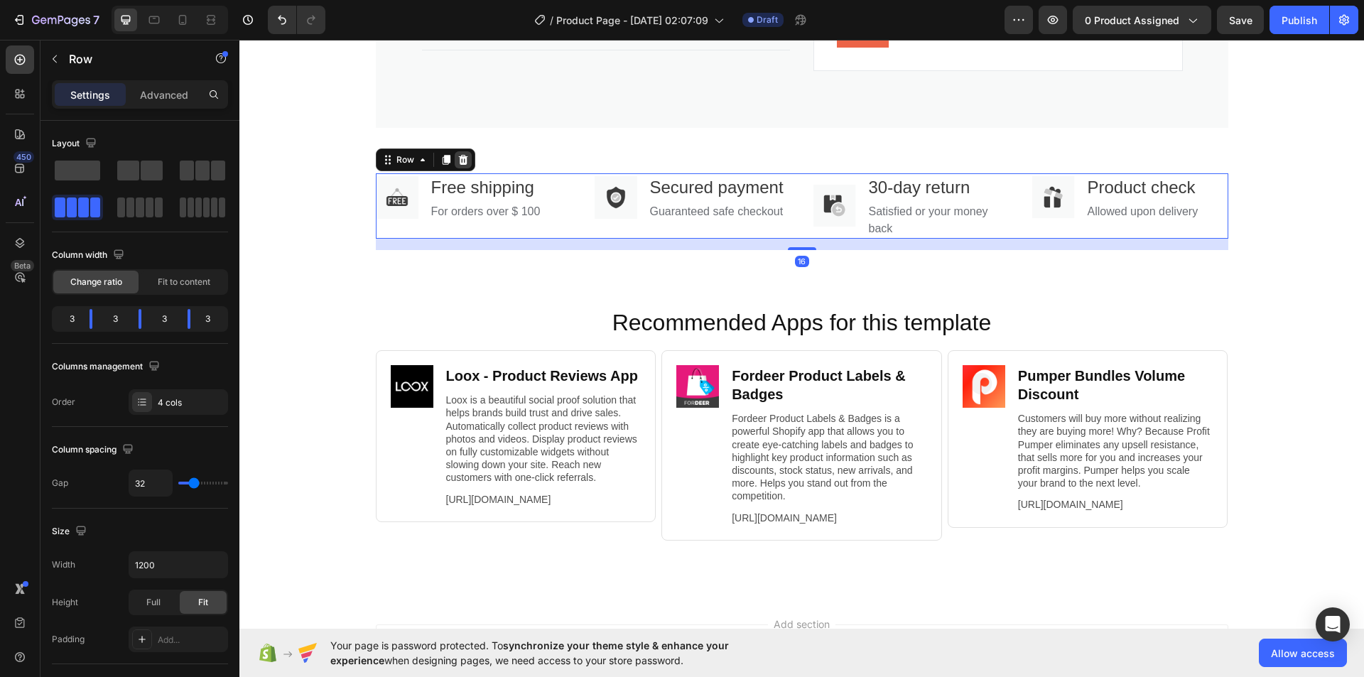
click at [455, 153] on div at bounding box center [463, 159] width 17 height 17
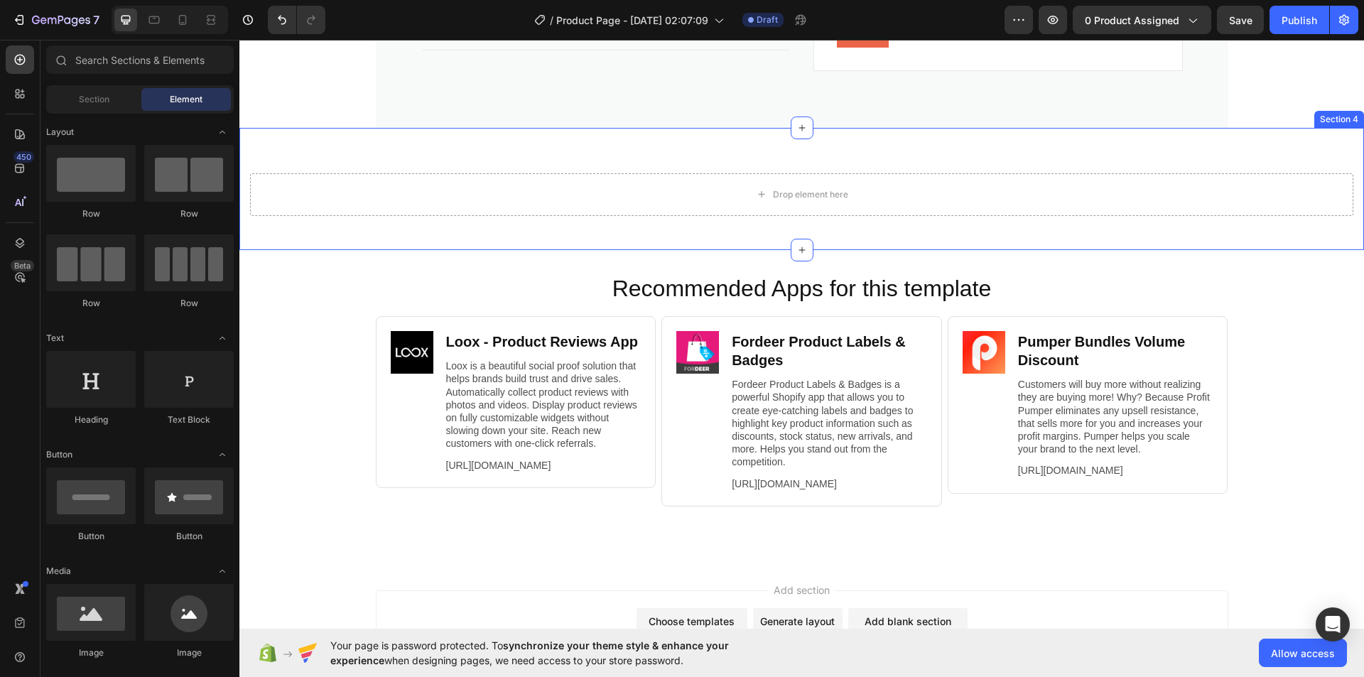
click at [857, 141] on div "Drop element here Section 4" at bounding box center [801, 189] width 1124 height 122
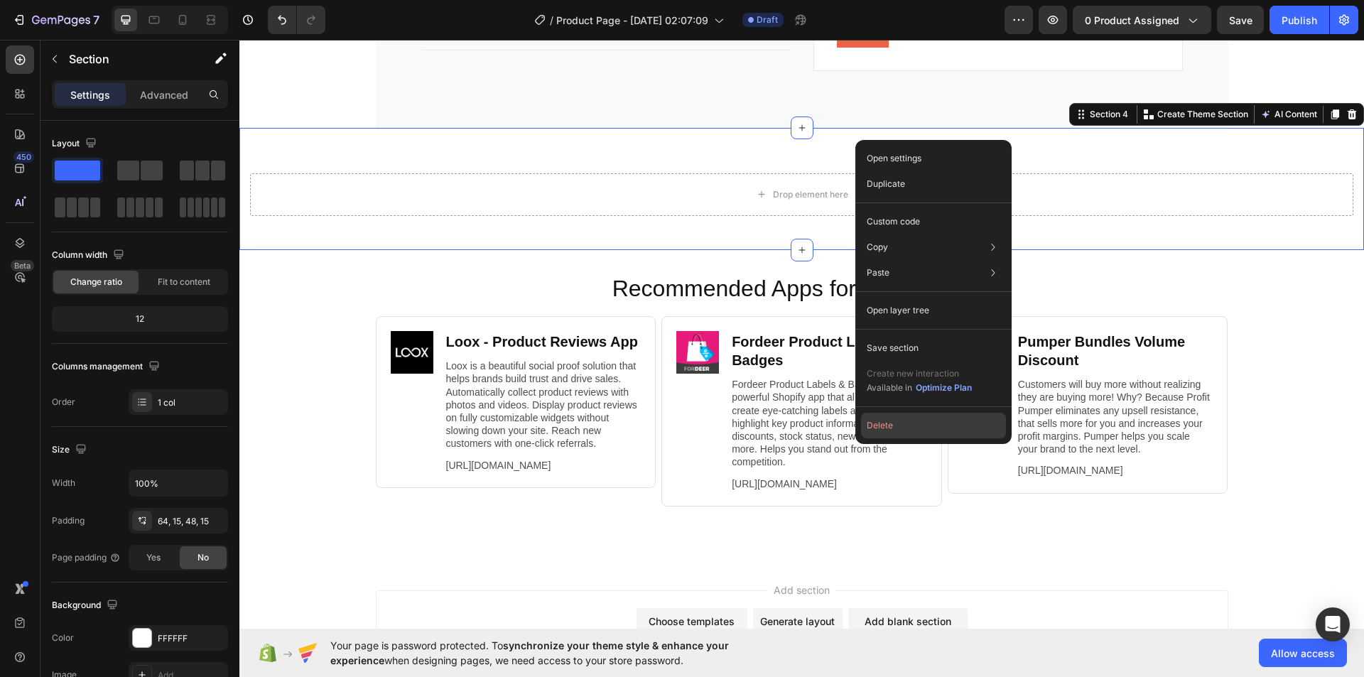
click at [885, 425] on button "Delete" at bounding box center [933, 426] width 145 height 26
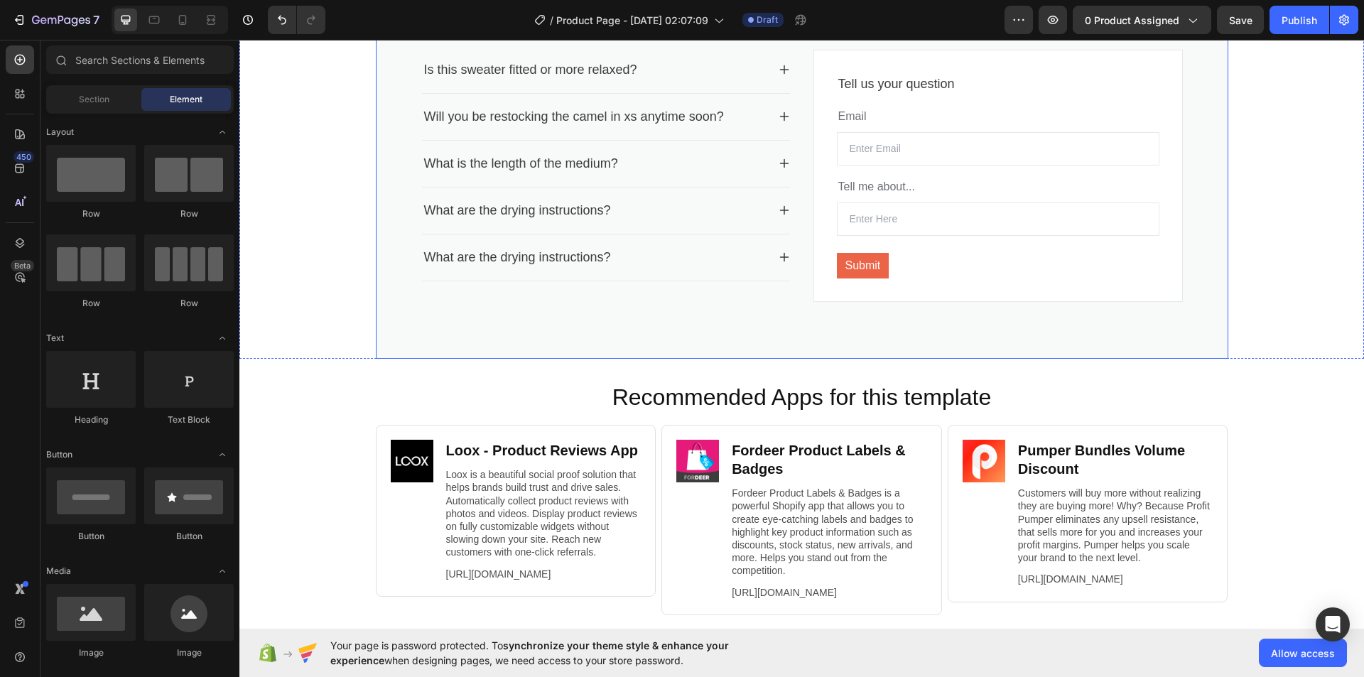
scroll to position [1733, 0]
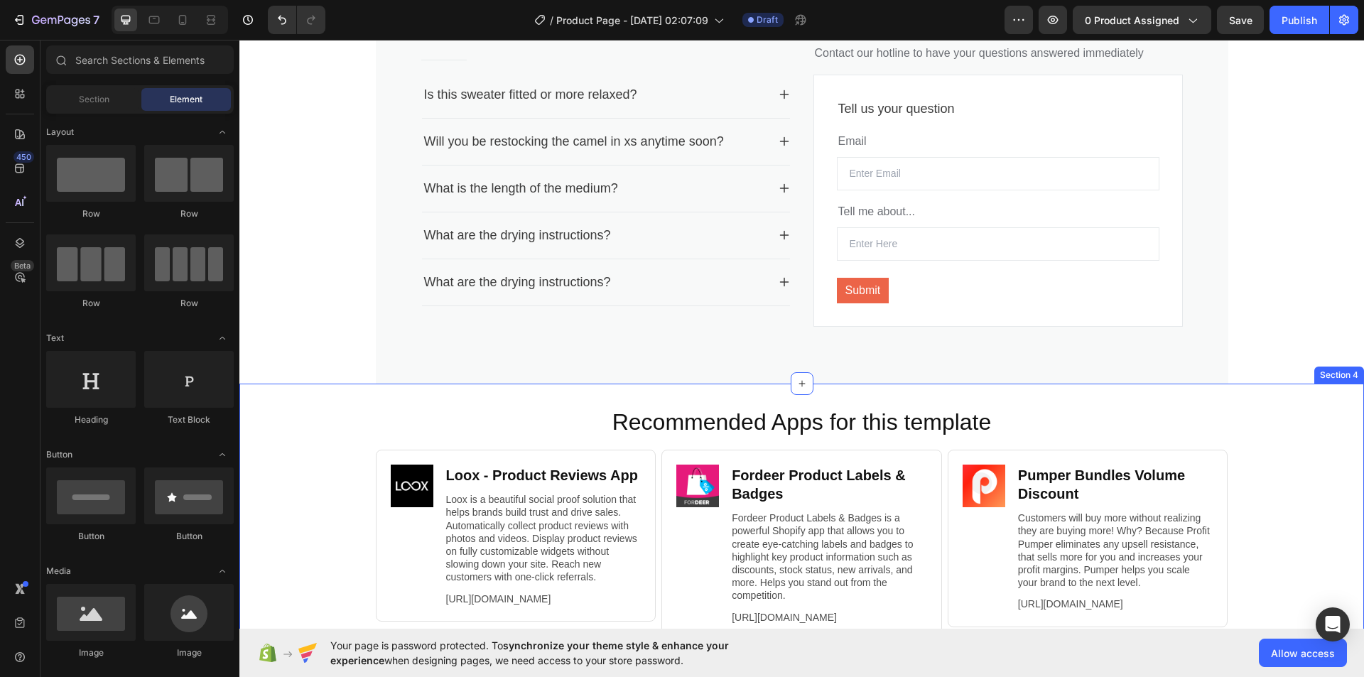
click at [585, 406] on h2 "Recommended Apps for this template" at bounding box center [802, 422] width 1096 height 33
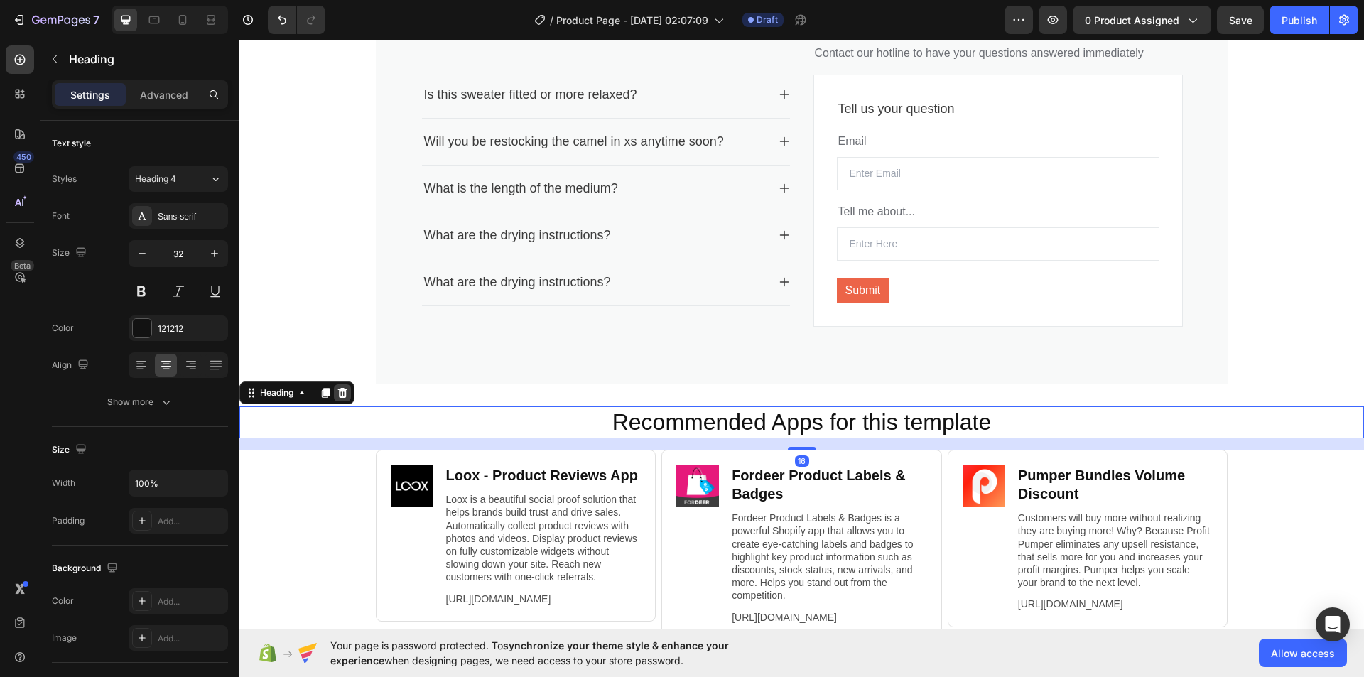
click at [347, 393] on icon at bounding box center [342, 393] width 9 height 10
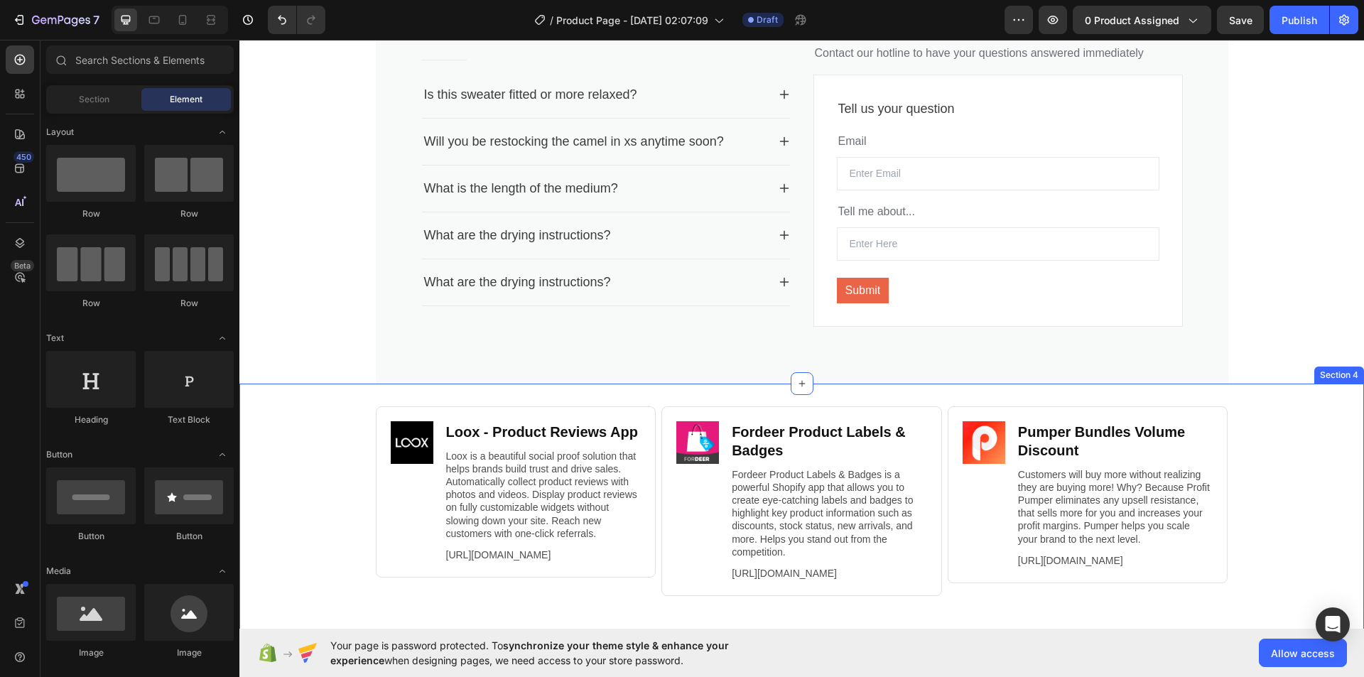
click at [472, 400] on div "Image Loox ‑ Product Reviews App Heading Loox is a beautiful social proof solut…" at bounding box center [801, 518] width 1124 height 268
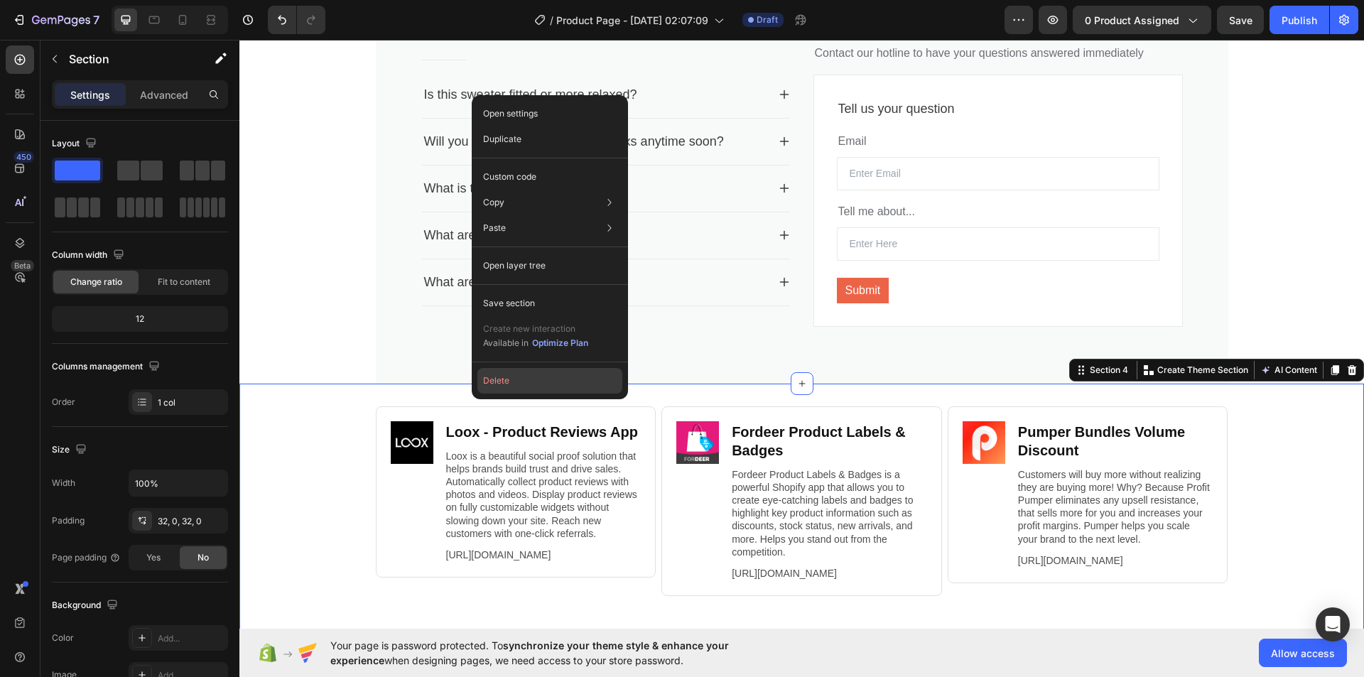
click at [494, 384] on button "Delete" at bounding box center [549, 381] width 145 height 26
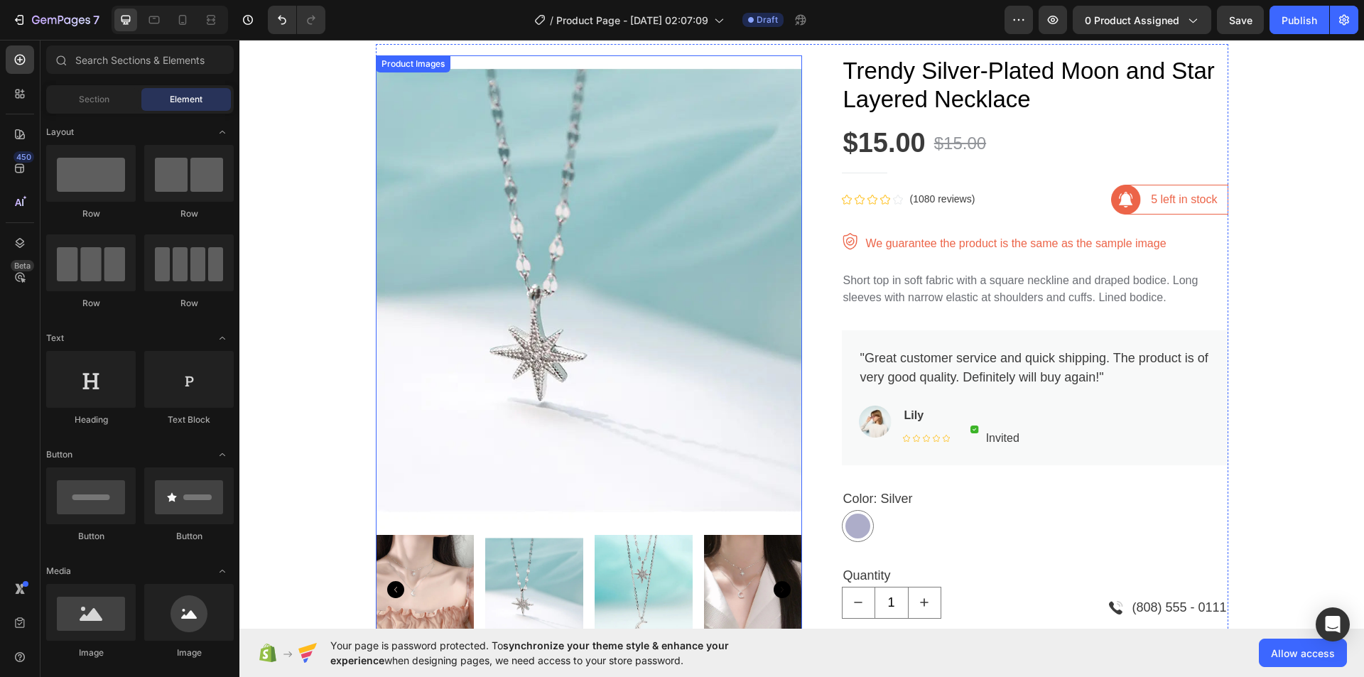
scroll to position [0, 0]
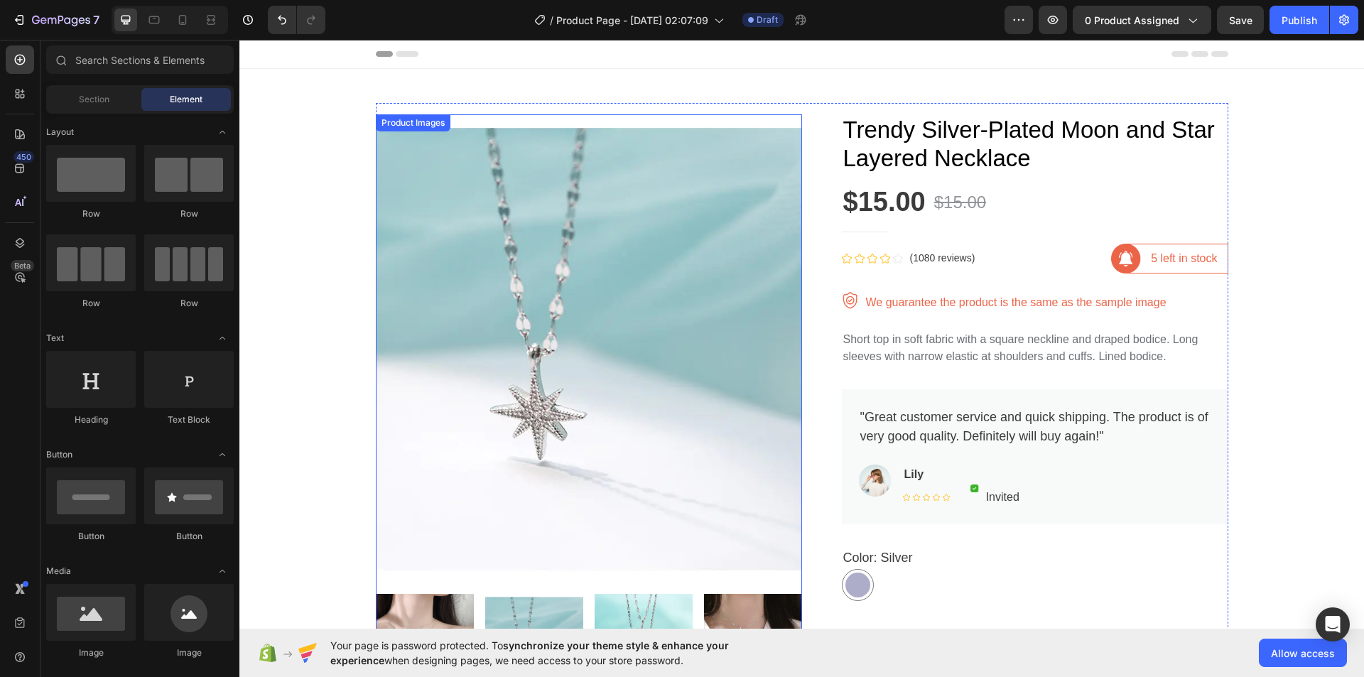
click at [467, 263] on img at bounding box center [589, 351] width 426 height 474
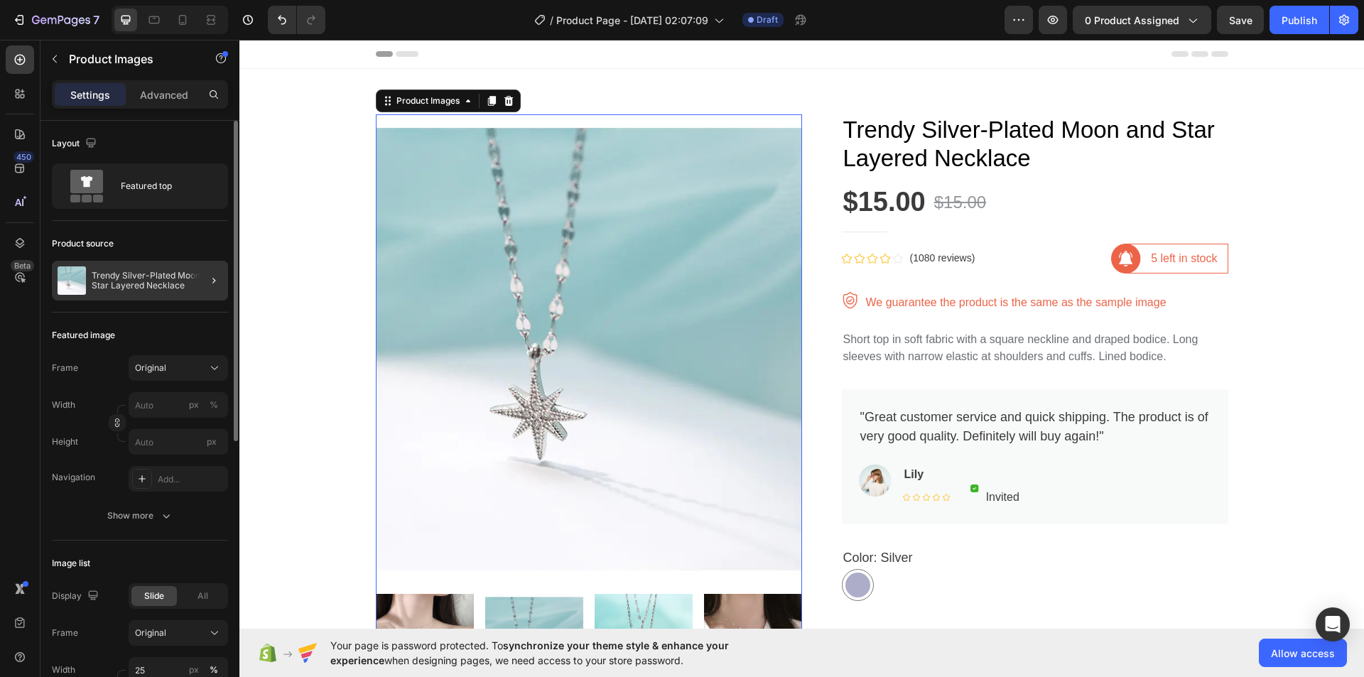
click at [200, 280] on div at bounding box center [208, 281] width 40 height 40
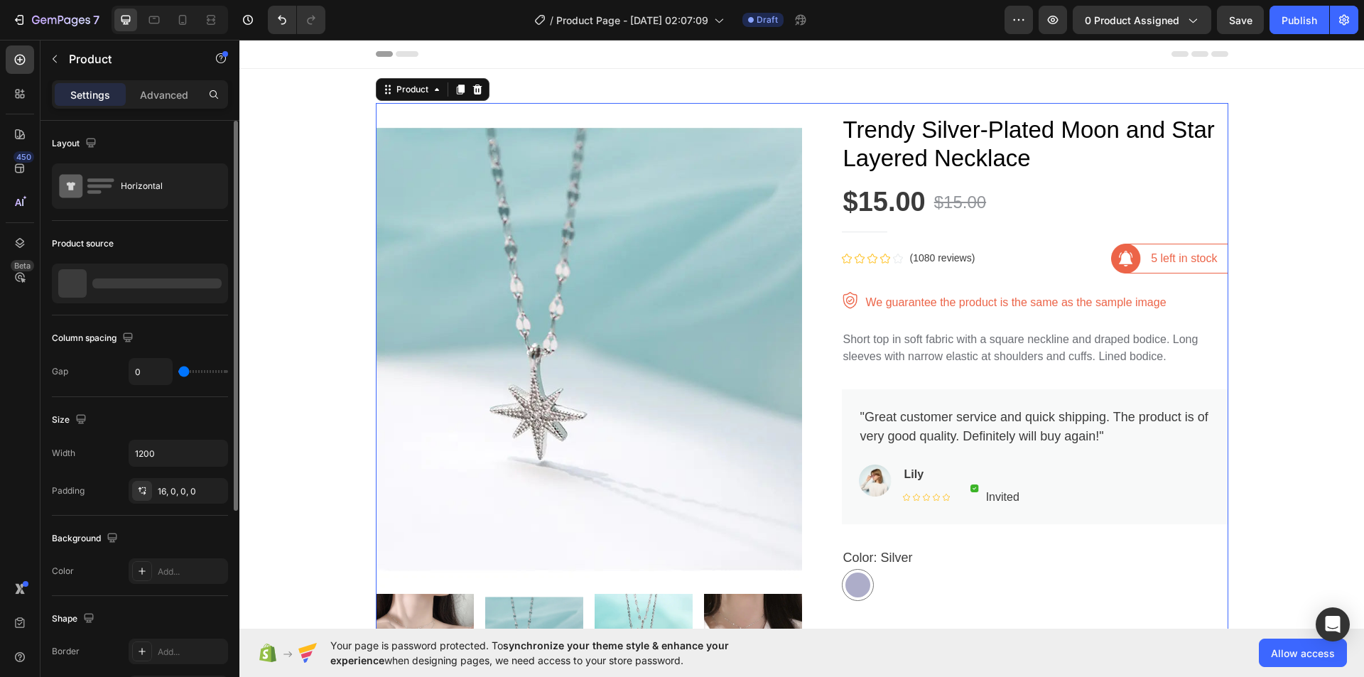
click at [215, 283] on div at bounding box center [156, 283] width 129 height 10
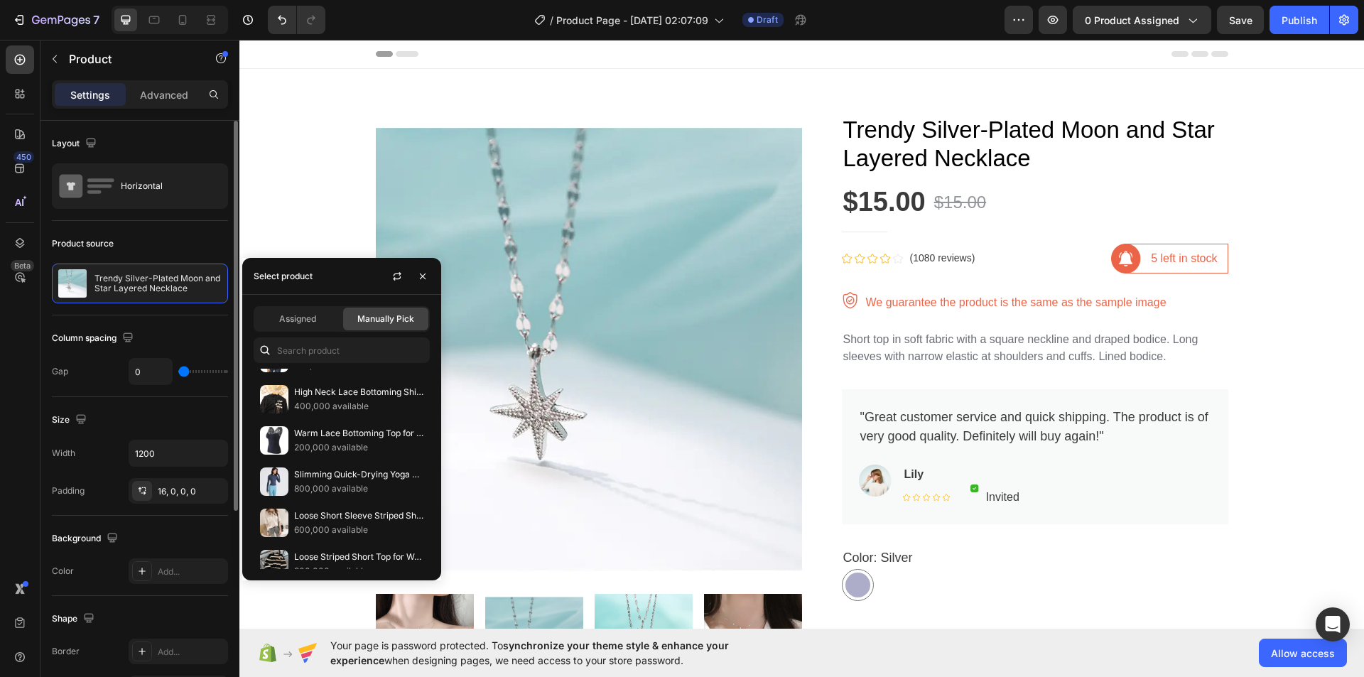
scroll to position [4016, 0]
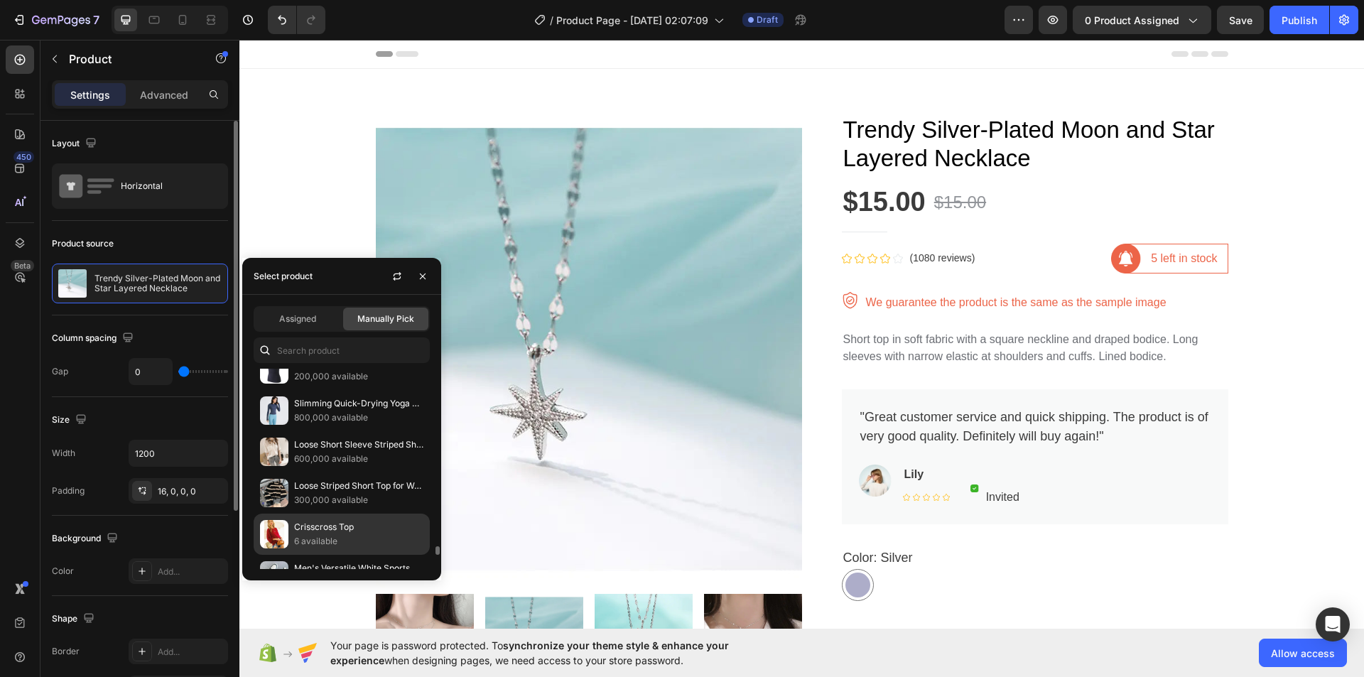
click at [323, 555] on div "Crisscross Top 6 available" at bounding box center [342, 575] width 176 height 41
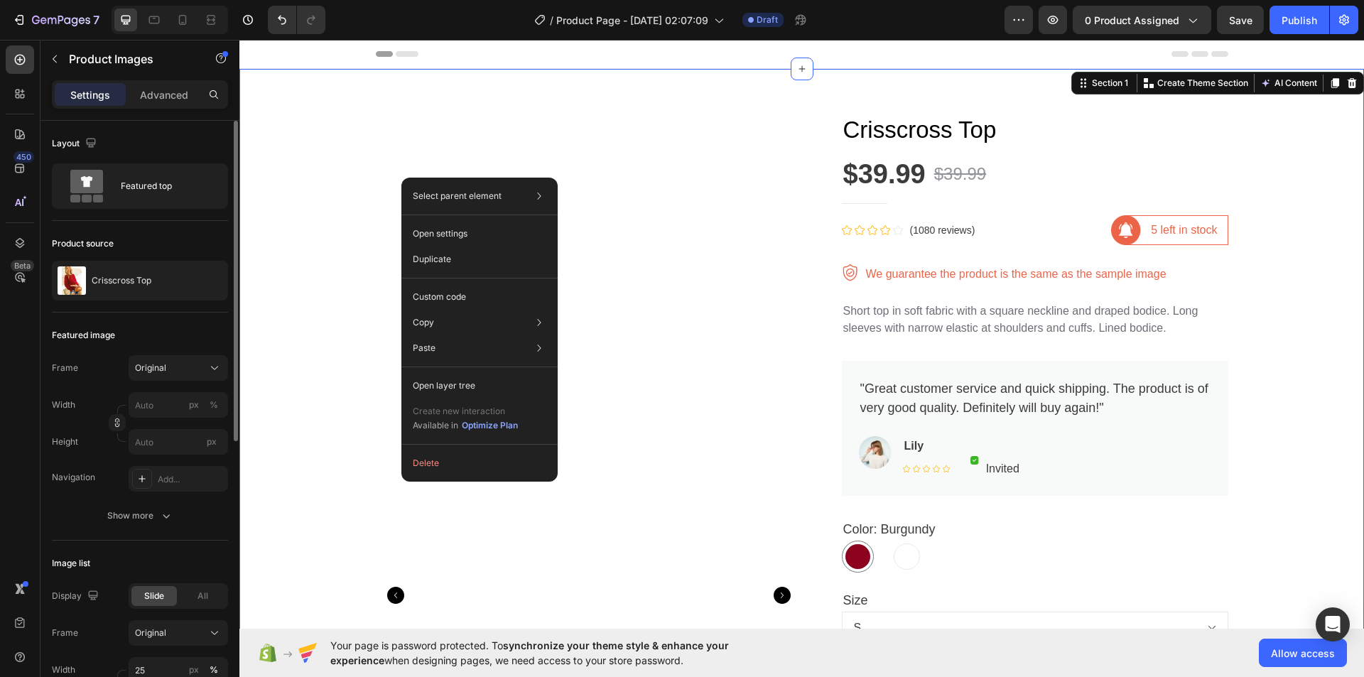
click at [369, 173] on div "Product Images Crisscross Top Product Title $39.99 Product Price Product Price …" at bounding box center [801, 628] width 1103 height 1050
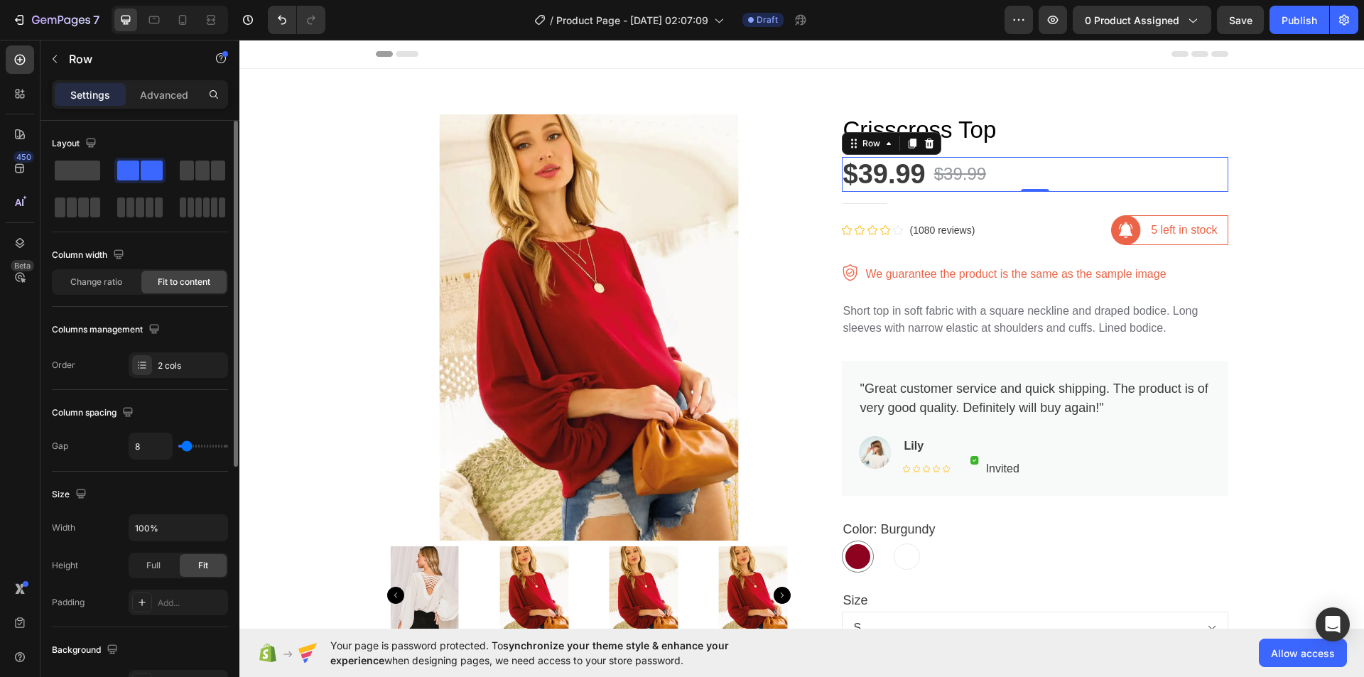
click at [995, 171] on div "$39.99 Product Price Product Price $39.99 Product Price Product Price Row 0" at bounding box center [1035, 175] width 386 height 36
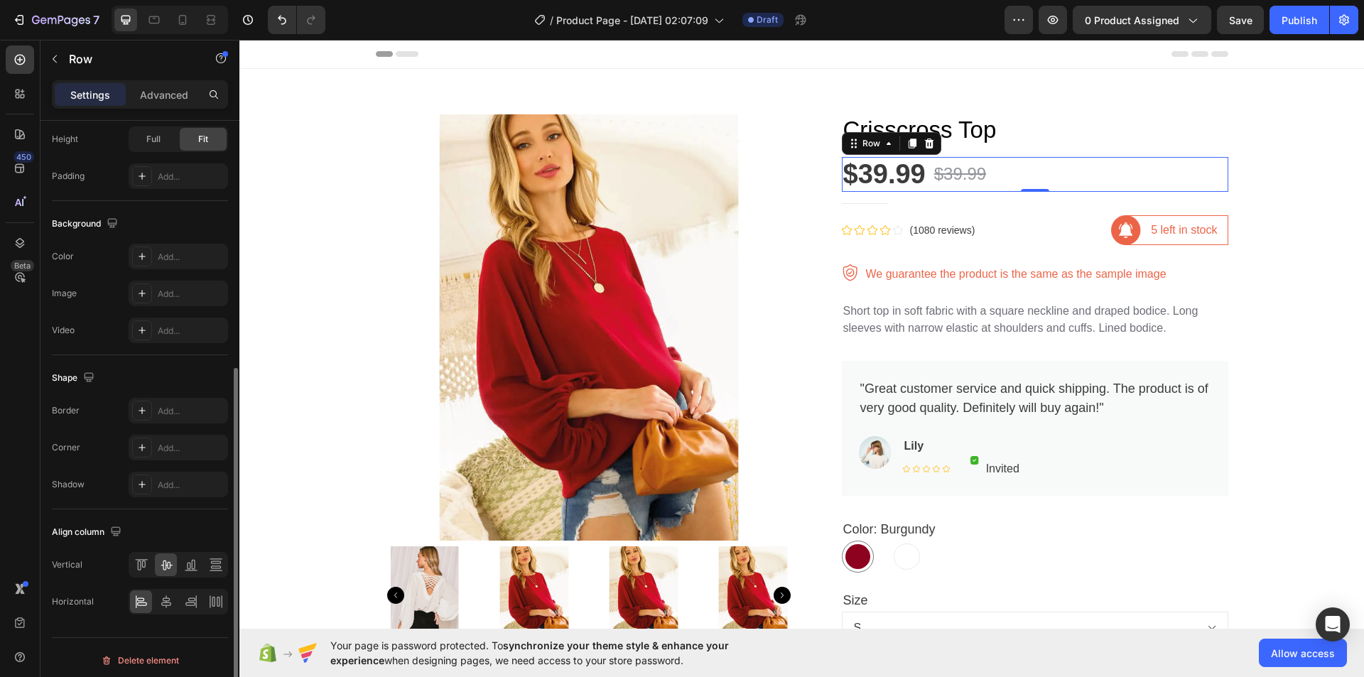
scroll to position [432, 0]
click at [167, 95] on p "Advanced" at bounding box center [164, 94] width 48 height 15
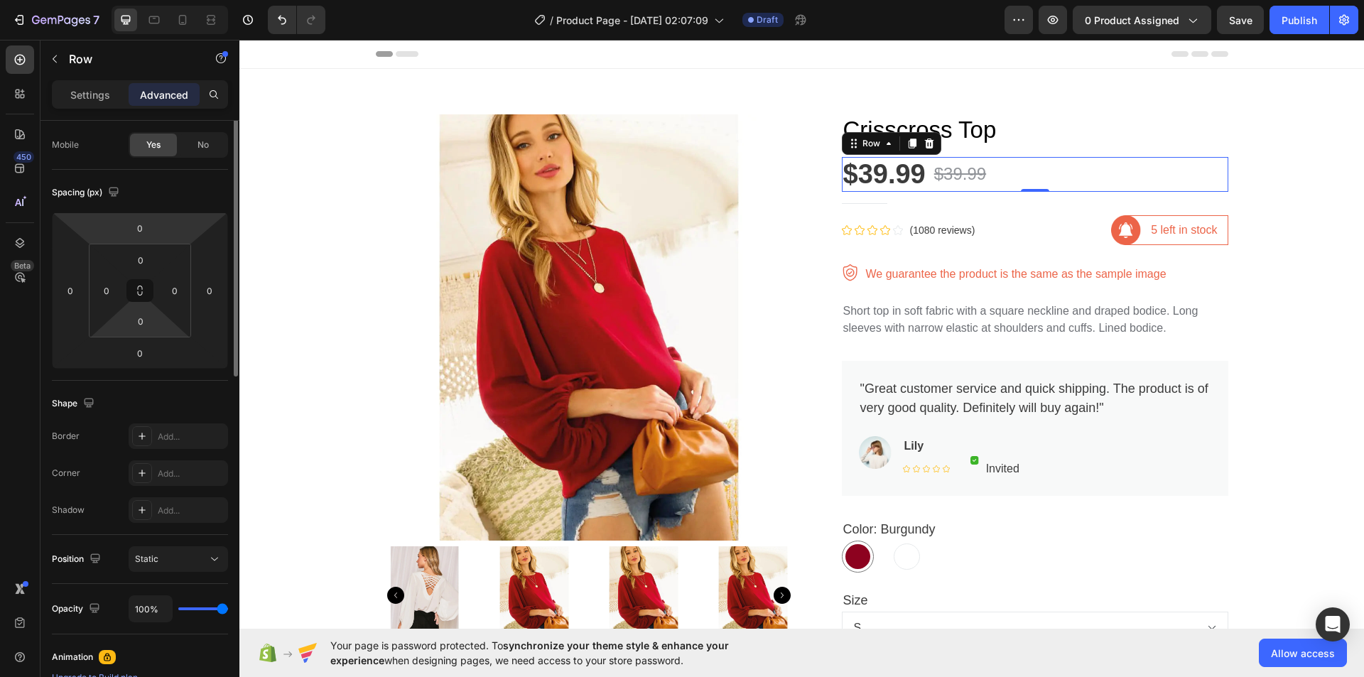
scroll to position [0, 0]
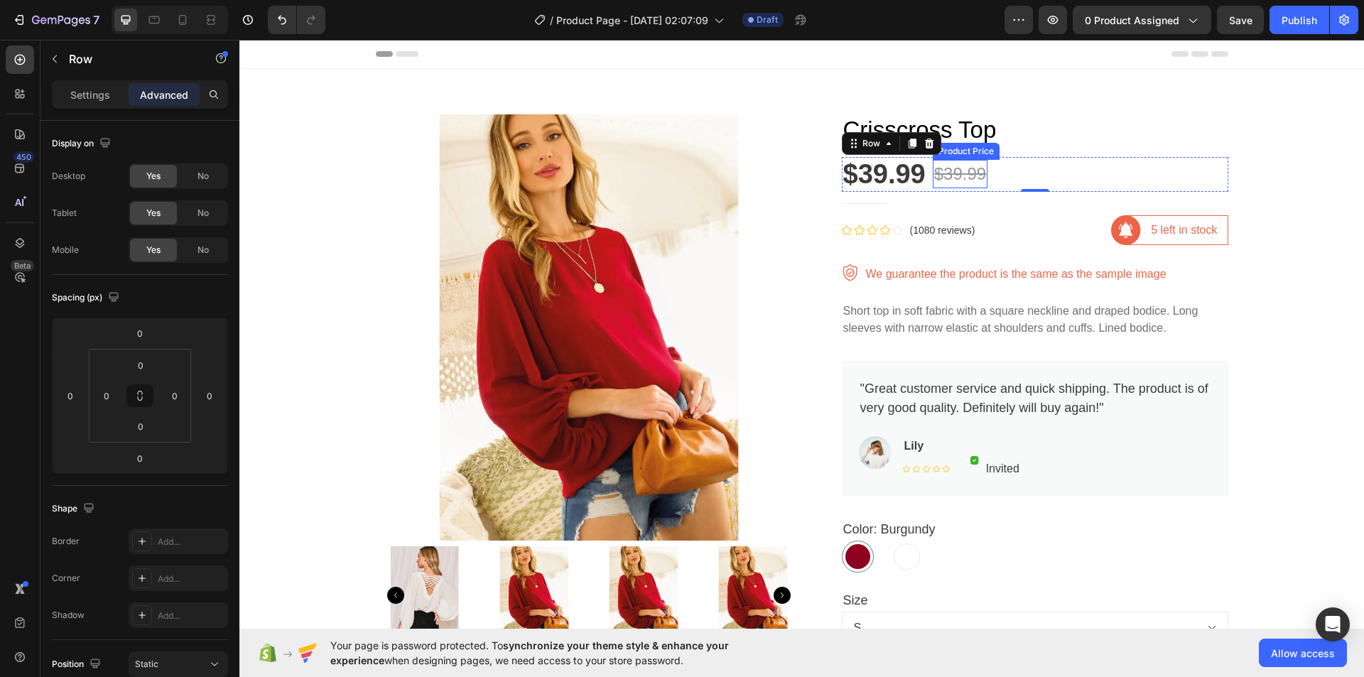
click at [940, 171] on div "$39.99" at bounding box center [960, 174] width 55 height 28
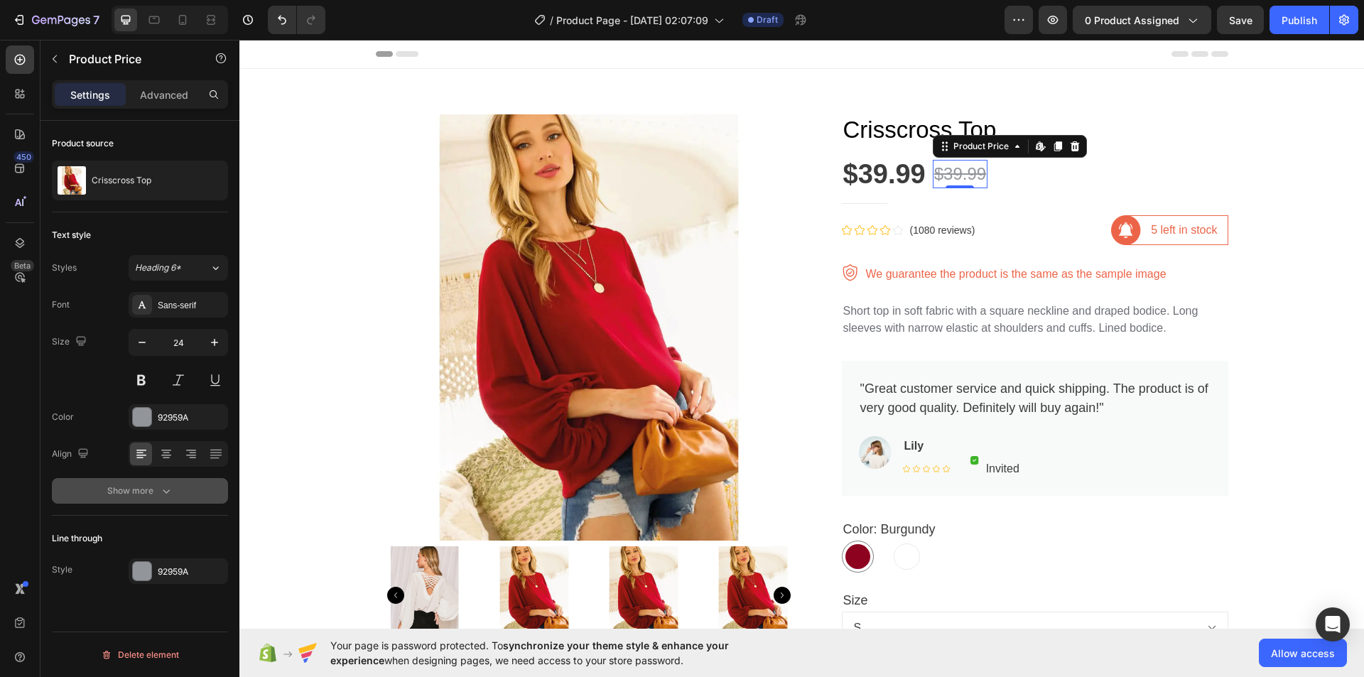
click at [166, 484] on icon "button" at bounding box center [166, 491] width 14 height 14
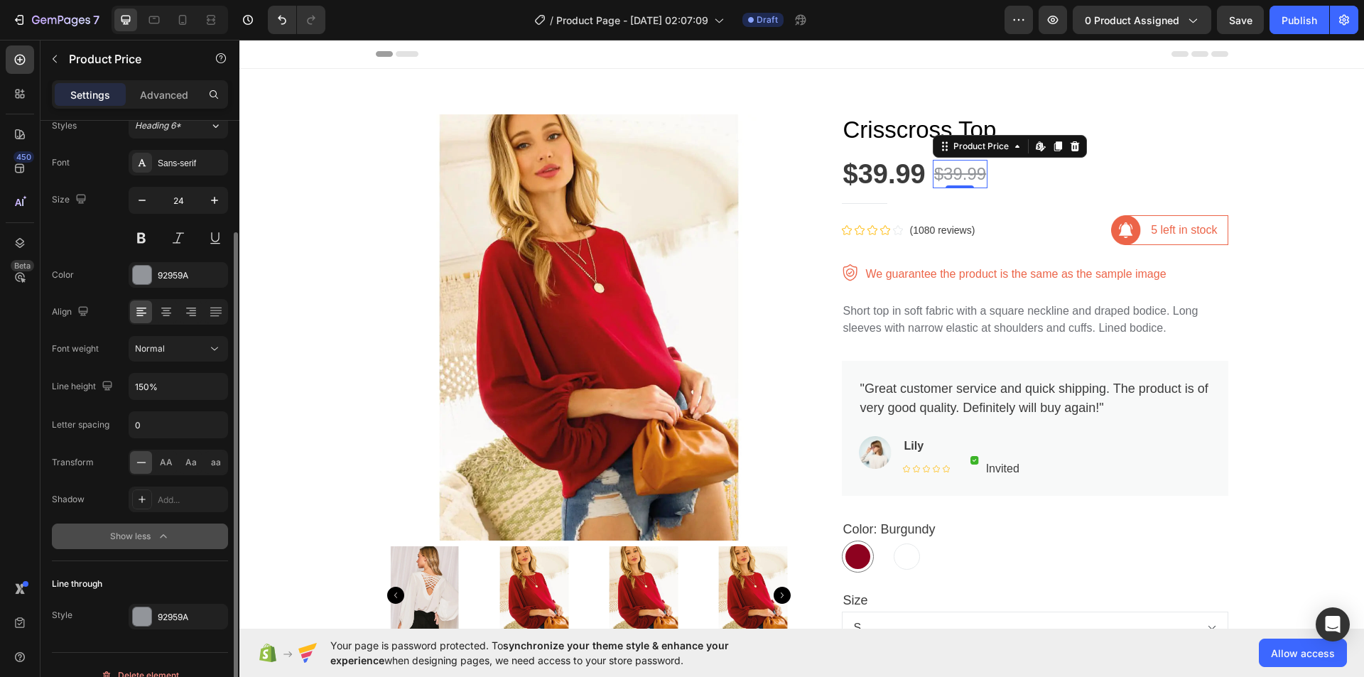
scroll to position [163, 0]
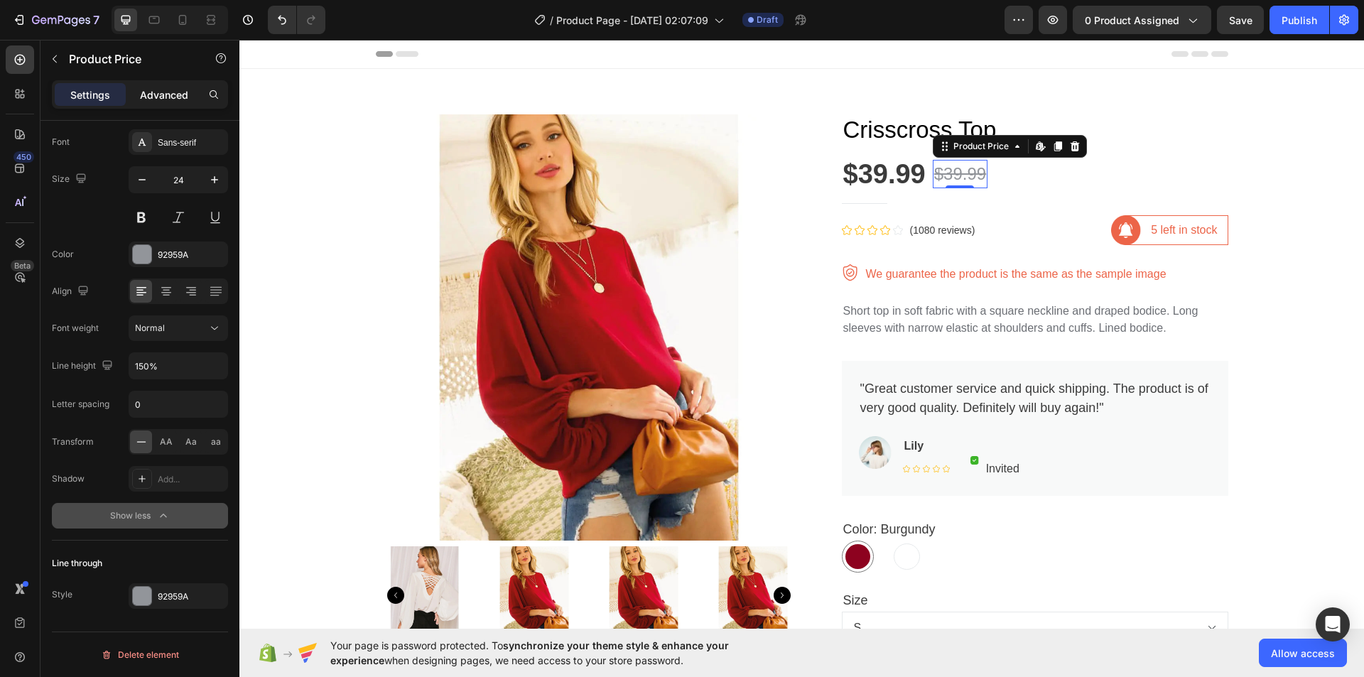
click at [157, 90] on p "Advanced" at bounding box center [164, 94] width 48 height 15
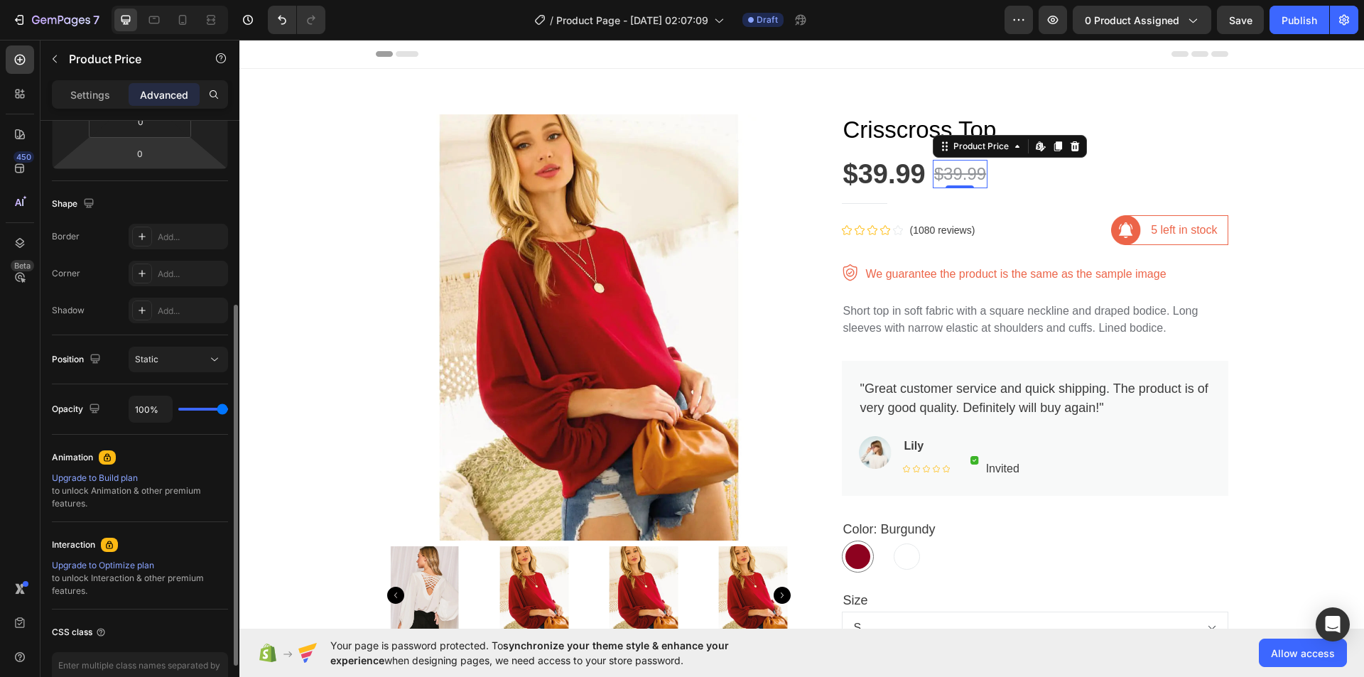
scroll to position [389, 0]
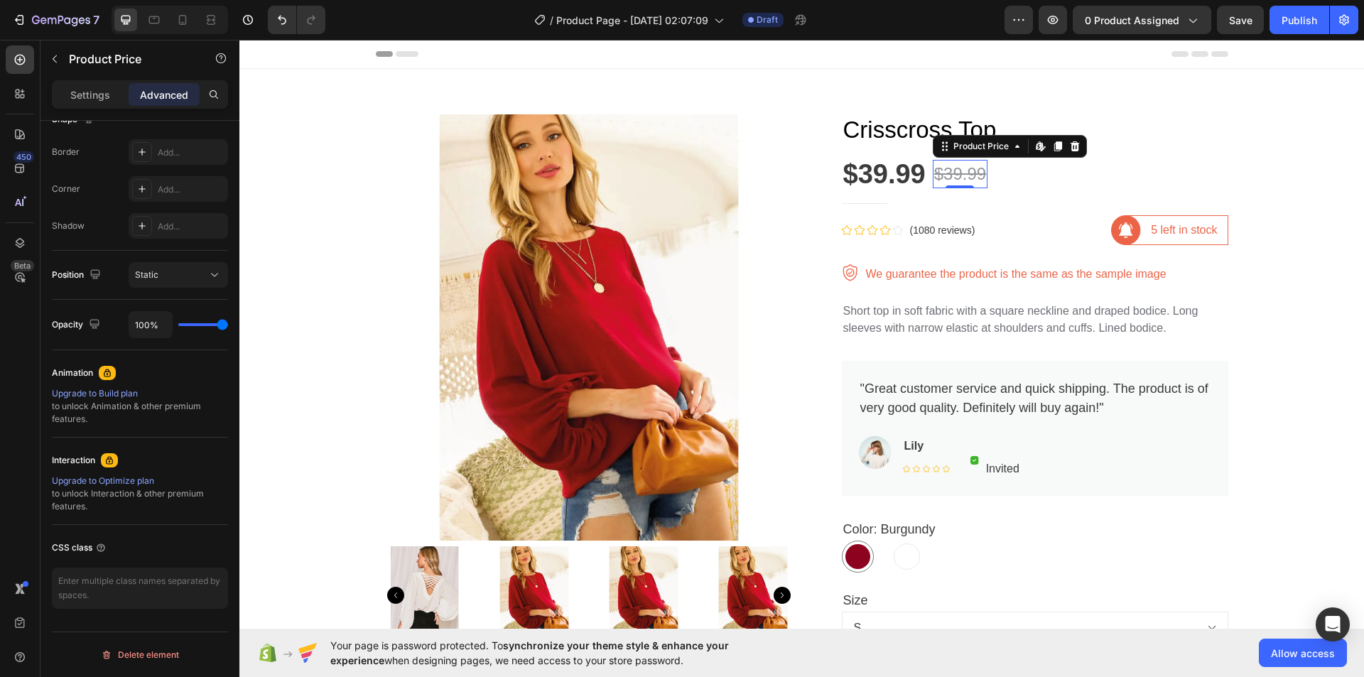
click at [961, 171] on div "$39.99" at bounding box center [960, 174] width 55 height 28
click at [99, 89] on p "Settings" at bounding box center [90, 94] width 40 height 15
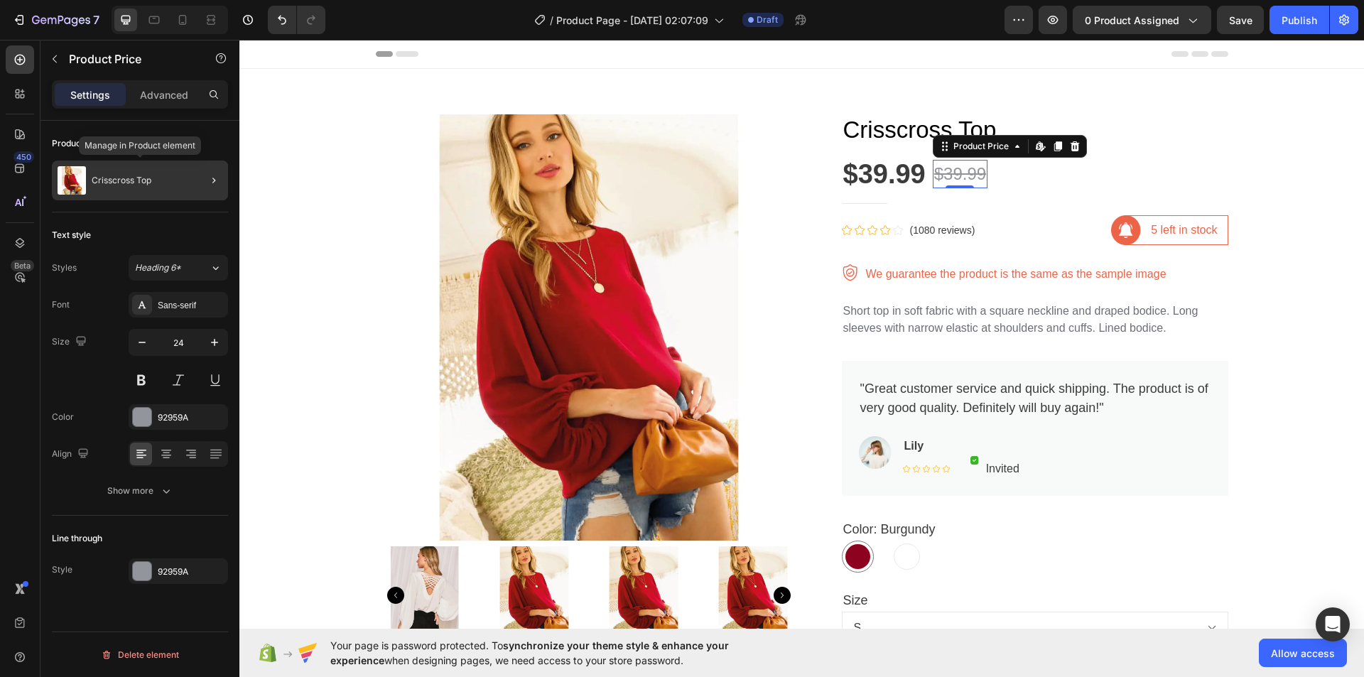
click at [149, 178] on p "Crisscross Top" at bounding box center [122, 180] width 60 height 10
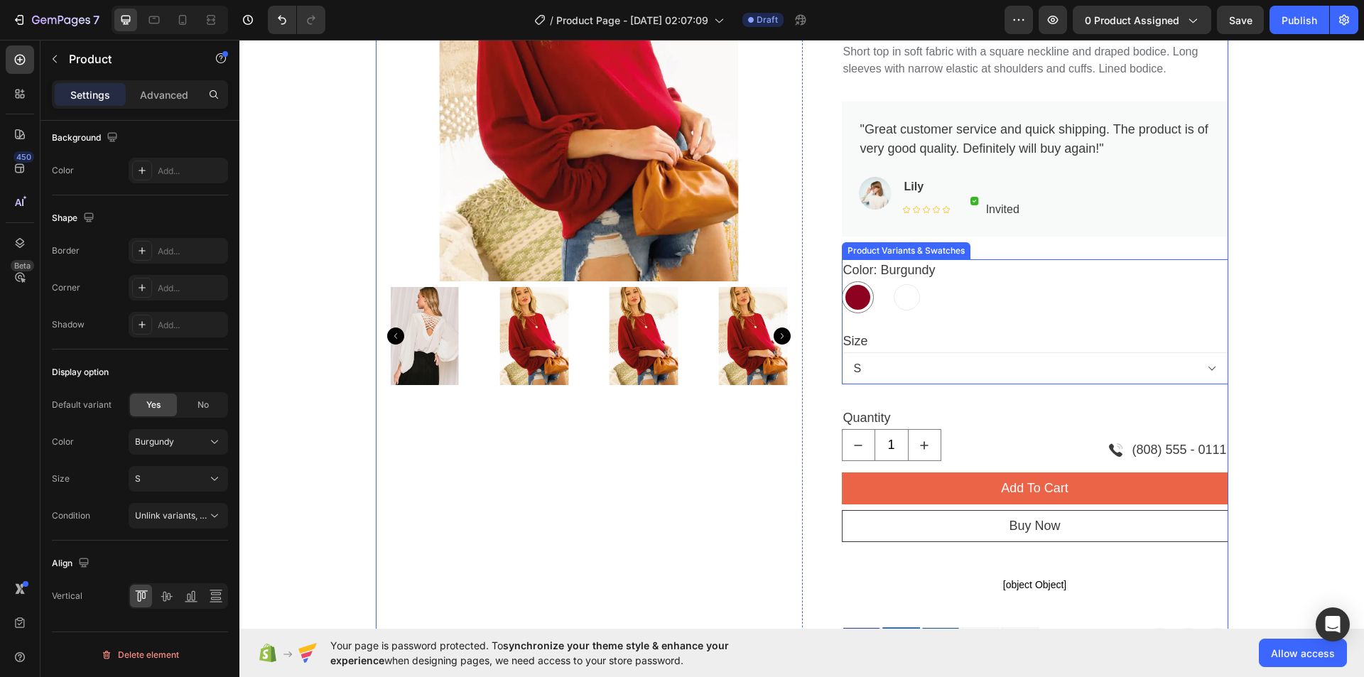
scroll to position [284, 0]
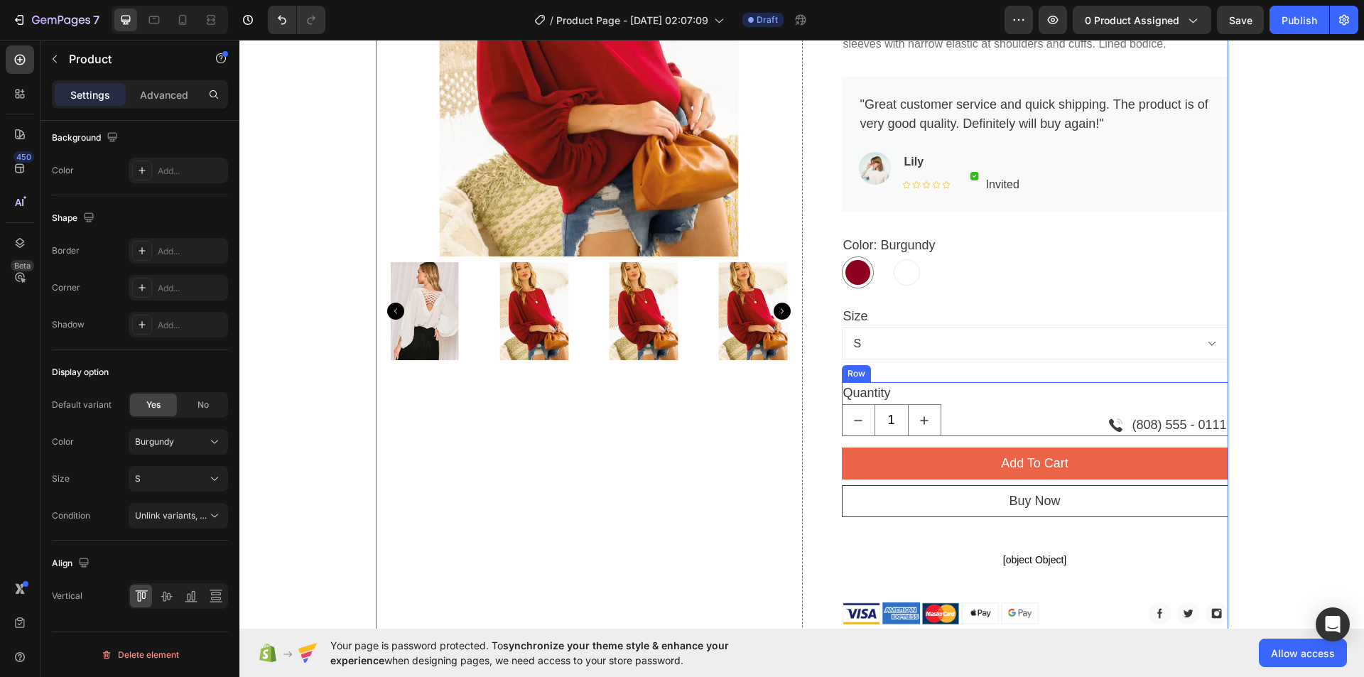
click at [1139, 411] on div "Image (808) 555 - 0111 Text block Row" at bounding box center [1137, 409] width 182 height 54
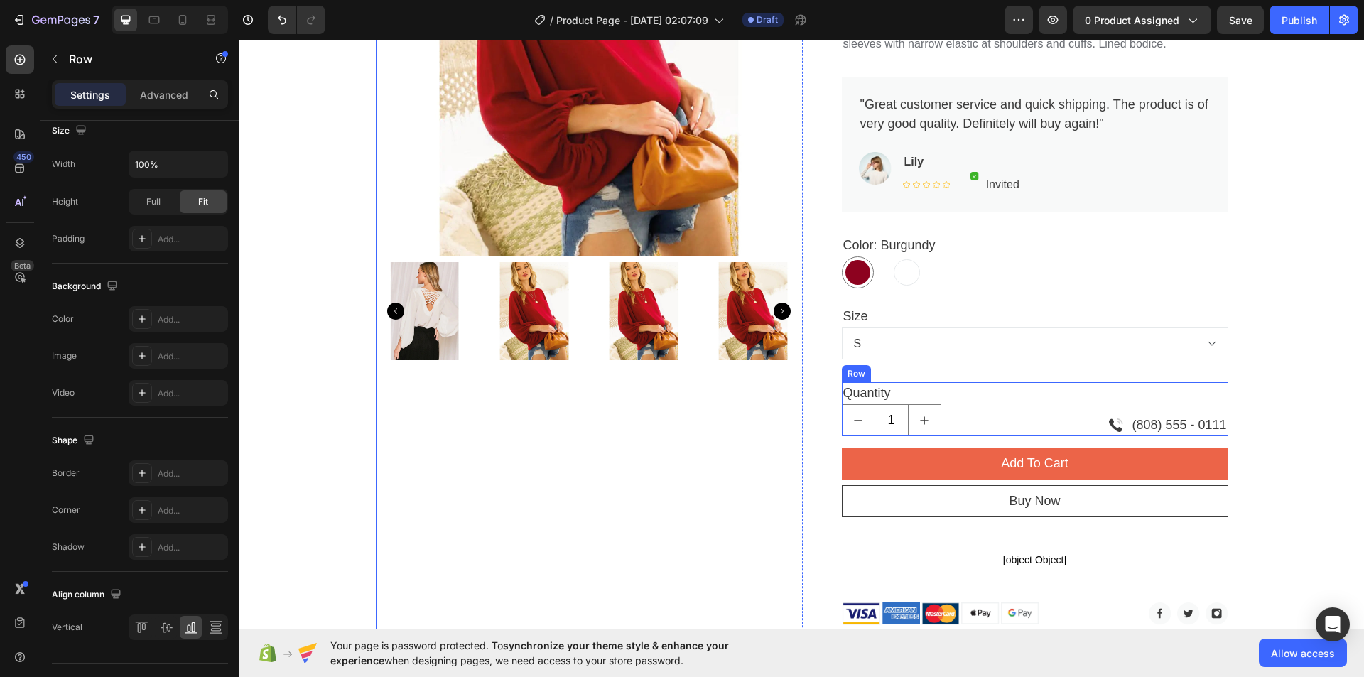
scroll to position [0, 0]
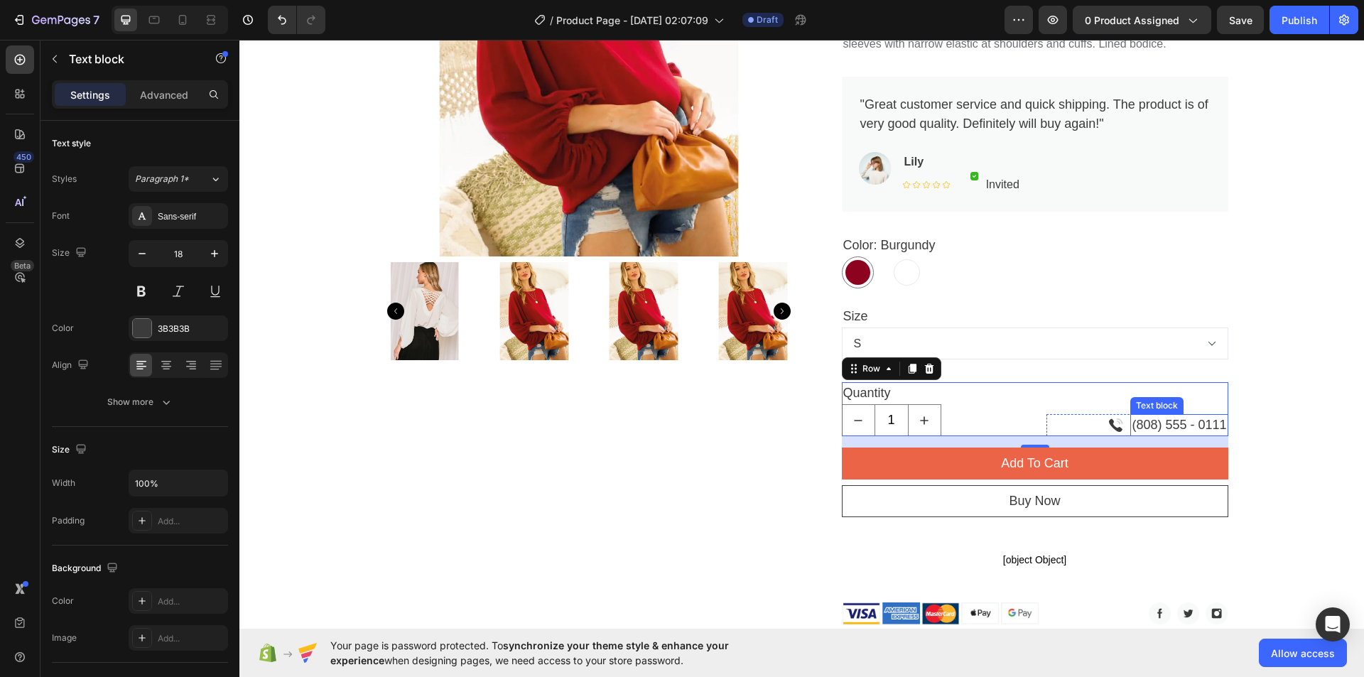
click at [1145, 422] on p "(808) 555 - 0111" at bounding box center [1179, 425] width 94 height 19
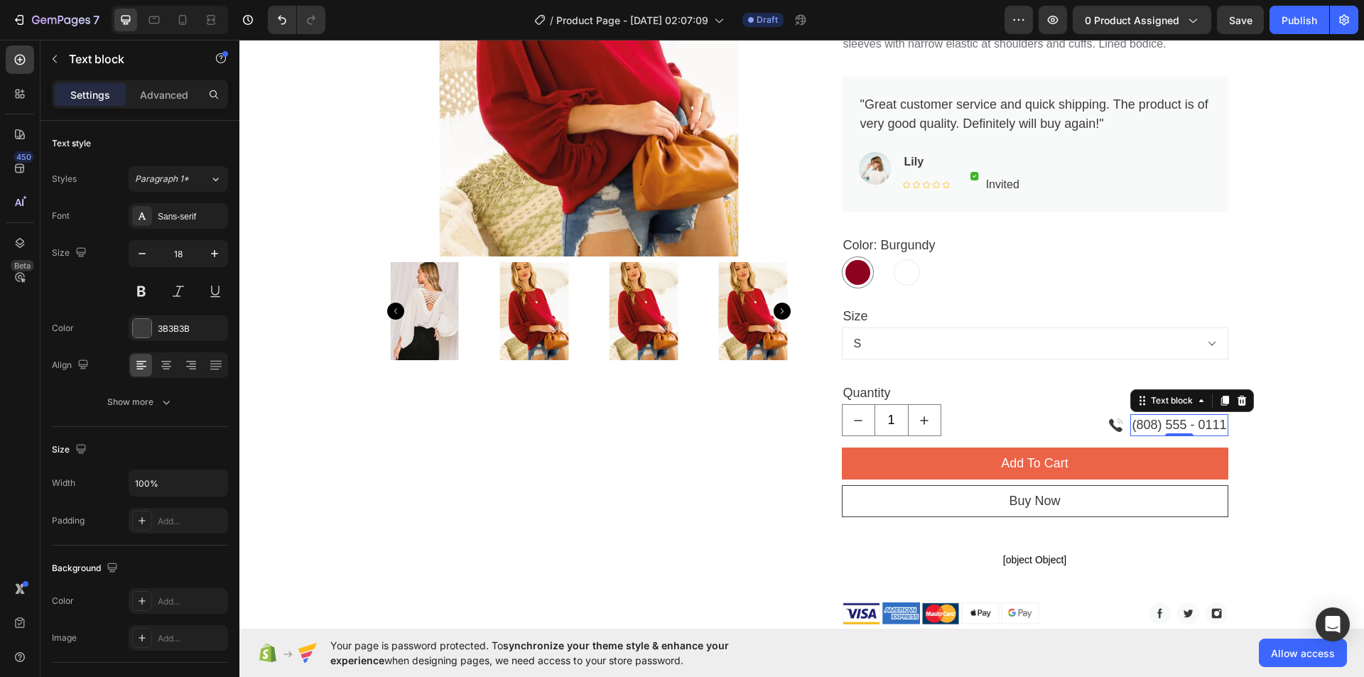
click at [1144, 424] on p "(808) 555 - 0111" at bounding box center [1179, 425] width 94 height 19
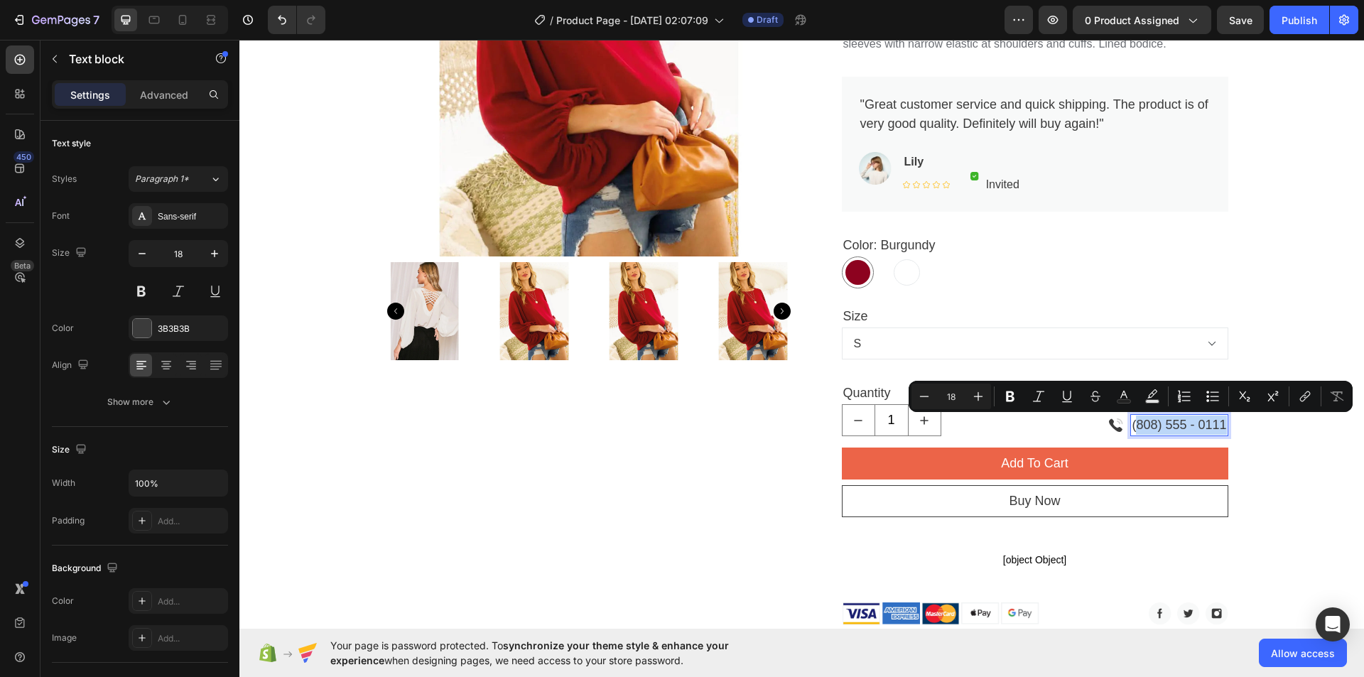
drag, startPoint x: 1131, startPoint y: 419, endPoint x: 1218, endPoint y: 421, distance: 87.4
click at [1218, 421] on p "(808) 555 - 0111" at bounding box center [1179, 425] width 94 height 19
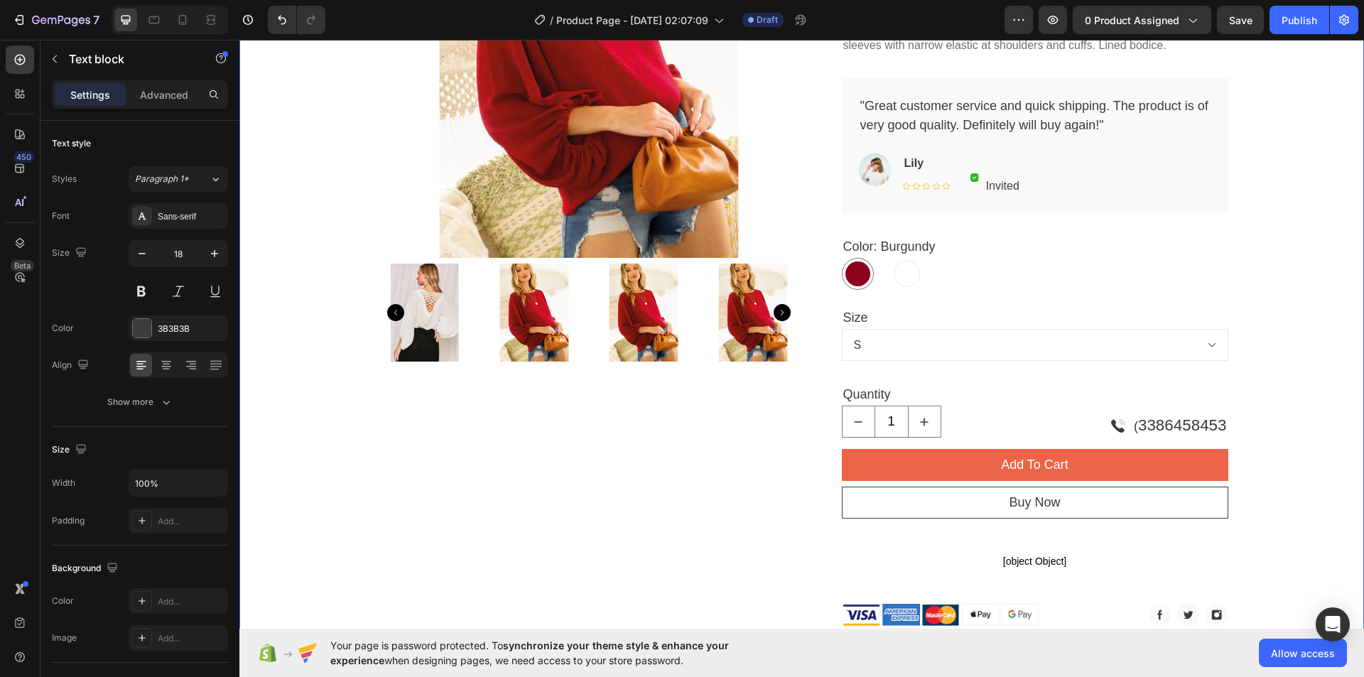
click at [1249, 412] on div "Product Images Crisscross Top Product Title $39.99 Product Price Product Price …" at bounding box center [801, 345] width 1103 height 1050
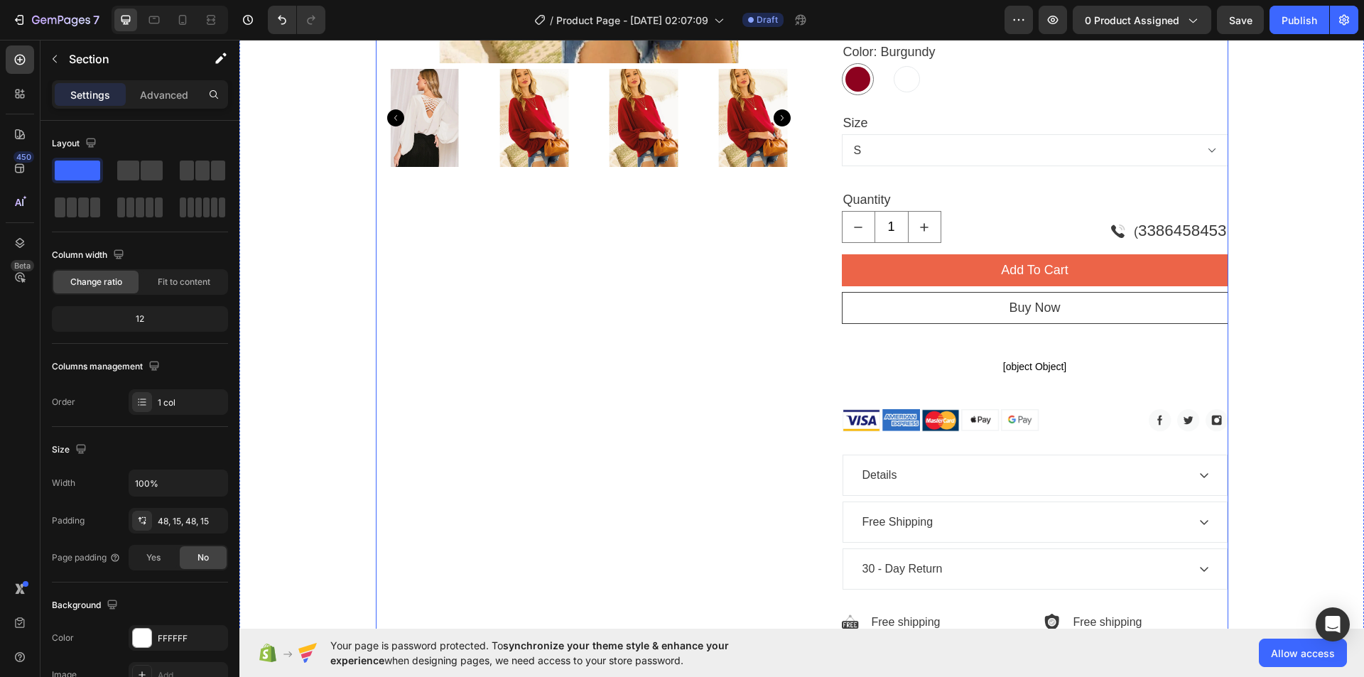
scroll to position [638, 0]
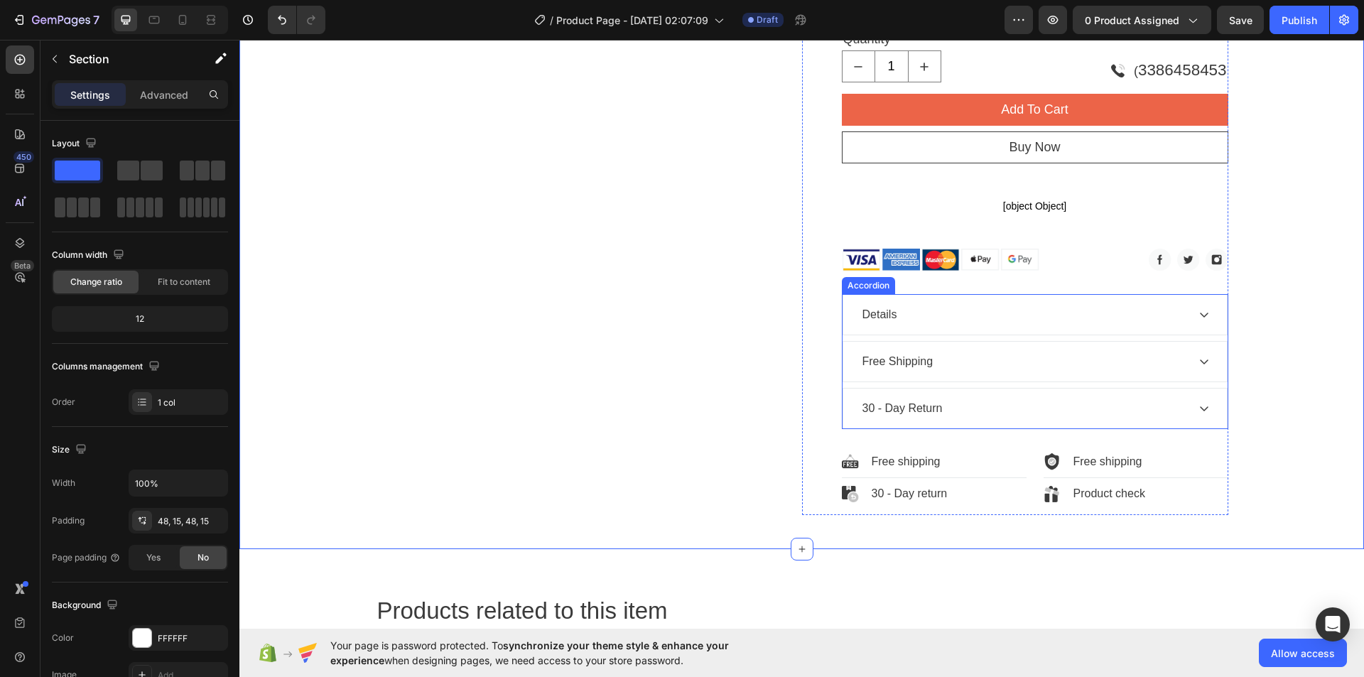
click at [897, 312] on div "Details" at bounding box center [1023, 314] width 327 height 21
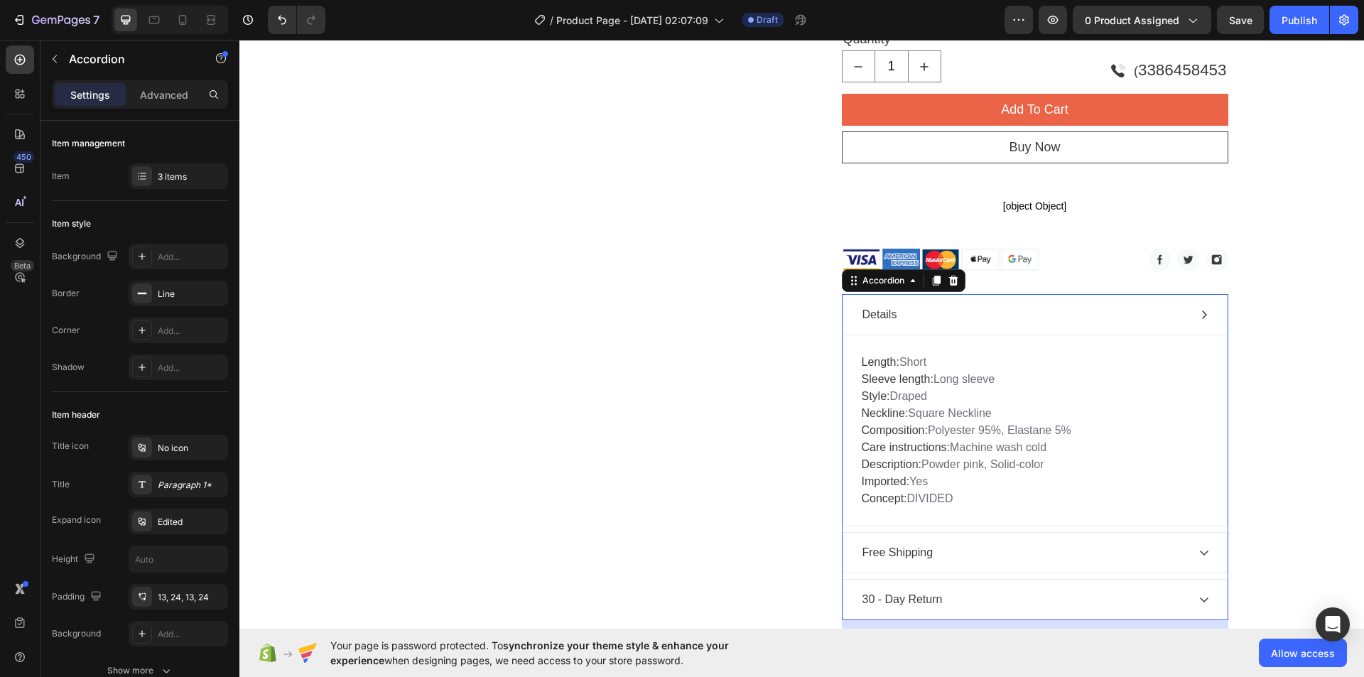
click at [897, 312] on div "Details" at bounding box center [1023, 314] width 327 height 21
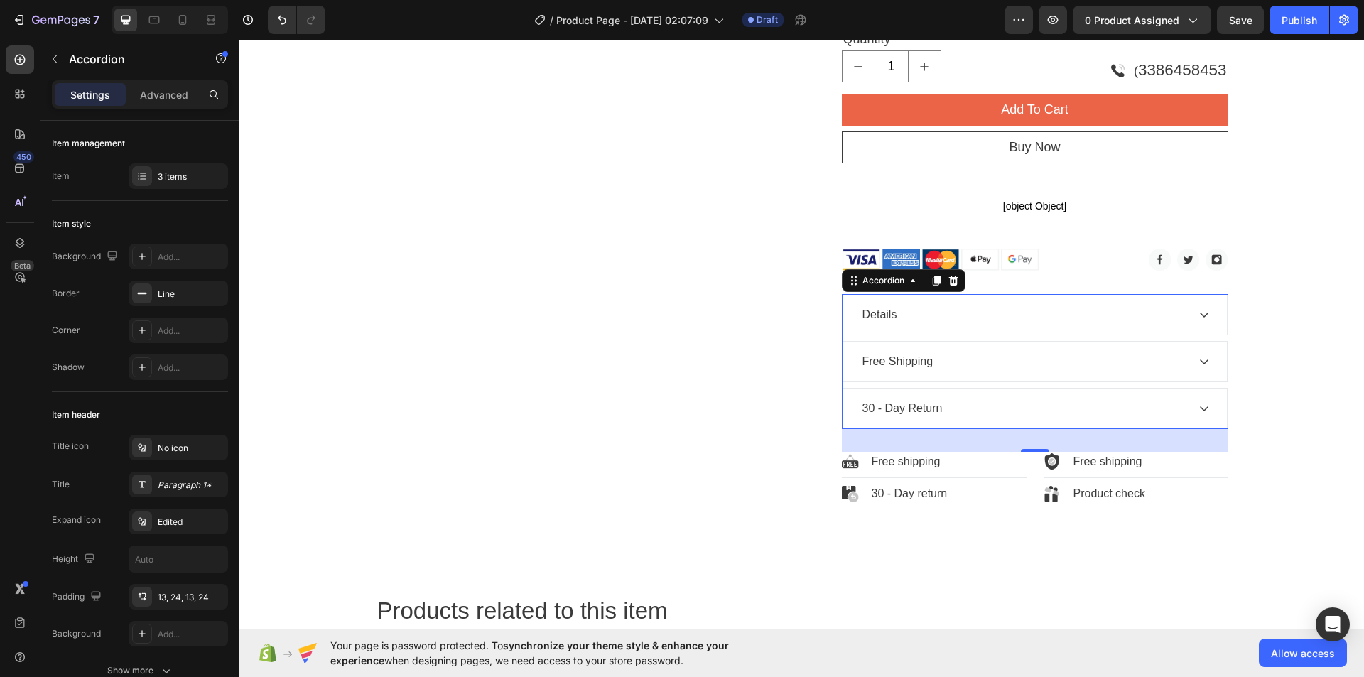
click at [941, 359] on div "Free Shipping" at bounding box center [1023, 361] width 327 height 21
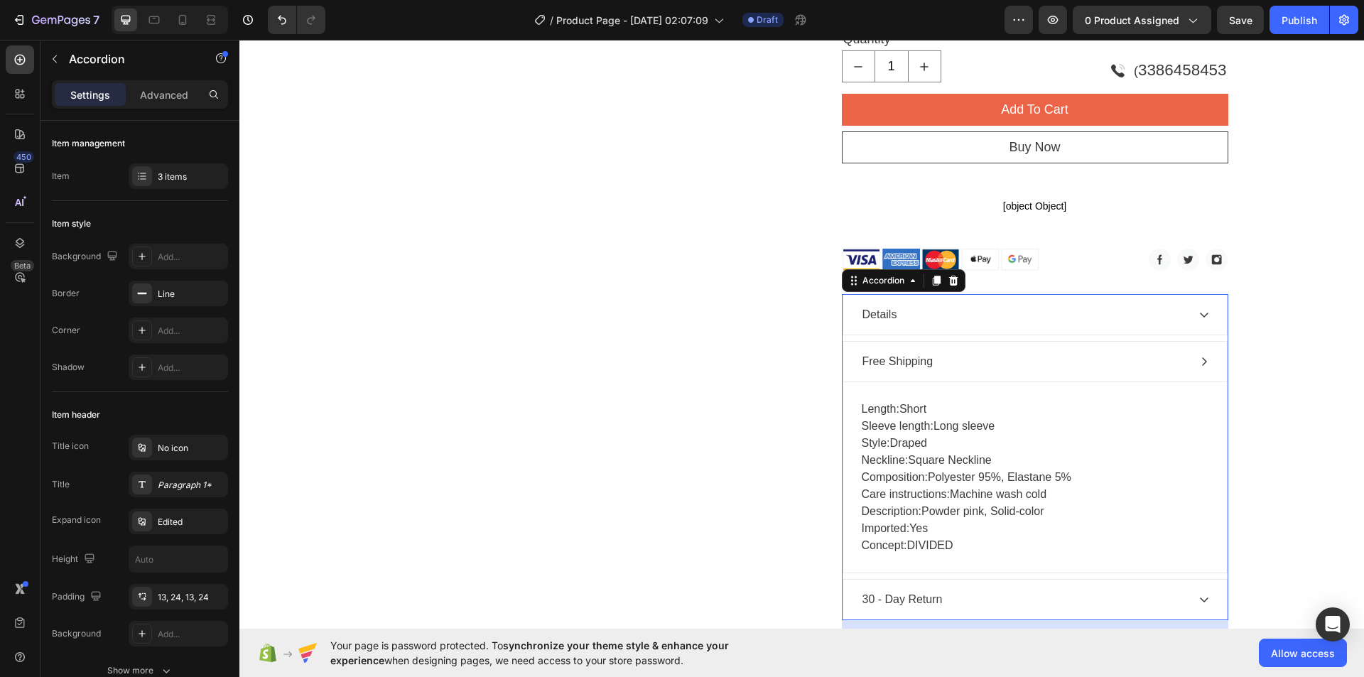
click at [941, 359] on div "Free Shipping" at bounding box center [1023, 361] width 327 height 21
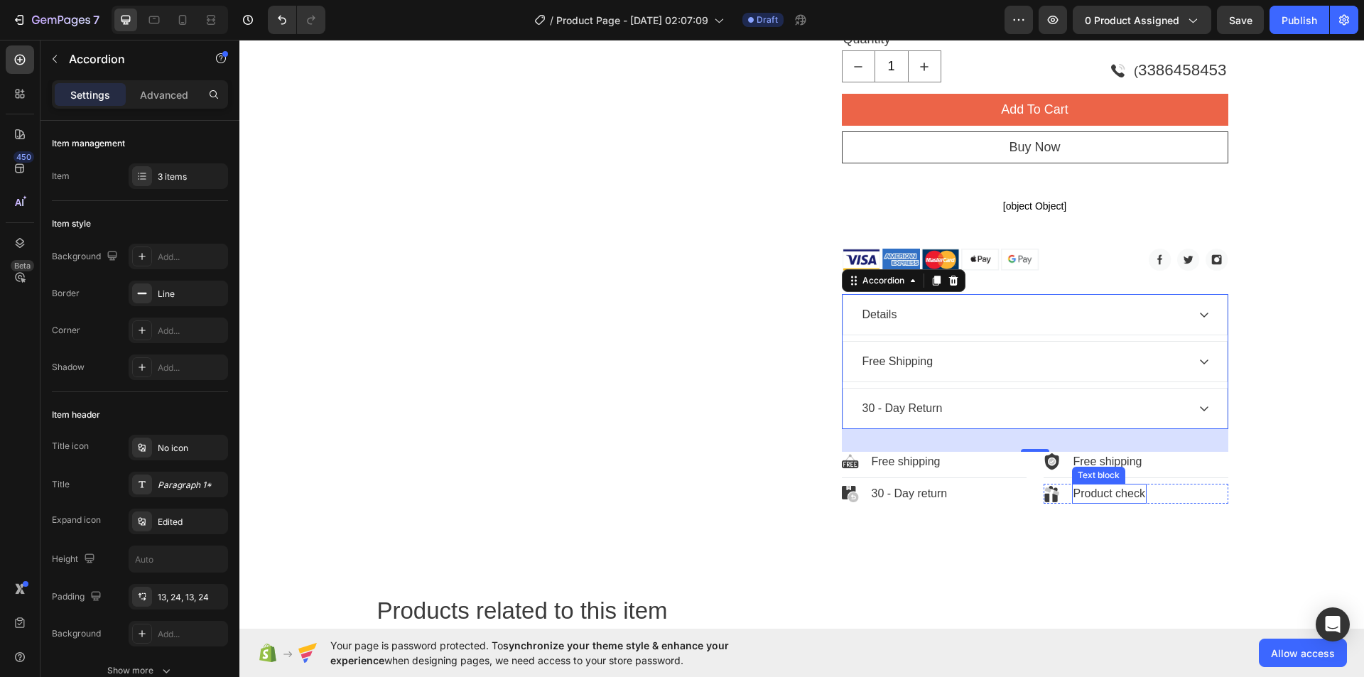
click at [1102, 496] on p "Product check" at bounding box center [1109, 493] width 72 height 17
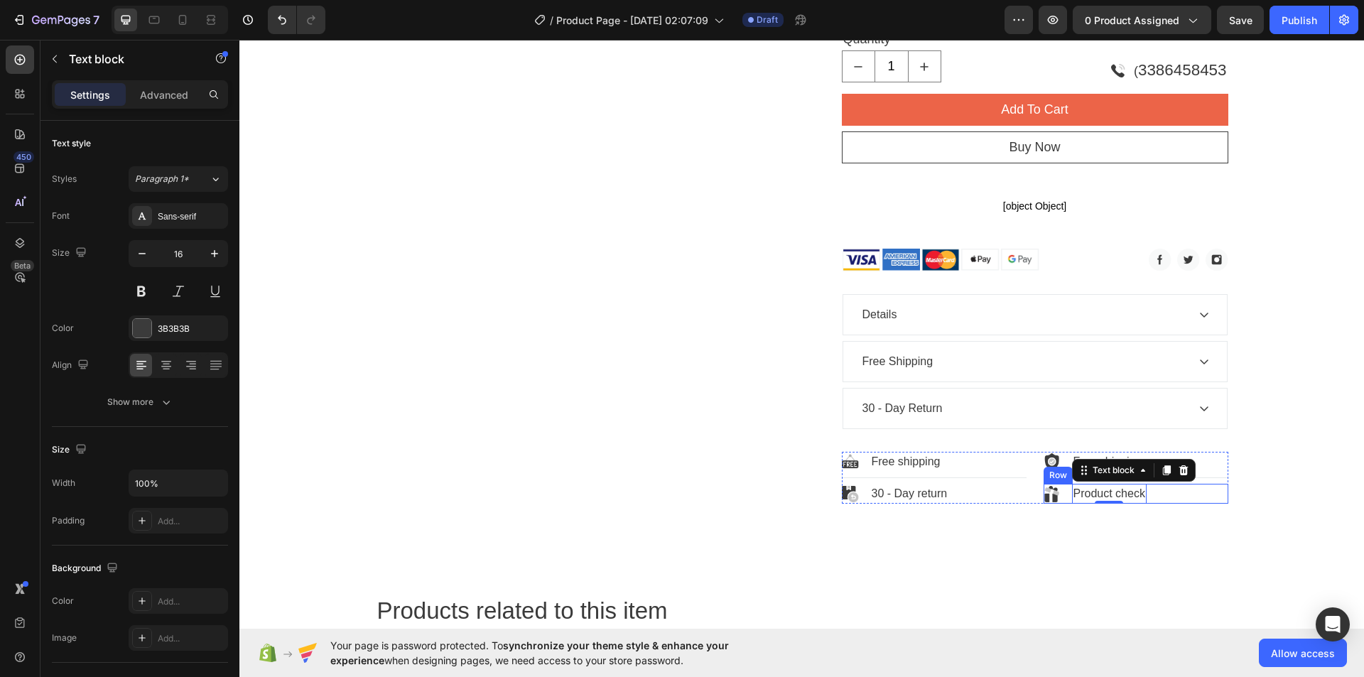
click at [1051, 492] on img at bounding box center [1051, 494] width 17 height 16
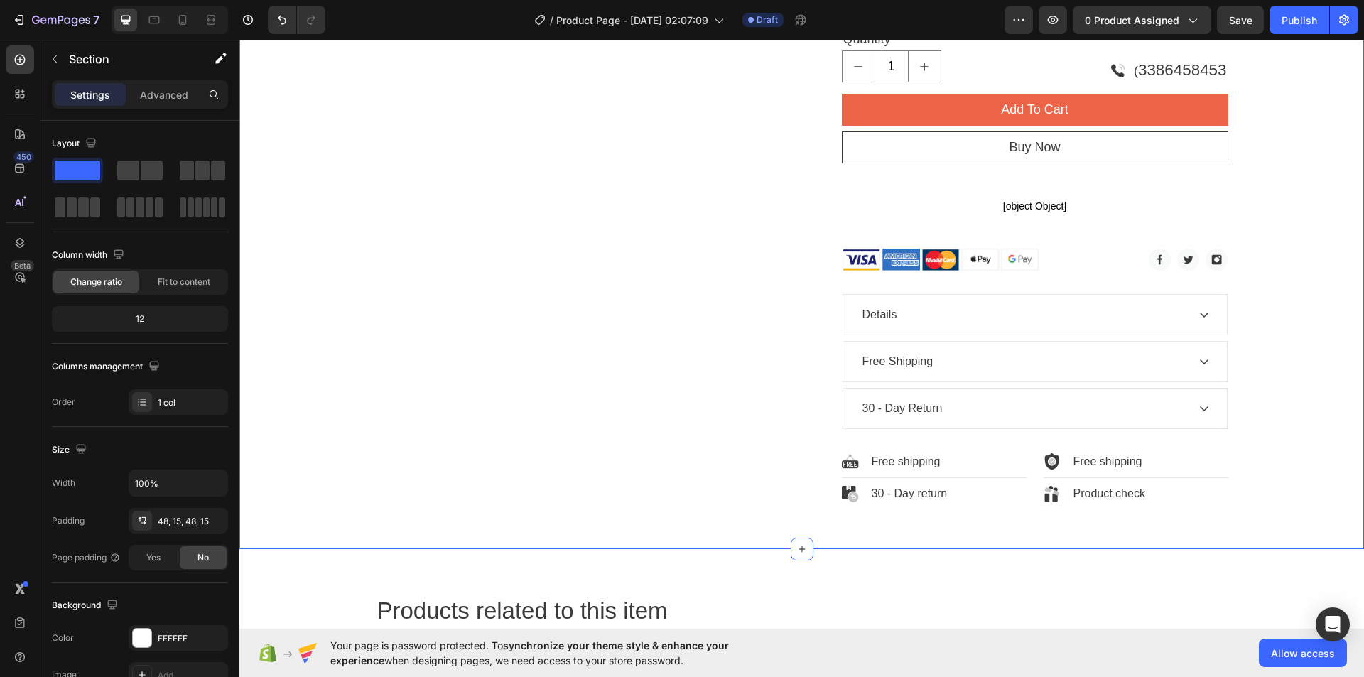
click at [915, 460] on p "Free shipping" at bounding box center [906, 461] width 69 height 17
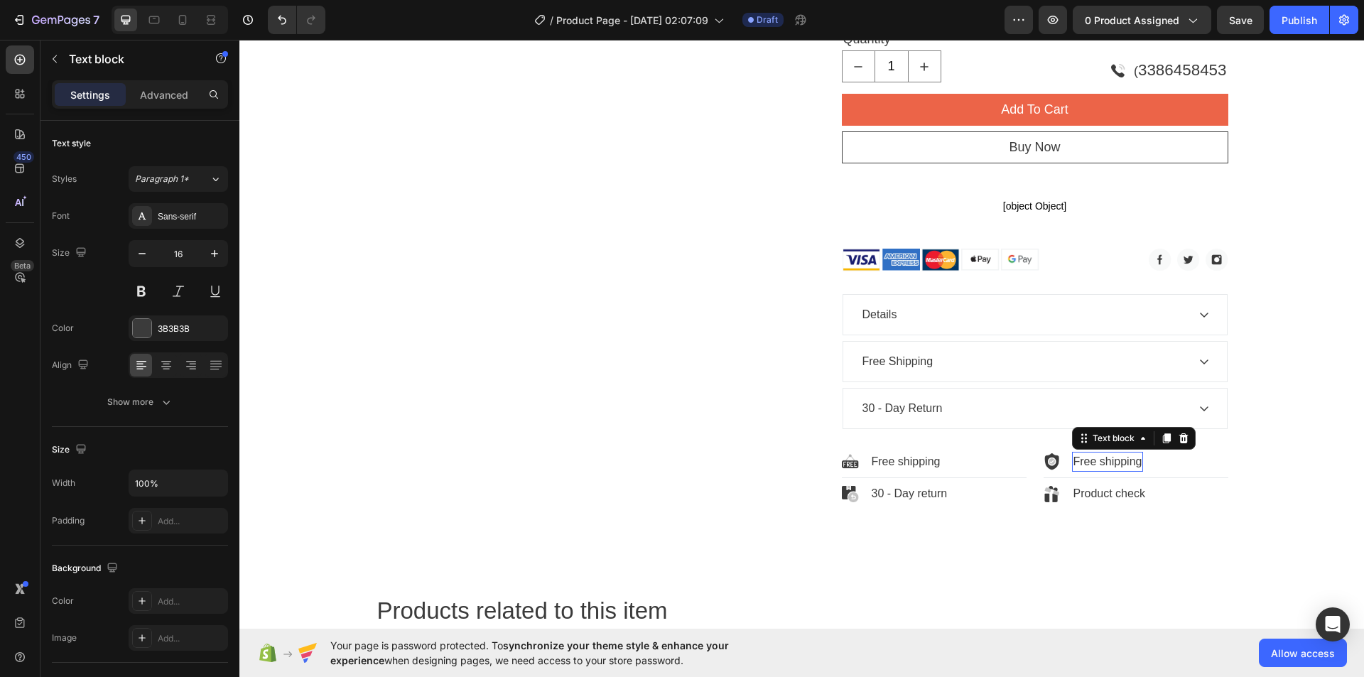
click at [1116, 458] on p "Free shipping" at bounding box center [1107, 461] width 69 height 17
click at [1178, 437] on icon at bounding box center [1182, 438] width 9 height 10
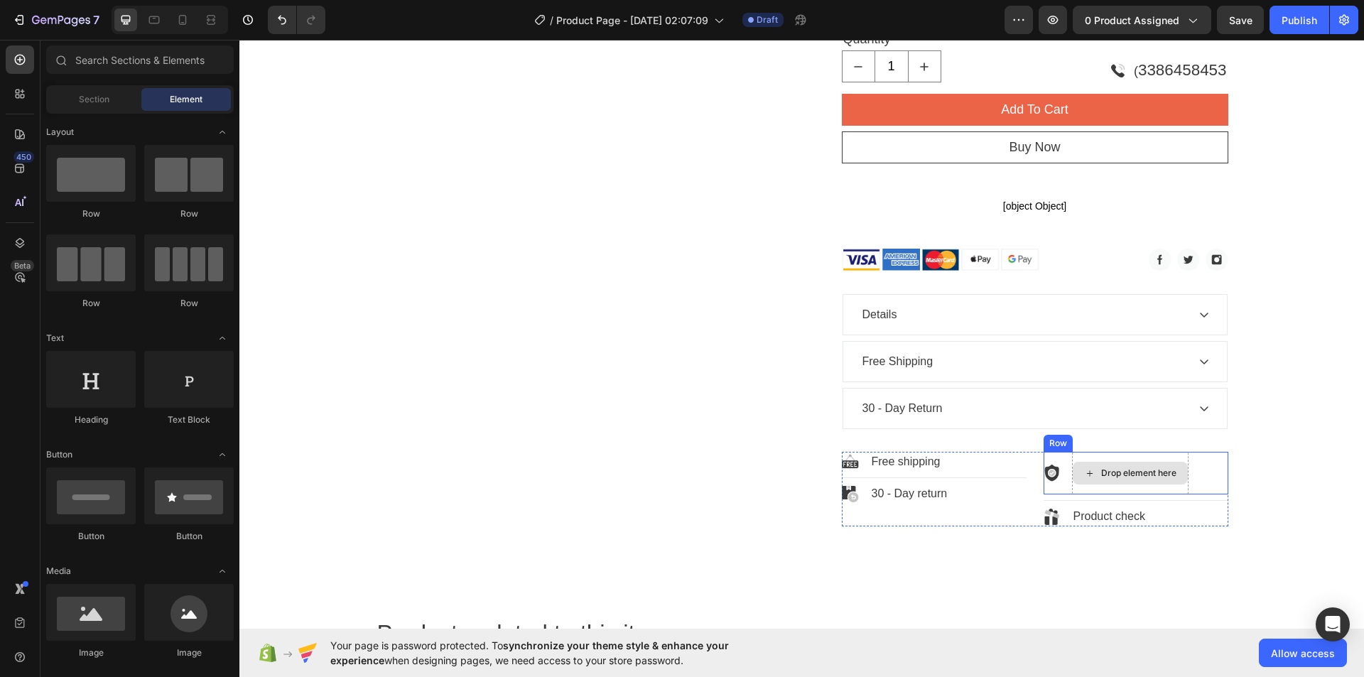
click at [1078, 457] on div "Drop element here" at bounding box center [1130, 473] width 116 height 43
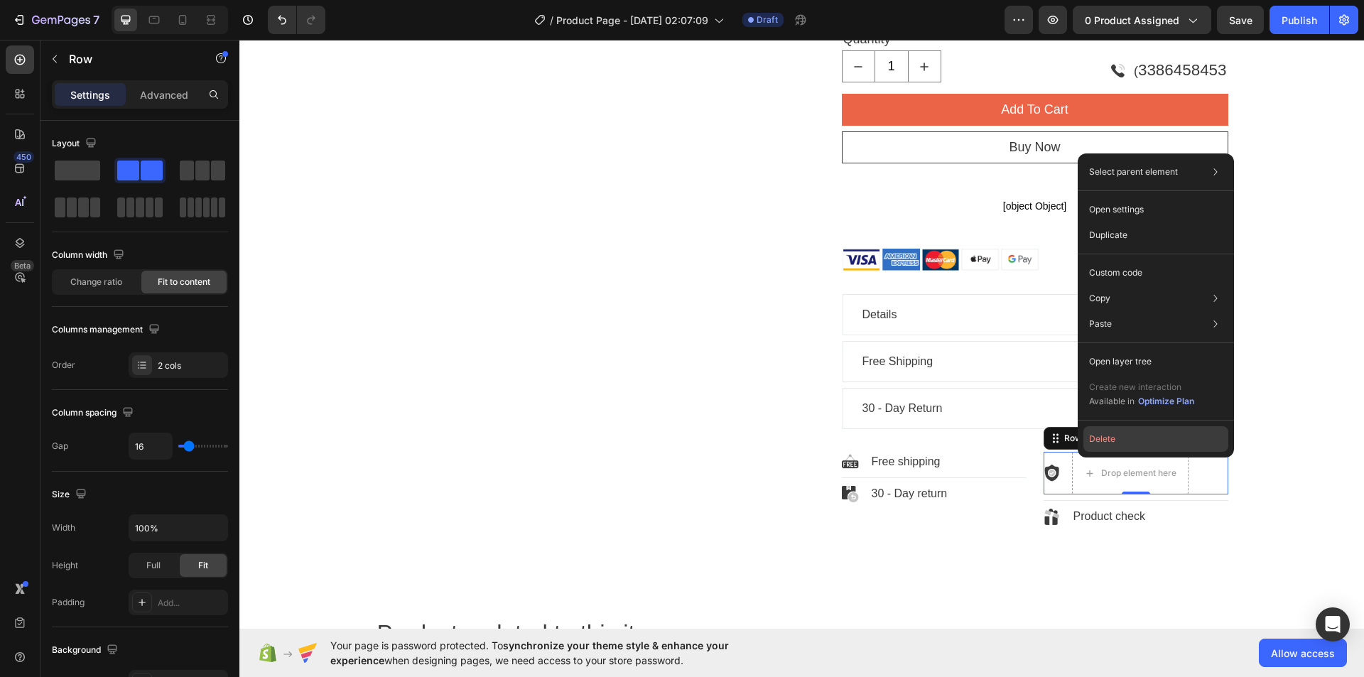
click at [1092, 445] on button "Delete" at bounding box center [1155, 439] width 145 height 26
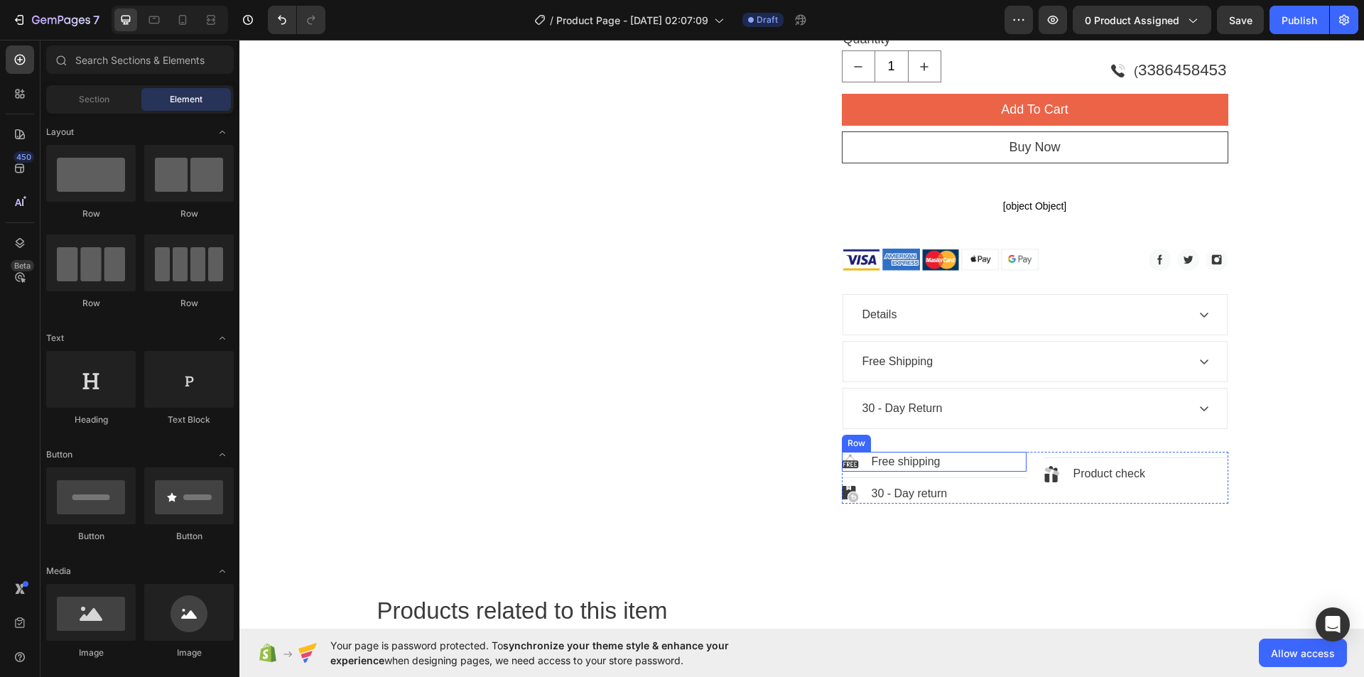
click at [948, 462] on div "Image Free shipping Text block Row" at bounding box center [934, 462] width 185 height 20
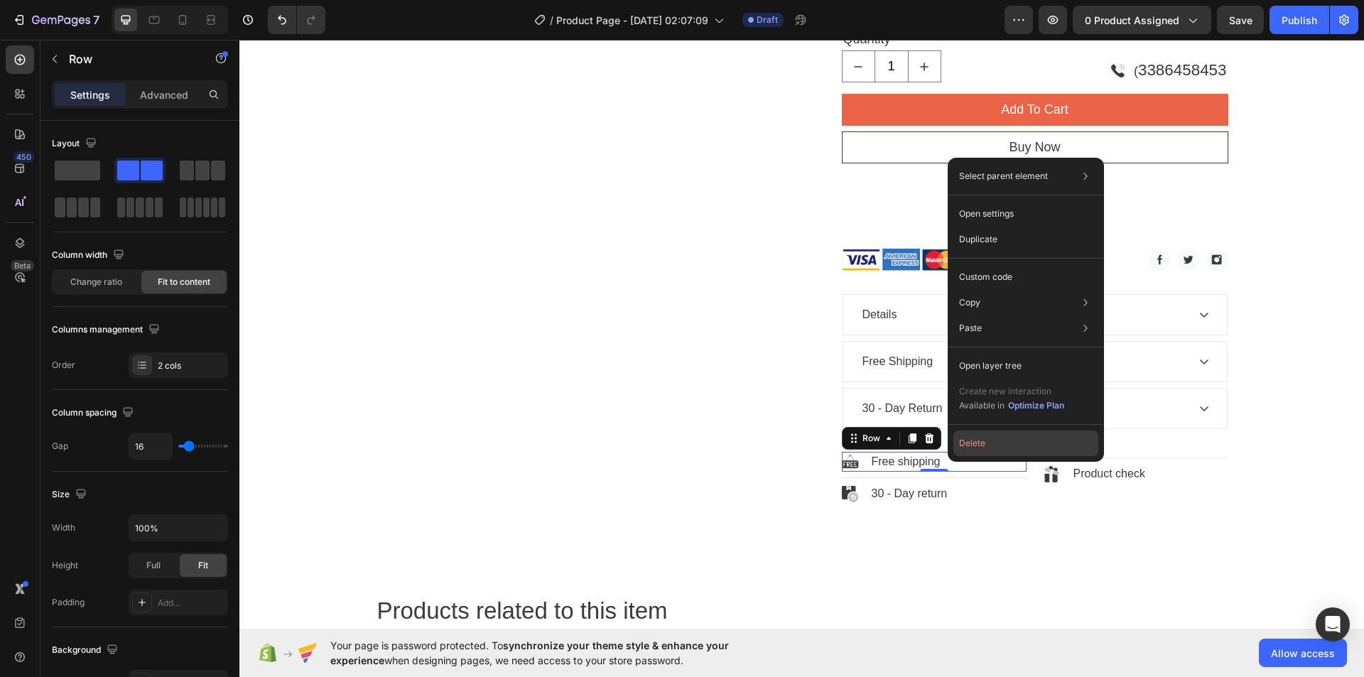
click at [962, 445] on button "Delete" at bounding box center [1025, 443] width 145 height 26
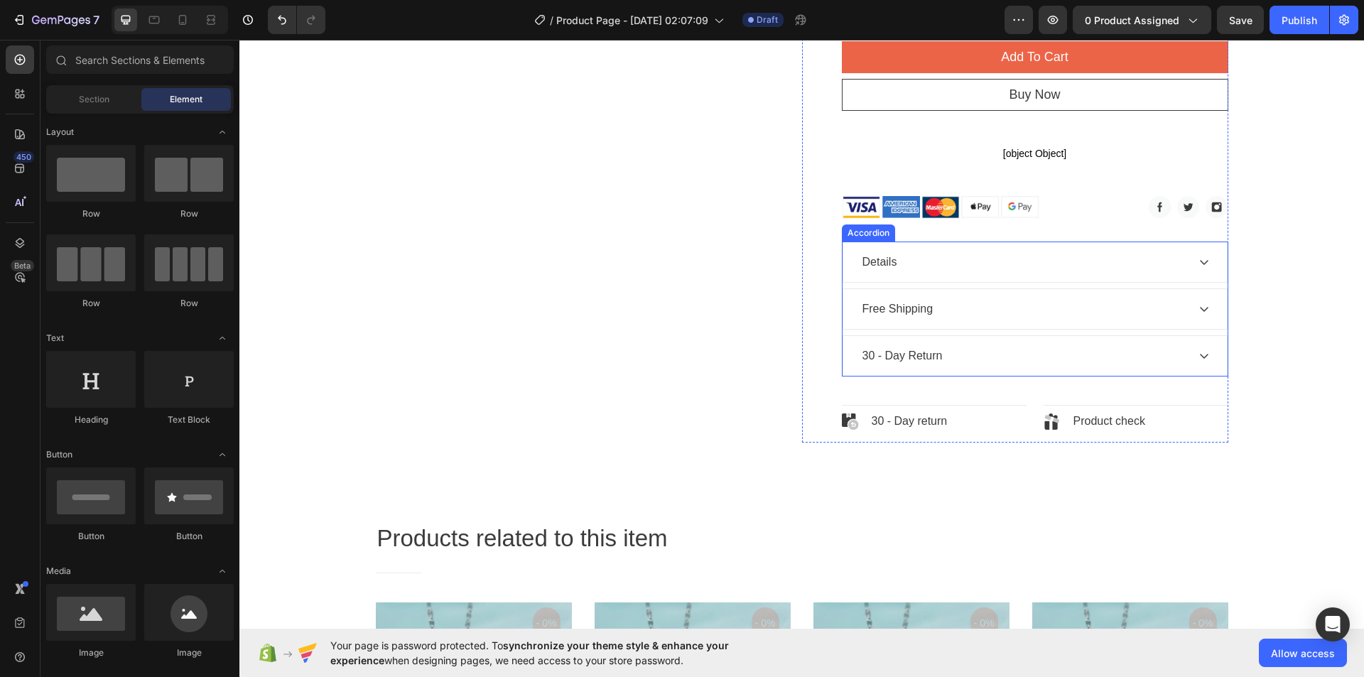
scroll to position [780, 0]
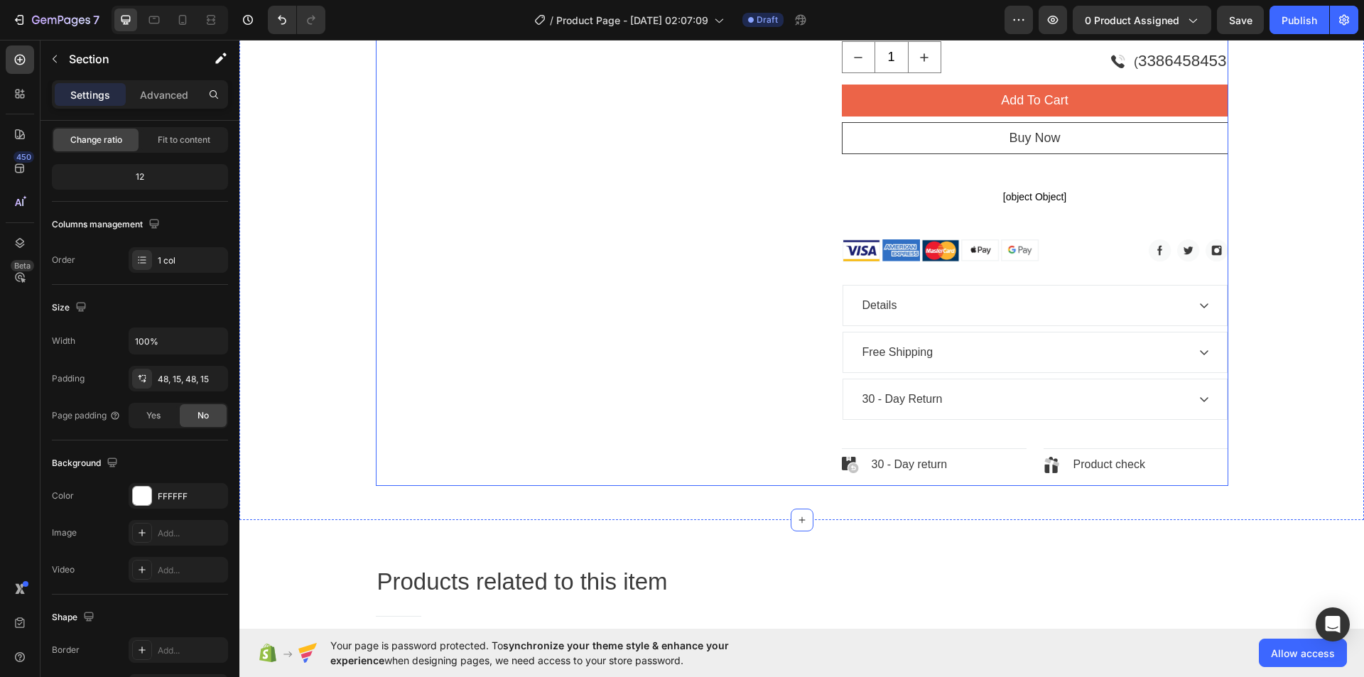
scroll to position [709, 0]
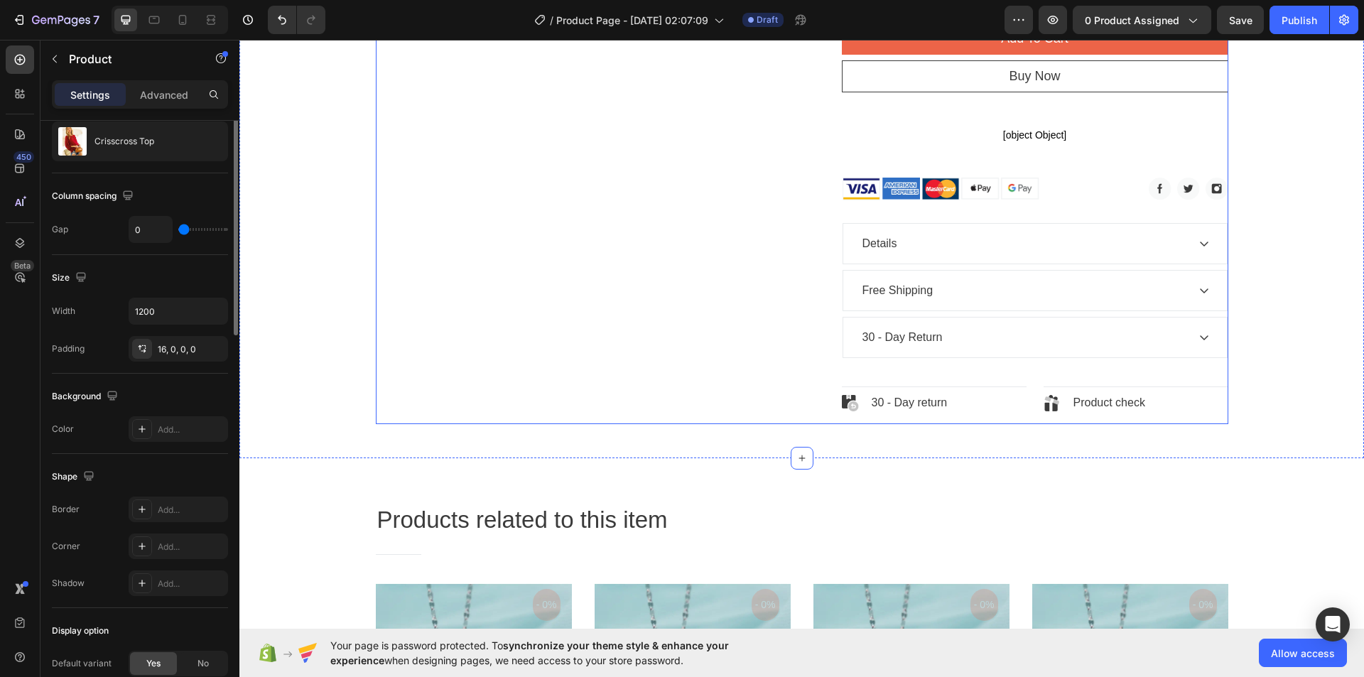
scroll to position [0, 0]
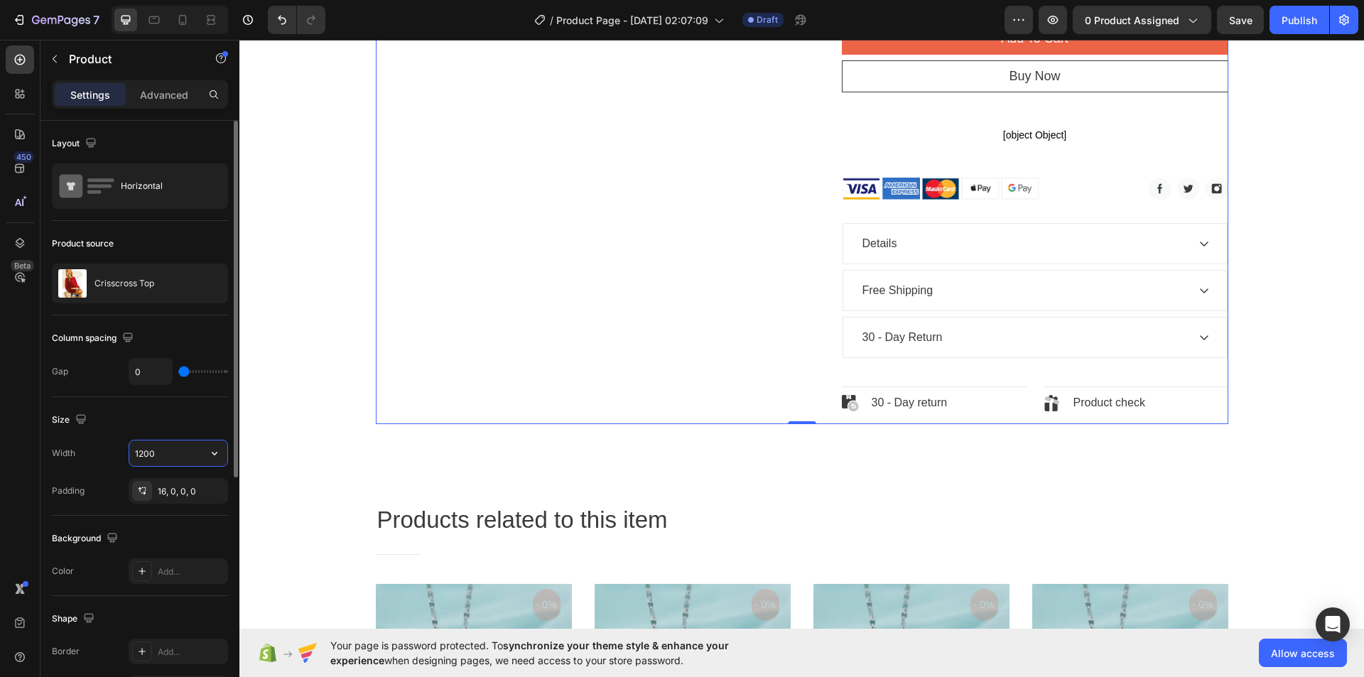
click at [160, 452] on input "1200" at bounding box center [178, 453] width 98 height 26
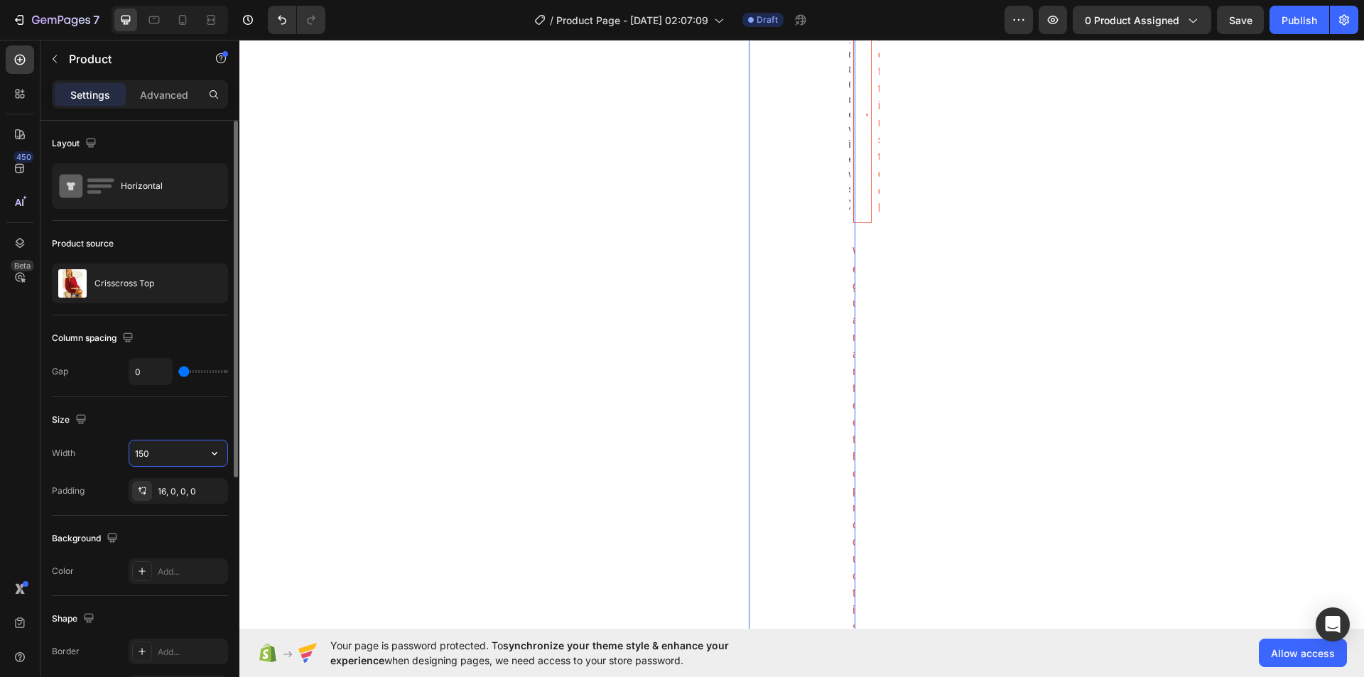
type input "1500"
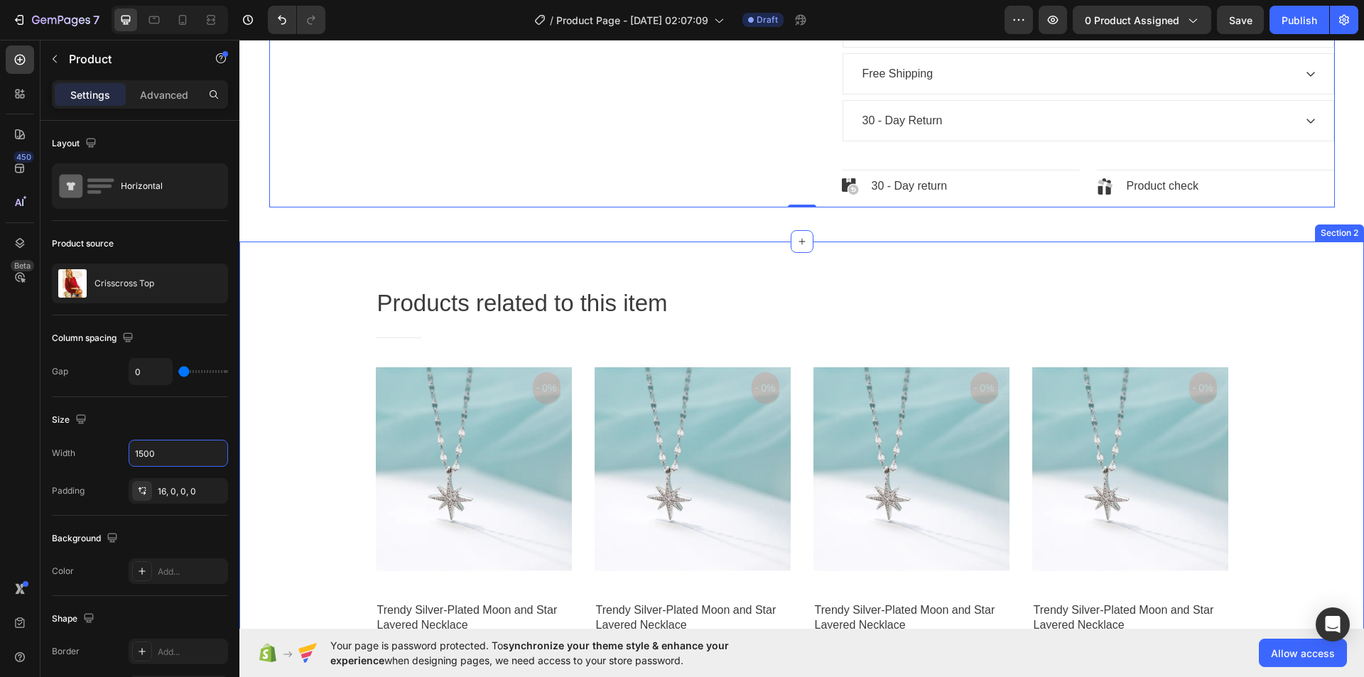
scroll to position [994, 0]
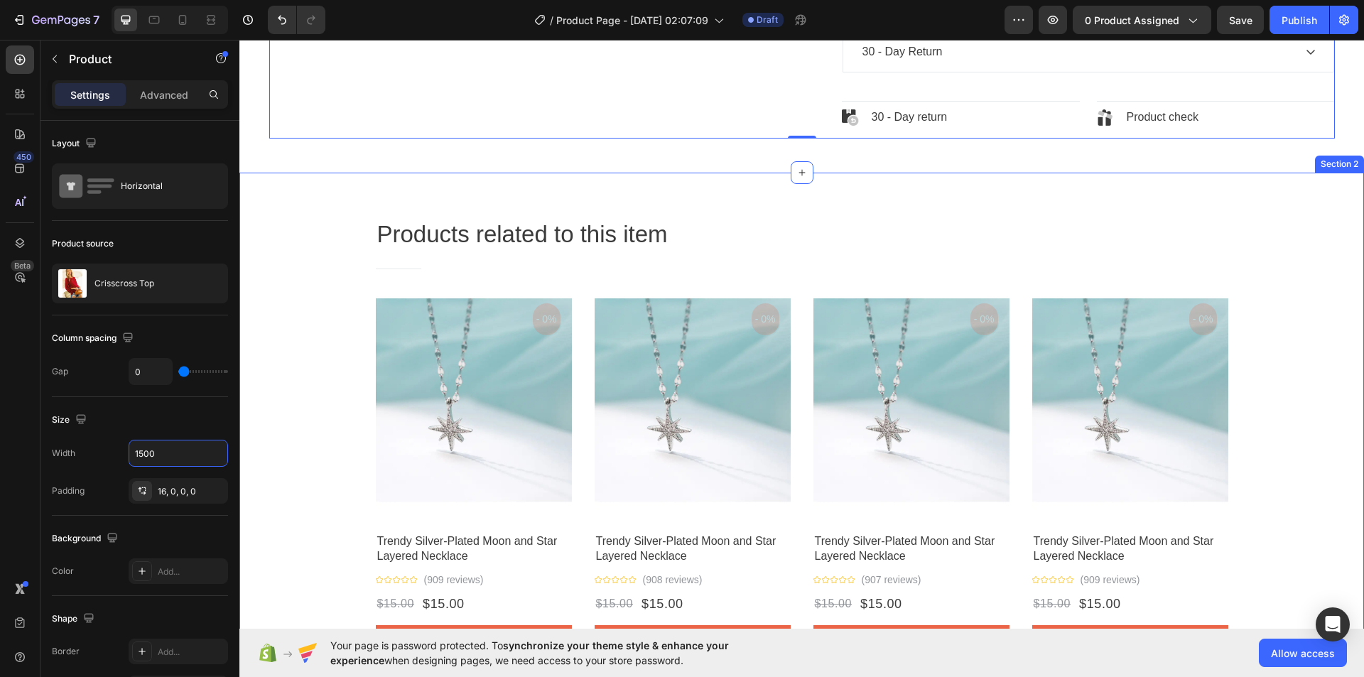
click at [644, 192] on div "Products related to this item Heading Title Line Row Product Images - 0% Produc…" at bounding box center [801, 449] width 1124 height 553
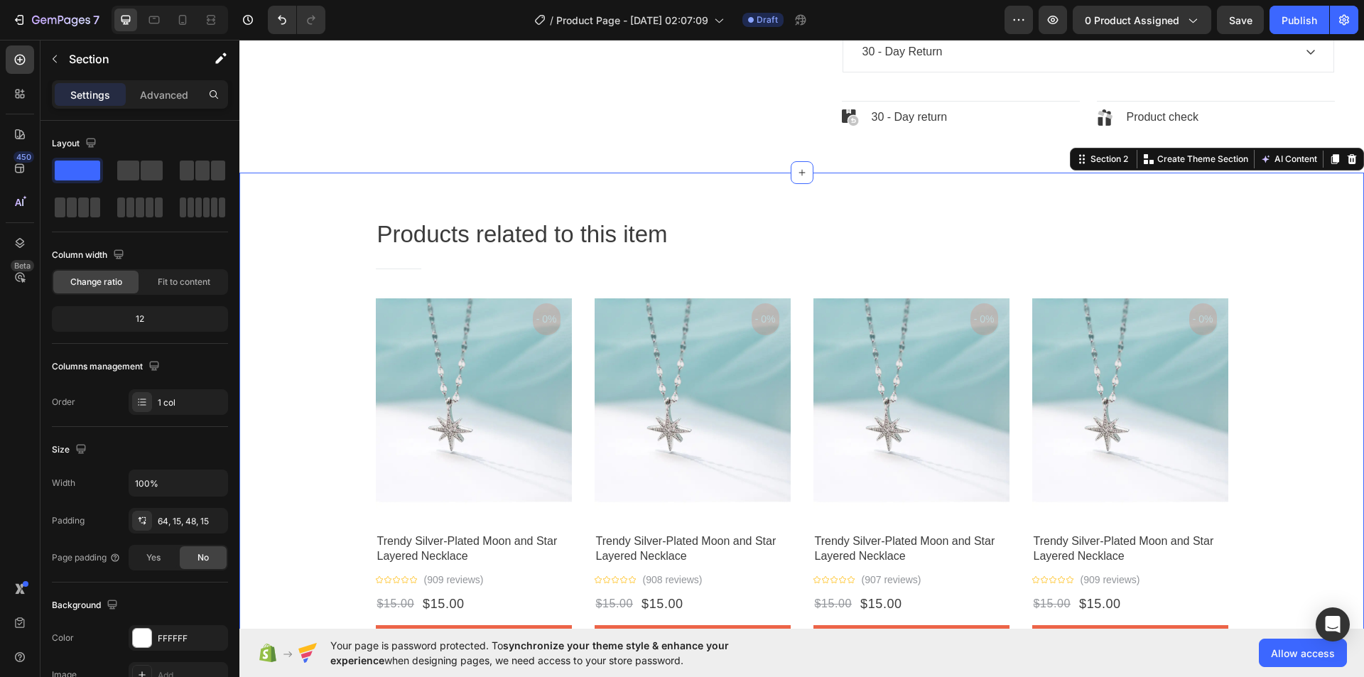
click at [579, 204] on div "Products related to this item Heading Title Line Row Product Images - 0% Produc…" at bounding box center [801, 449] width 1124 height 553
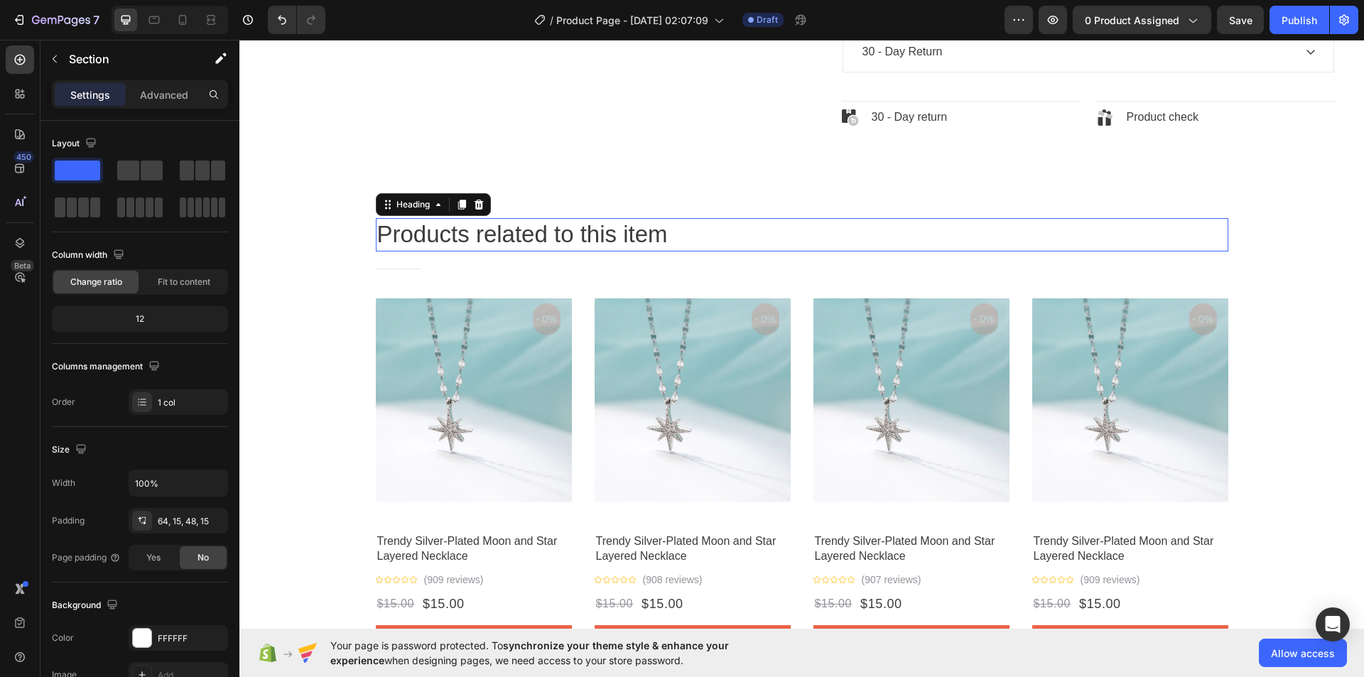
click at [530, 242] on p "Products related to this item" at bounding box center [802, 234] width 850 height 31
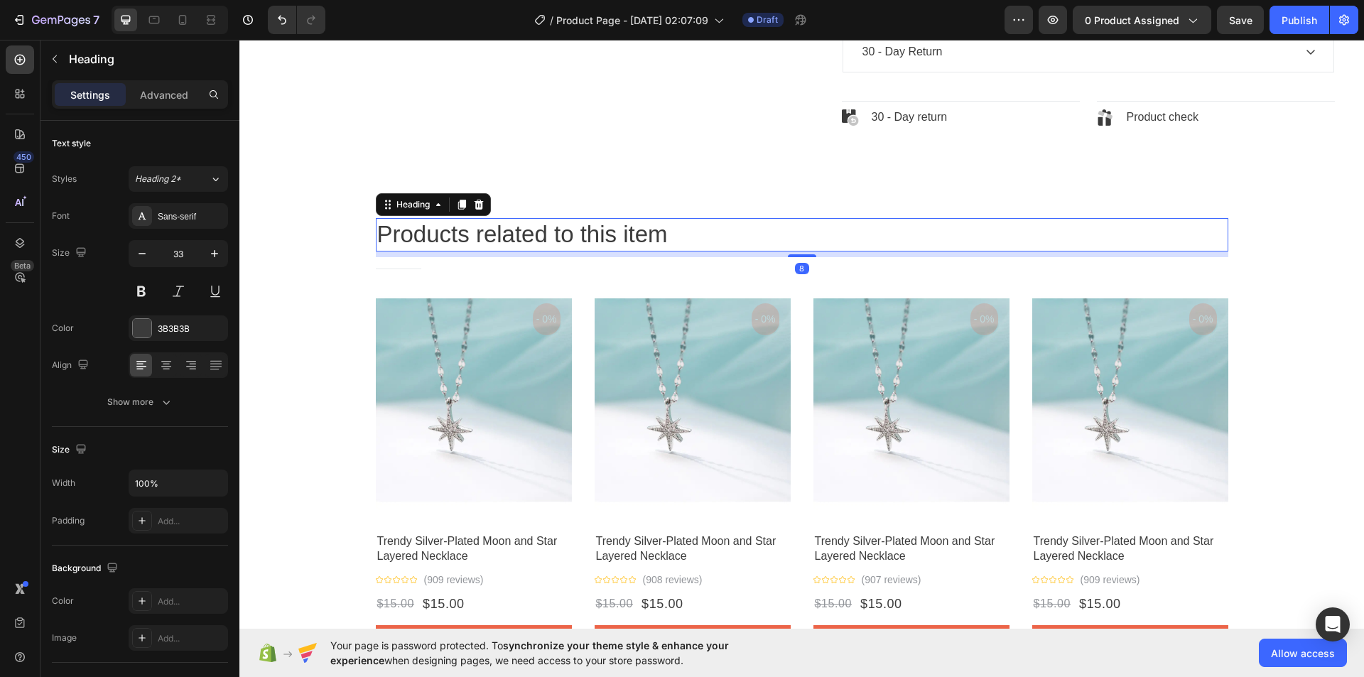
click at [674, 231] on p "Products related to this item" at bounding box center [802, 234] width 850 height 31
drag, startPoint x: 674, startPoint y: 231, endPoint x: 620, endPoint y: 232, distance: 54.0
click at [620, 232] on p "Products related to this item" at bounding box center [802, 234] width 850 height 31
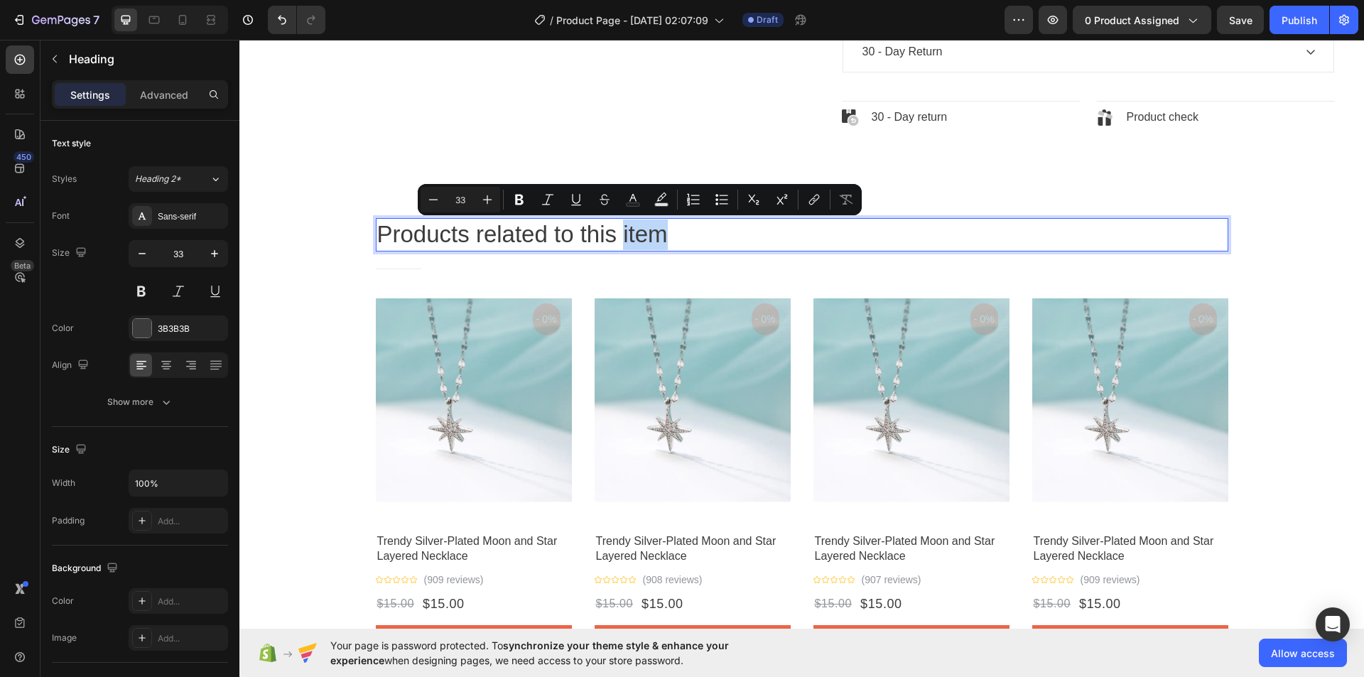
click at [681, 232] on p "Products related to this item" at bounding box center [802, 234] width 850 height 31
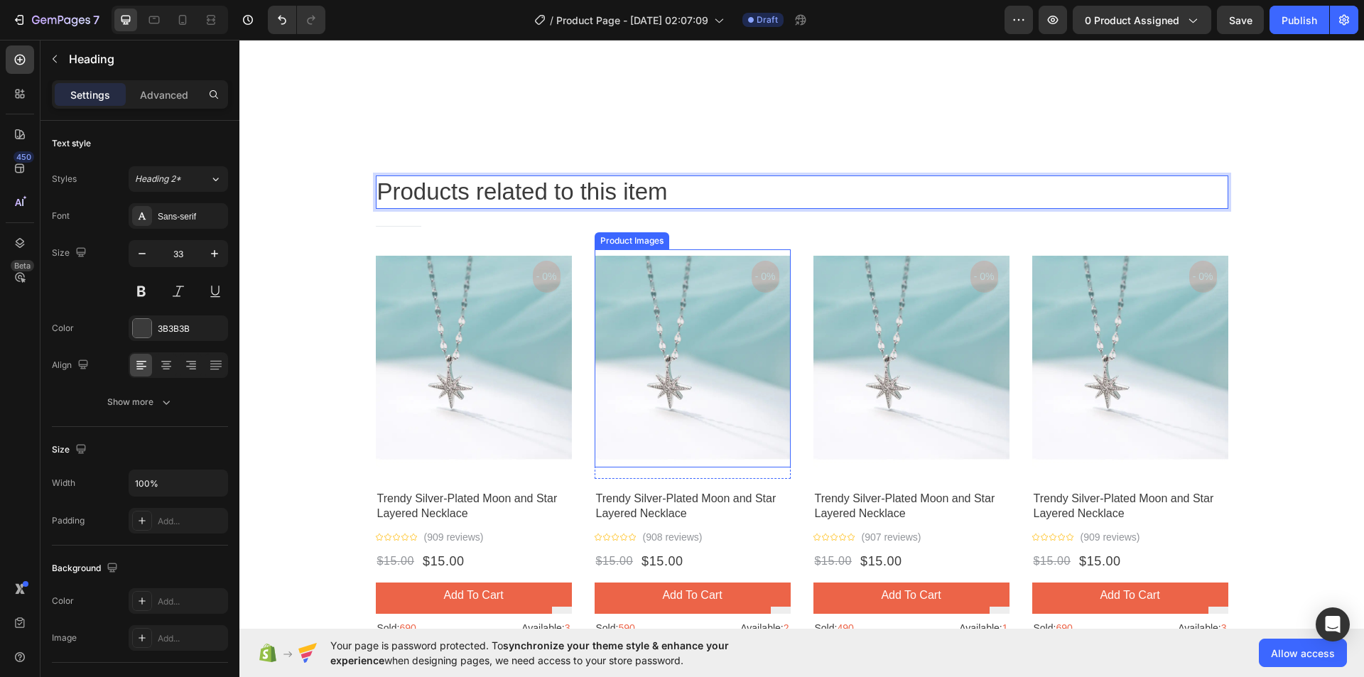
scroll to position [1136, 0]
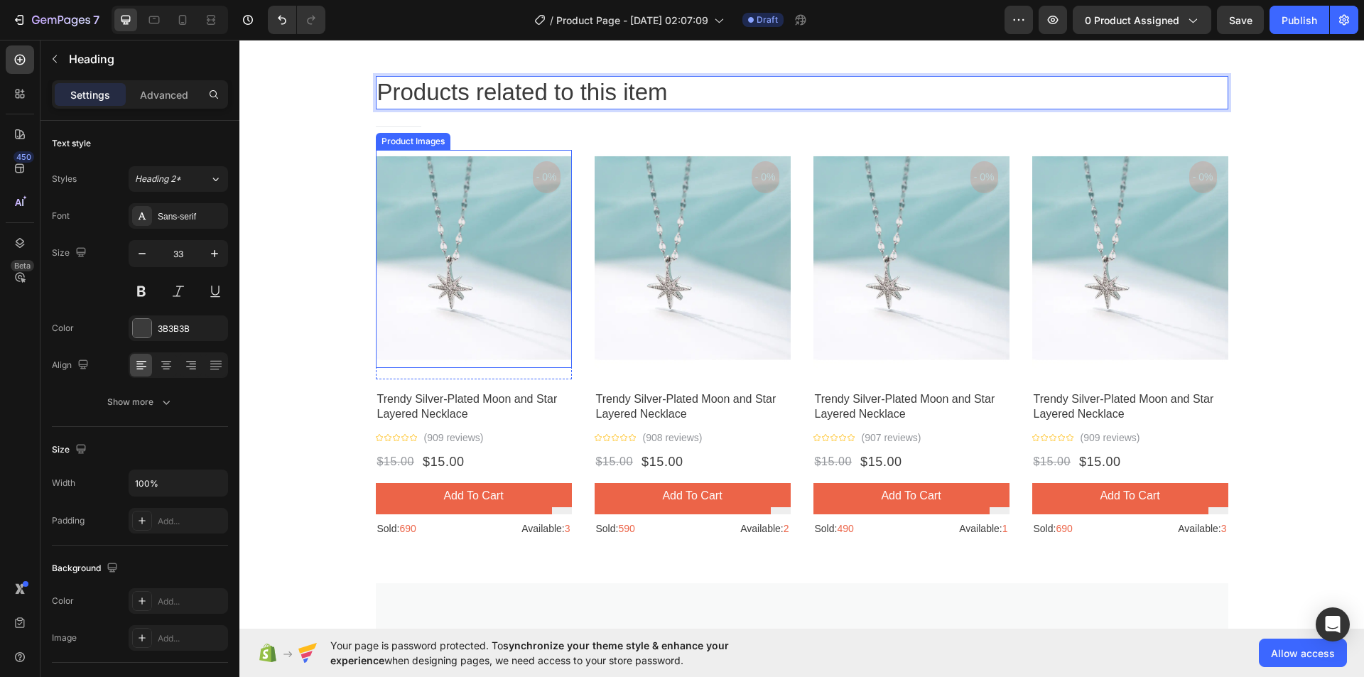
click at [384, 178] on img at bounding box center [474, 259] width 196 height 218
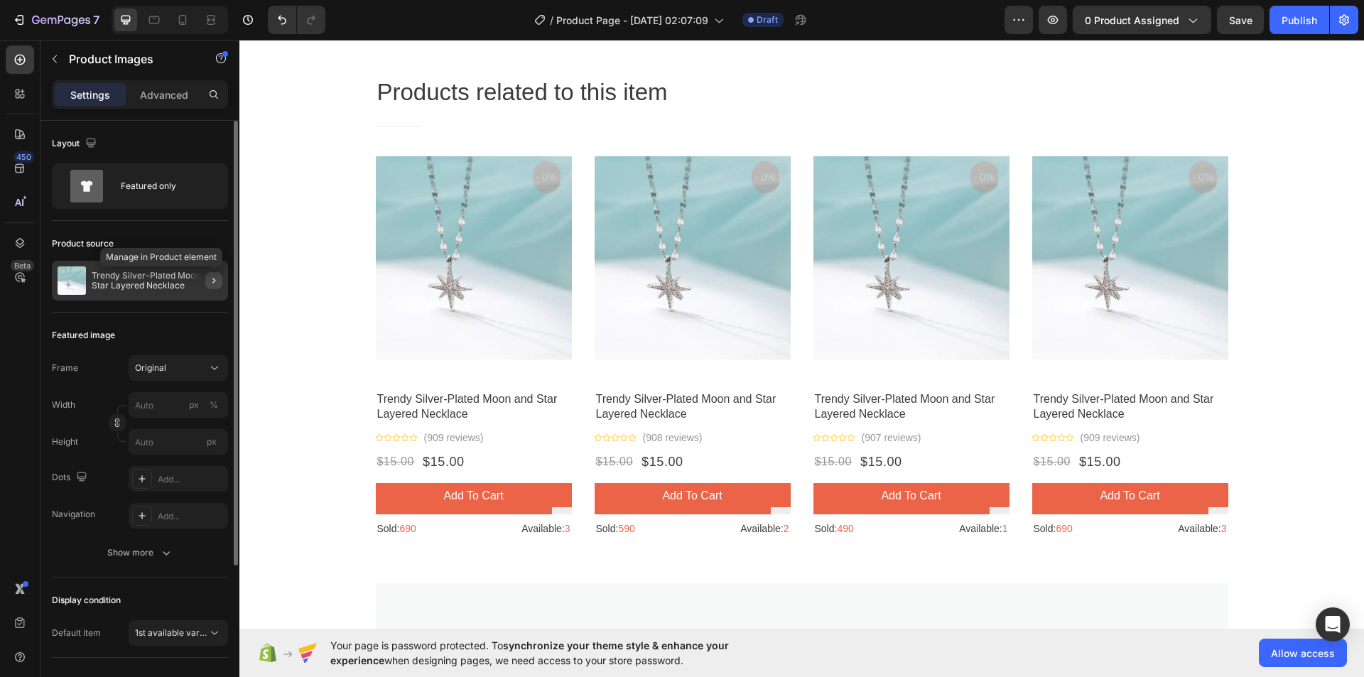
click at [207, 281] on button "button" at bounding box center [213, 280] width 17 height 17
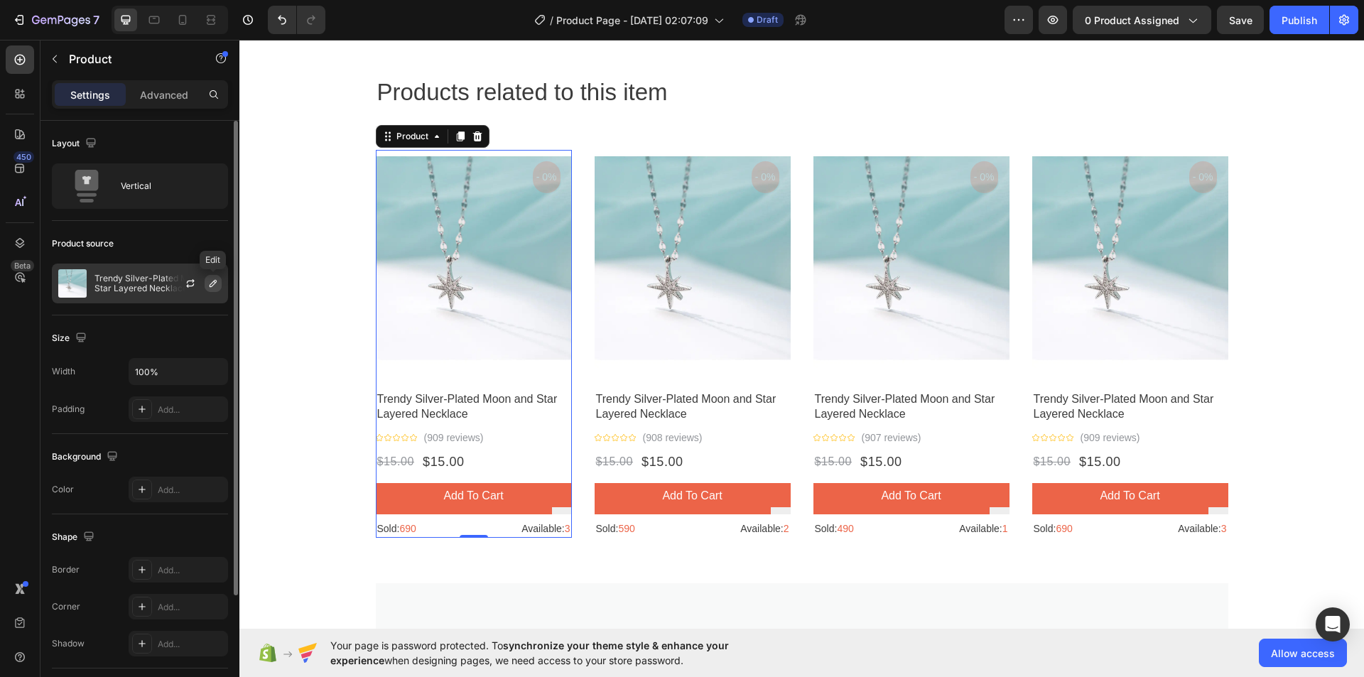
click at [210, 287] on icon "button" at bounding box center [213, 283] width 7 height 7
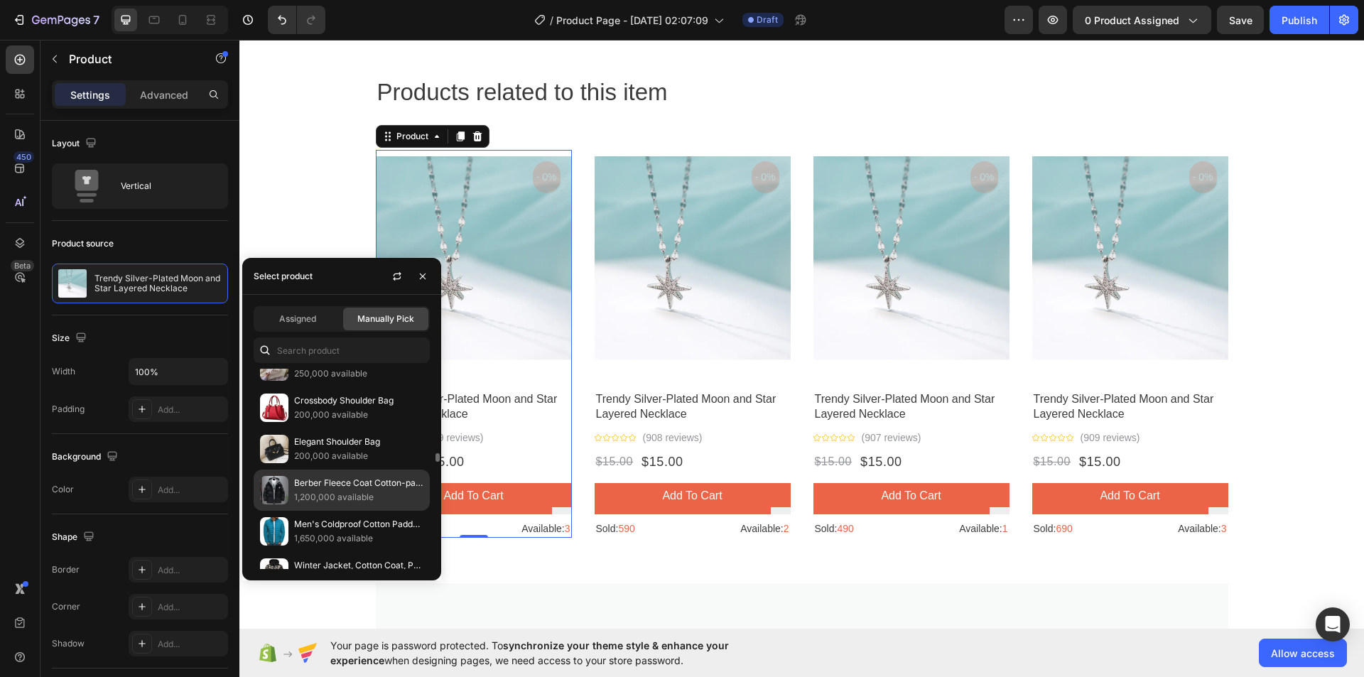
scroll to position [2060, 0]
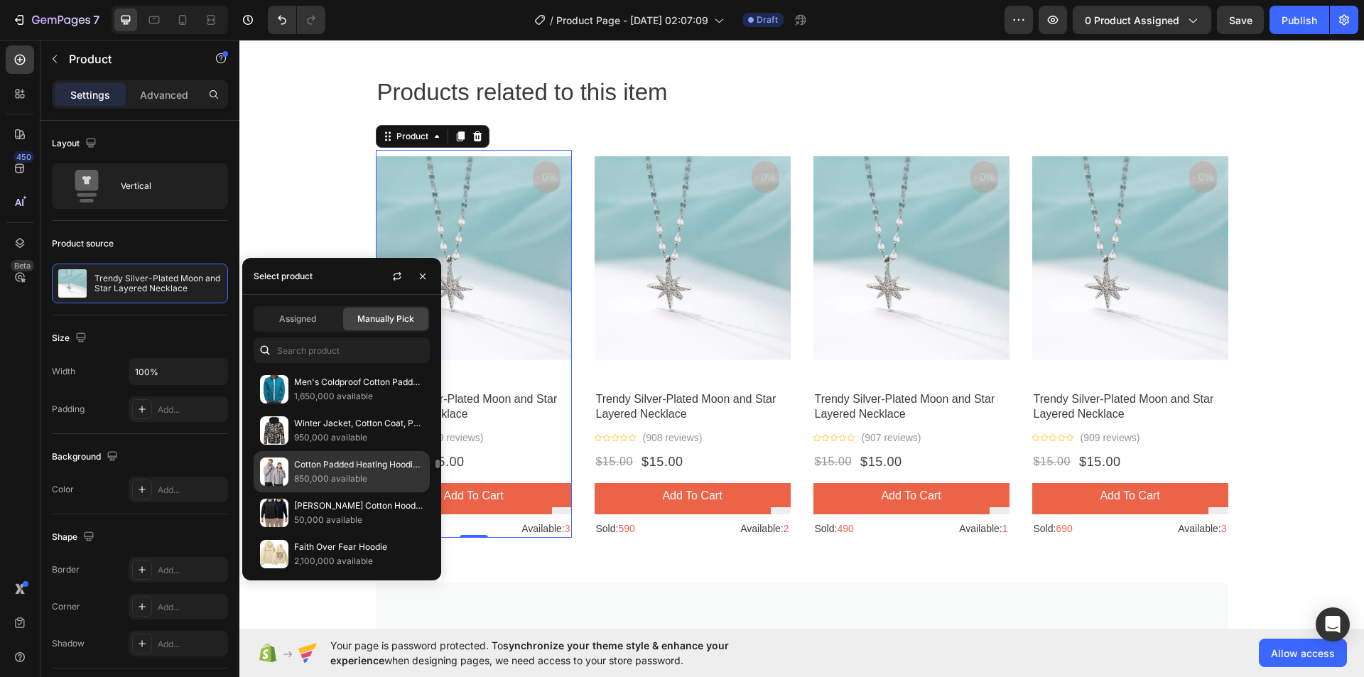
click at [325, 458] on p "Cotton Padded Heating Hoodie Jacket" at bounding box center [358, 464] width 129 height 14
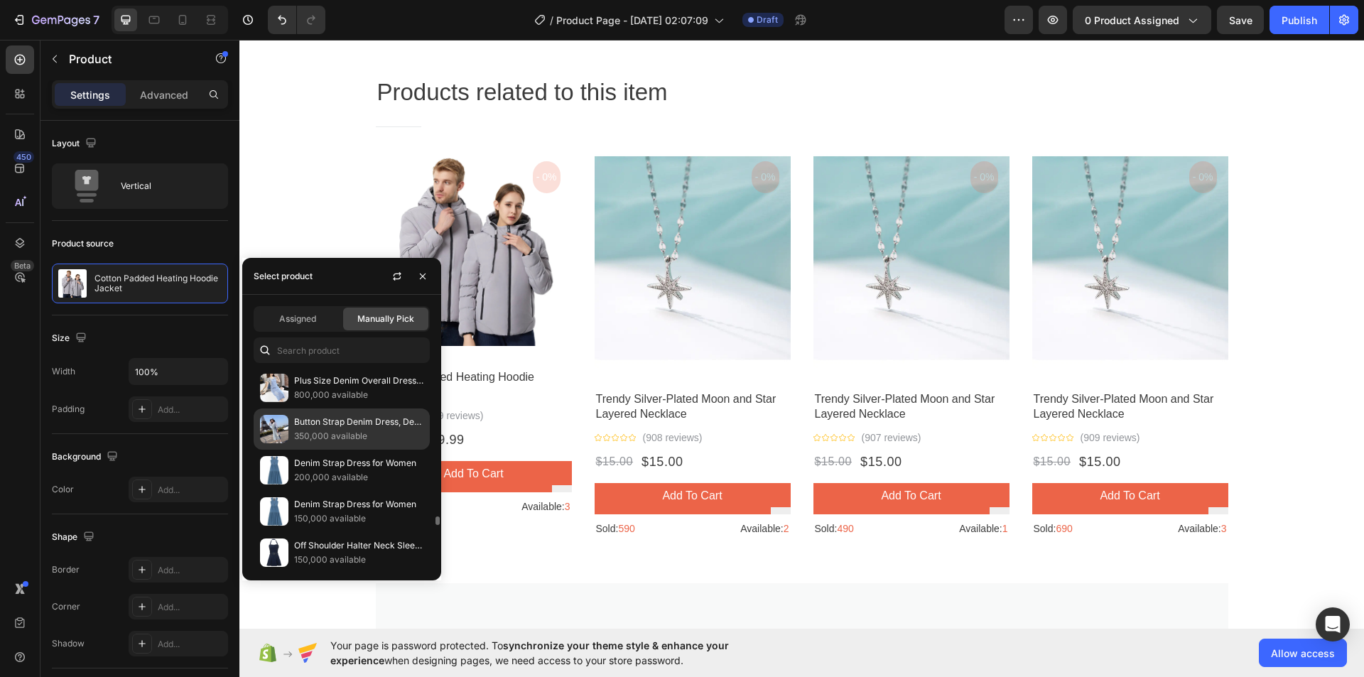
scroll to position [3409, 0]
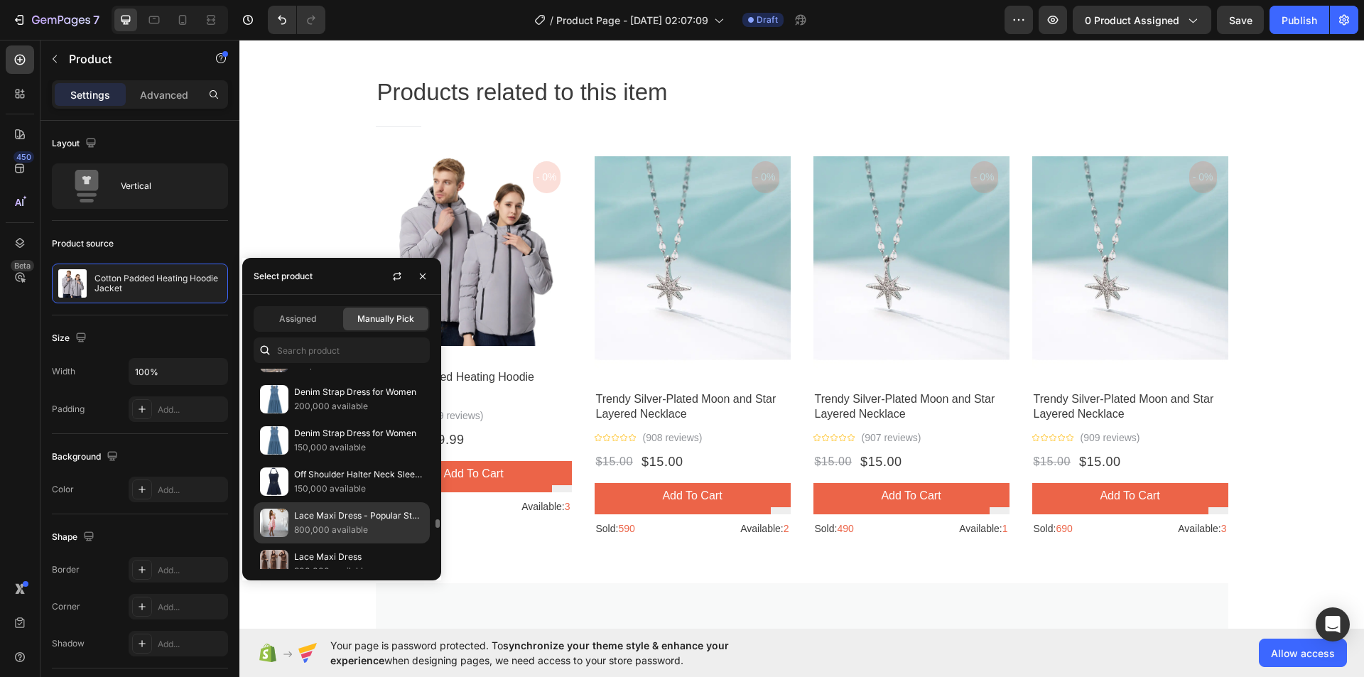
click at [328, 509] on p "Lace Maxi Dress - Popular Style Dress" at bounding box center [358, 516] width 129 height 14
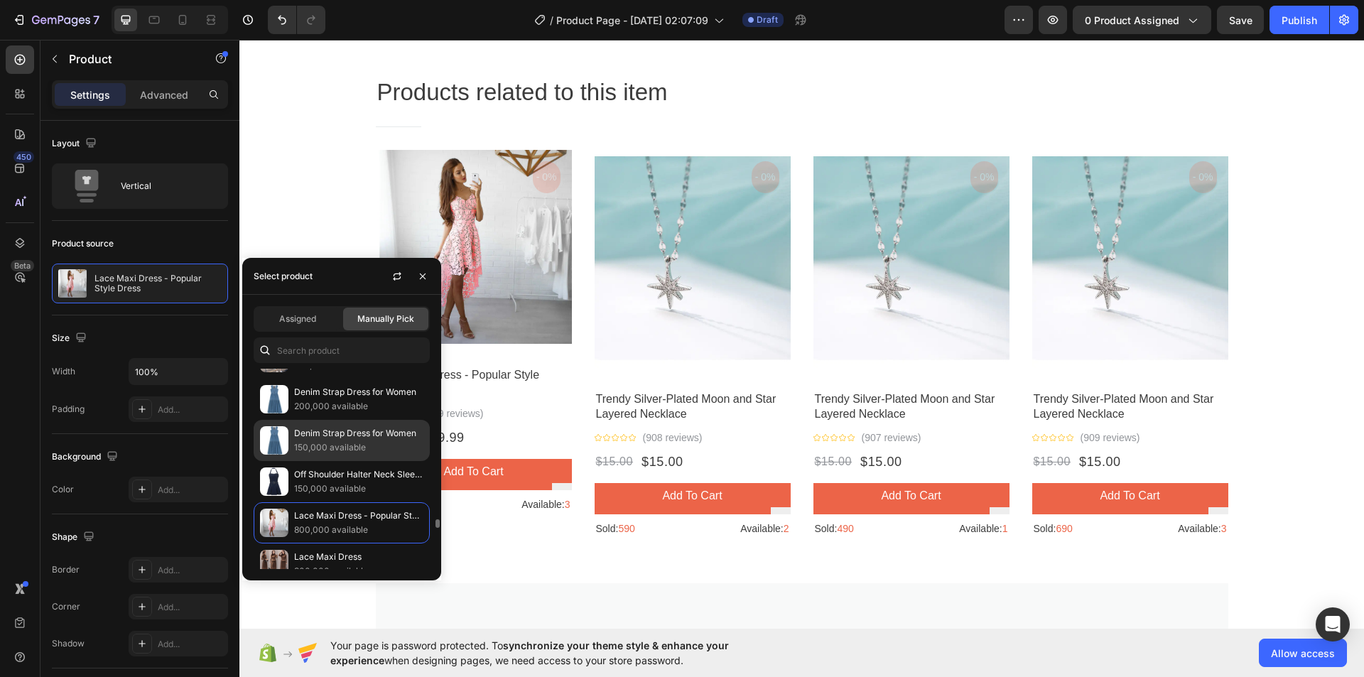
scroll to position [3480, 0]
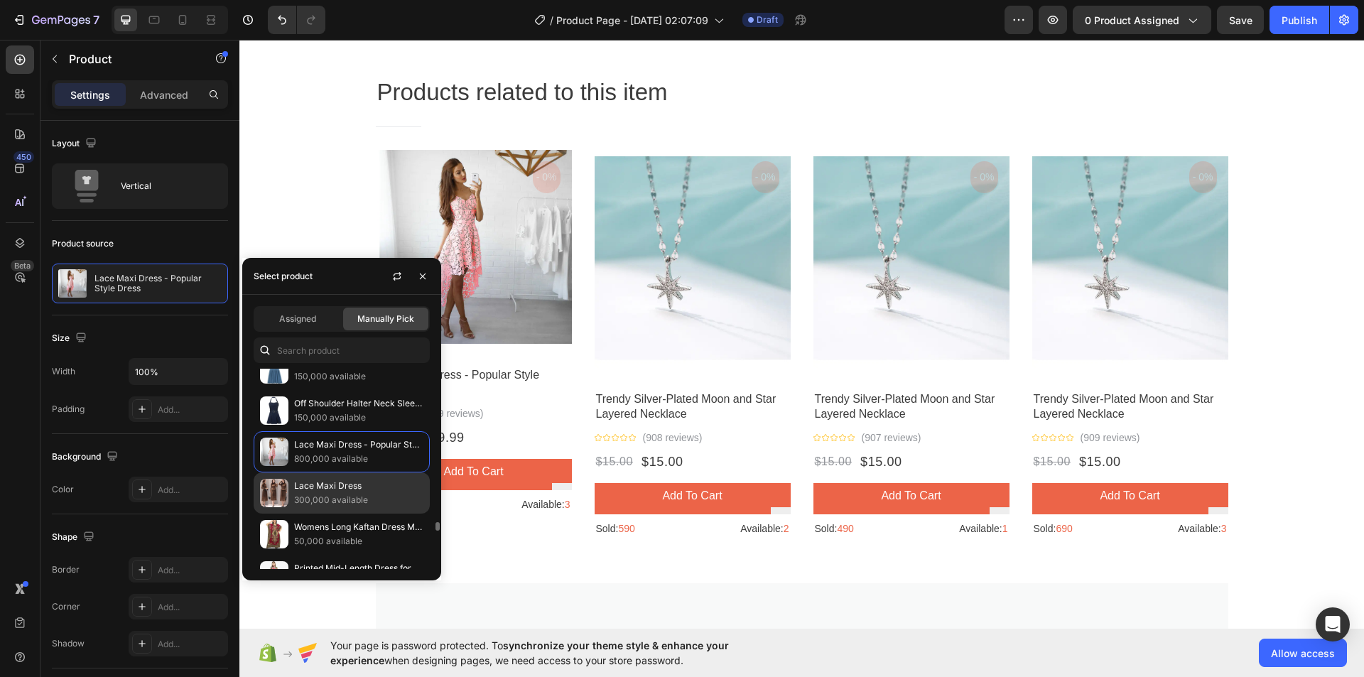
click at [335, 496] on p "300,000 available" at bounding box center [358, 500] width 129 height 14
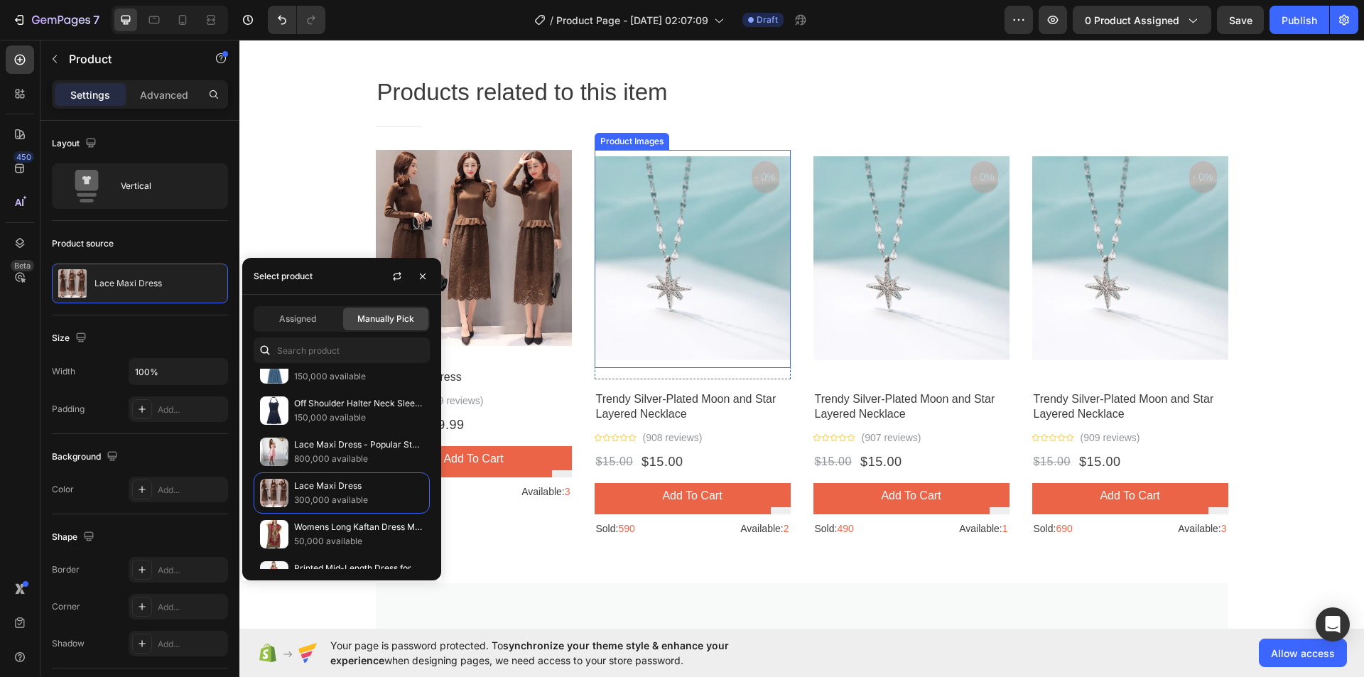
click at [661, 176] on img at bounding box center [693, 259] width 196 height 218
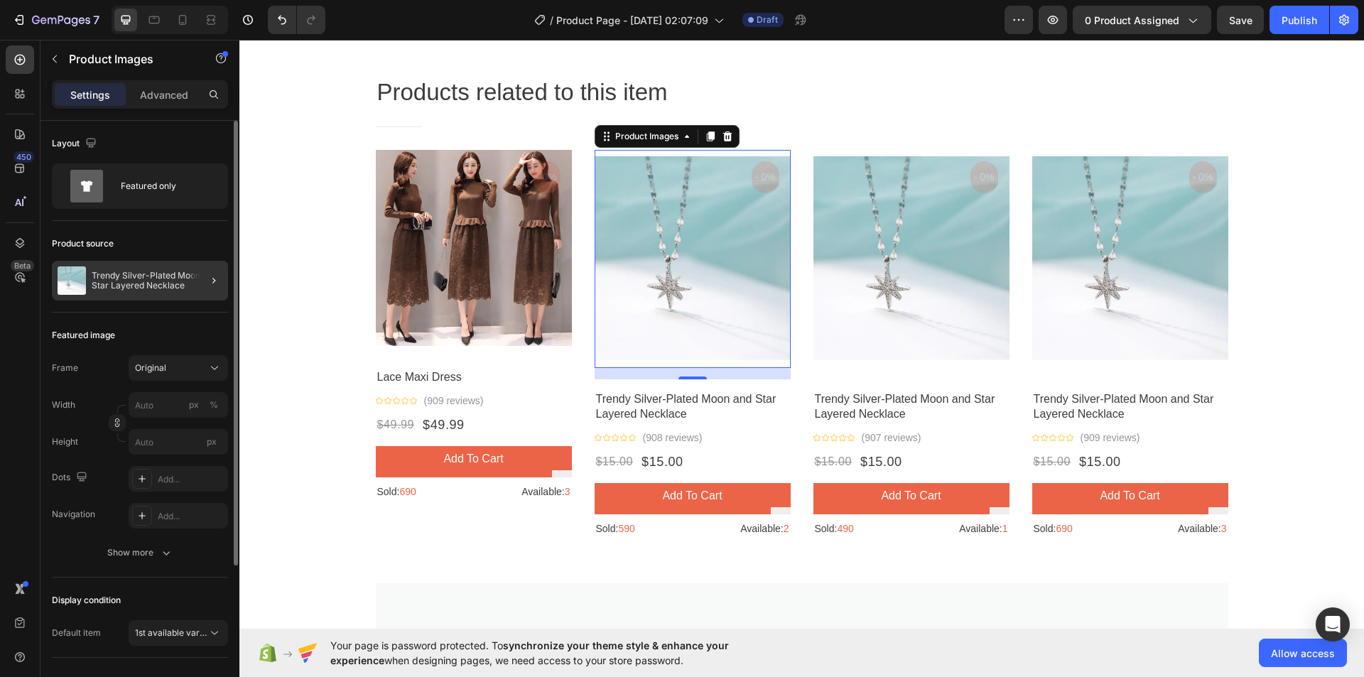
click at [195, 275] on div at bounding box center [208, 281] width 40 height 40
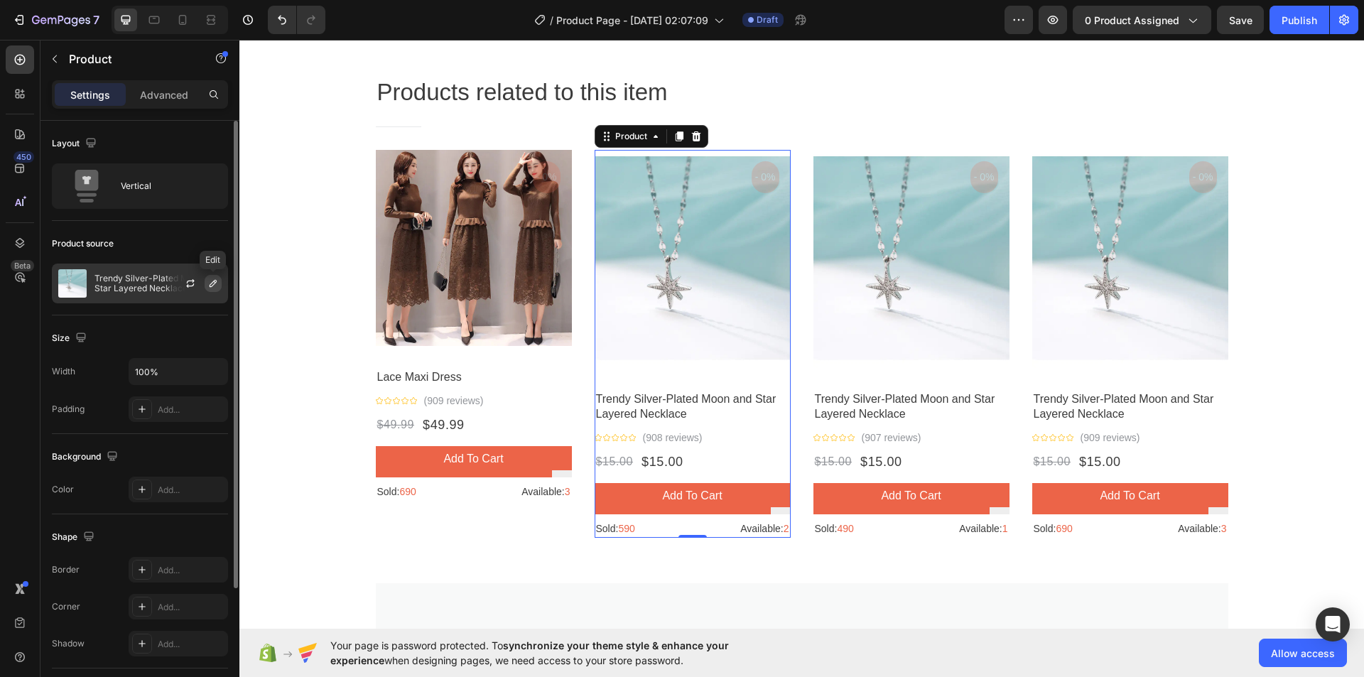
click at [207, 283] on button "button" at bounding box center [213, 283] width 17 height 17
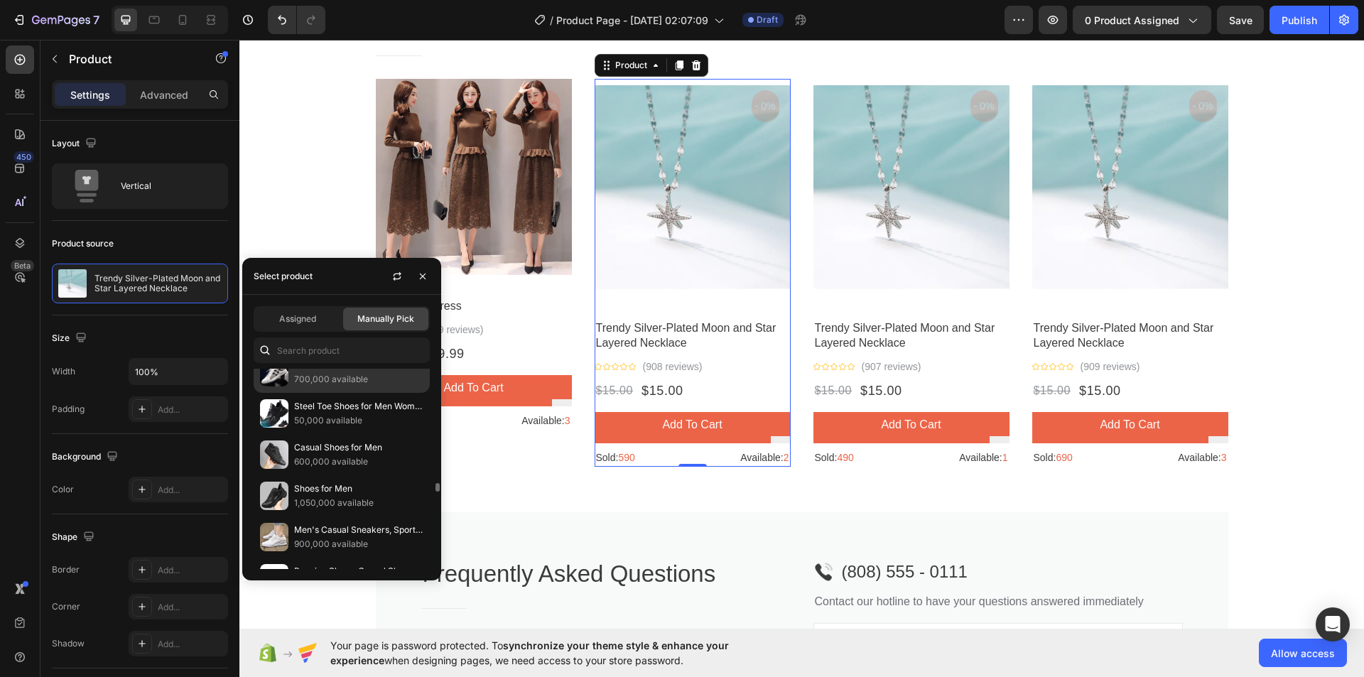
scroll to position [994, 0]
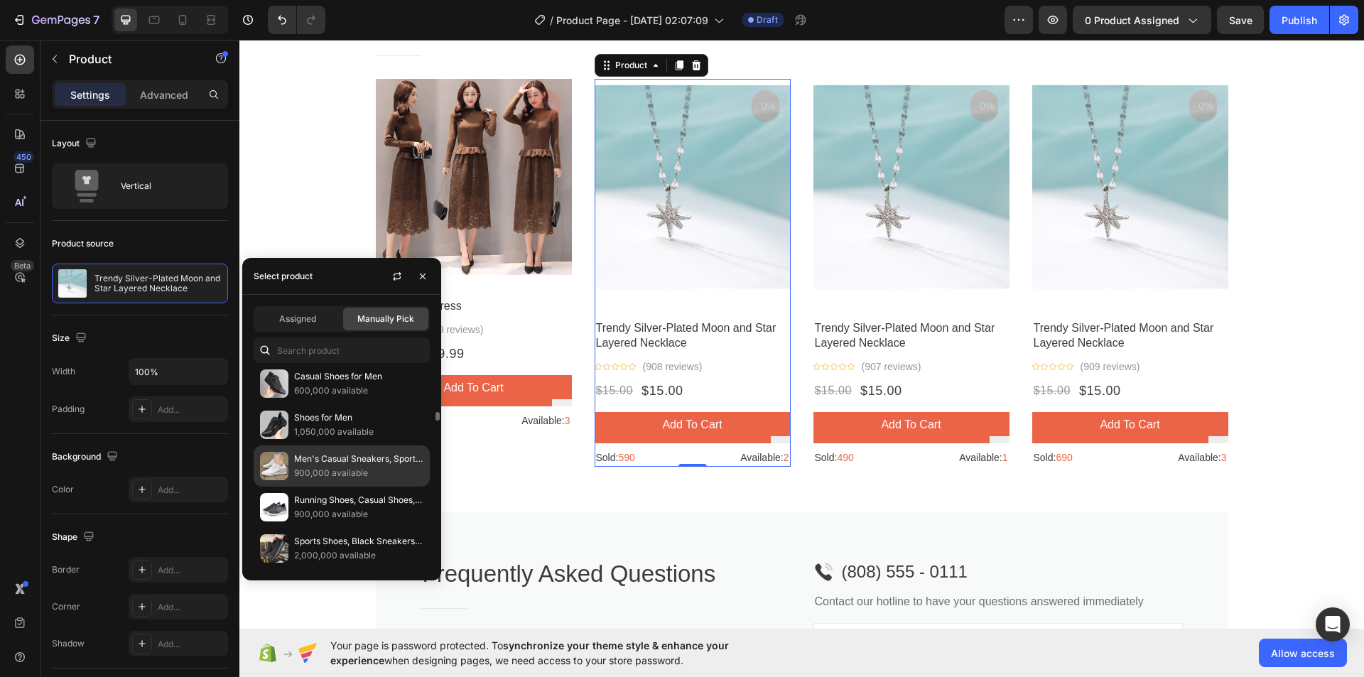
click at [327, 462] on p "Men's Casual Sneakers, Sports Shoes, Running Shoes" at bounding box center [358, 459] width 129 height 14
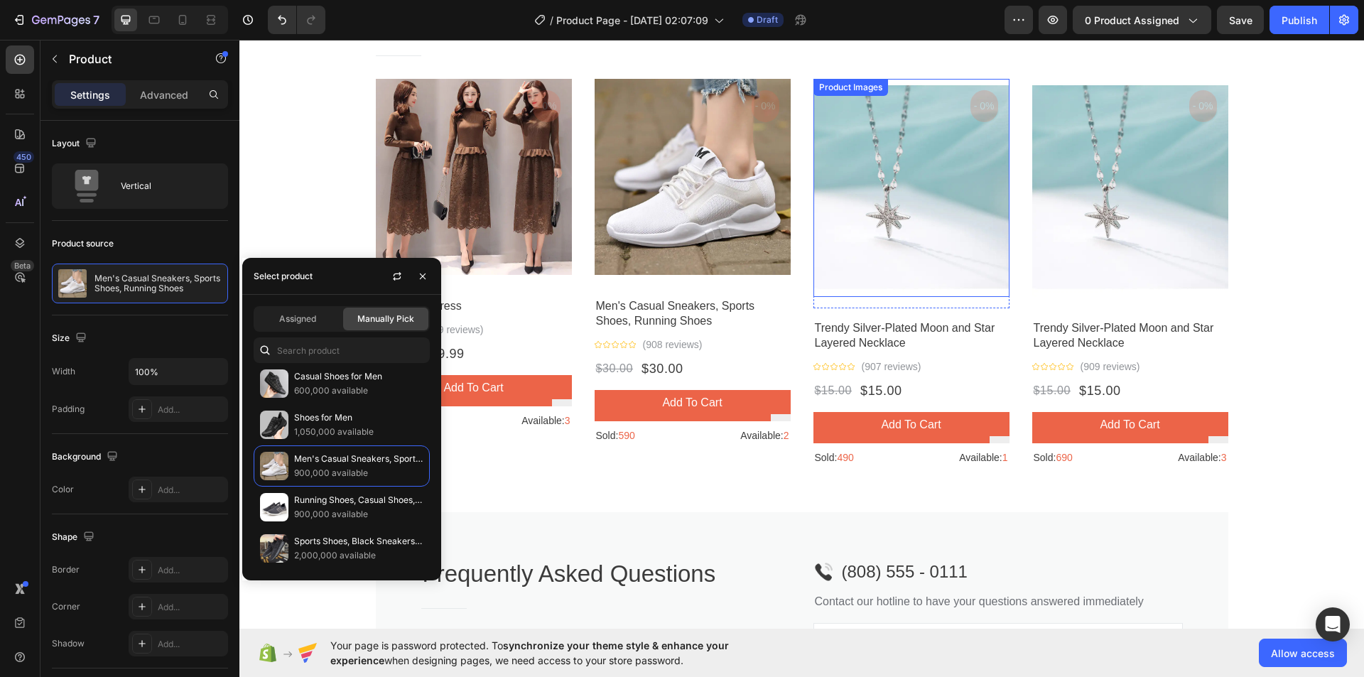
click at [849, 197] on img at bounding box center [911, 188] width 196 height 218
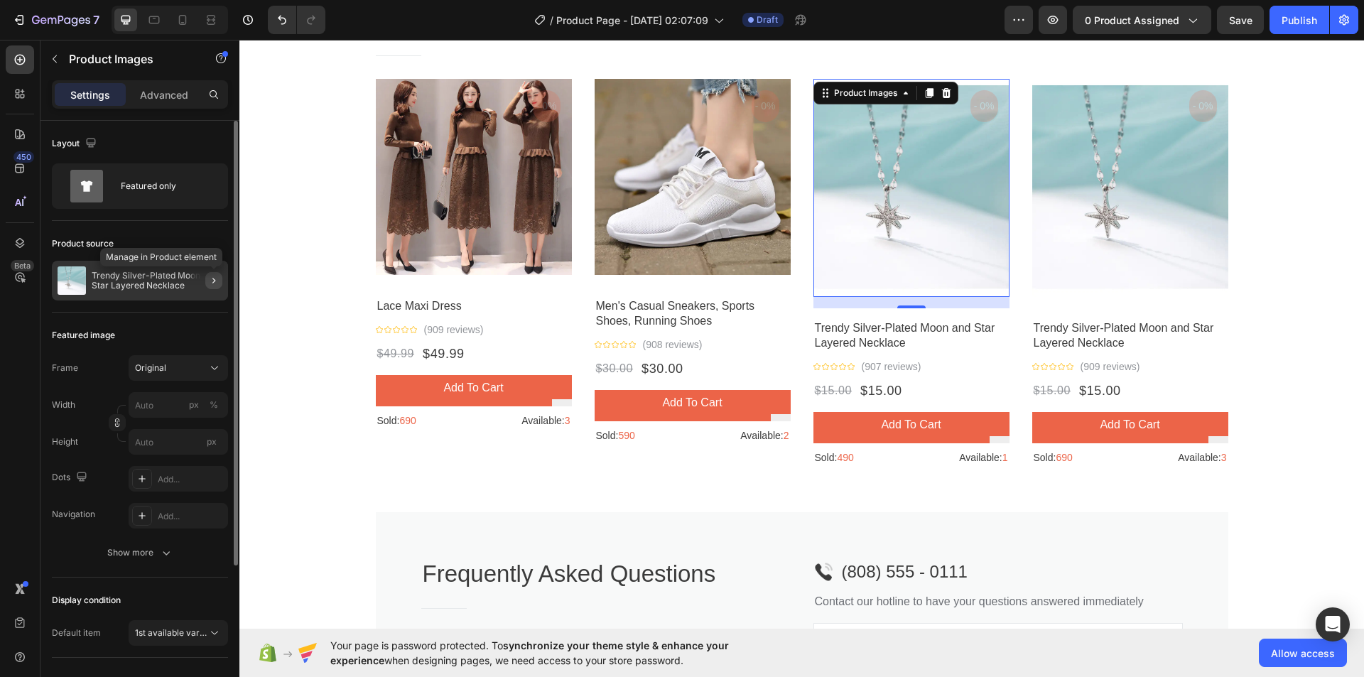
click at [213, 275] on icon "button" at bounding box center [213, 280] width 11 height 11
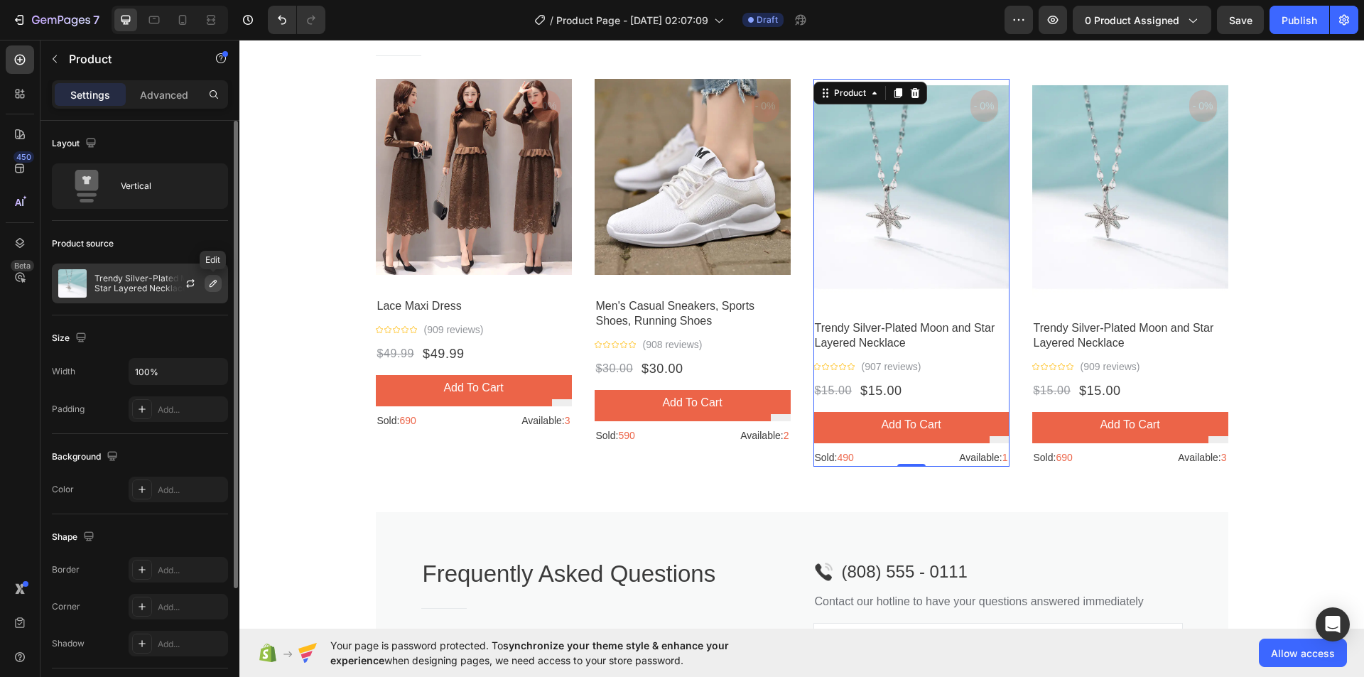
click at [210, 284] on icon "button" at bounding box center [212, 283] width 11 height 11
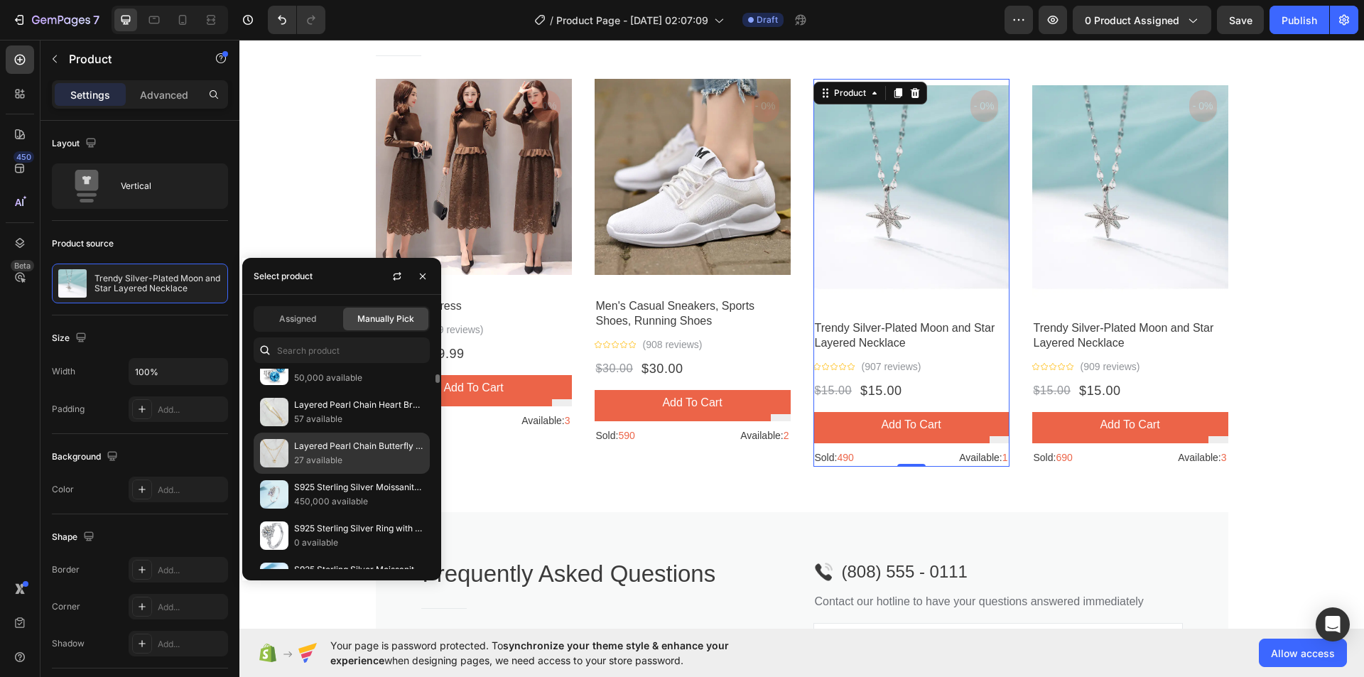
scroll to position [213, 0]
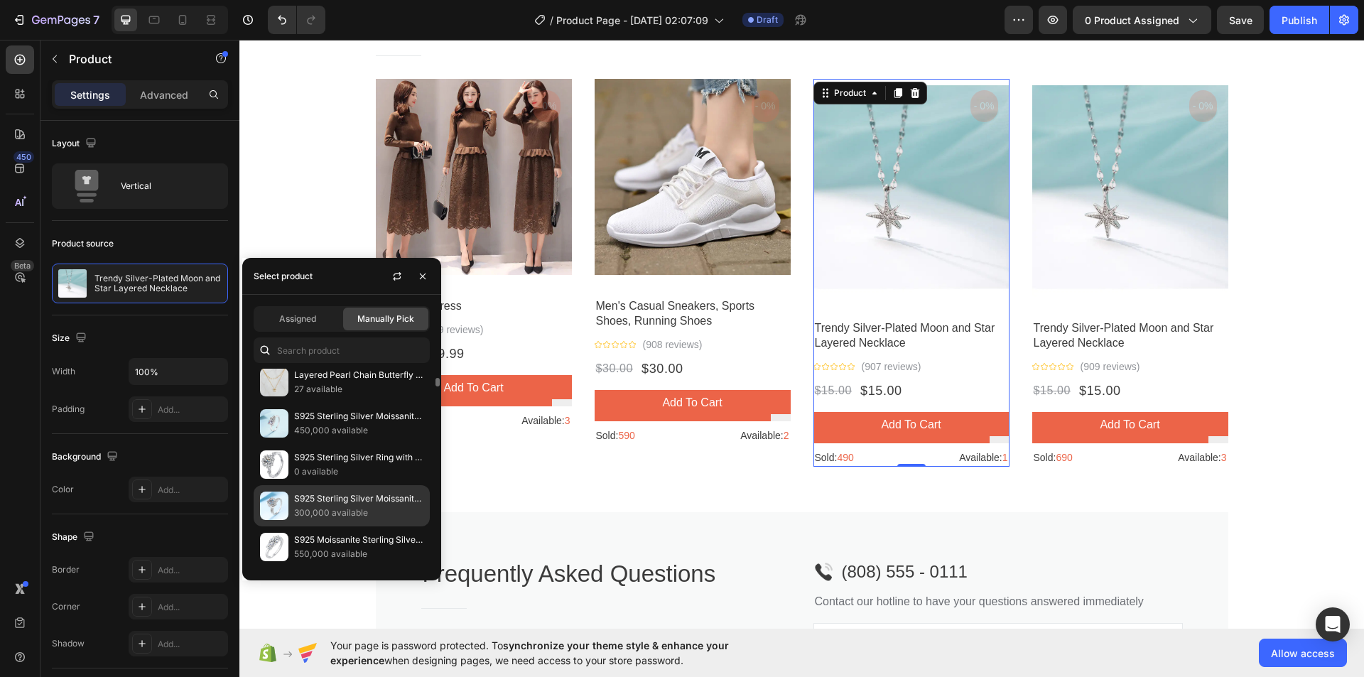
click at [329, 504] on p "S925 Sterling Silver Moissanite Ring for Girls" at bounding box center [358, 499] width 129 height 14
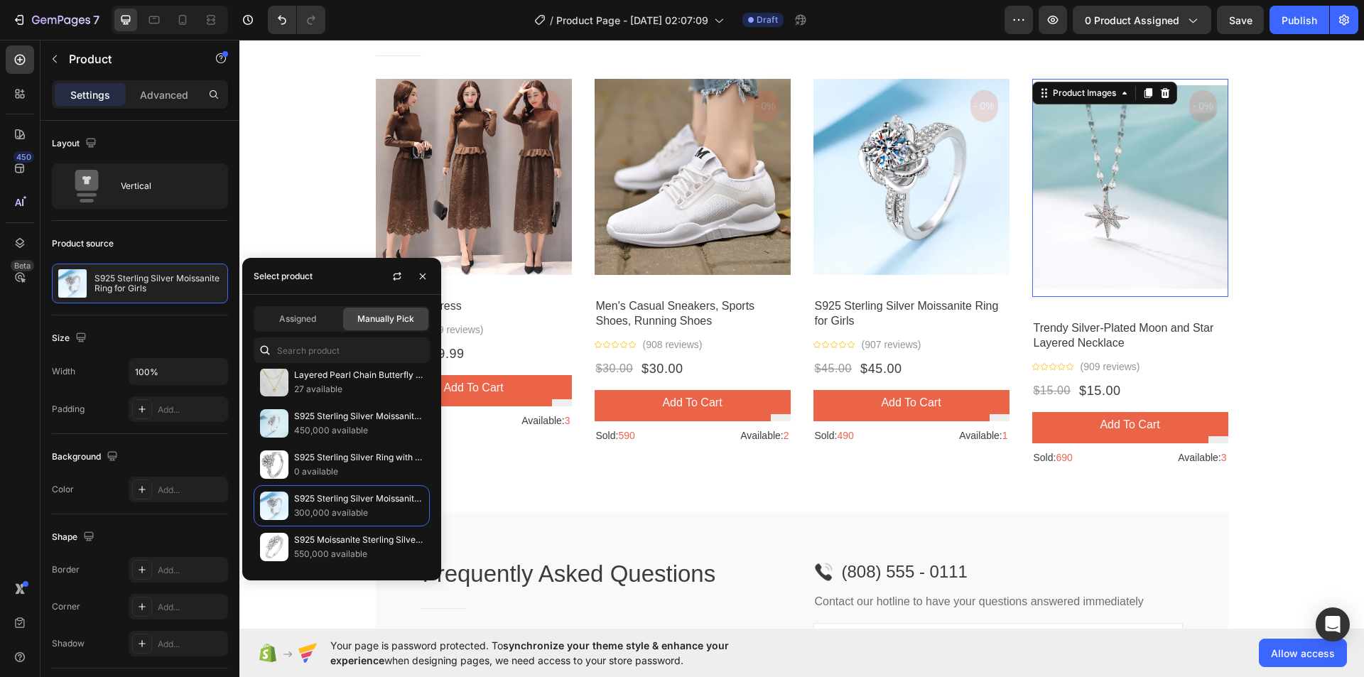
click at [1112, 252] on img at bounding box center [1130, 188] width 196 height 218
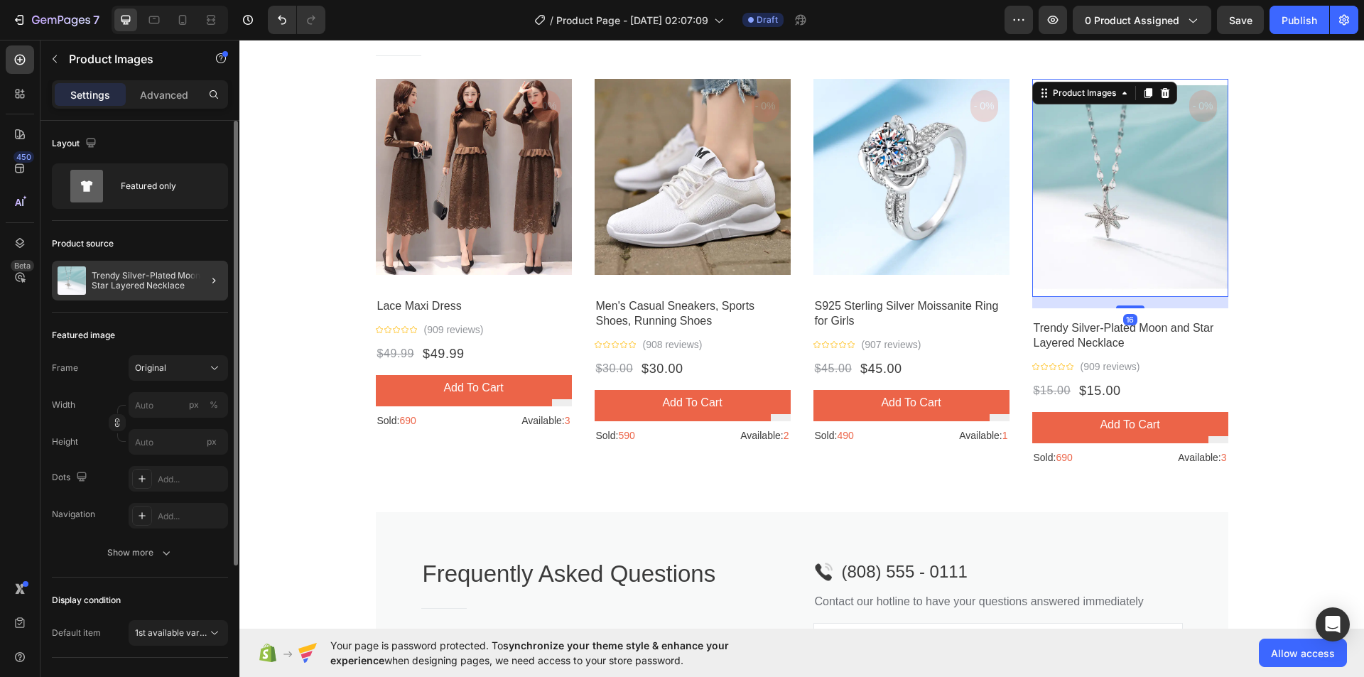
click at [198, 280] on div at bounding box center [208, 281] width 40 height 40
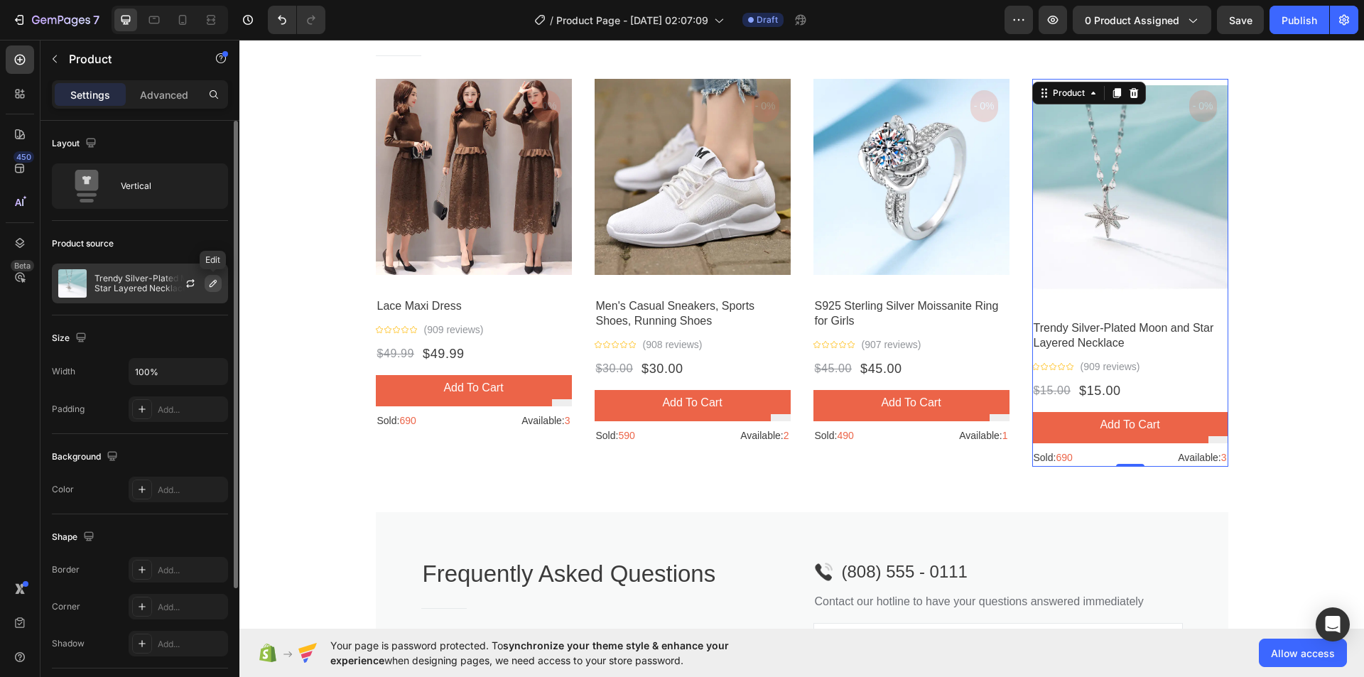
click at [214, 283] on icon "button" at bounding box center [212, 283] width 11 height 11
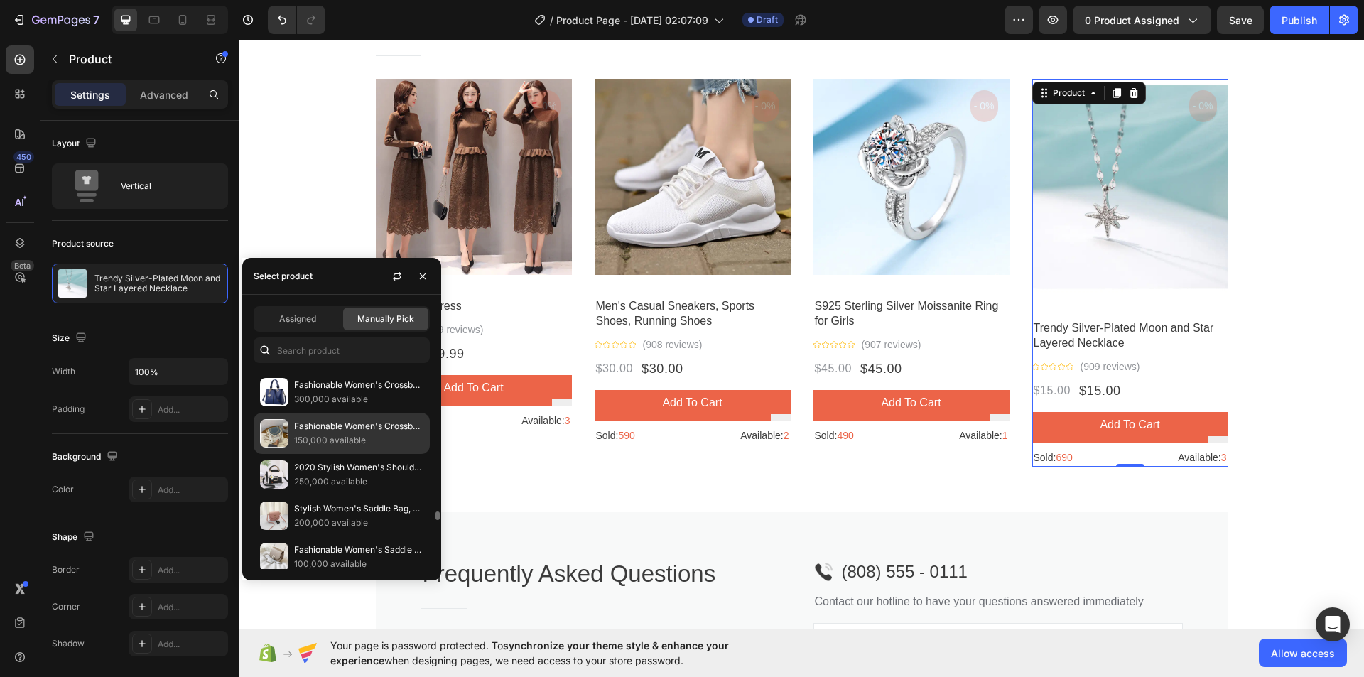
scroll to position [1634, 0]
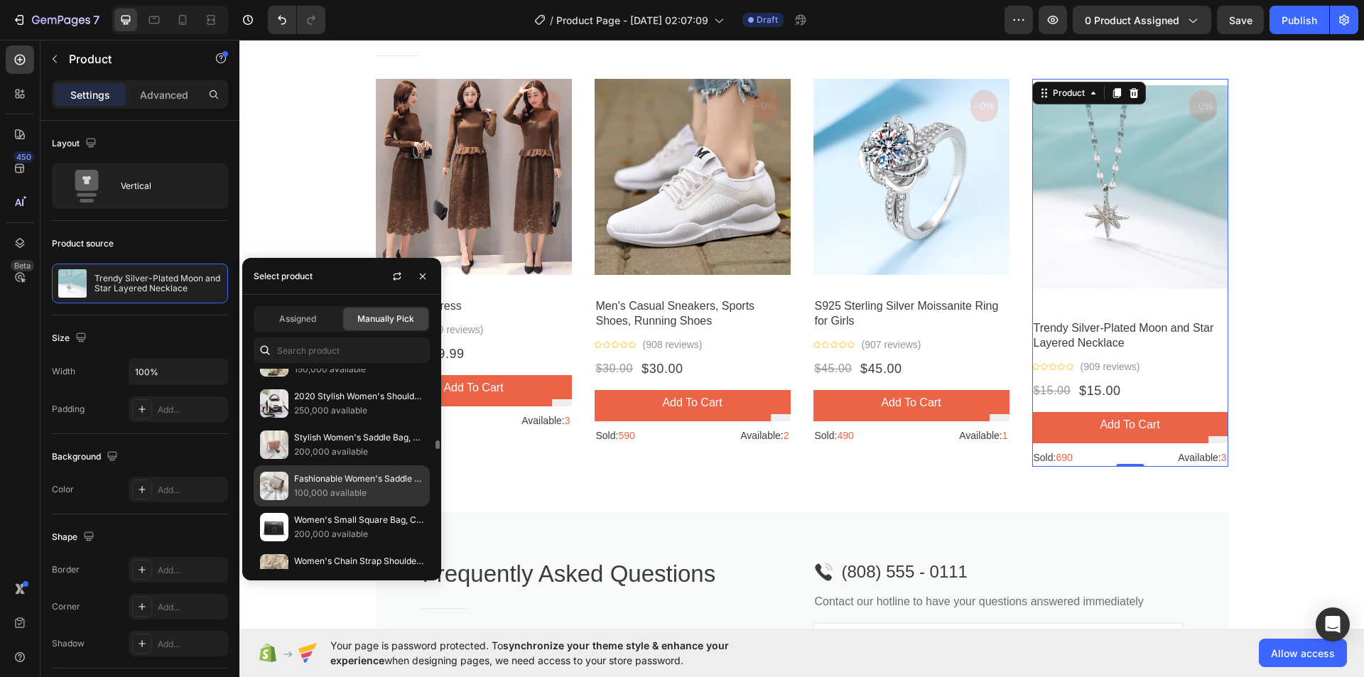
click at [318, 489] on p "100,000 available" at bounding box center [358, 493] width 129 height 14
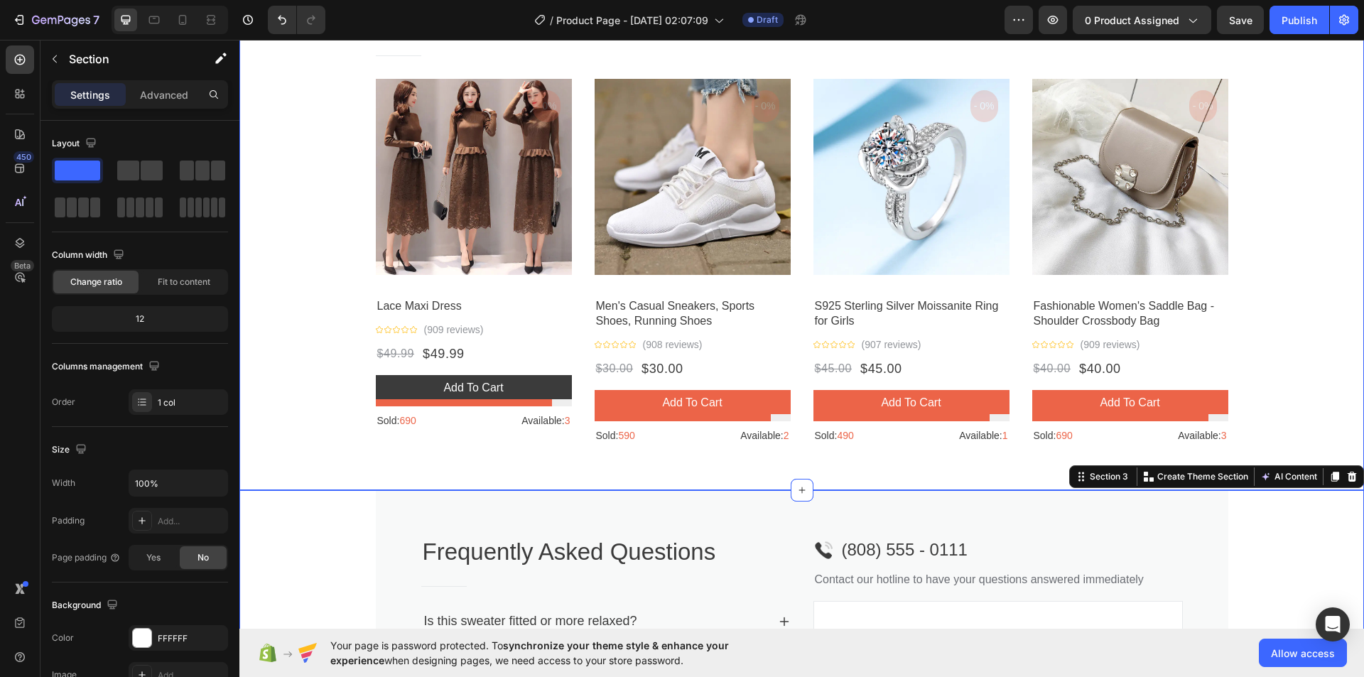
scroll to position [1122, 0]
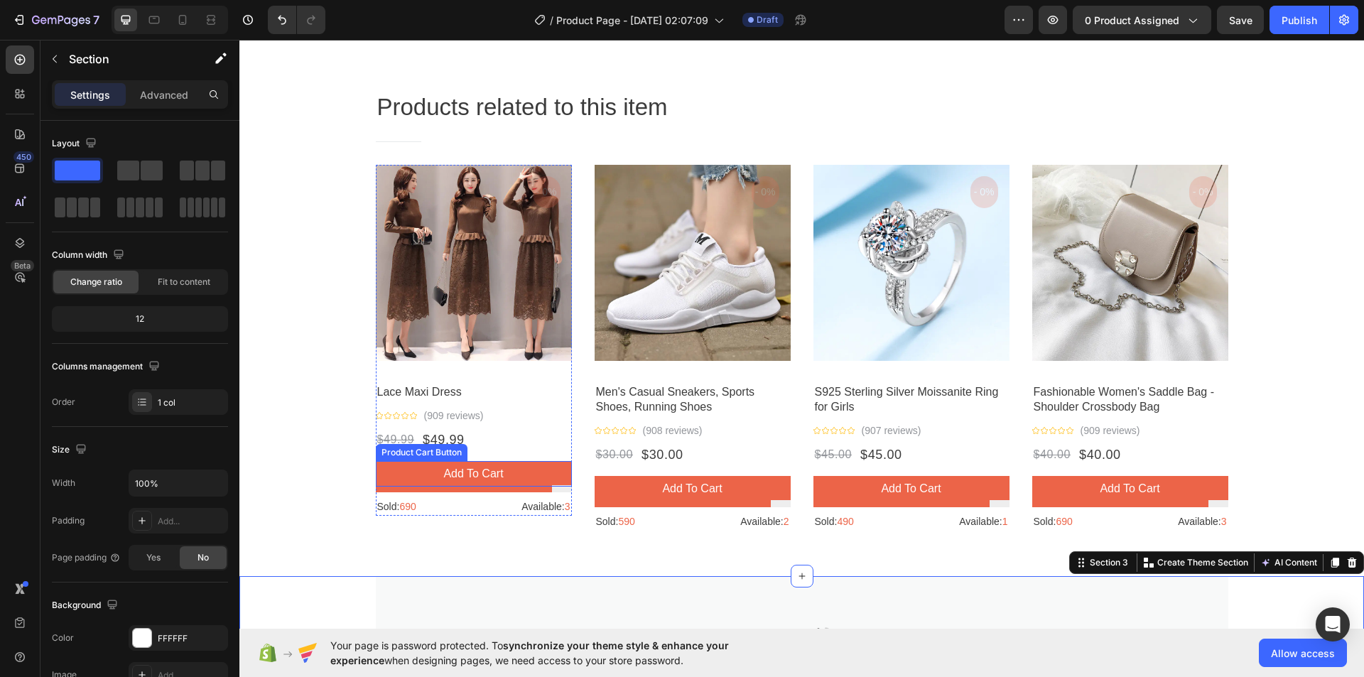
click at [526, 425] on div "Icon Icon Icon Icon Icon Icon List Hoz (909 reviews) Text block Row" at bounding box center [474, 416] width 196 height 18
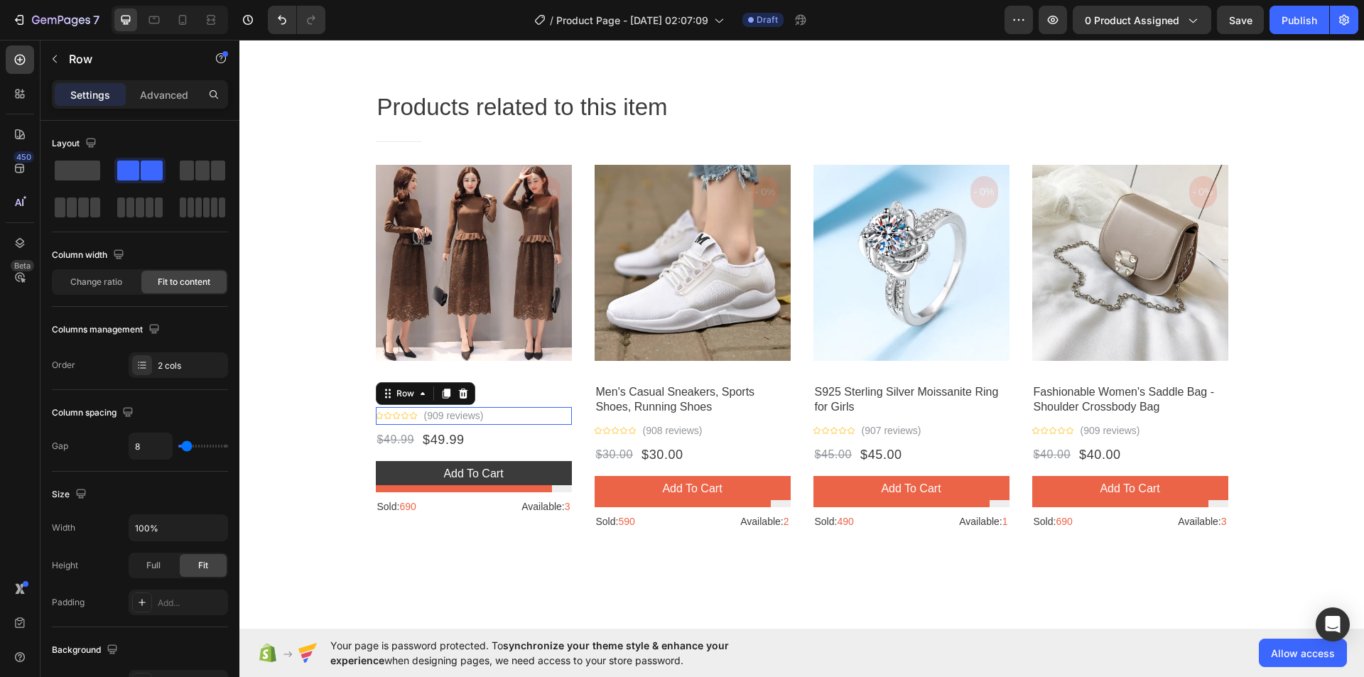
scroll to position [1065, 0]
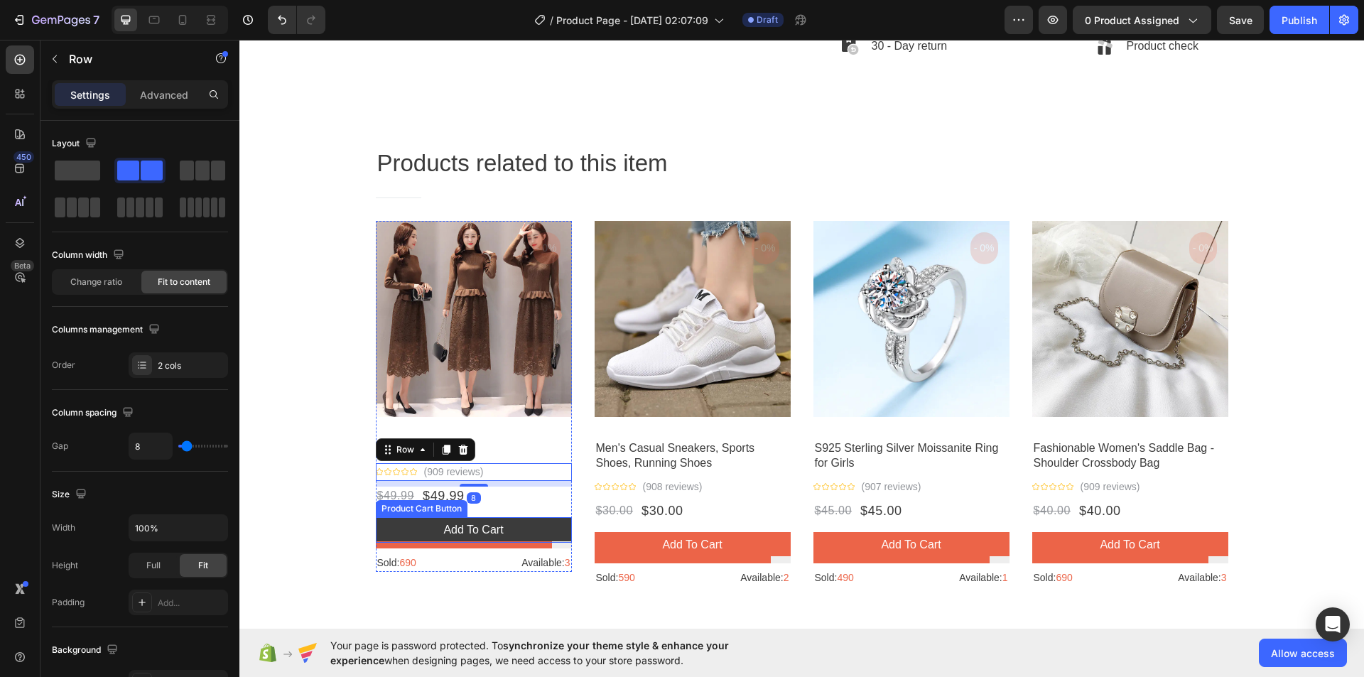
click at [462, 519] on button "Add to cart" at bounding box center [474, 530] width 196 height 26
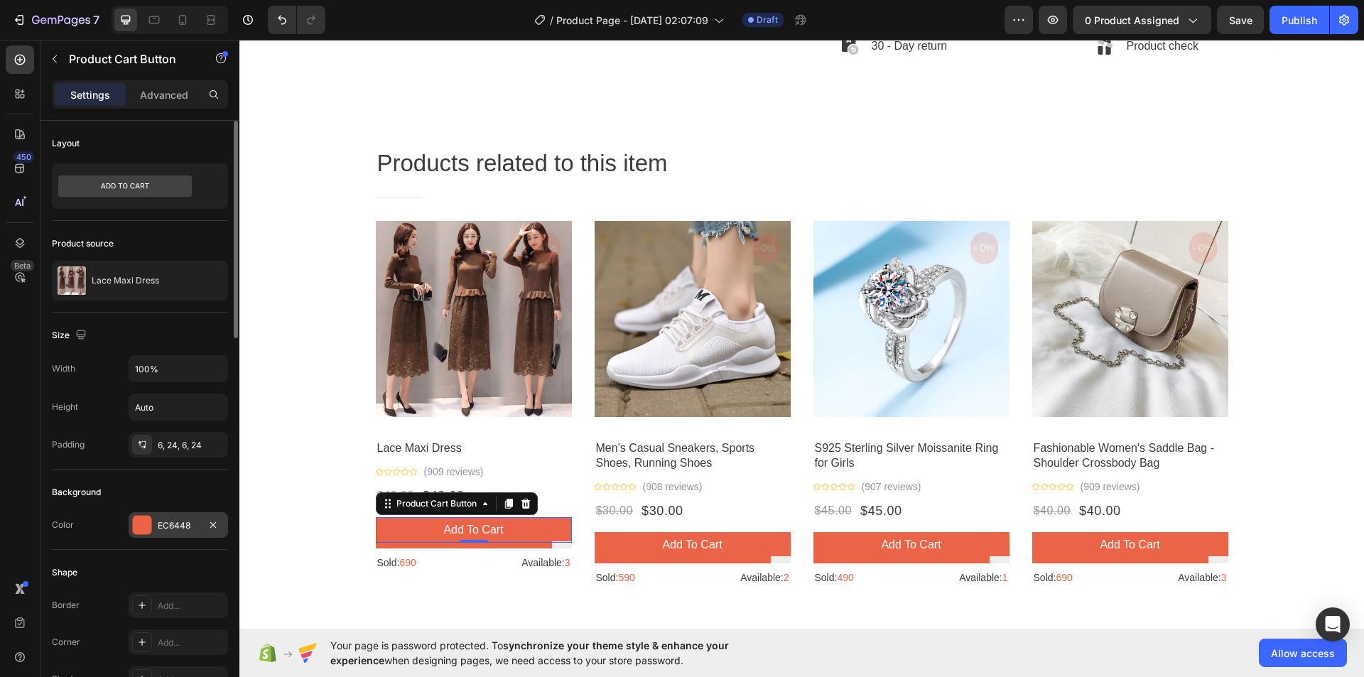
click at [145, 521] on div at bounding box center [142, 525] width 18 height 18
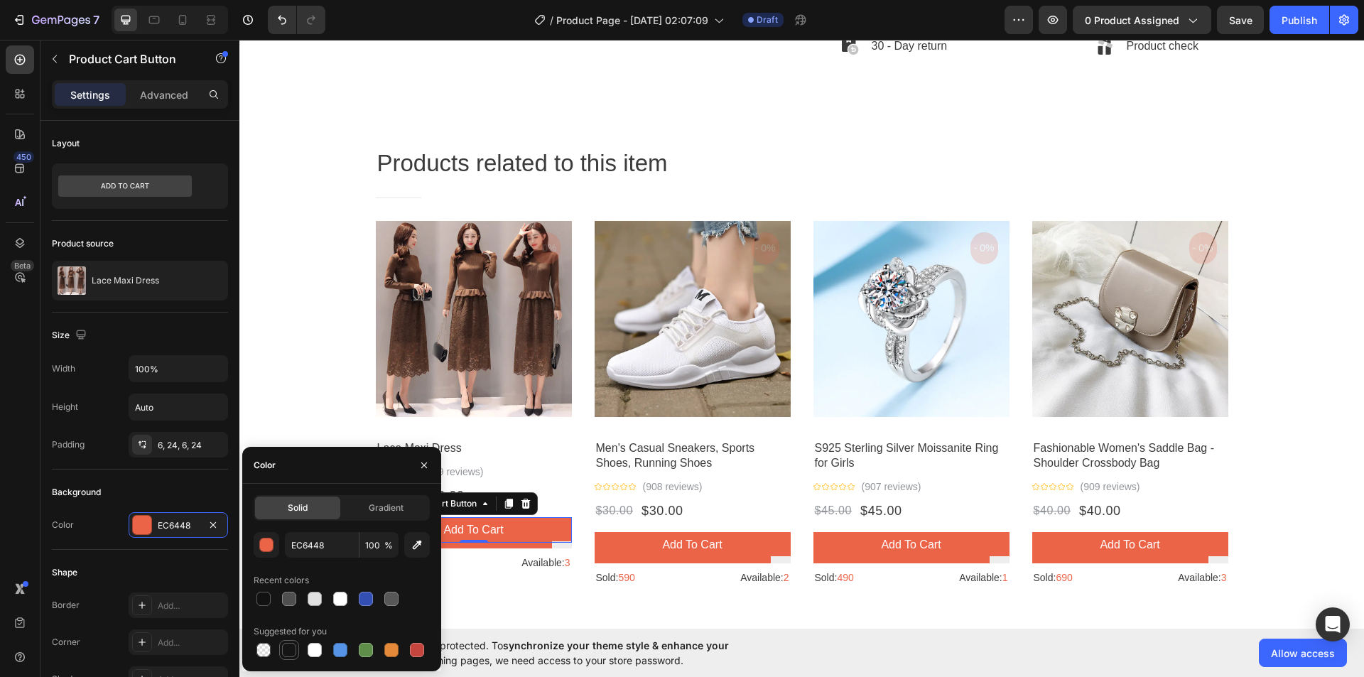
click at [288, 649] on div at bounding box center [289, 650] width 14 height 14
click at [418, 545] on icon "button" at bounding box center [417, 545] width 14 height 14
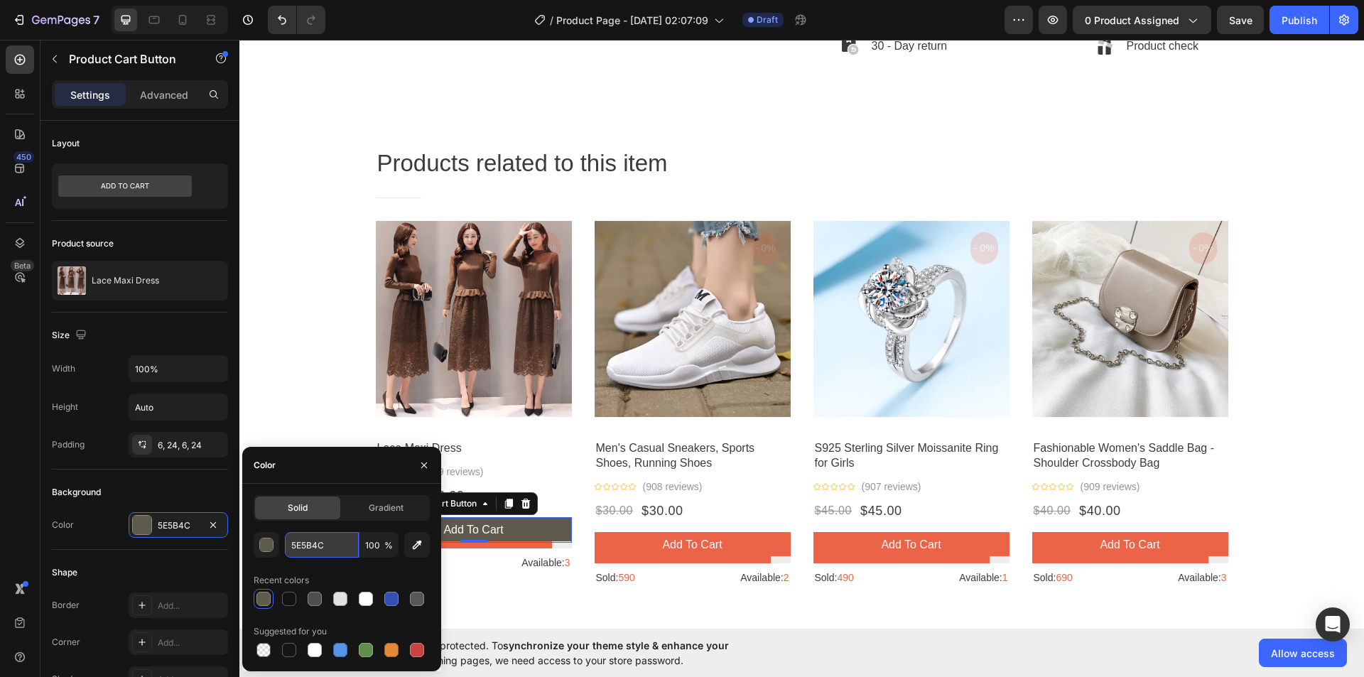
paste input "#FD3665"
type input "#FD3665"
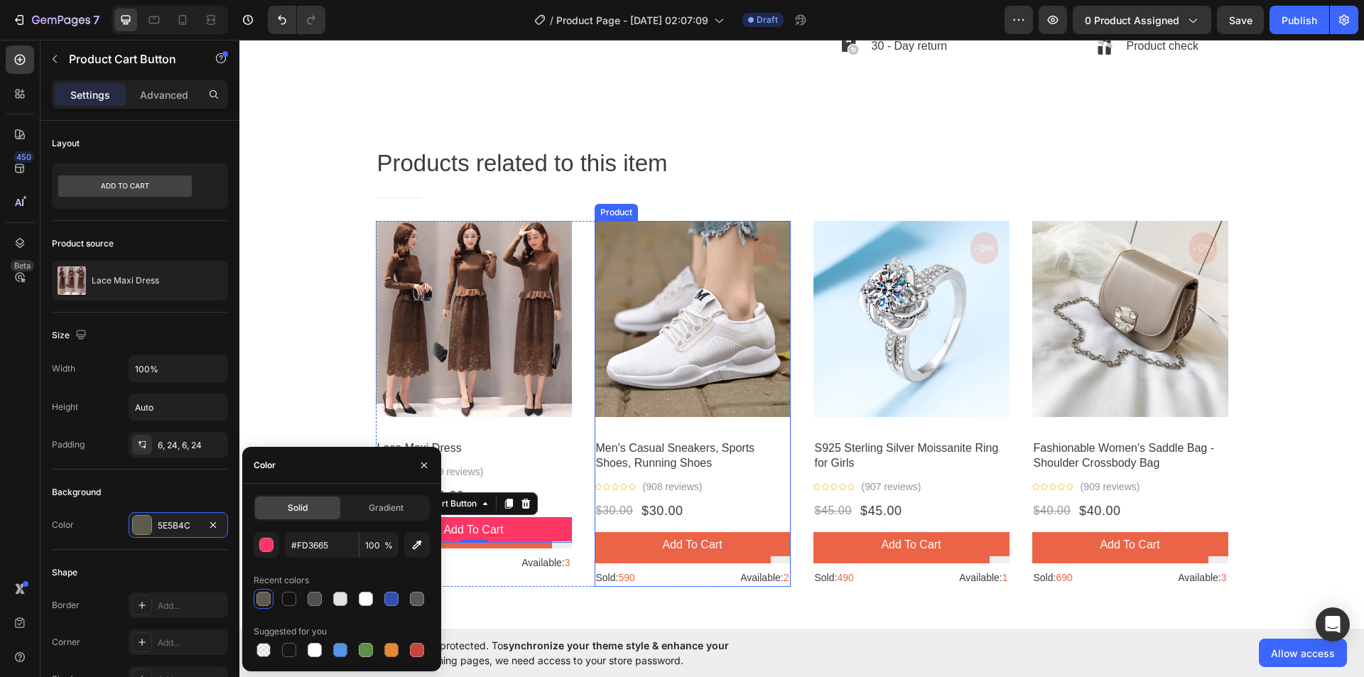
click at [644, 524] on div "Product Images - 0% Product Badge Row Men's Casual Sneakers, Sports Shoes, Runn…" at bounding box center [693, 404] width 196 height 366
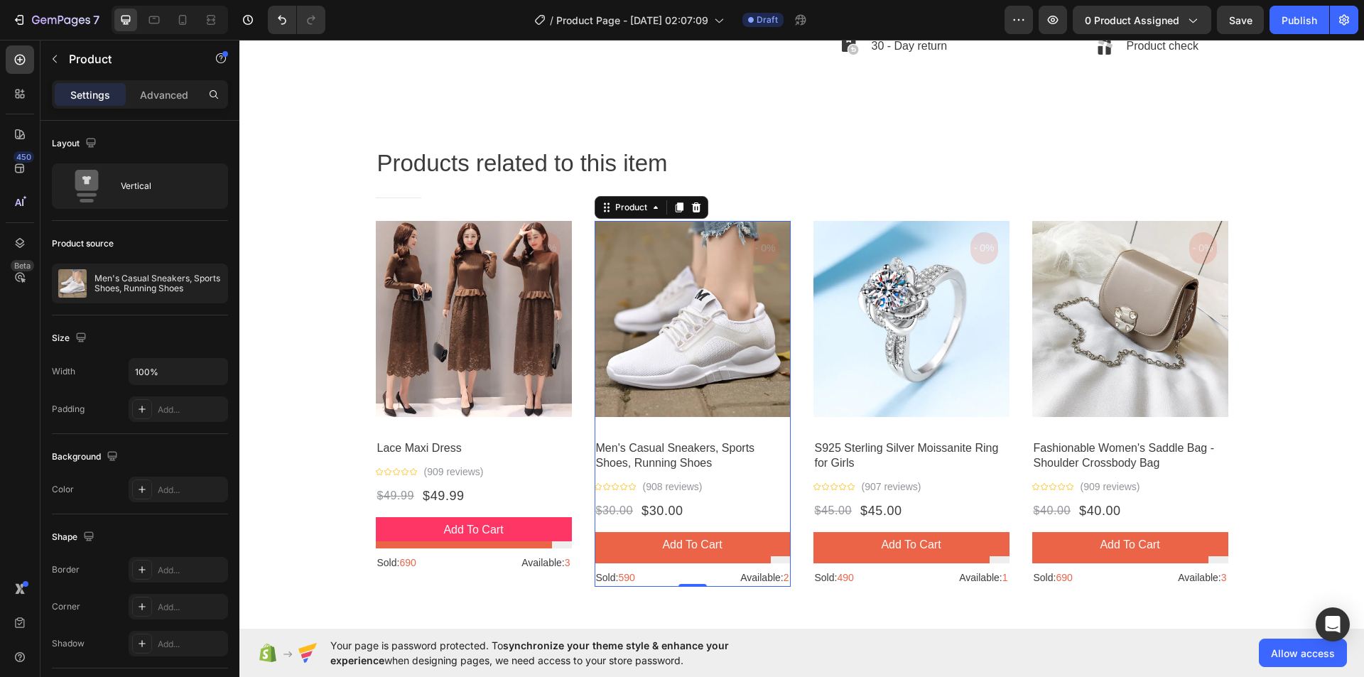
click at [642, 523] on div "Product Images - 0% Product Badge Row Men's Casual Sneakers, Sports Shoes, Runn…" at bounding box center [693, 404] width 196 height 366
click at [627, 545] on button "Add to cart" at bounding box center [693, 545] width 196 height 26
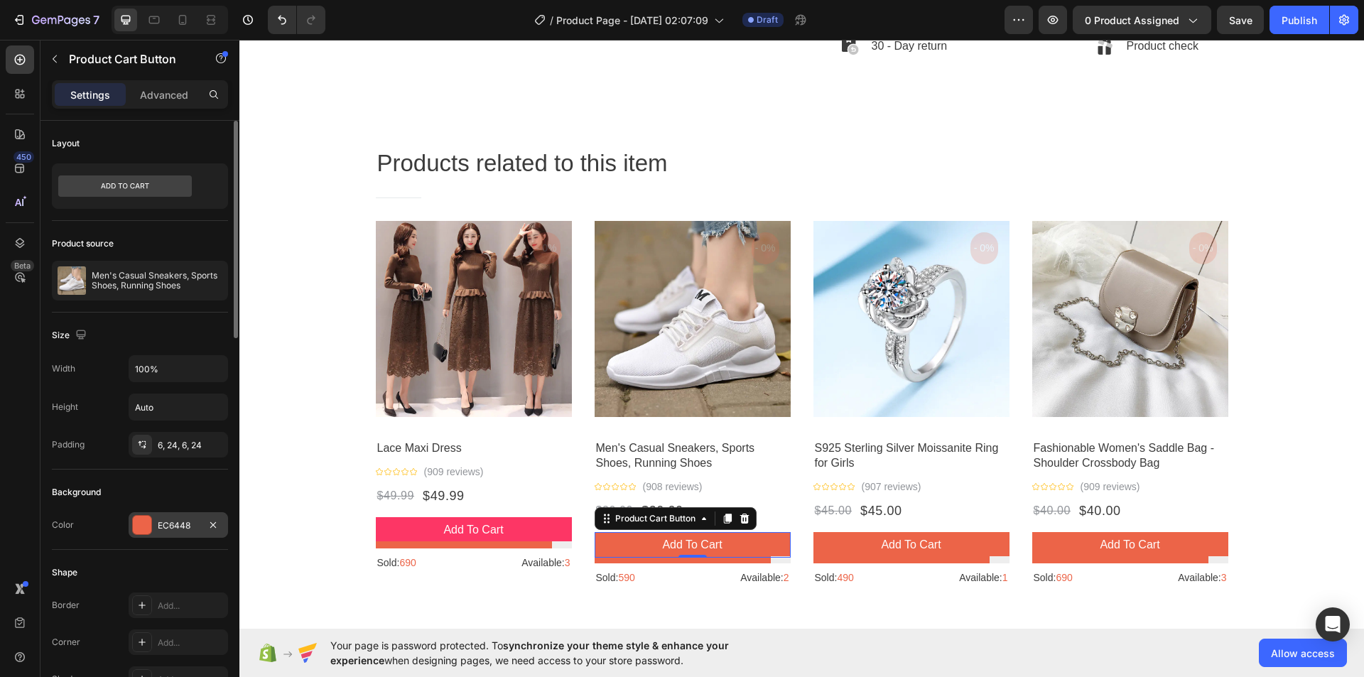
click at [145, 527] on div at bounding box center [142, 525] width 18 height 18
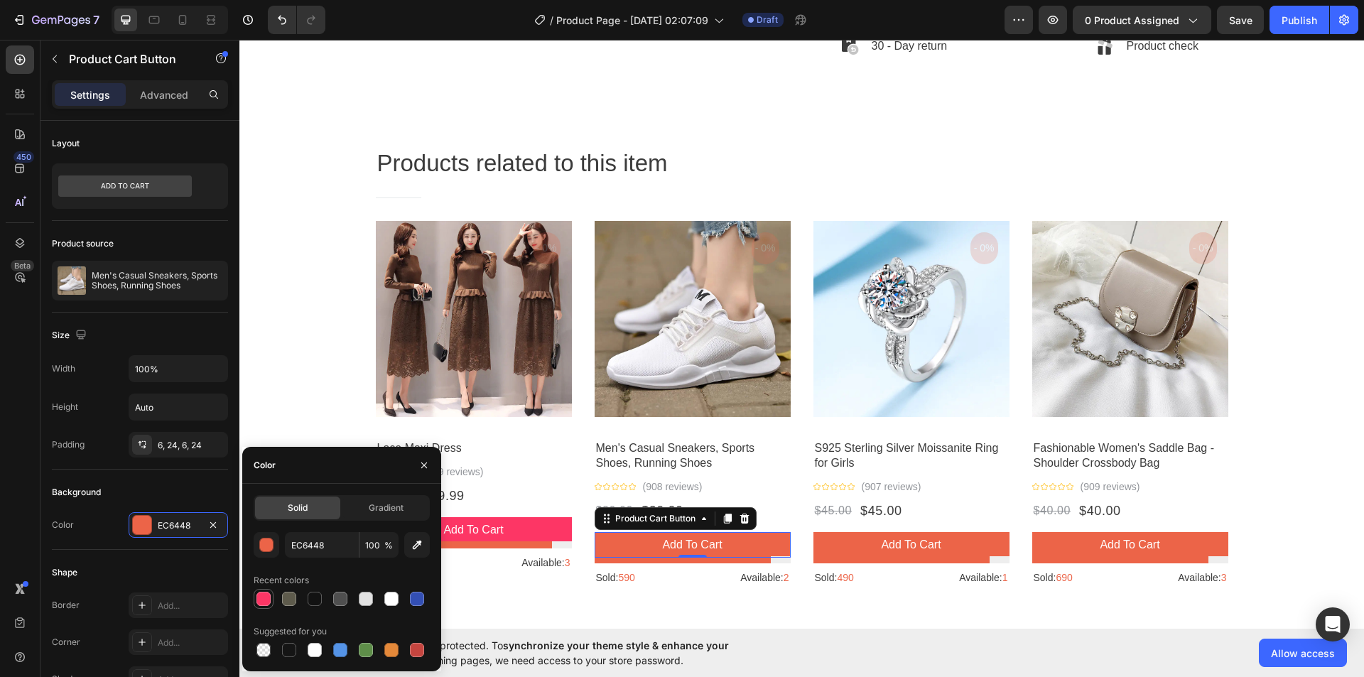
click at [264, 597] on div at bounding box center [263, 599] width 14 height 14
type input "FD3665"
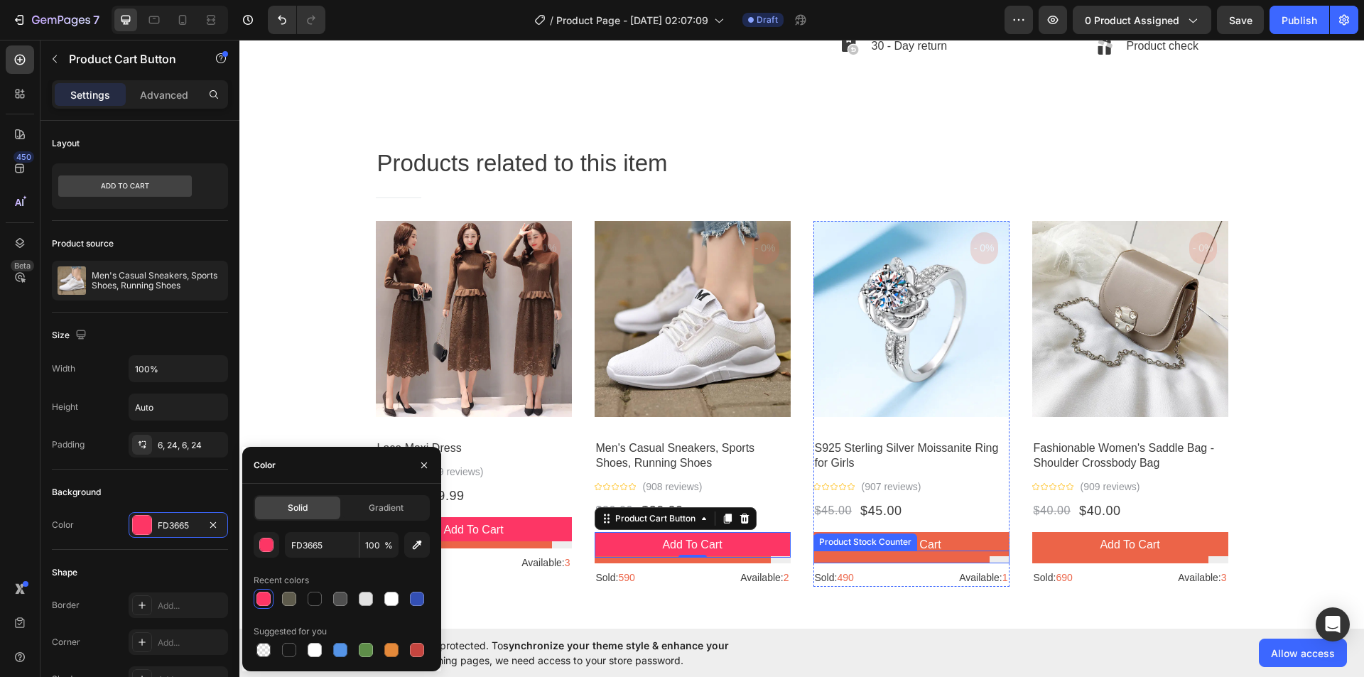
click at [831, 553] on div at bounding box center [911, 556] width 196 height 13
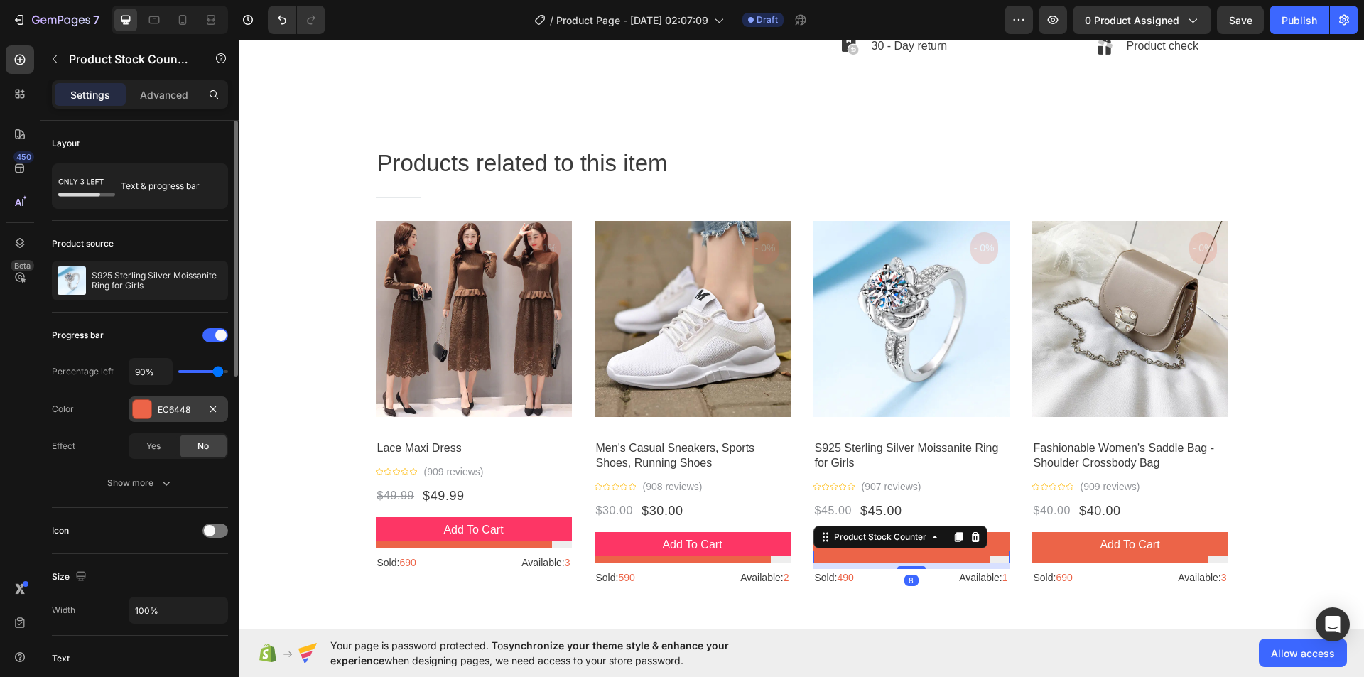
click at [145, 415] on div at bounding box center [142, 409] width 18 height 18
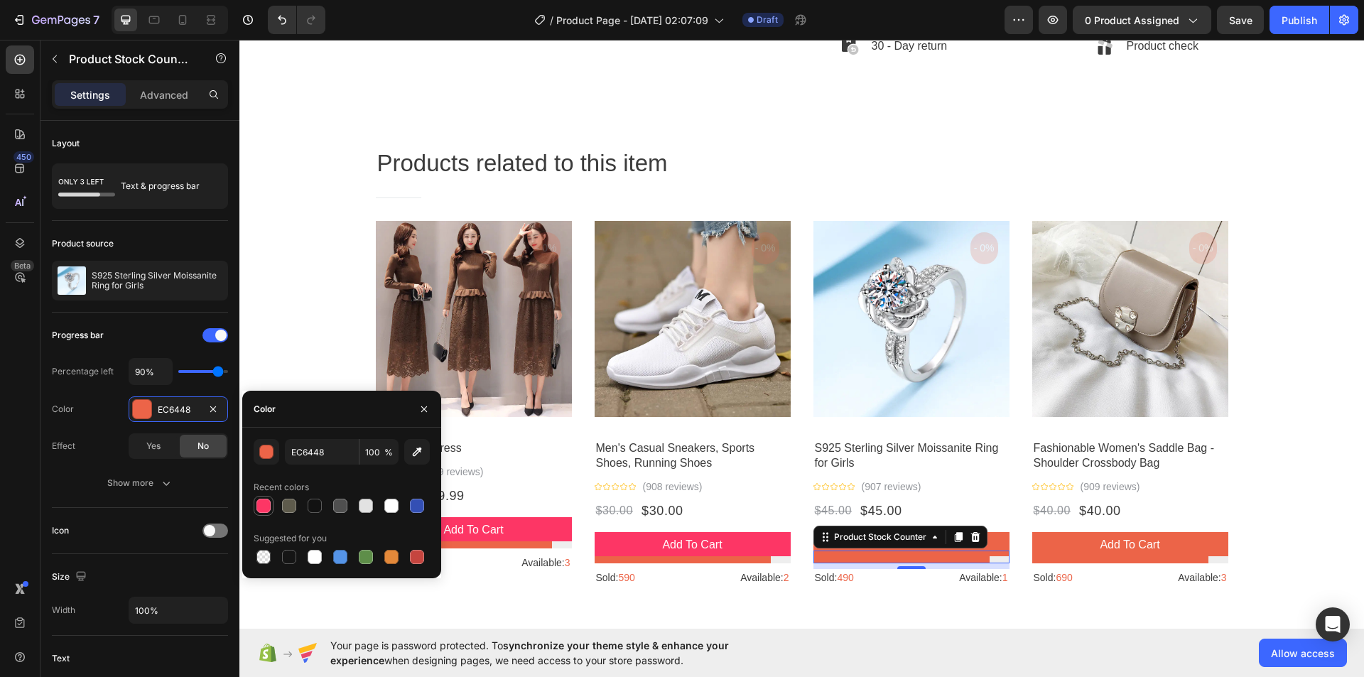
click at [266, 503] on div at bounding box center [263, 506] width 14 height 14
type input "FD3665"
click at [1097, 560] on div at bounding box center [1130, 559] width 196 height 7
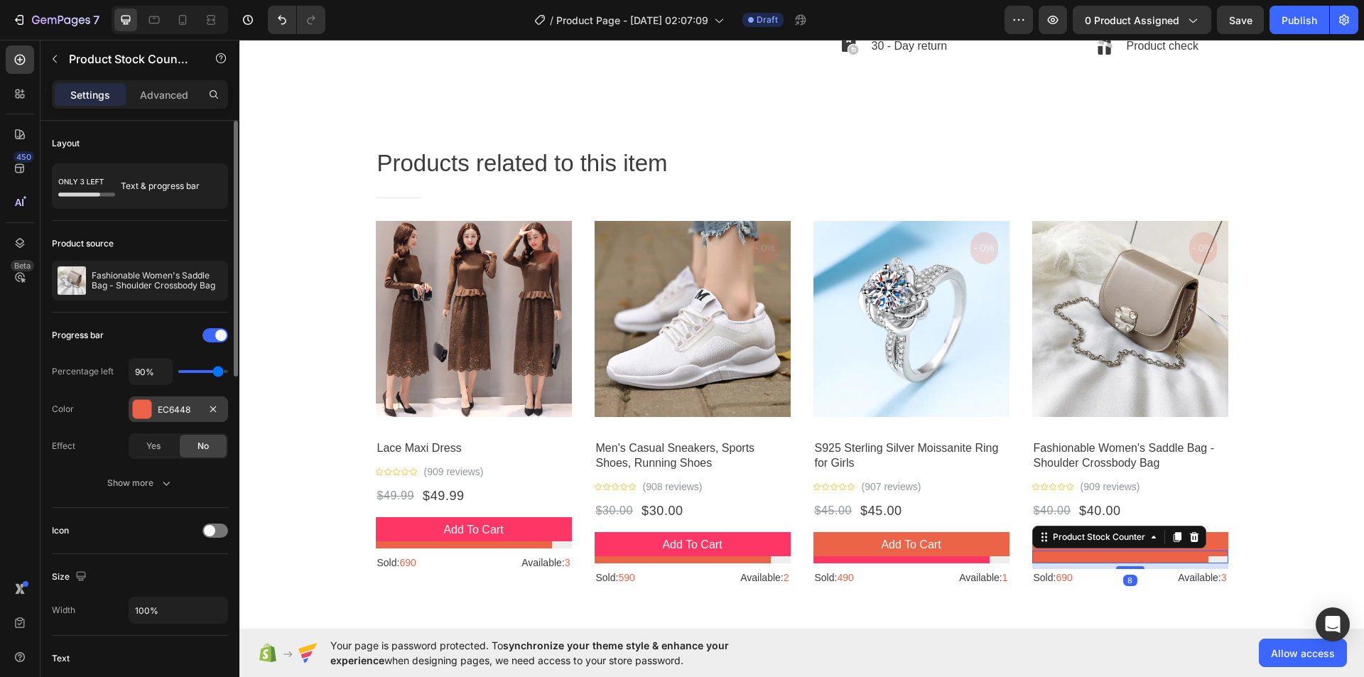
click at [148, 413] on div at bounding box center [142, 409] width 18 height 18
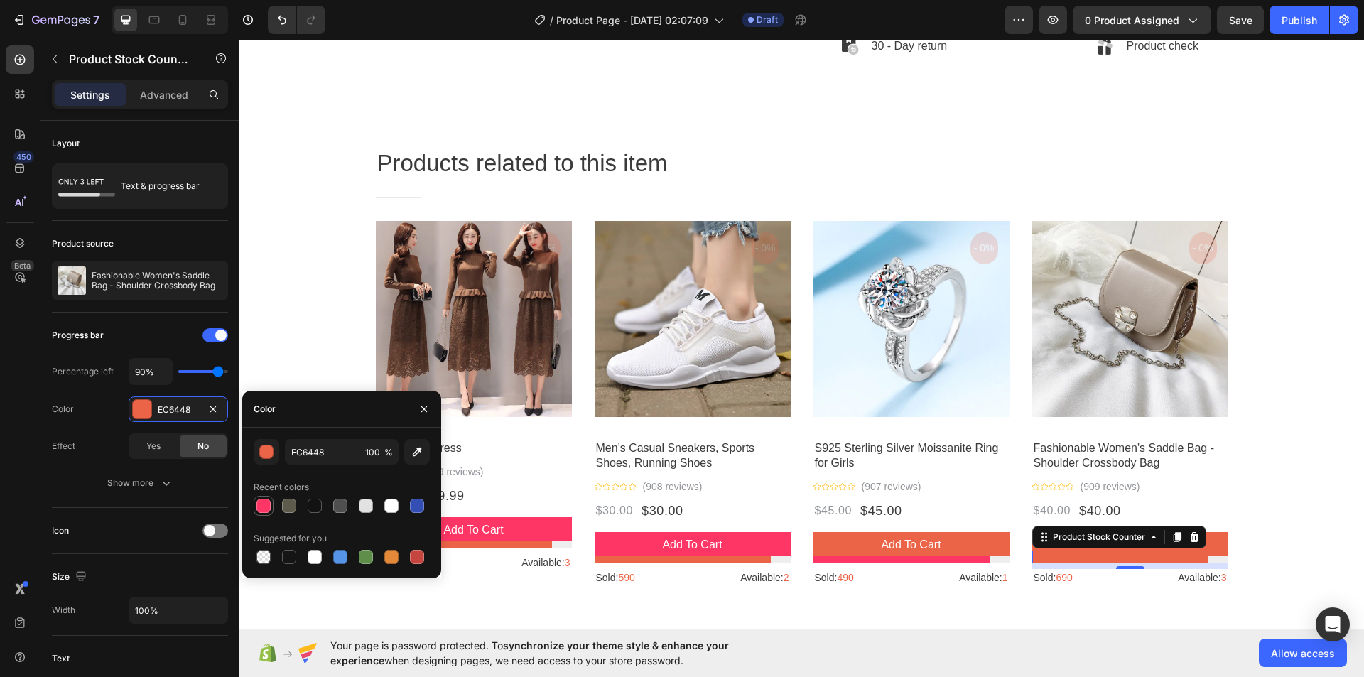
click at [261, 503] on div at bounding box center [263, 506] width 14 height 14
type input "FD3665"
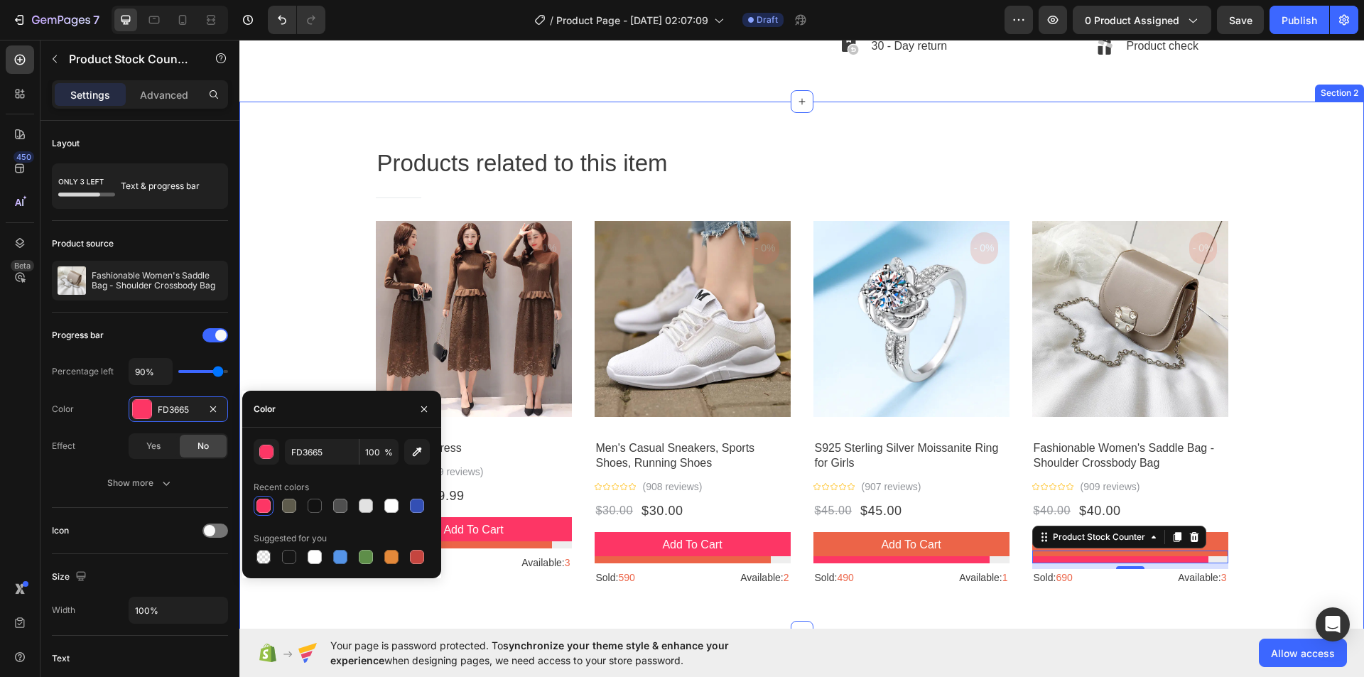
click at [306, 333] on div "Products related to this item Heading Title Line Row Product Images - 0% Produc…" at bounding box center [801, 372] width 1103 height 451
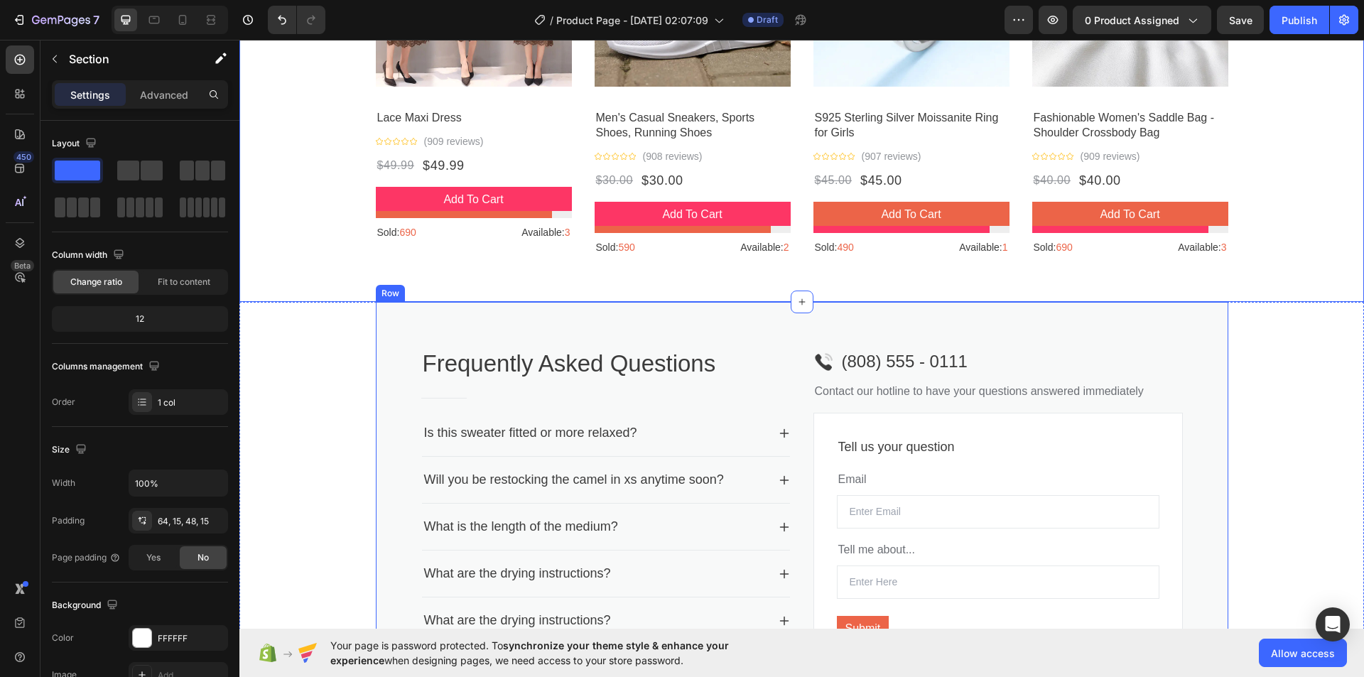
scroll to position [1421, 0]
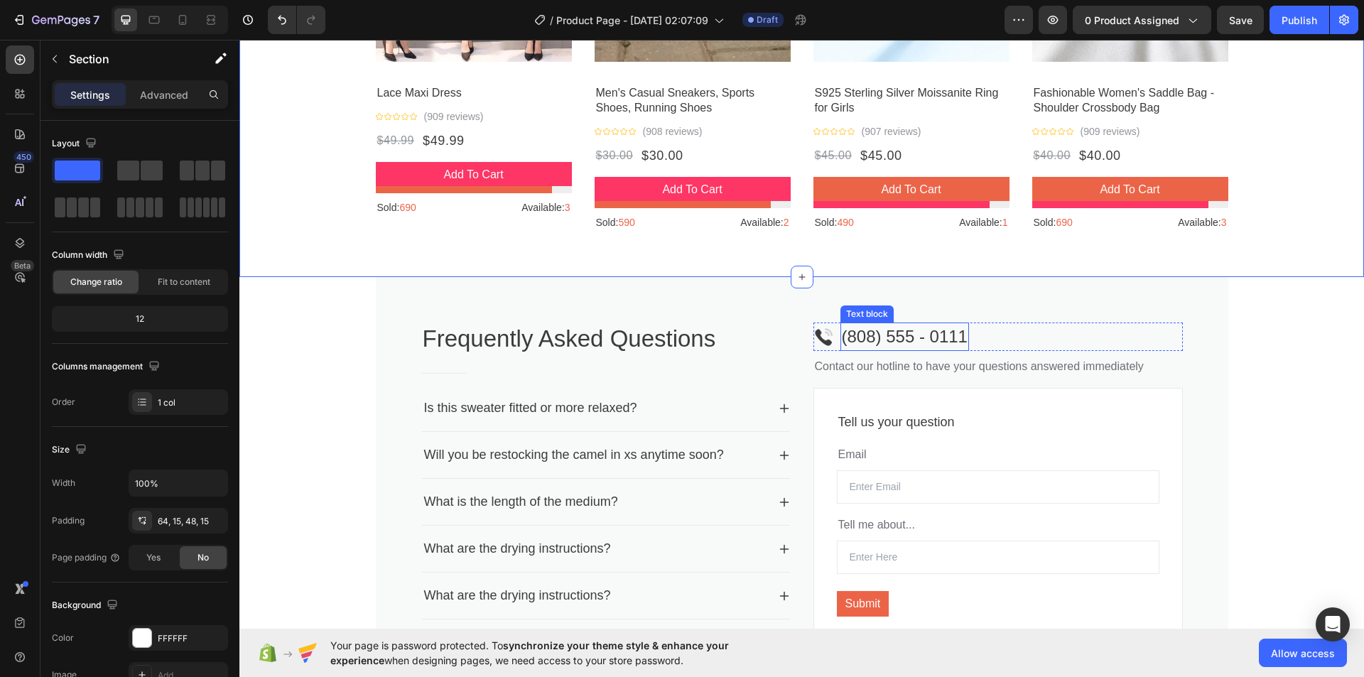
click at [891, 342] on p "(808) 555 - 0111" at bounding box center [905, 337] width 126 height 26
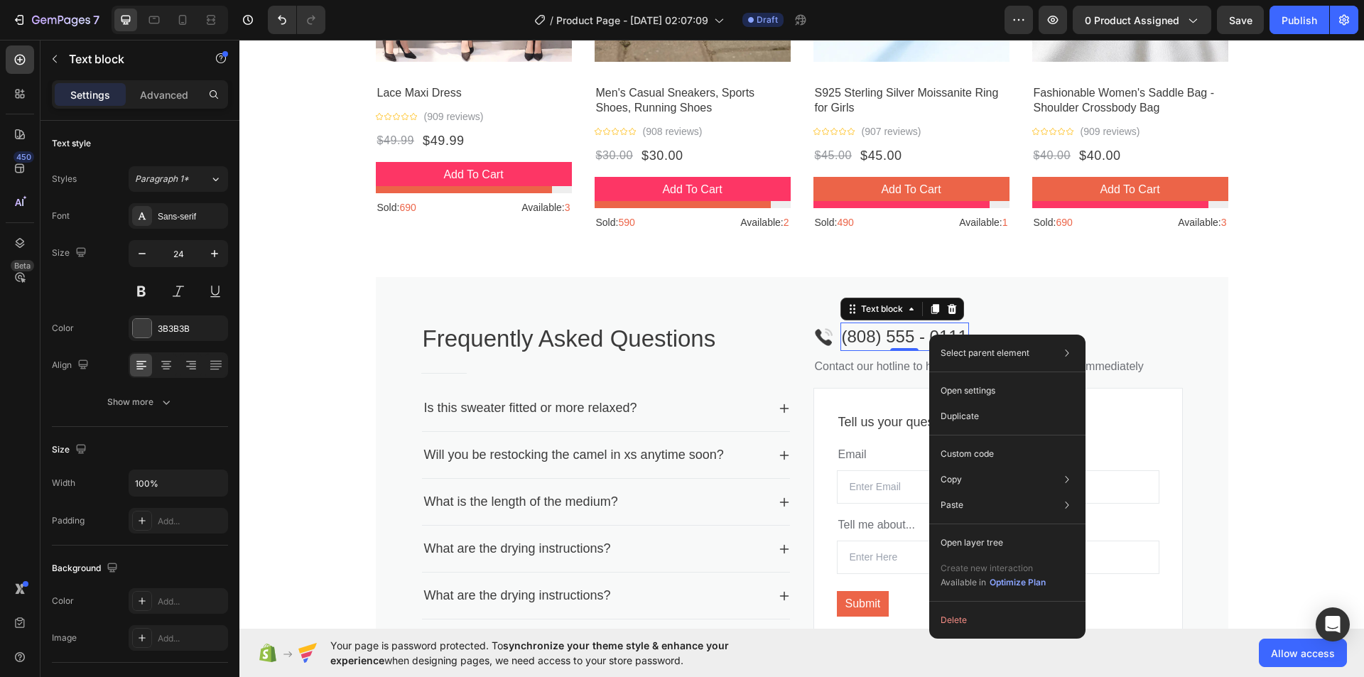
click at [842, 336] on p "(808) 555 - 0111" at bounding box center [905, 337] width 126 height 26
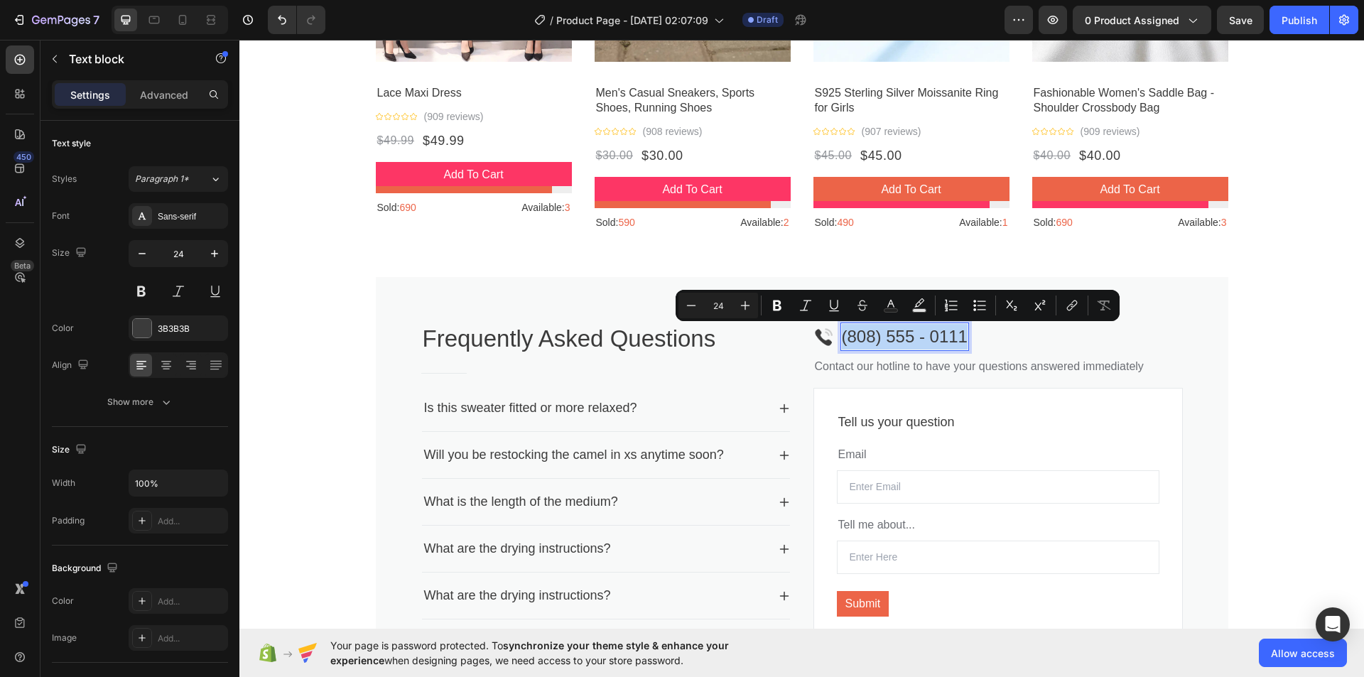
drag, startPoint x: 837, startPoint y: 336, endPoint x: 947, endPoint y: 335, distance: 109.4
click at [947, 335] on p "(808) 555 - 0111" at bounding box center [905, 337] width 126 height 26
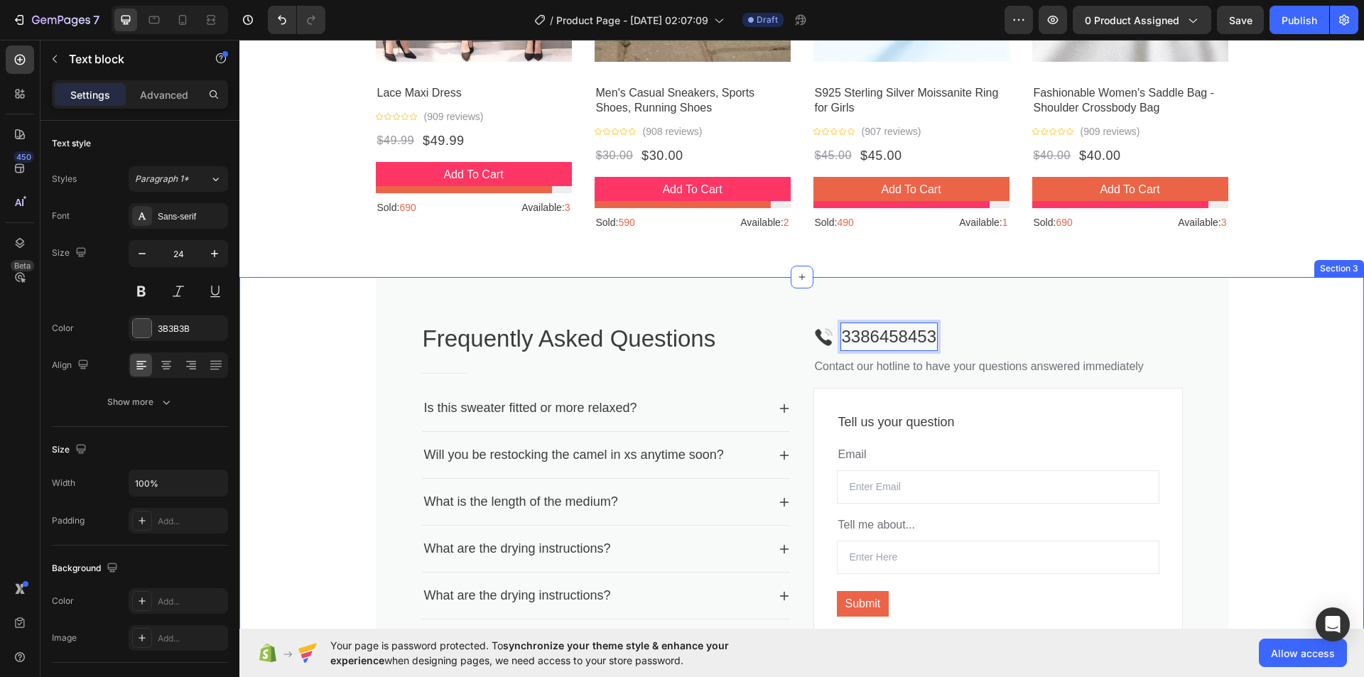
click at [1230, 318] on div "Frequently Asked Questions Heading Title Line Is this sweater fitted or more re…" at bounding box center [801, 487] width 1124 height 420
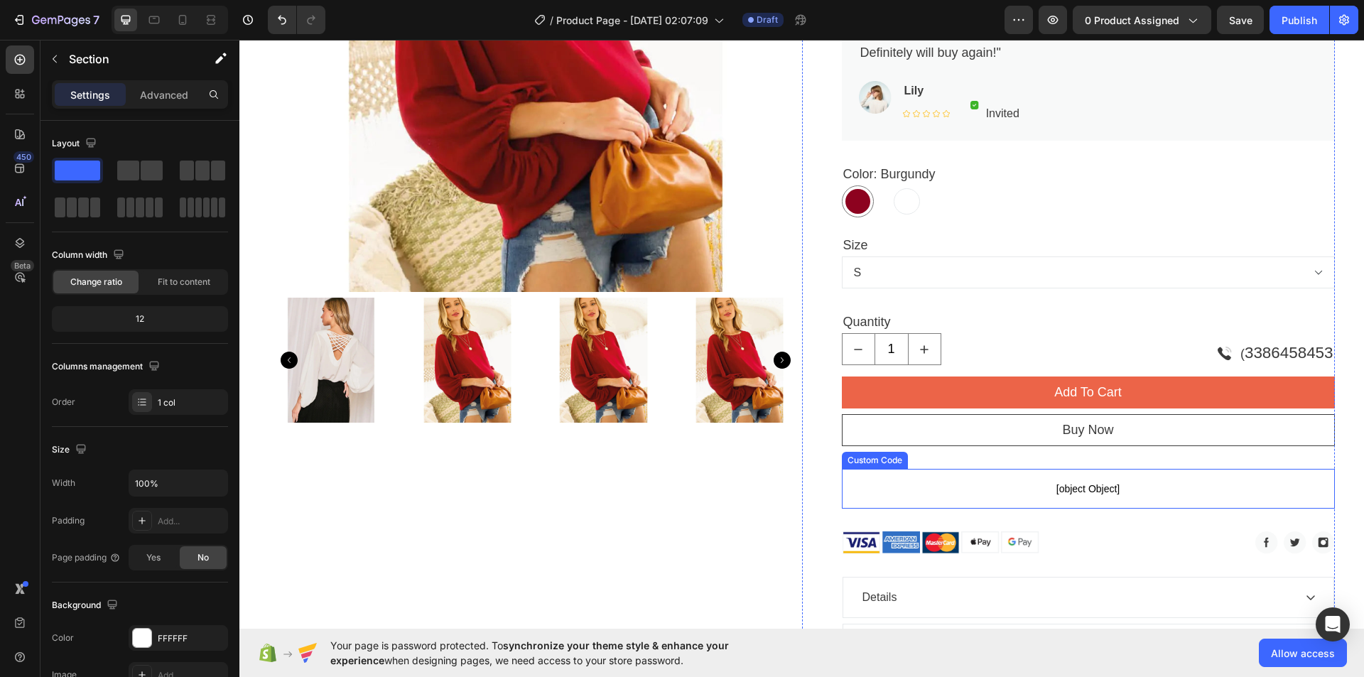
scroll to position [426, 0]
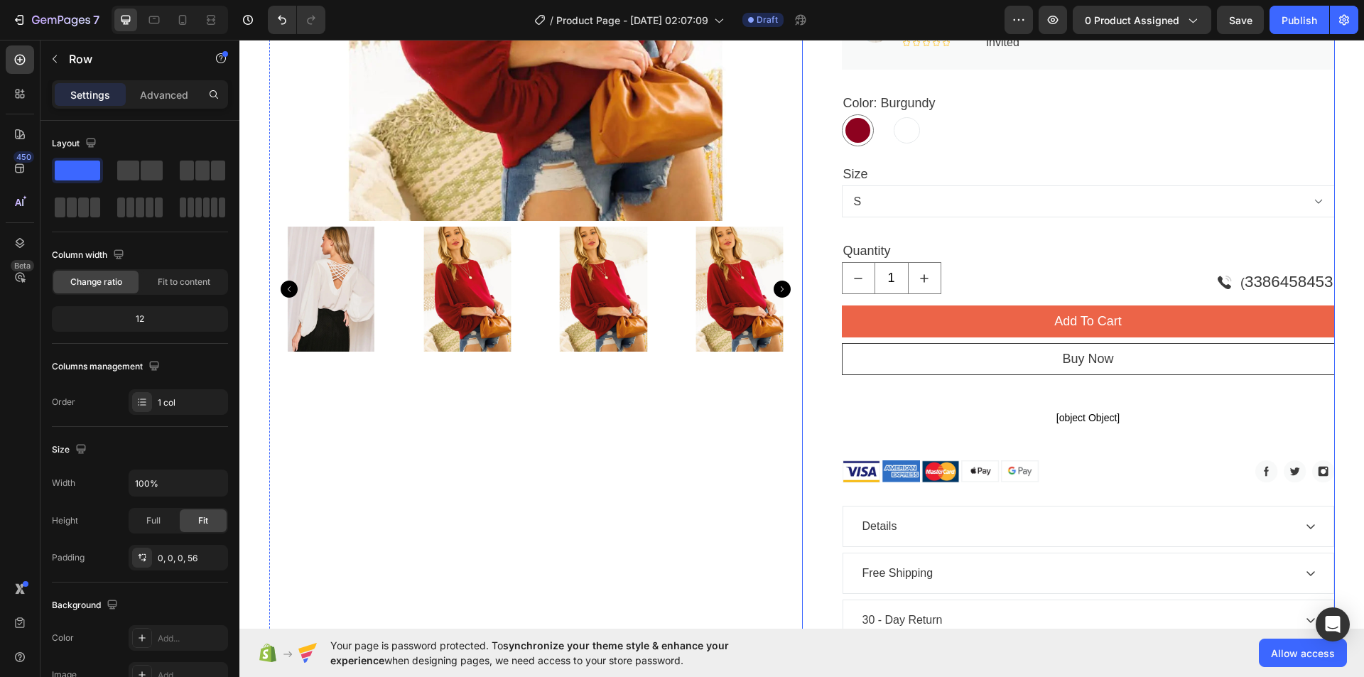
click at [870, 492] on div "Crisscross Top Product Title $39.99 Product Price Product Price $39.99 Product …" at bounding box center [1088, 197] width 493 height 1019
click at [1075, 462] on div "Image Image Image Image Image" at bounding box center [979, 471] width 274 height 23
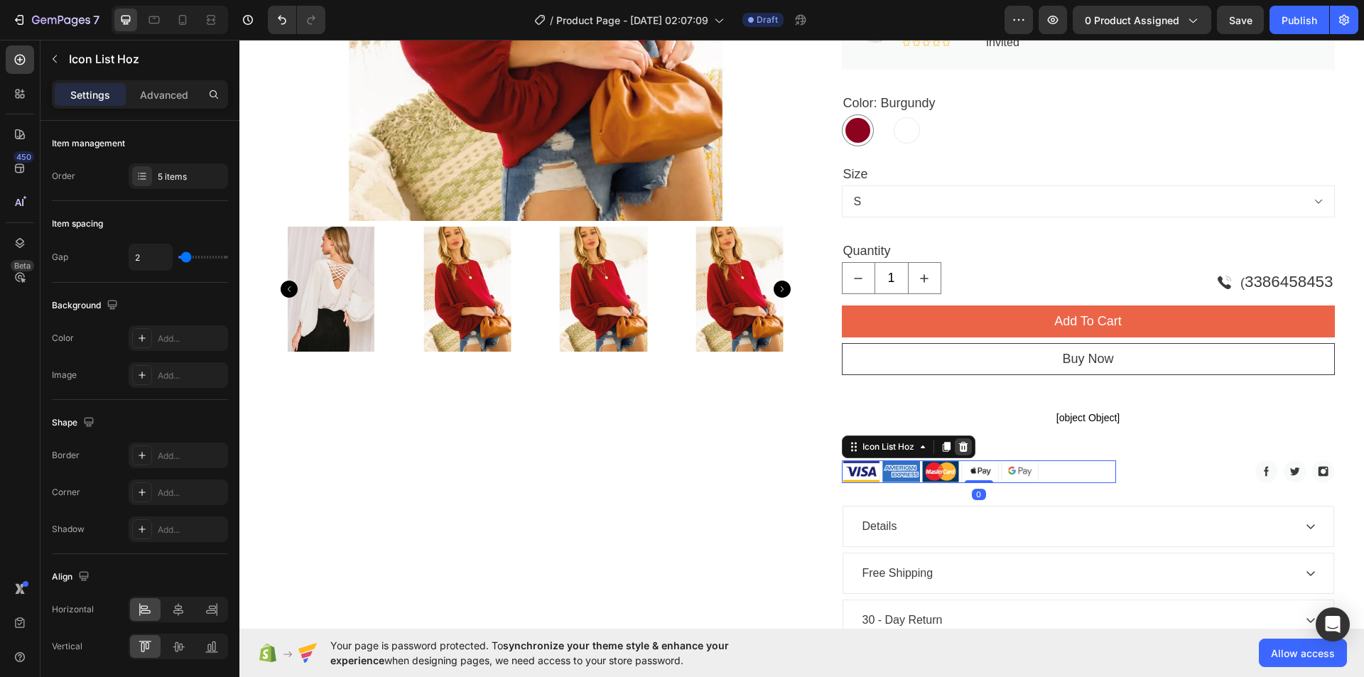
click at [957, 445] on icon at bounding box center [962, 446] width 11 height 11
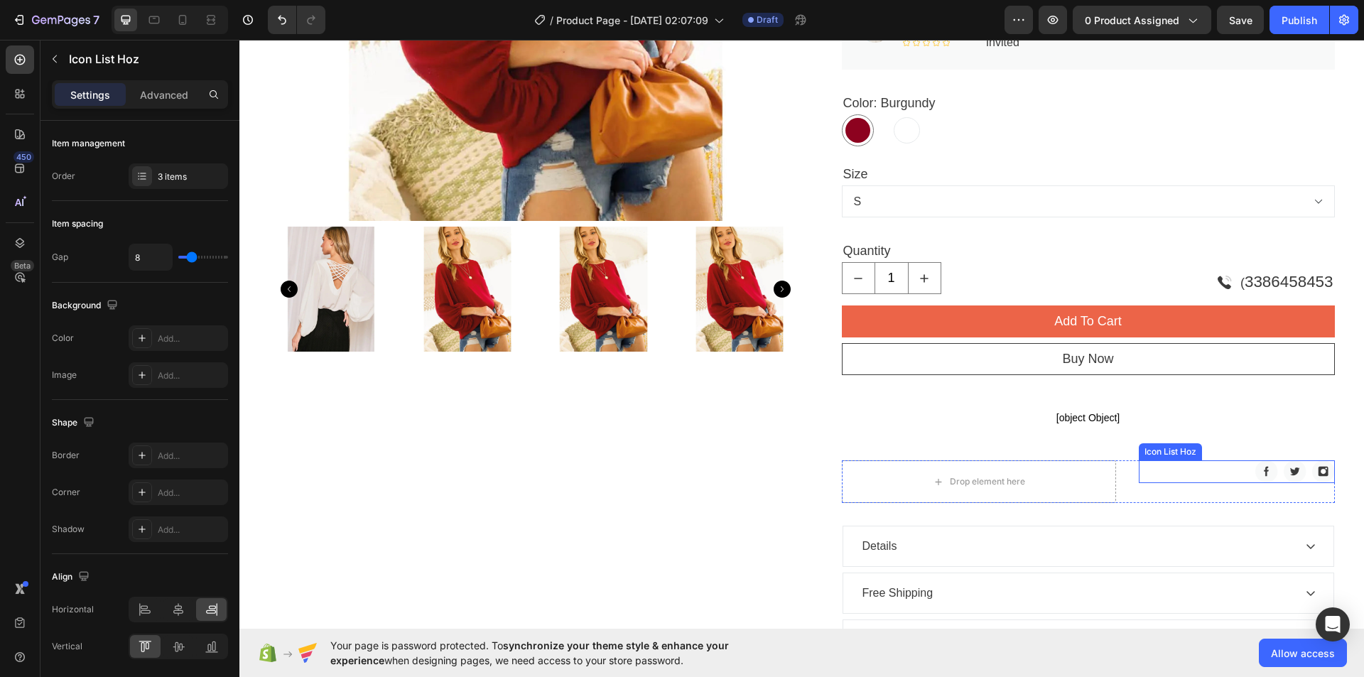
click at [1161, 482] on div "Image Image Image" at bounding box center [1237, 471] width 196 height 23
click at [1240, 447] on icon at bounding box center [1243, 447] width 8 height 10
click at [1009, 448] on div "Crisscross Top Product Title $39.99 Product Price Product Price $39.99 Product …" at bounding box center [1088, 208] width 493 height 1041
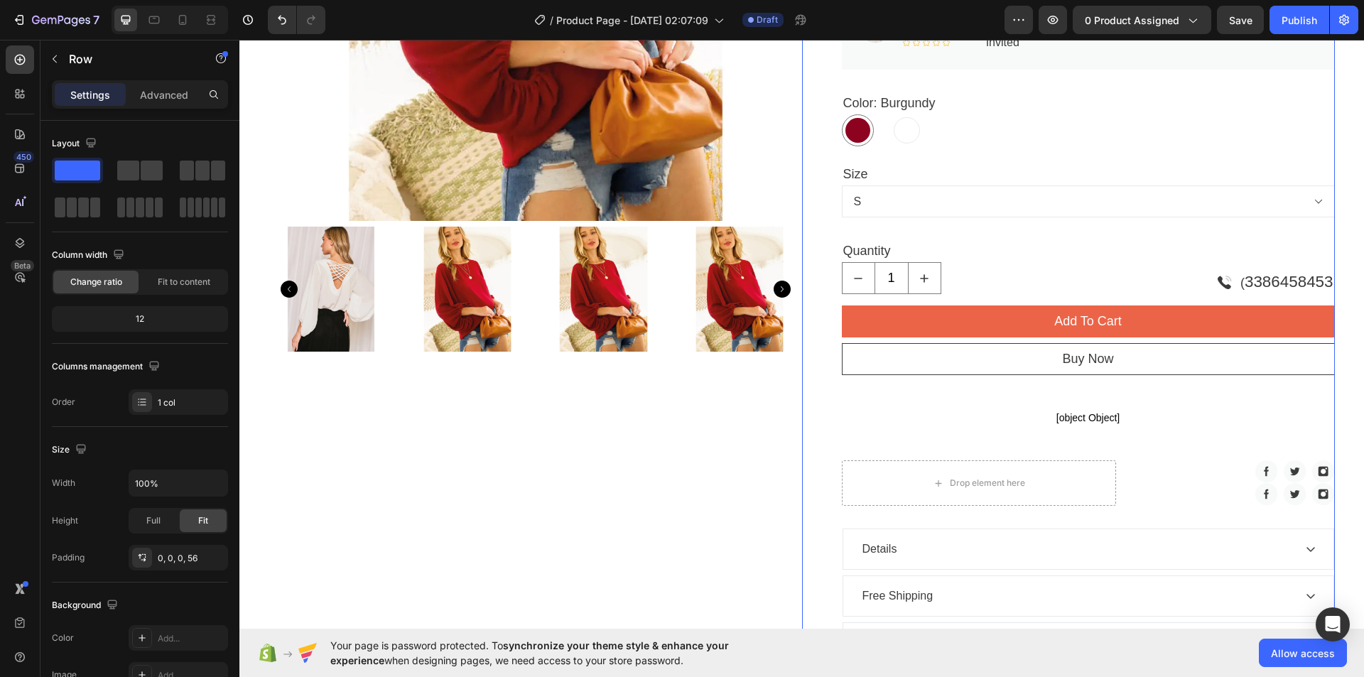
click at [1029, 459] on div "Crisscross Top Product Title $39.99 Product Price Product Price $39.99 Product …" at bounding box center [1088, 208] width 493 height 1041
click at [1086, 478] on div "Drop element here" at bounding box center [979, 482] width 274 height 45
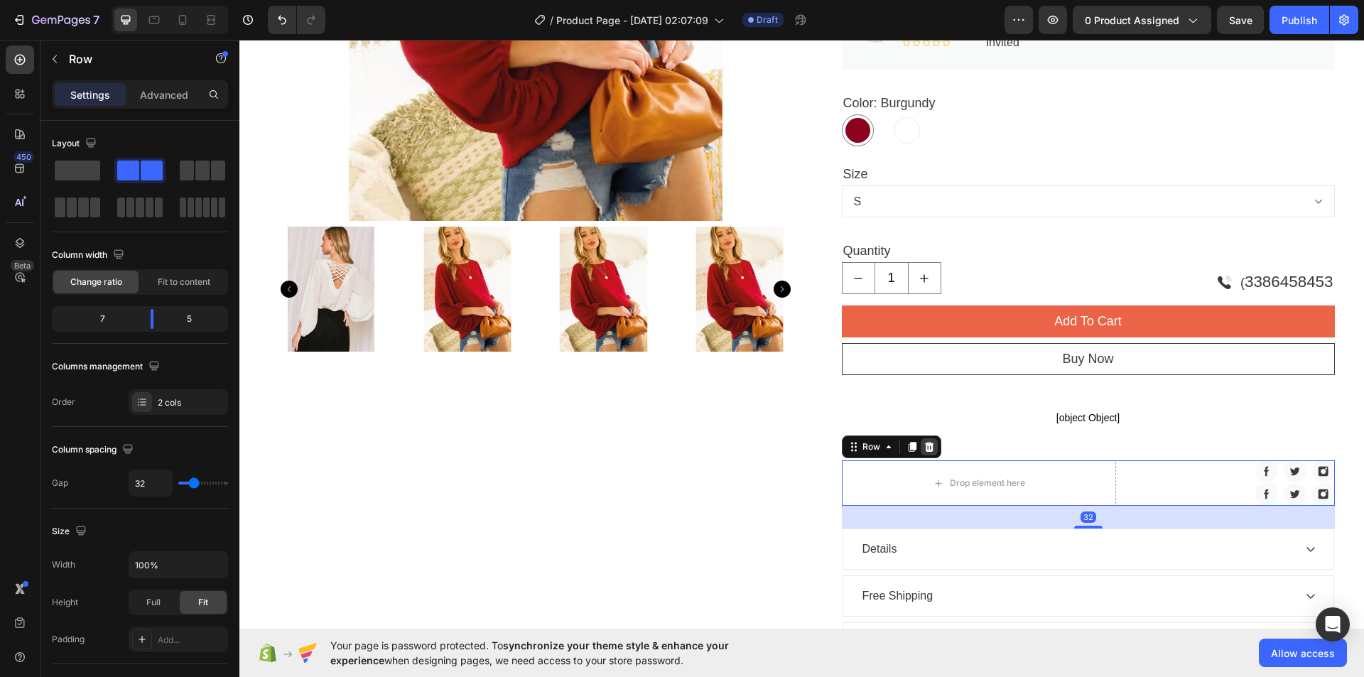
click at [923, 441] on icon at bounding box center [928, 446] width 11 height 11
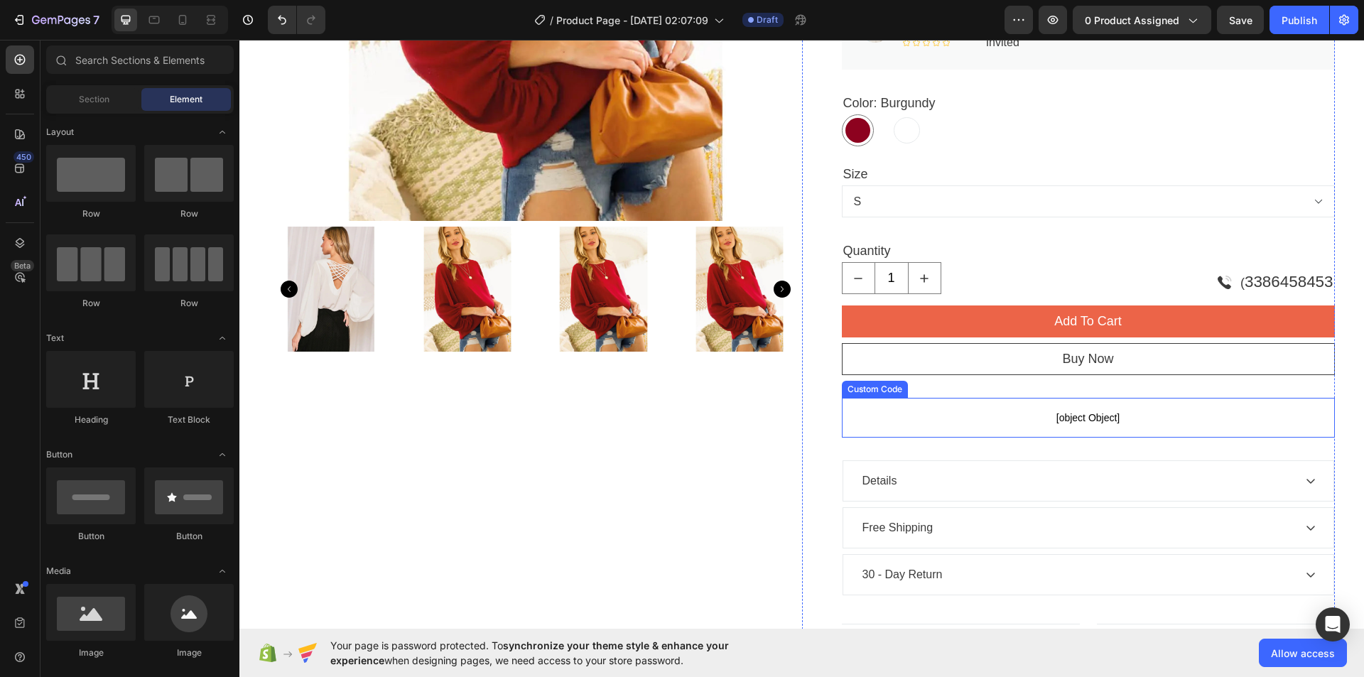
click at [1046, 417] on span "[object Object]" at bounding box center [1088, 417] width 493 height 17
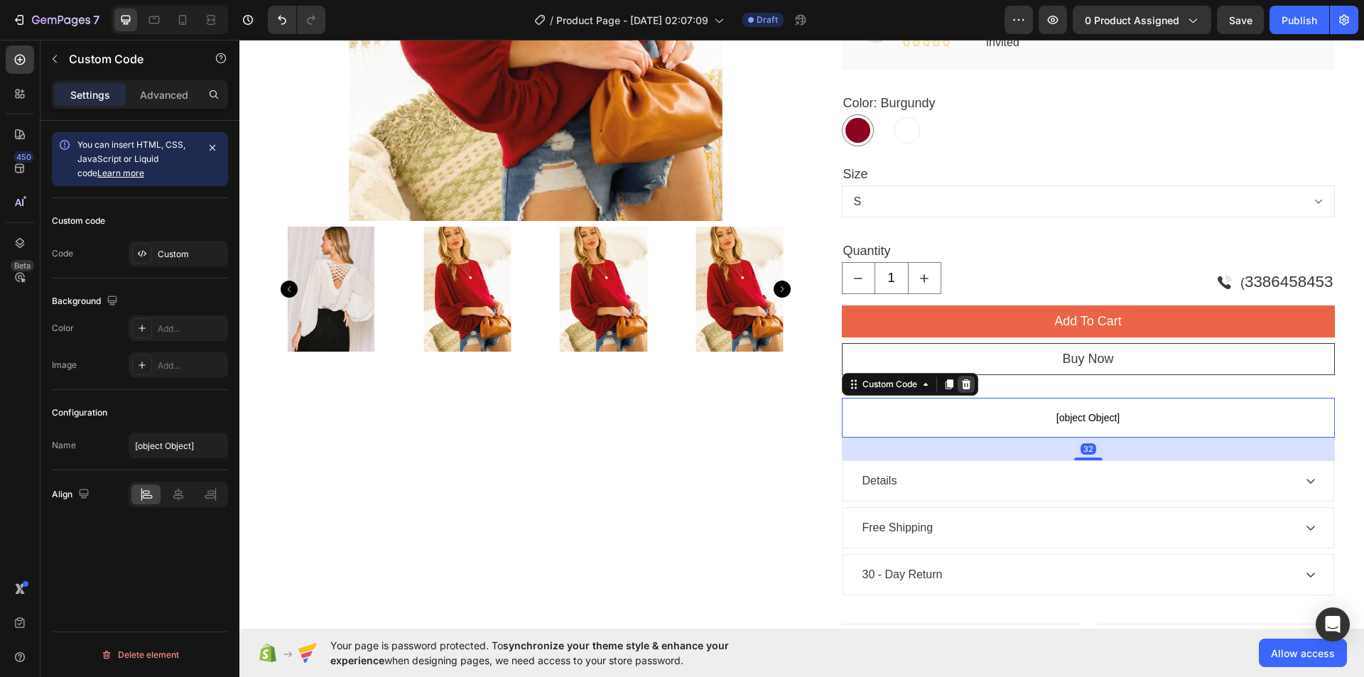
click at [962, 385] on icon at bounding box center [965, 384] width 11 height 11
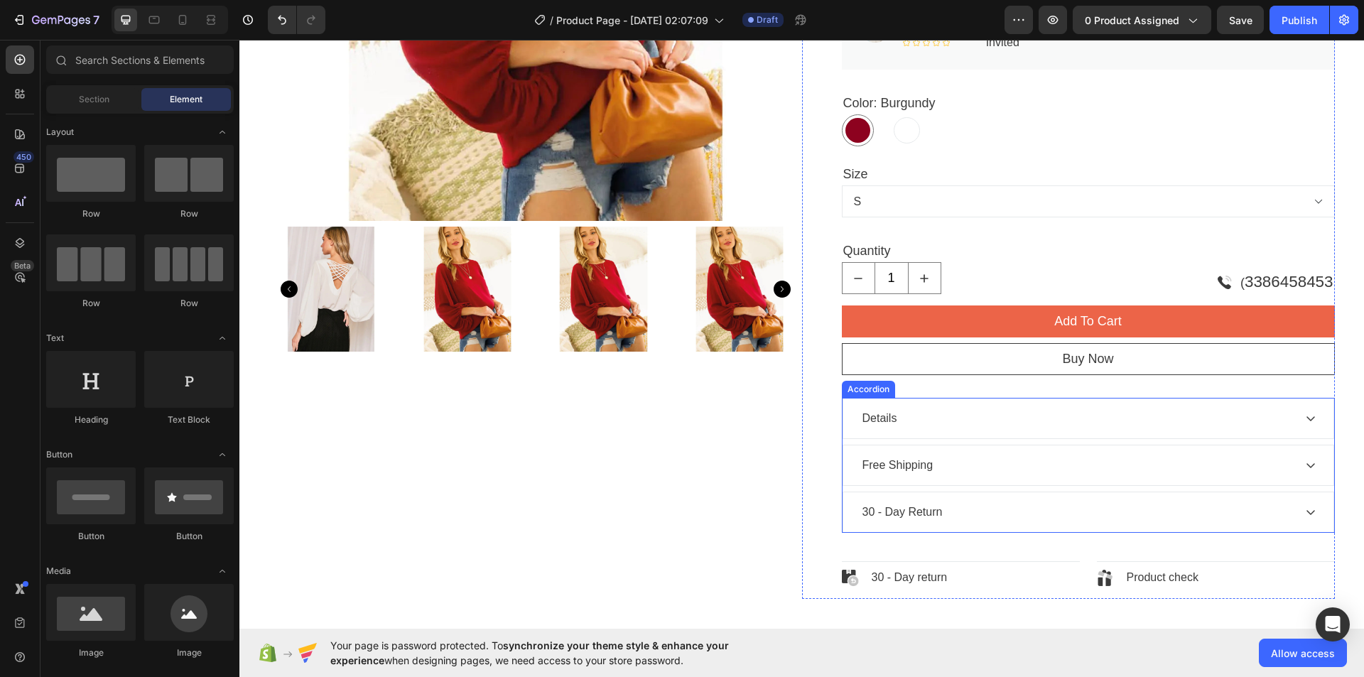
click at [1100, 505] on div "30 - Day Return" at bounding box center [1076, 511] width 433 height 21
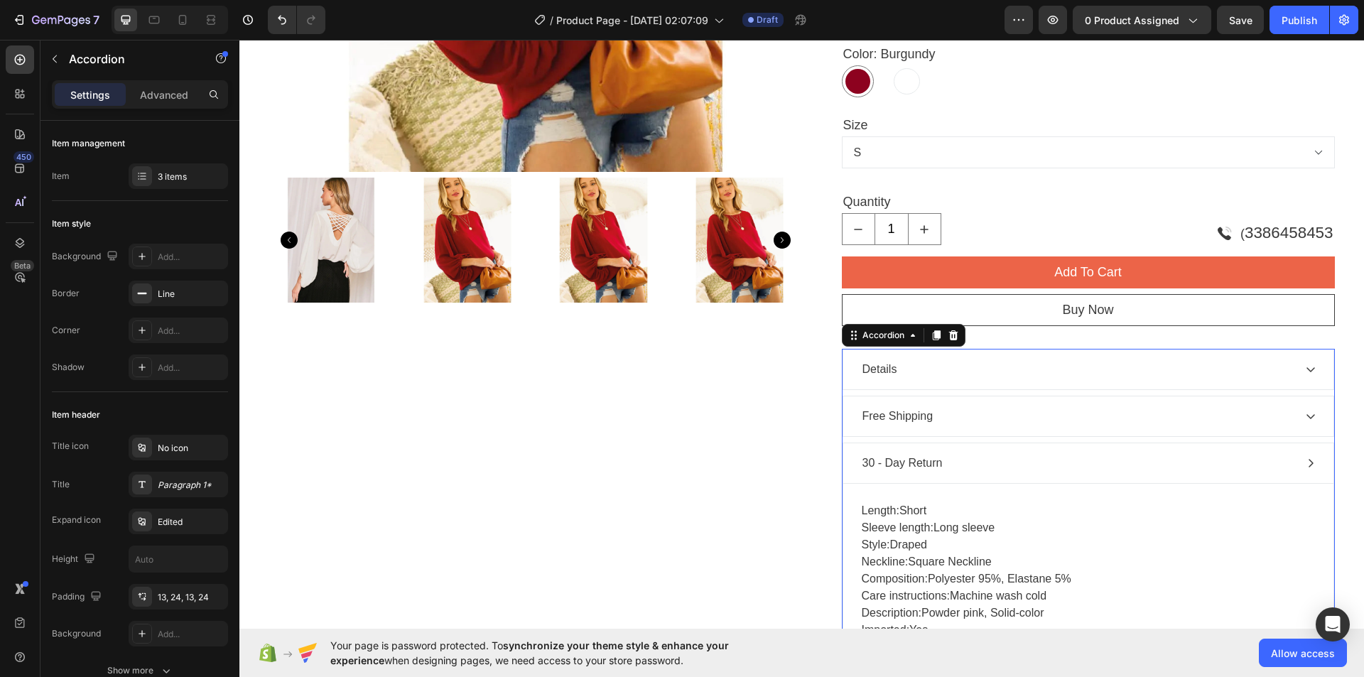
scroll to position [497, 0]
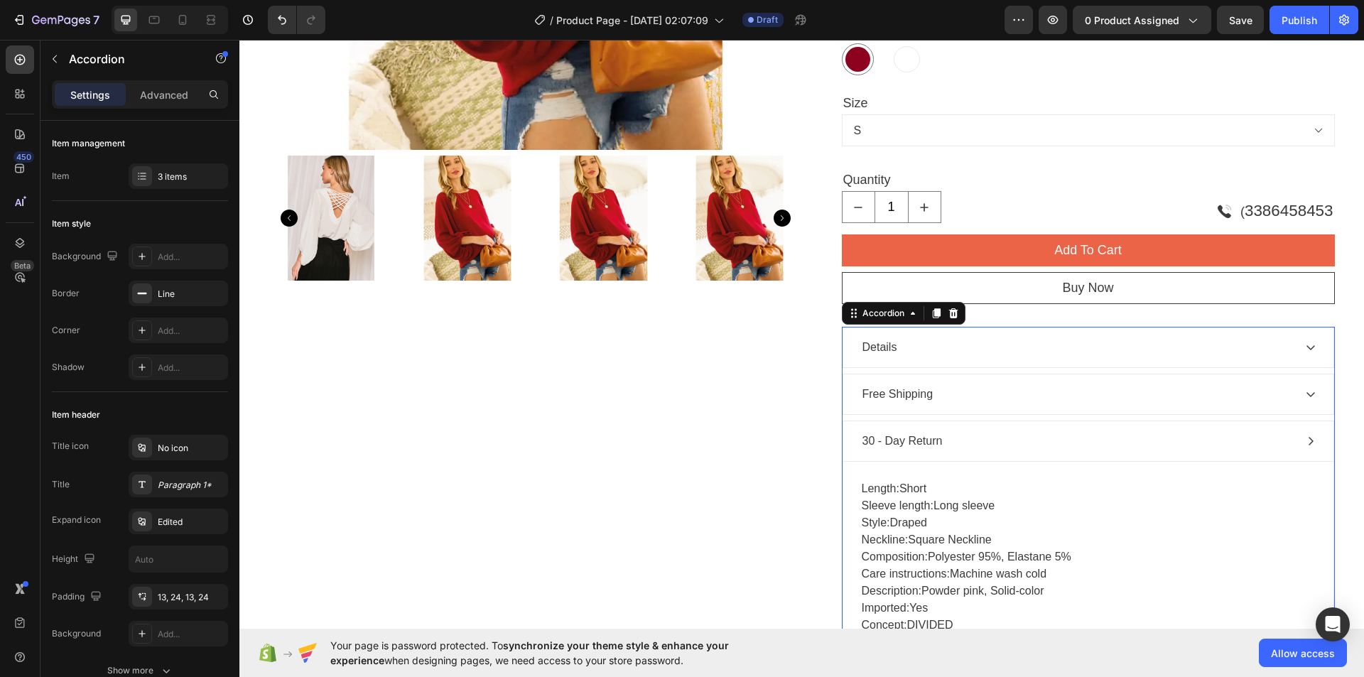
click at [1009, 435] on div "30 - Day Return" at bounding box center [1076, 440] width 433 height 21
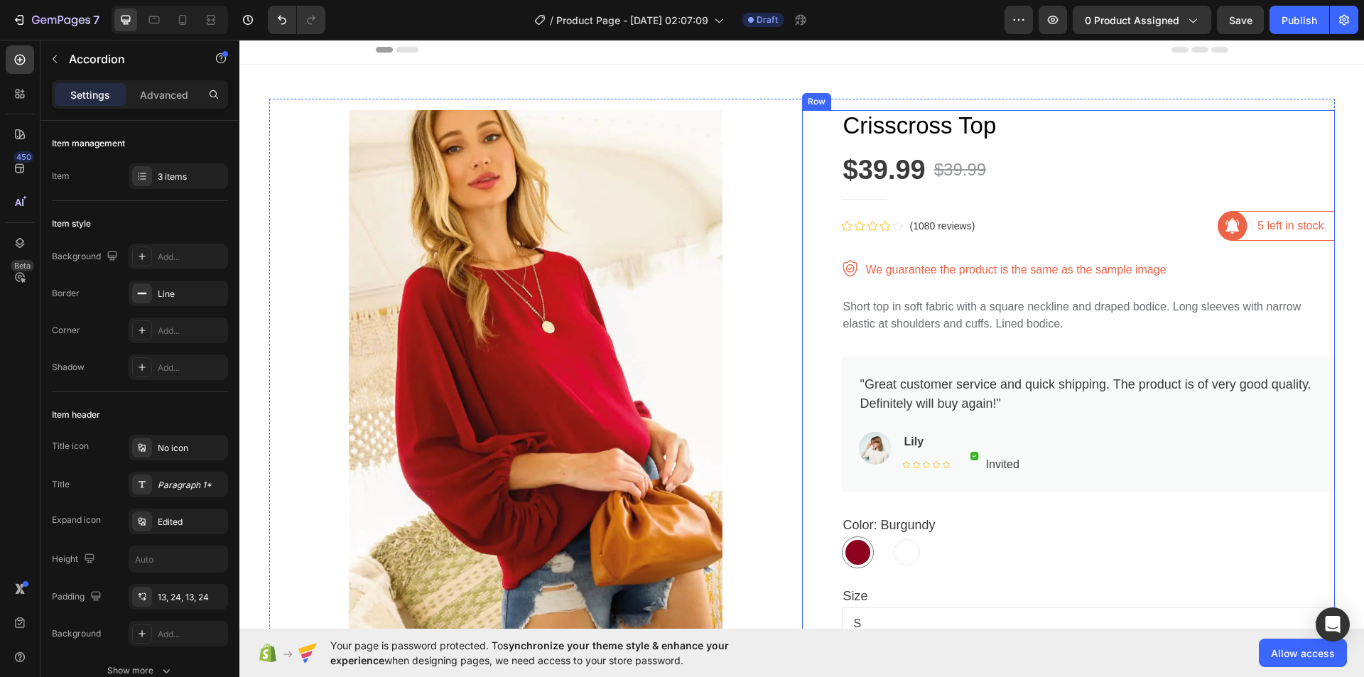
scroll to position [0, 0]
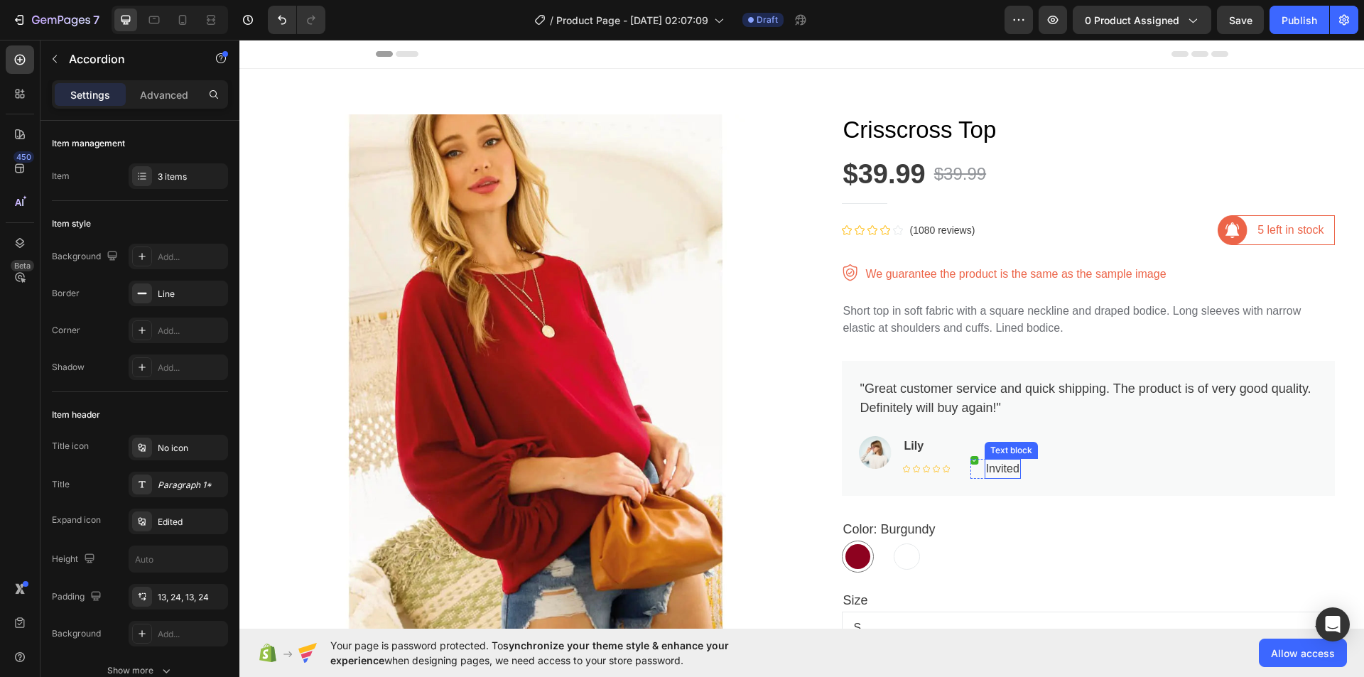
click at [1004, 473] on p "Invited" at bounding box center [1002, 468] width 33 height 17
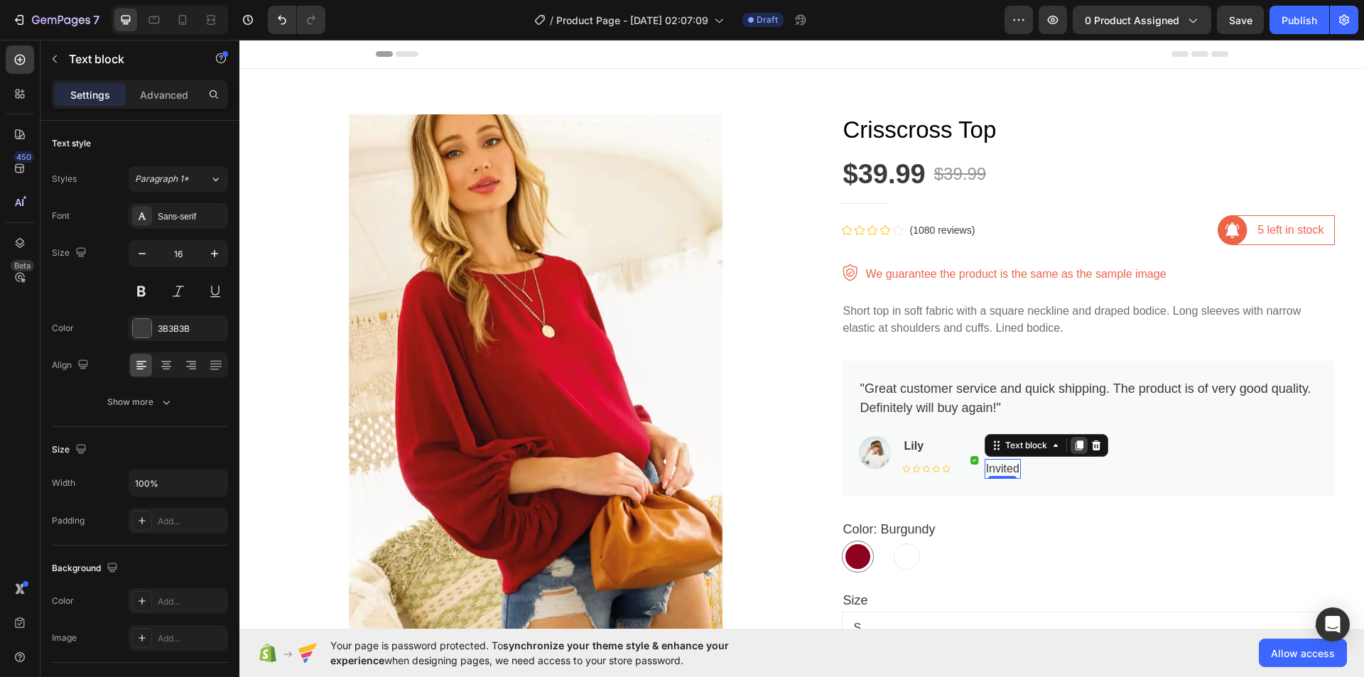
click at [1073, 445] on icon at bounding box center [1078, 445] width 11 height 11
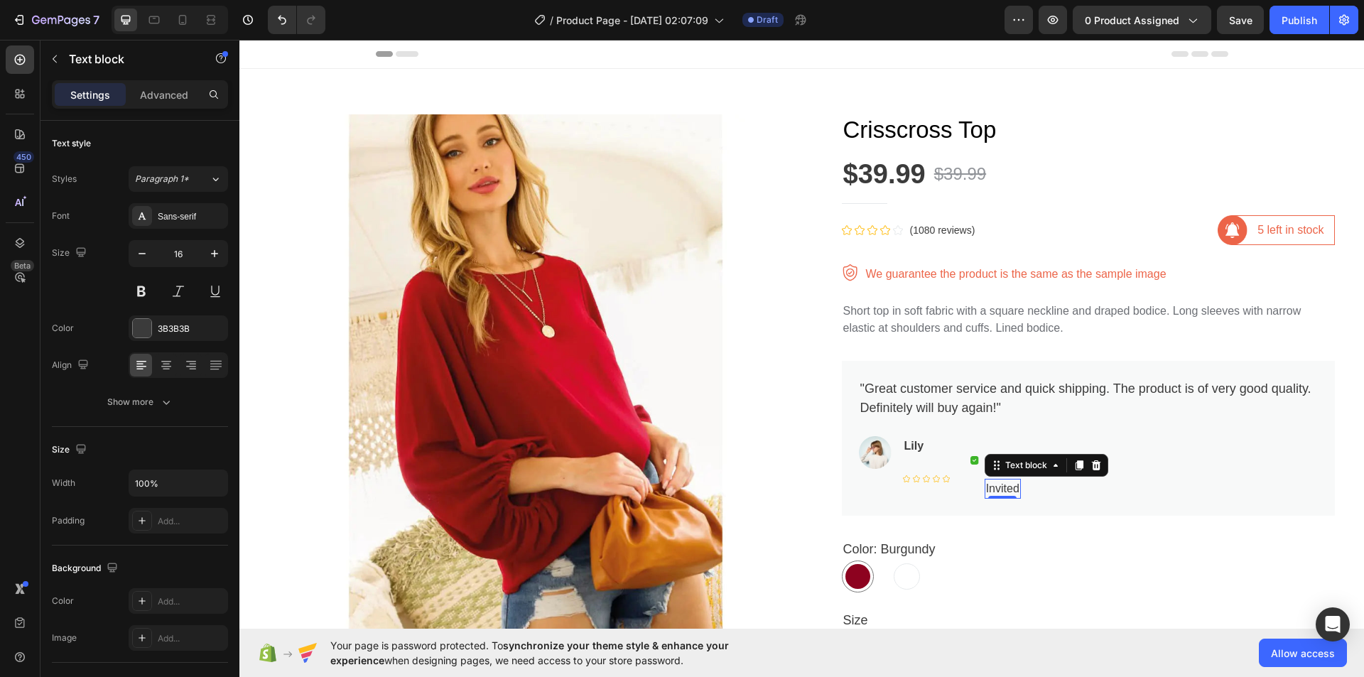
click at [1091, 466] on icon at bounding box center [1095, 465] width 9 height 10
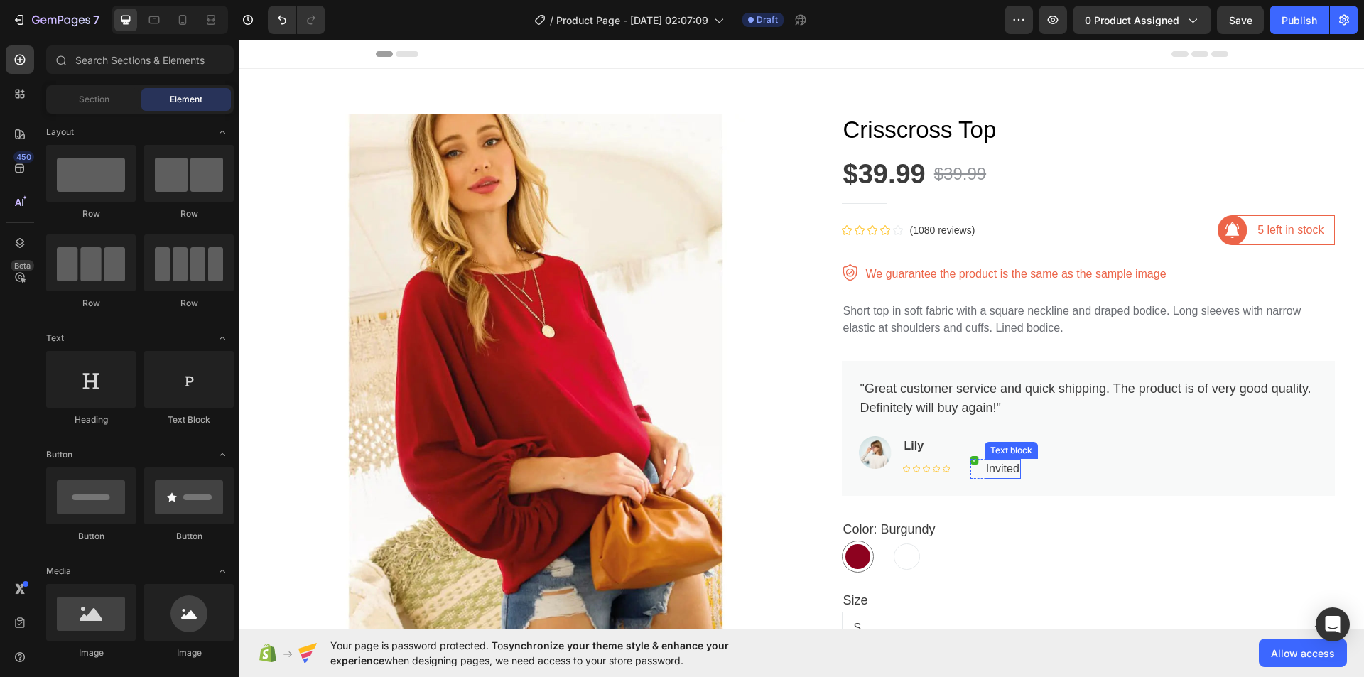
click at [1009, 461] on p "Invited" at bounding box center [1002, 468] width 33 height 17
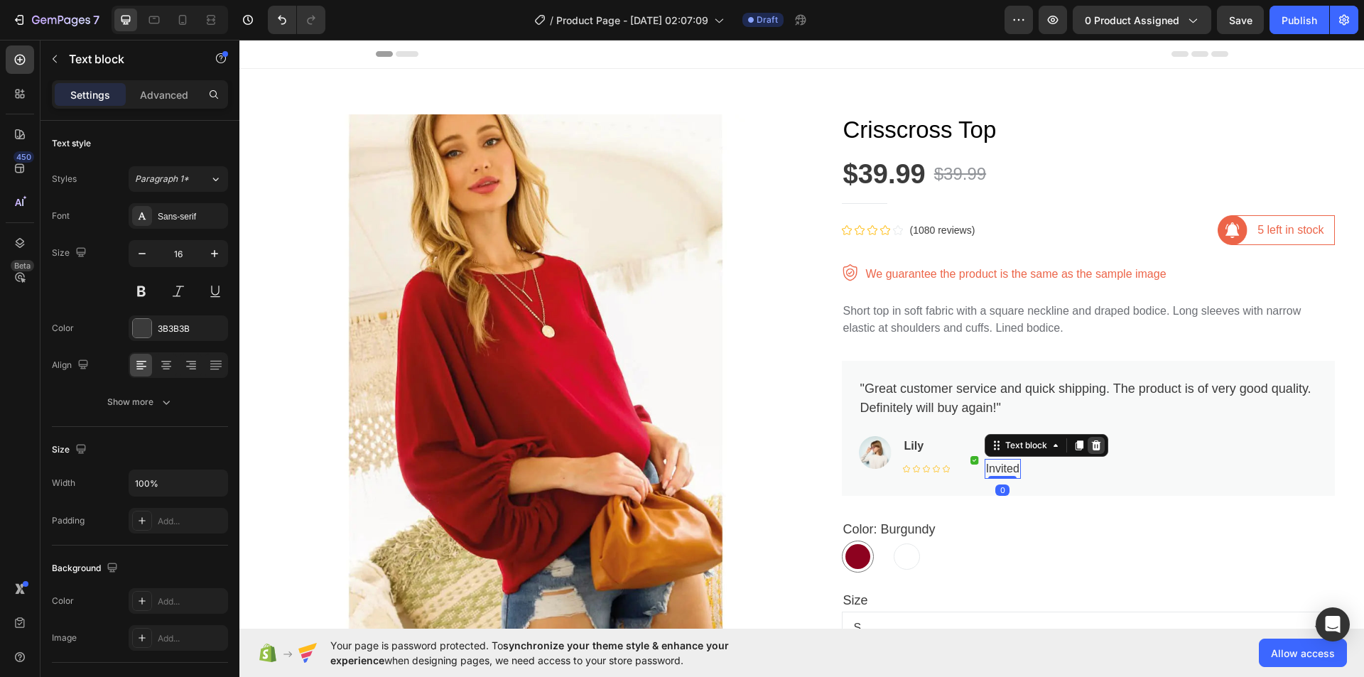
click at [1095, 444] on icon at bounding box center [1095, 445] width 11 height 11
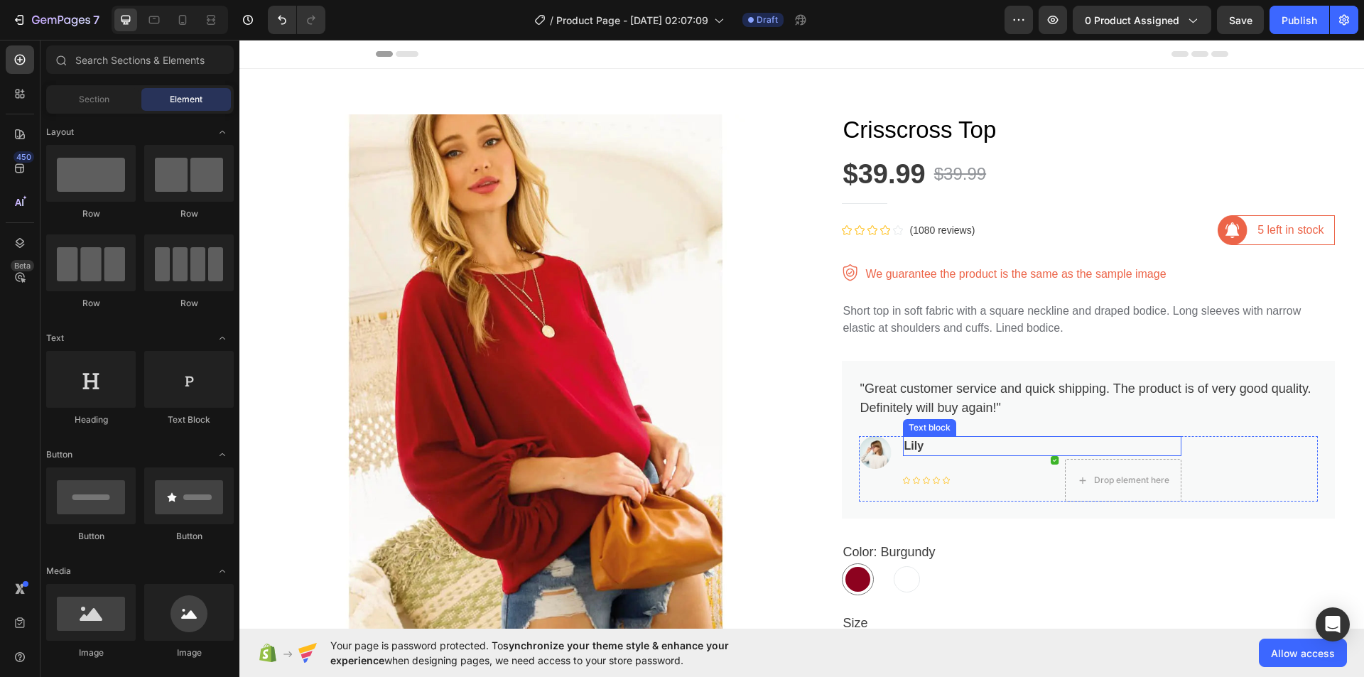
click at [949, 456] on div "Lily" at bounding box center [1042, 446] width 278 height 20
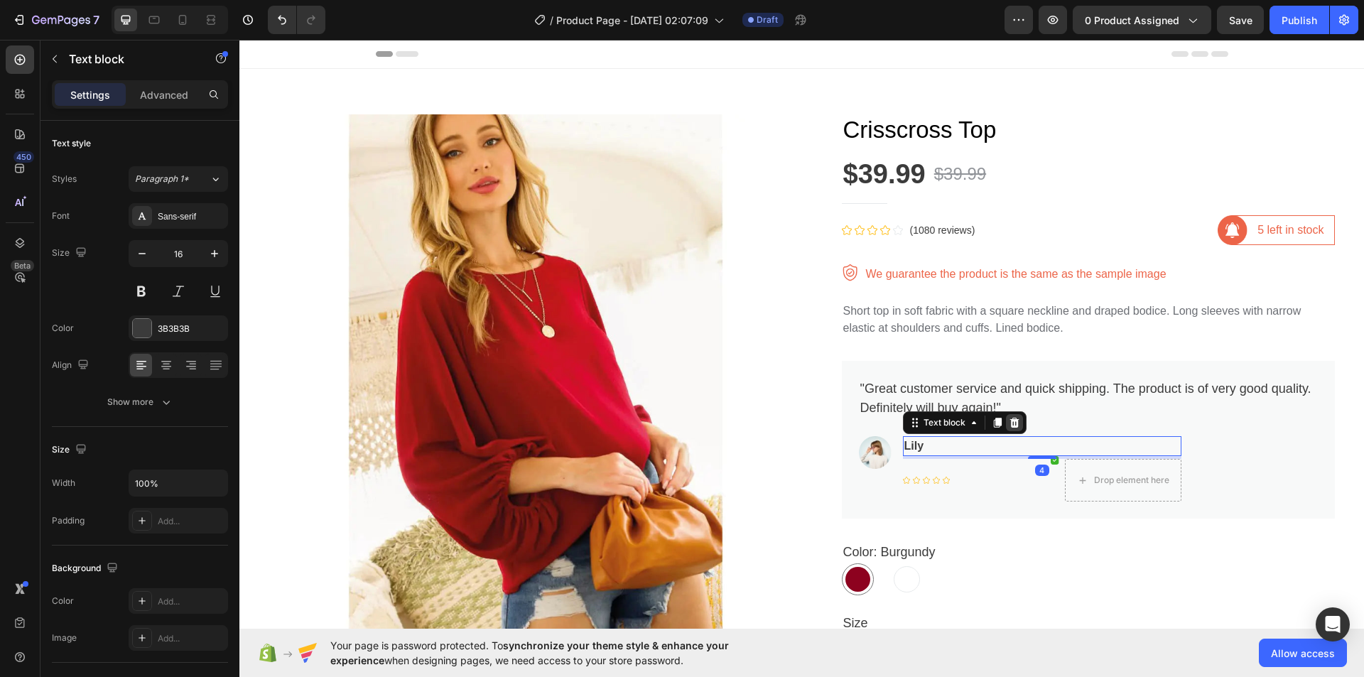
click at [1011, 428] on icon at bounding box center [1013, 423] width 9 height 10
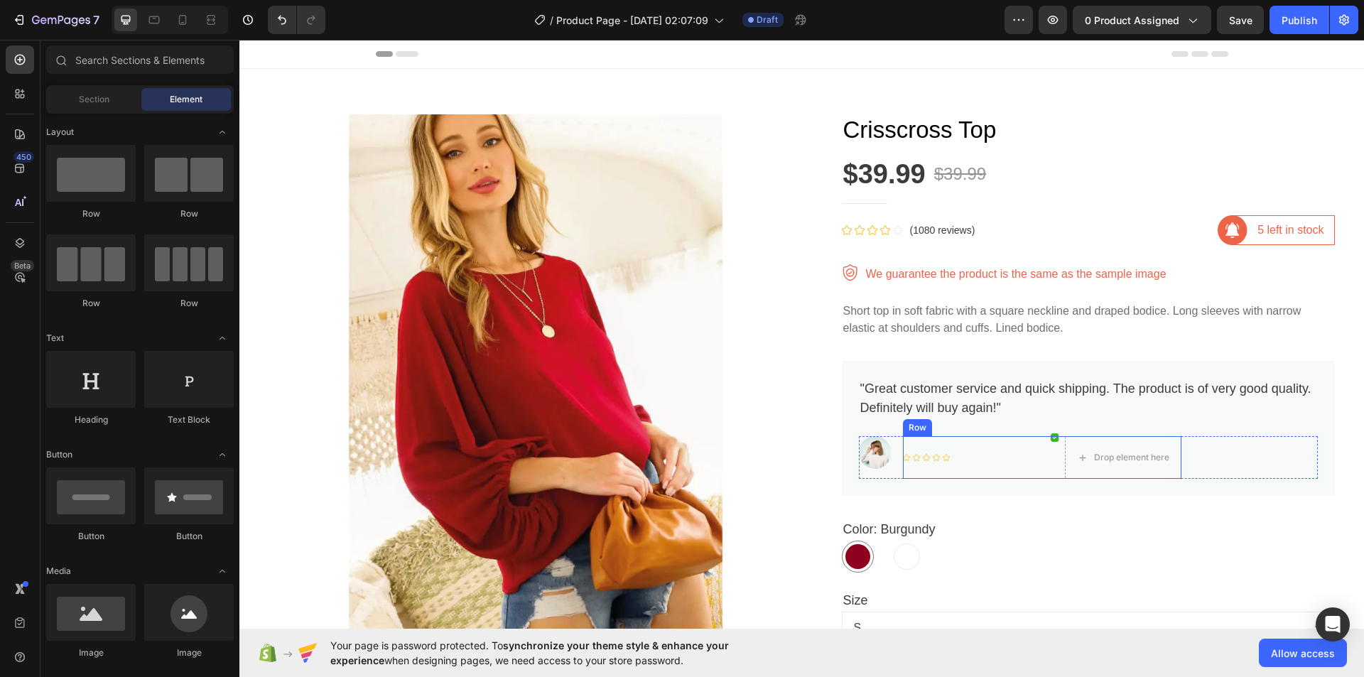
click at [952, 462] on div "Icon Icon Icon Icon Icon Icon List Hoz" at bounding box center [968, 457] width 131 height 43
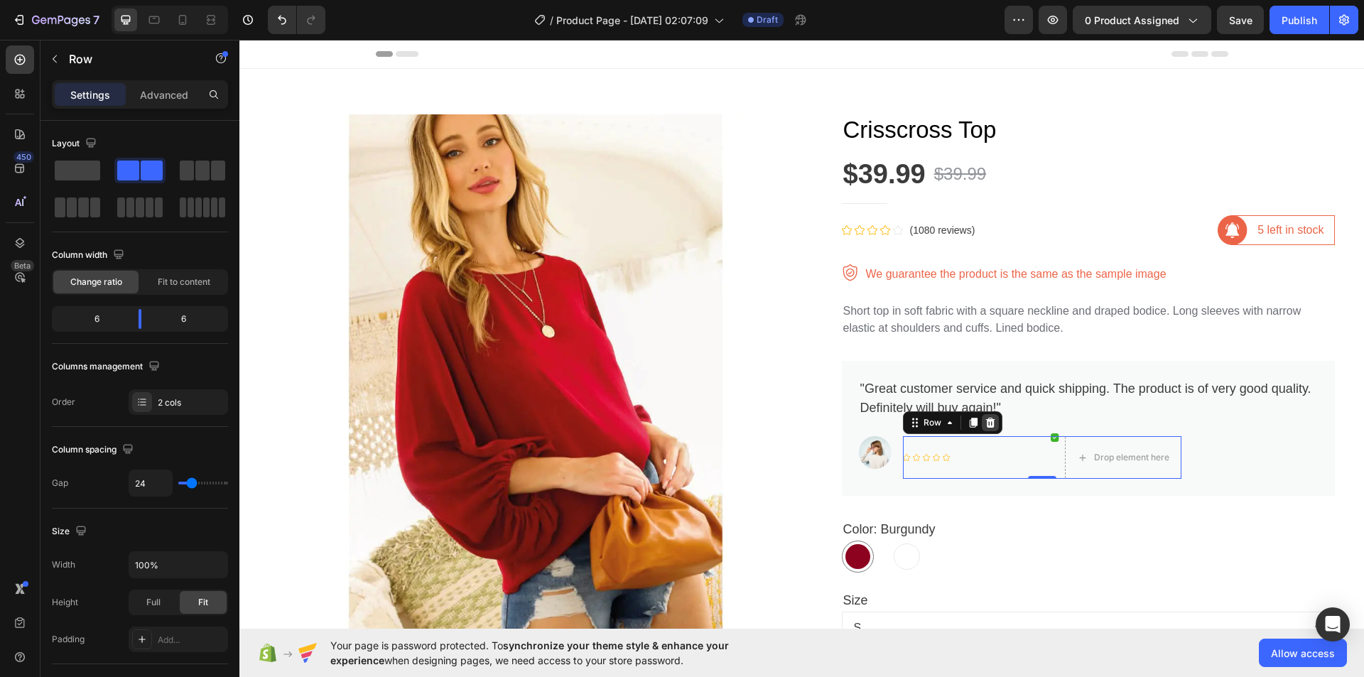
click at [985, 422] on icon at bounding box center [989, 423] width 9 height 10
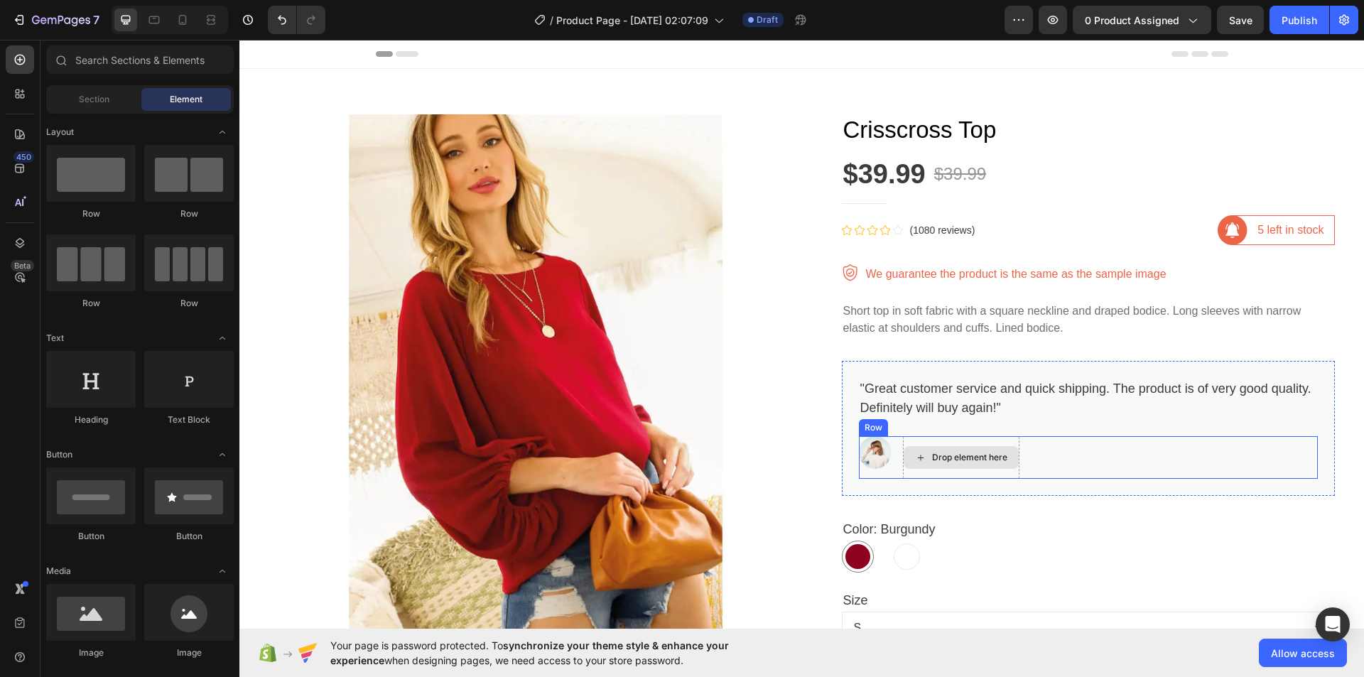
click at [946, 437] on div "Drop element here" at bounding box center [961, 457] width 116 height 43
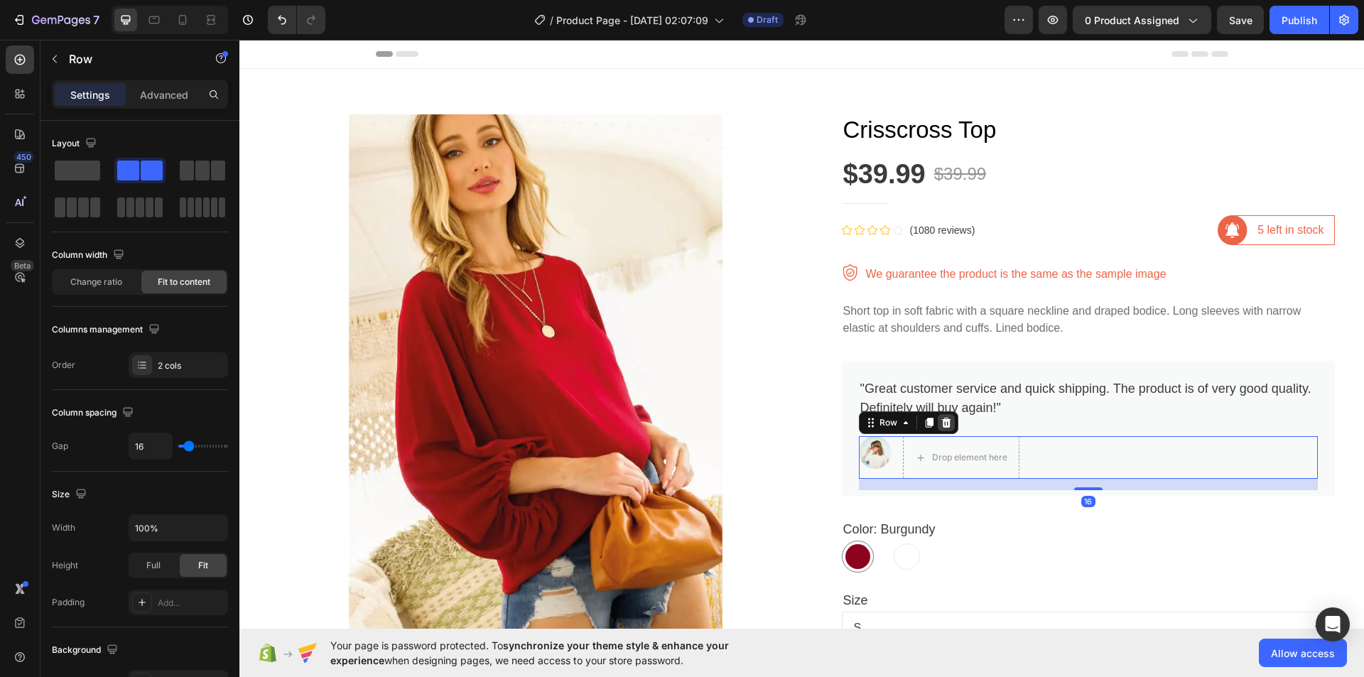
click at [946, 423] on div at bounding box center [946, 422] width 17 height 17
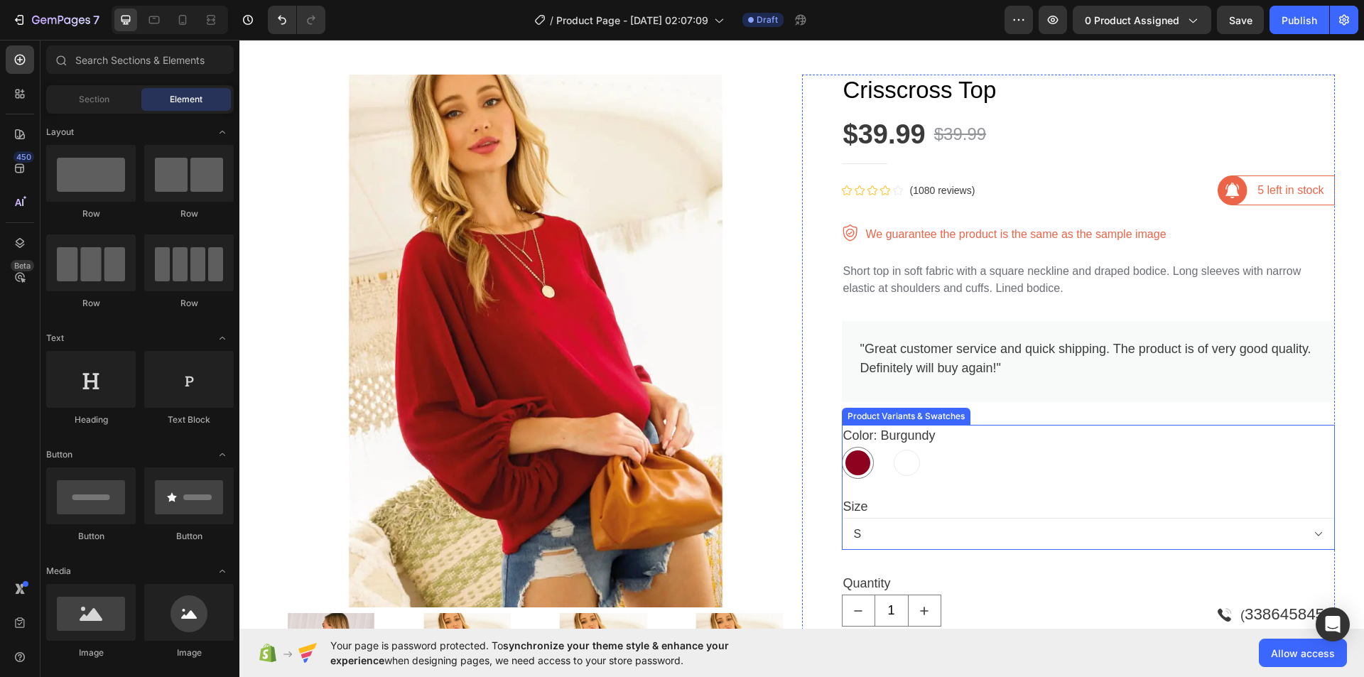
scroll to position [71, 0]
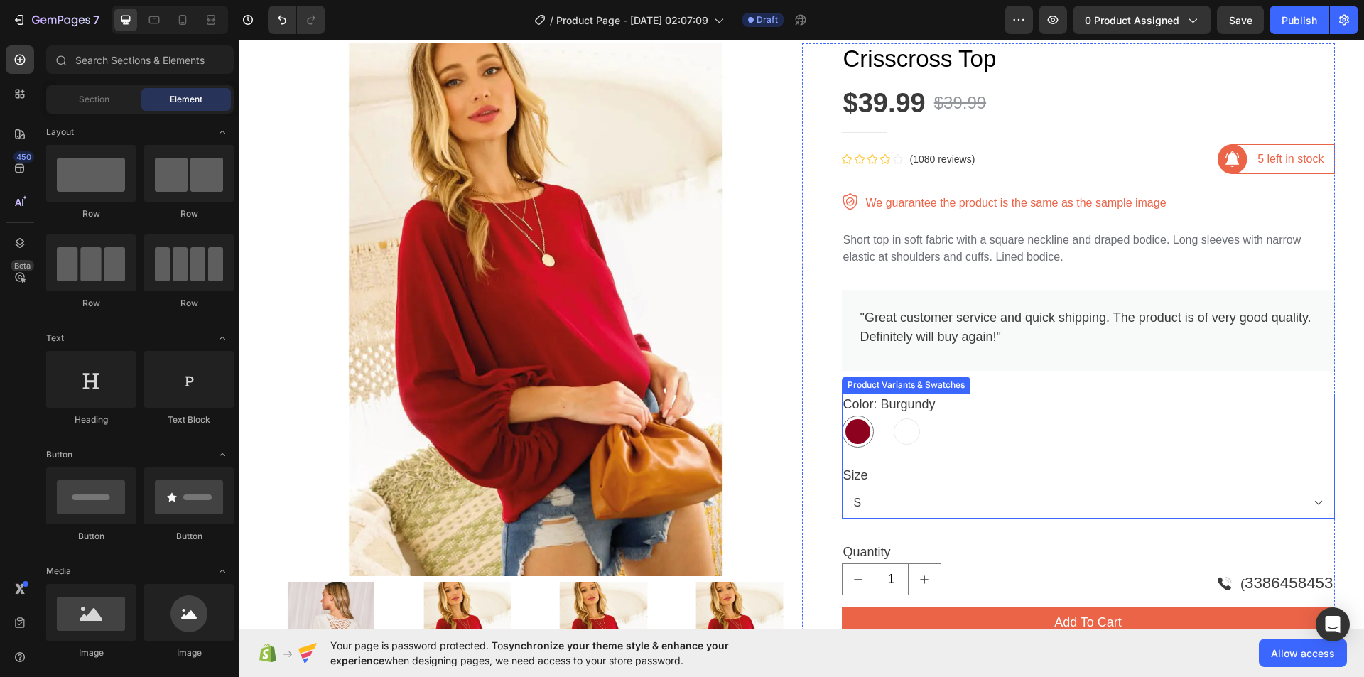
click at [899, 431] on div at bounding box center [907, 431] width 26 height 26
click at [891, 416] on input "White White" at bounding box center [890, 415] width 1 height 1
radio input "true"
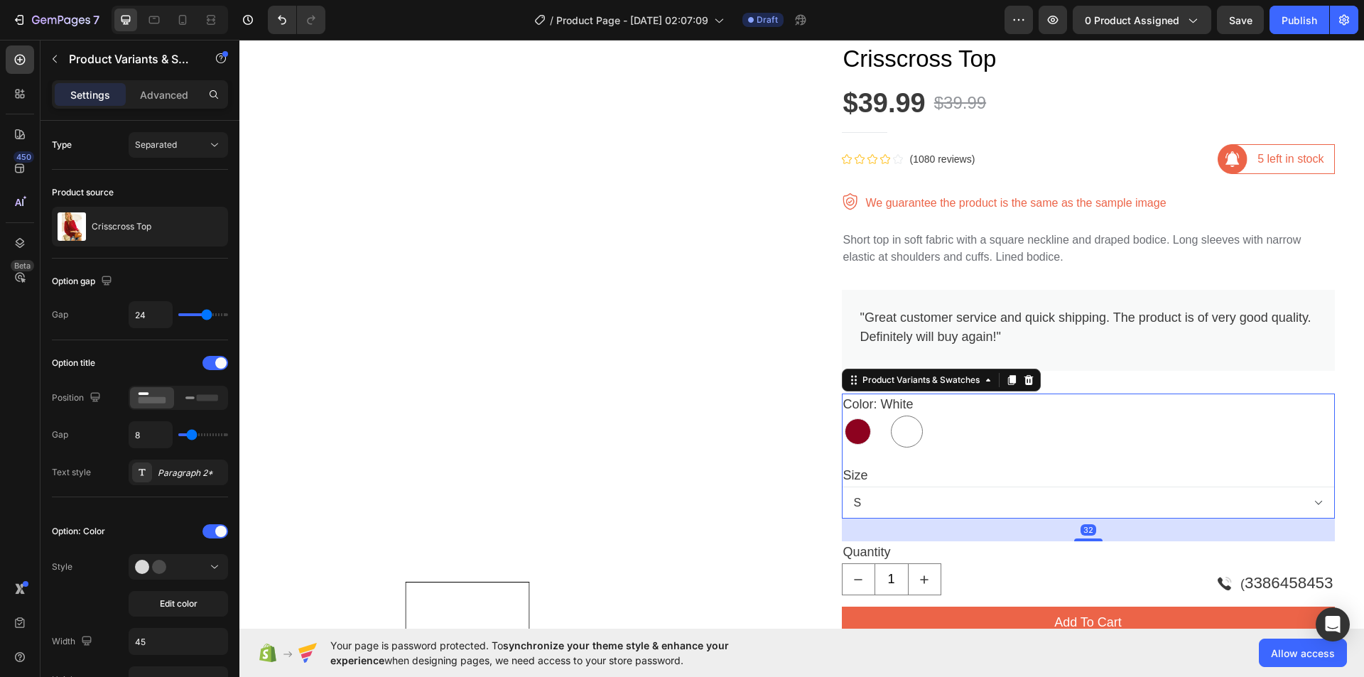
click at [852, 431] on div at bounding box center [858, 431] width 26 height 26
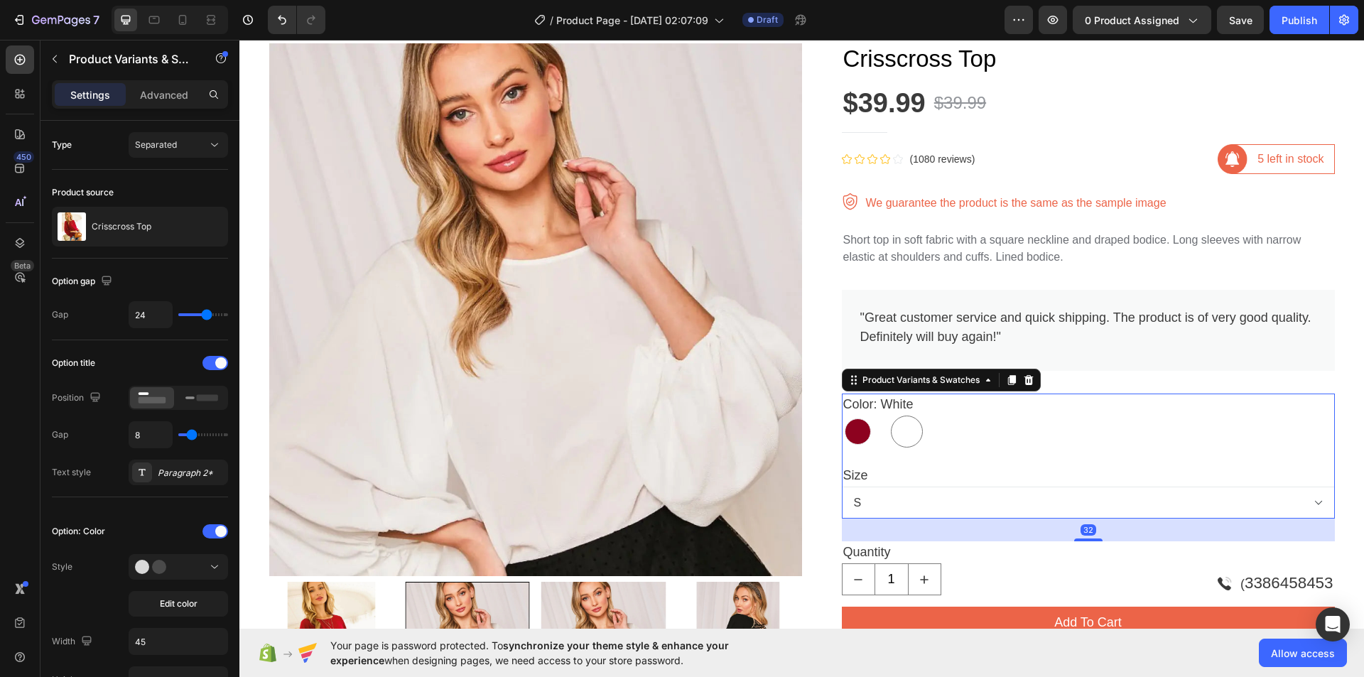
click at [842, 416] on input "Burgundy Burgundy" at bounding box center [841, 415] width 1 height 1
radio input "true"
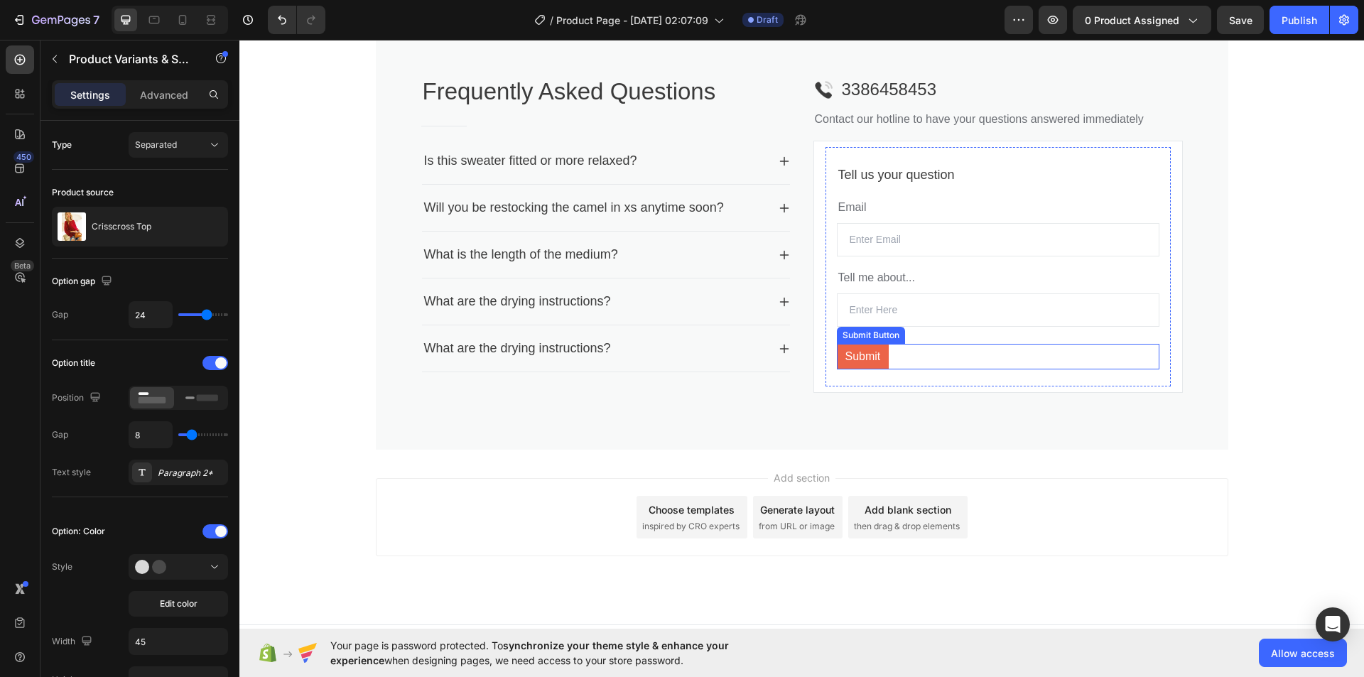
scroll to position [1531, 0]
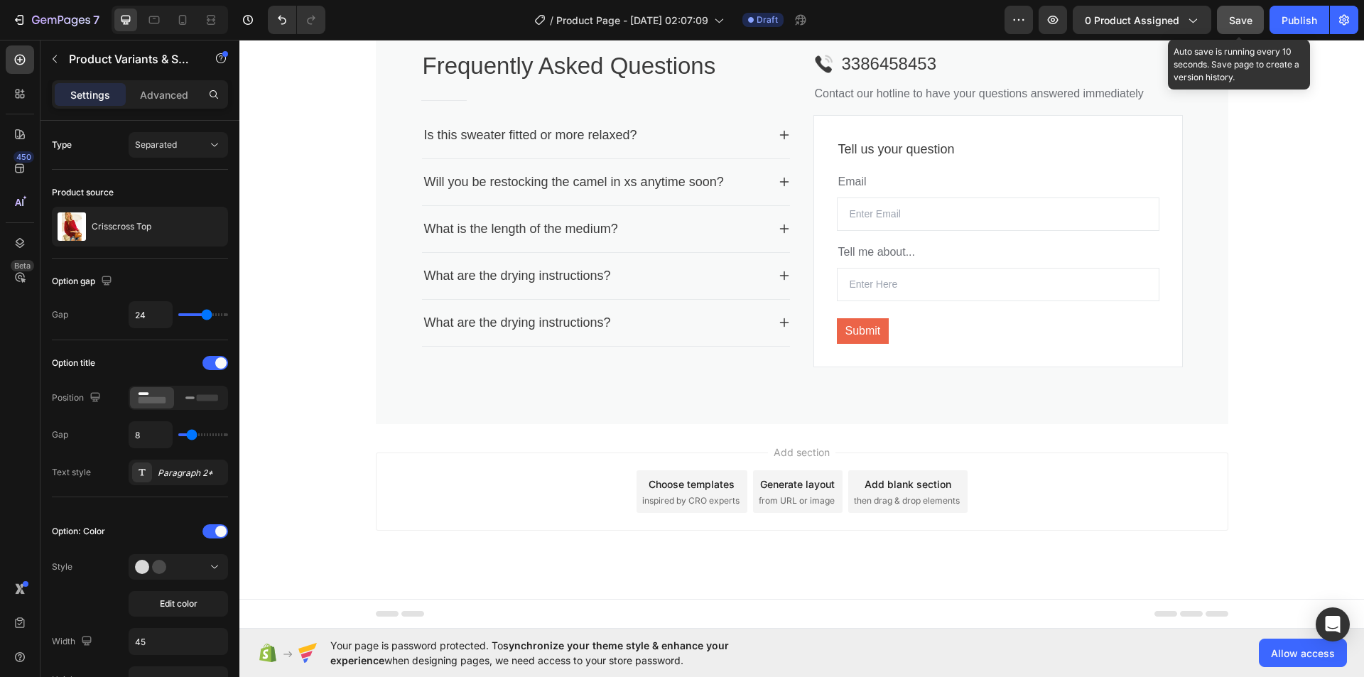
click at [1253, 19] on button "Save" at bounding box center [1240, 20] width 47 height 28
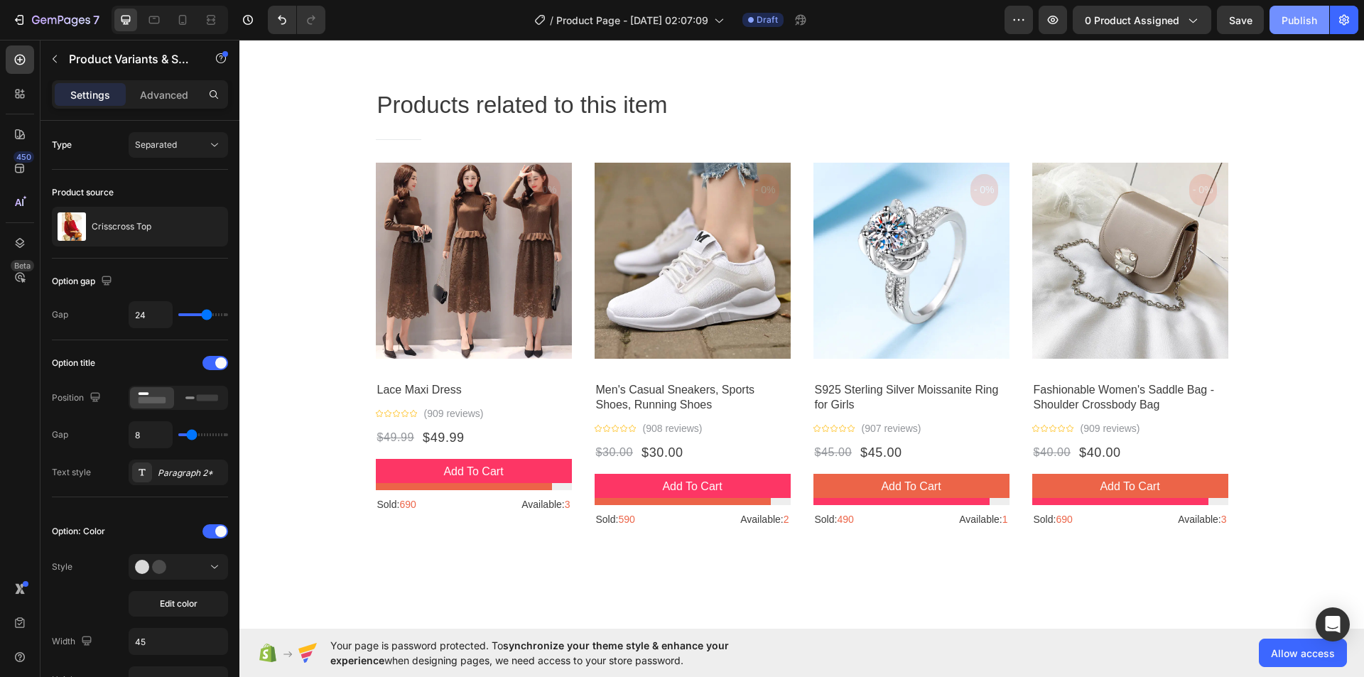
scroll to position [892, 0]
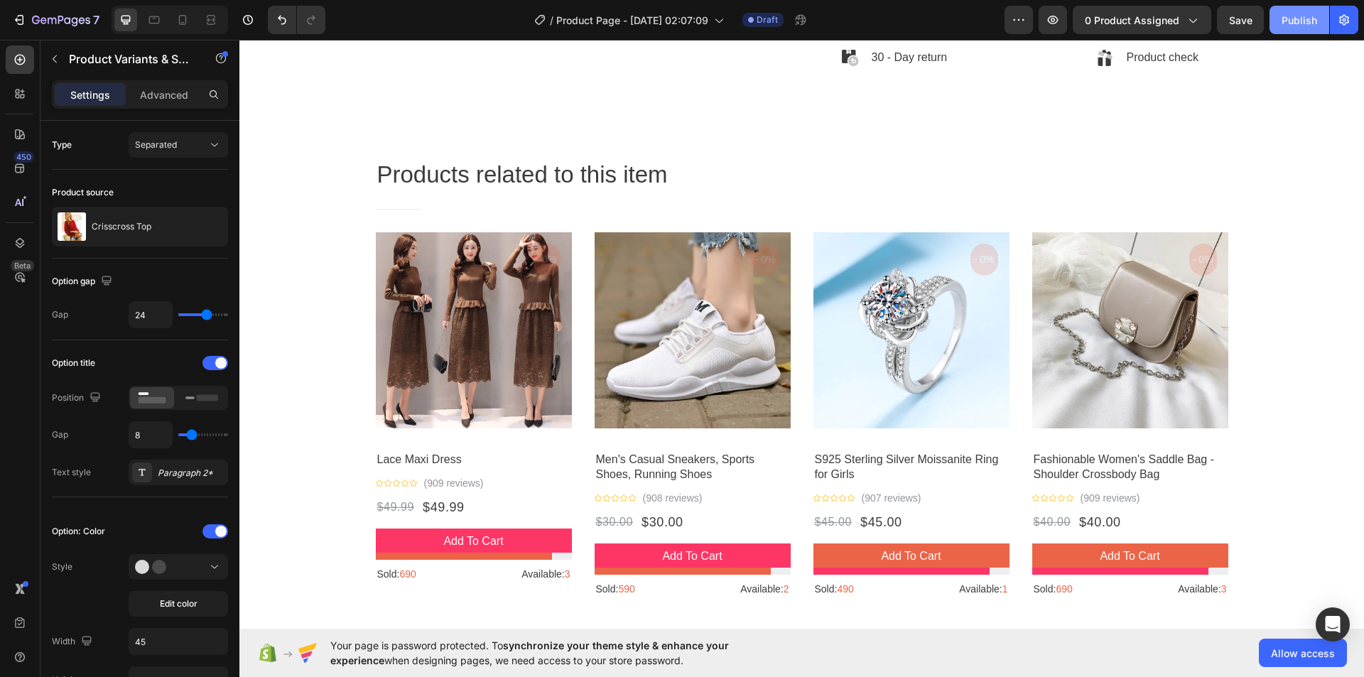
click at [1302, 26] on div "Publish" at bounding box center [1299, 20] width 36 height 15
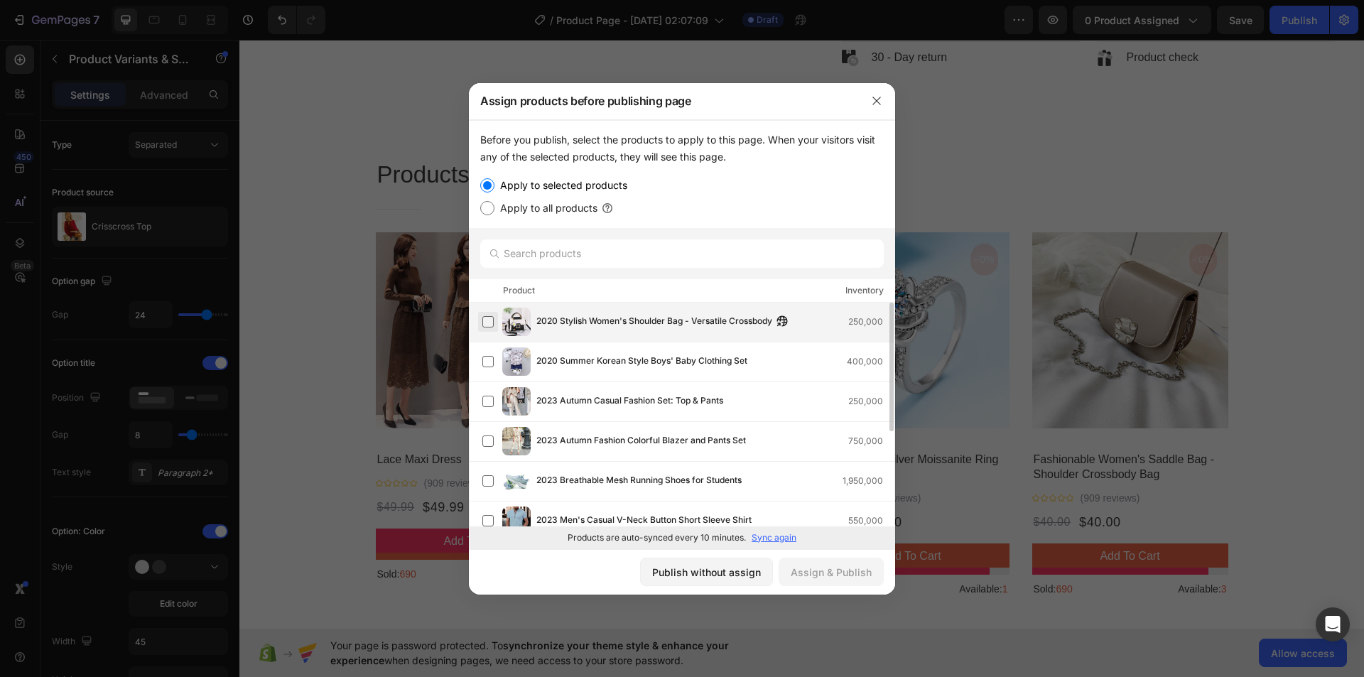
click at [494, 321] on label at bounding box center [487, 321] width 11 height 11
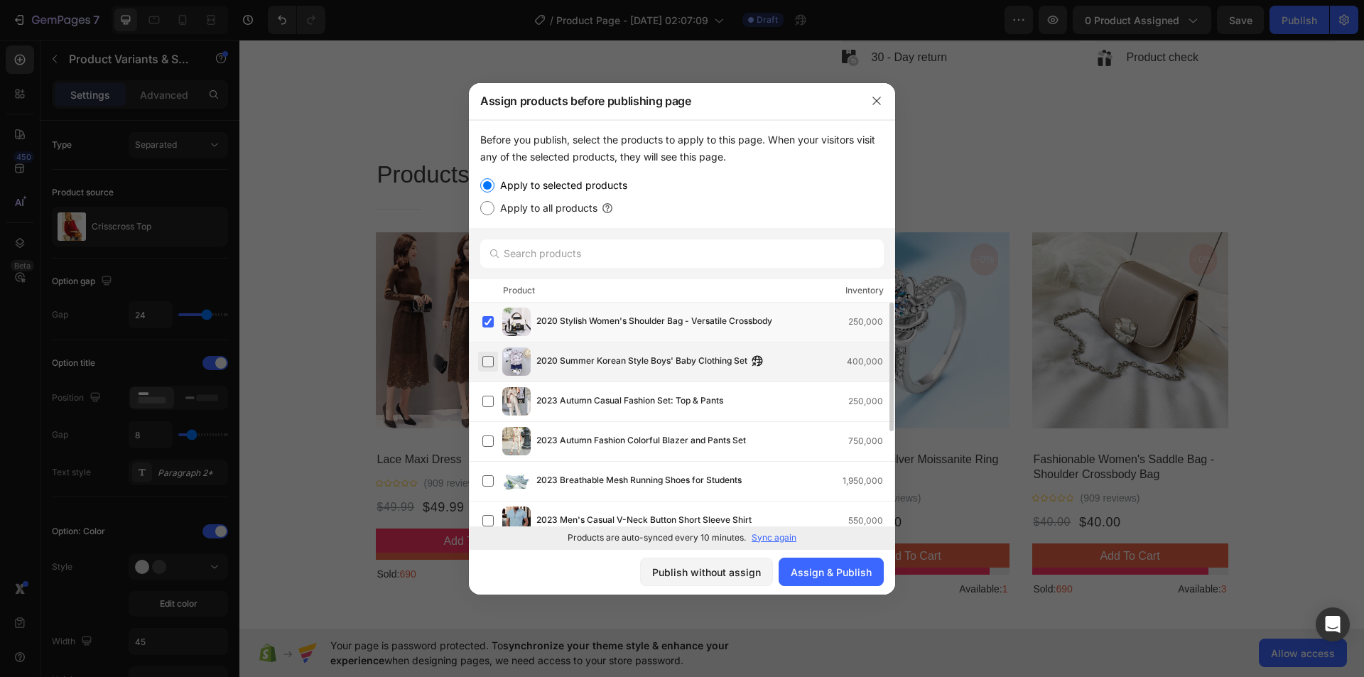
click at [488, 356] on label at bounding box center [487, 361] width 11 height 11
click at [489, 386] on div "2023 Autumn Casual Fashion Set: Top & Pants 250,000" at bounding box center [682, 402] width 426 height 40
click at [489, 207] on input "Apply to all products" at bounding box center [487, 208] width 14 height 14
radio input "true"
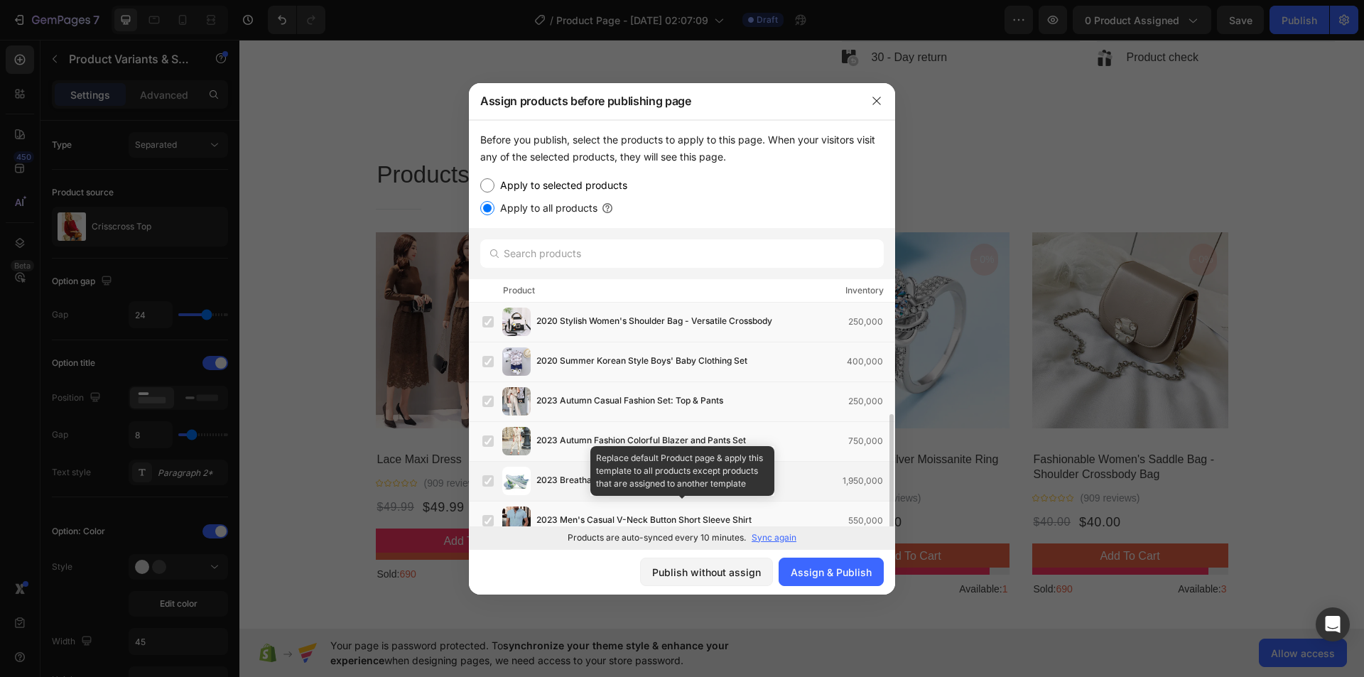
scroll to position [71, 0]
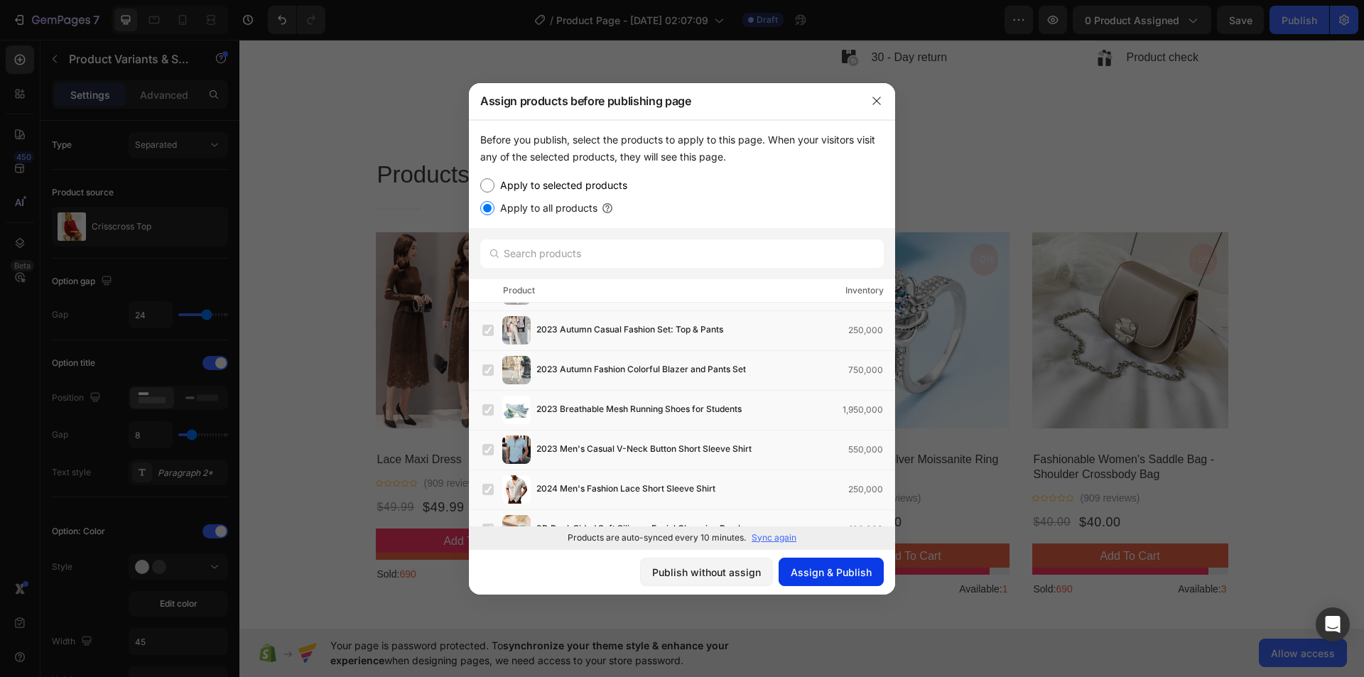
click at [818, 572] on div "Assign & Publish" at bounding box center [831, 572] width 81 height 15
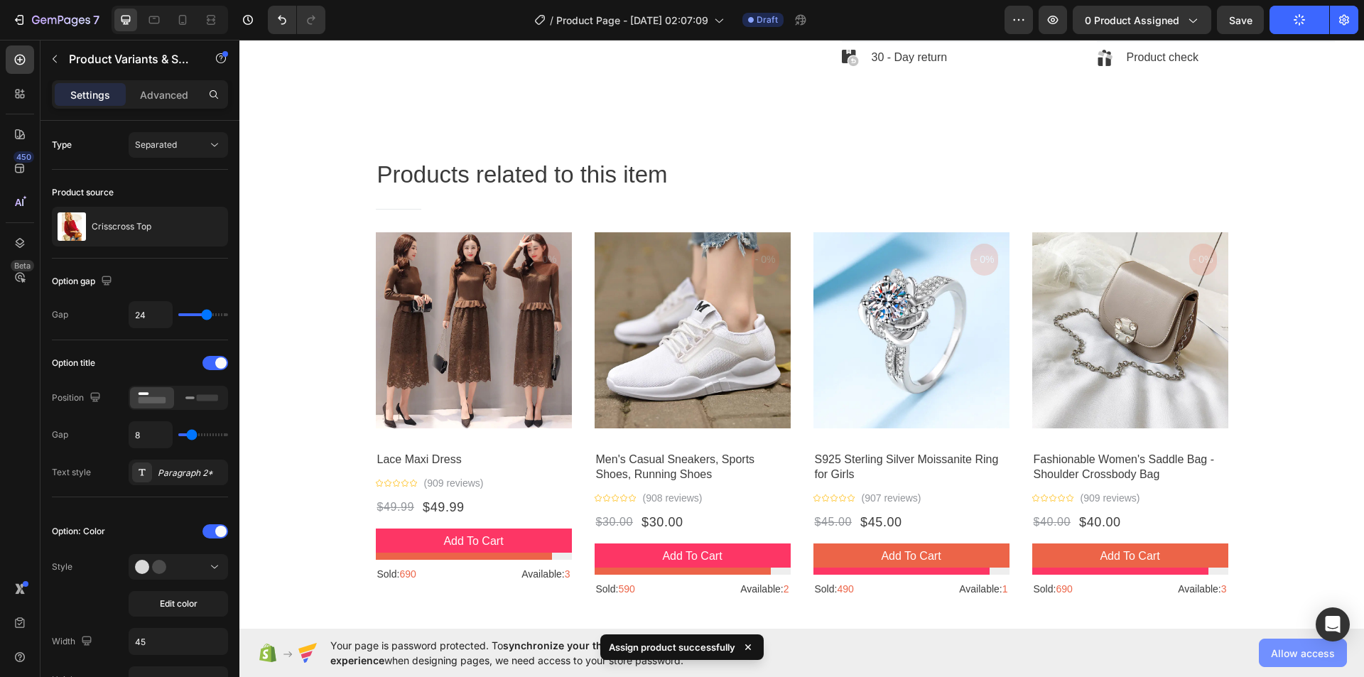
click at [1286, 656] on span "Allow access" at bounding box center [1303, 653] width 64 height 15
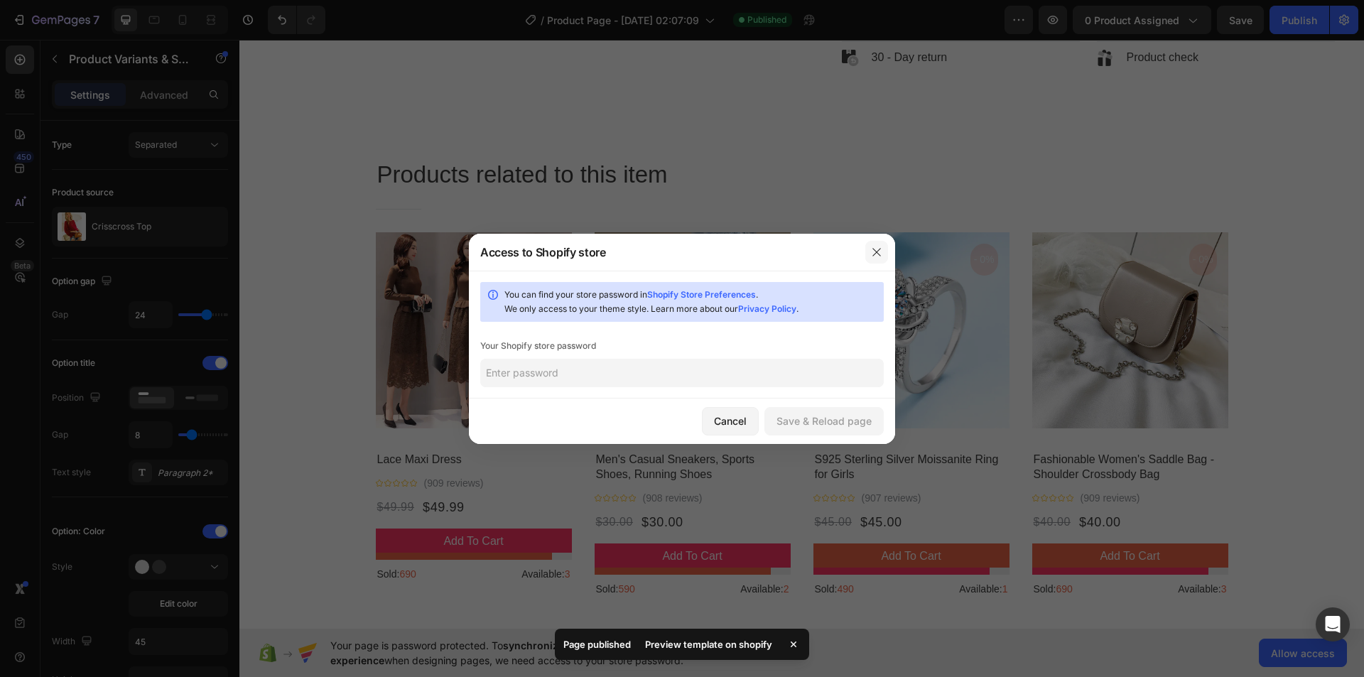
click at [873, 251] on icon "button" at bounding box center [876, 251] width 11 height 11
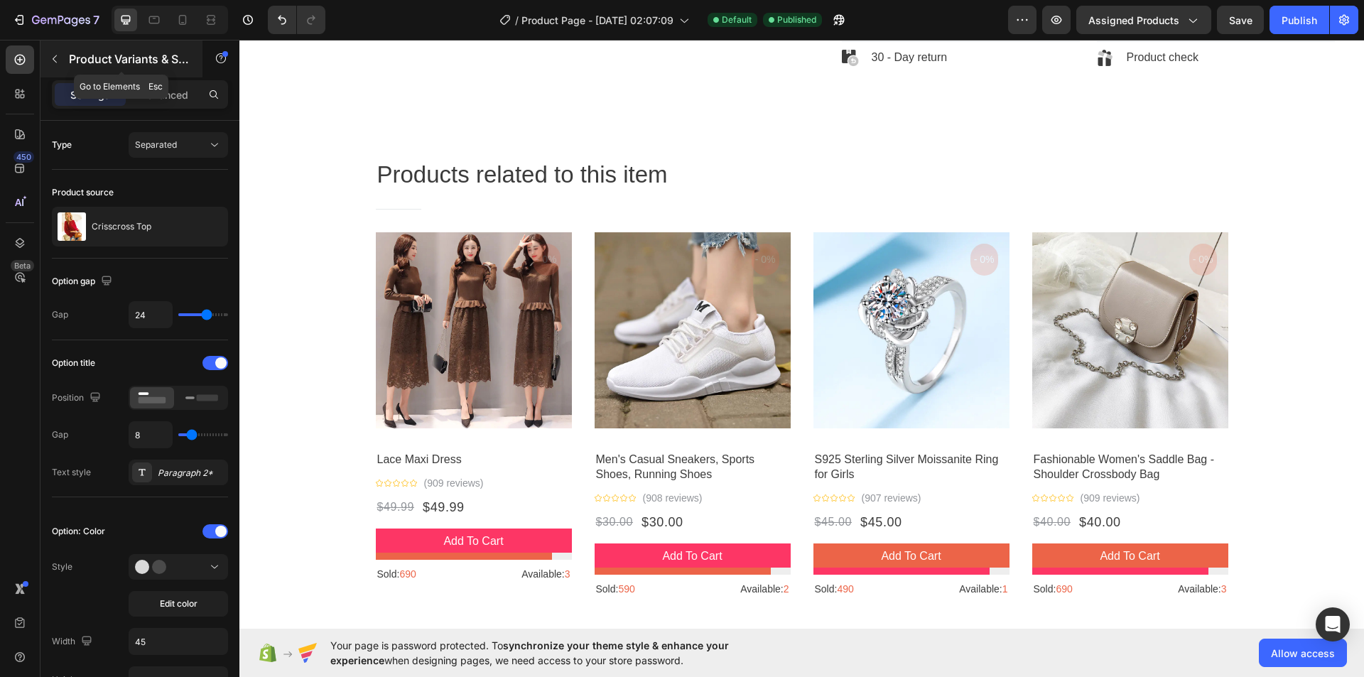
click at [48, 57] on button "button" at bounding box center [54, 59] width 23 height 23
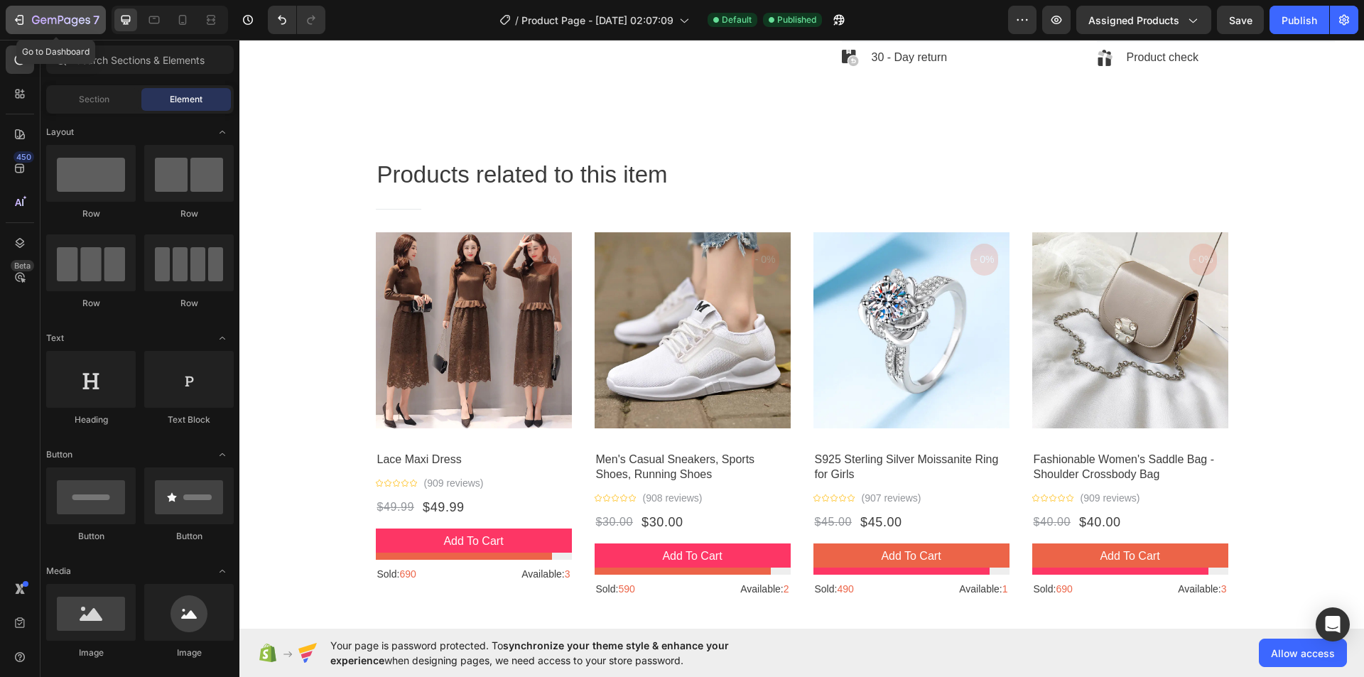
click at [22, 20] on icon "button" at bounding box center [19, 20] width 14 height 14
